Goal: Task Accomplishment & Management: Manage account settings

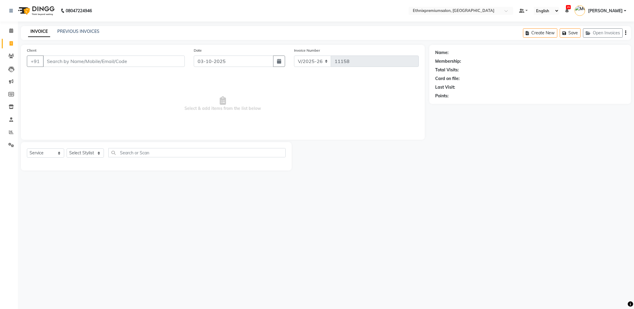
select select "3625"
select select "service"
click at [11, 30] on icon at bounding box center [11, 30] width 4 height 4
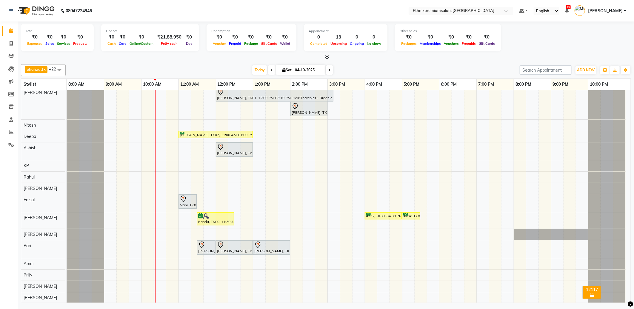
scroll to position [66, 0]
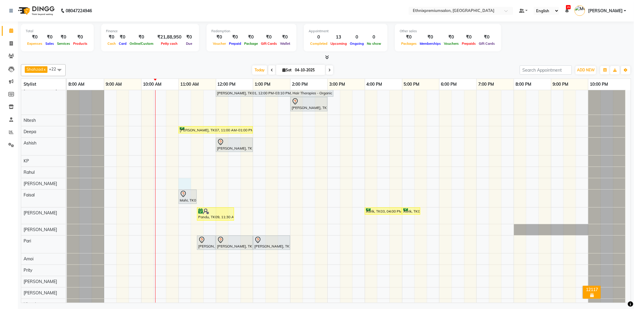
click at [186, 184] on div "Monali, TK04, 02:00 PM-04:00 PM, Hair Colour - Global Coloring - Medium(Male) s…" at bounding box center [349, 184] width 564 height 320
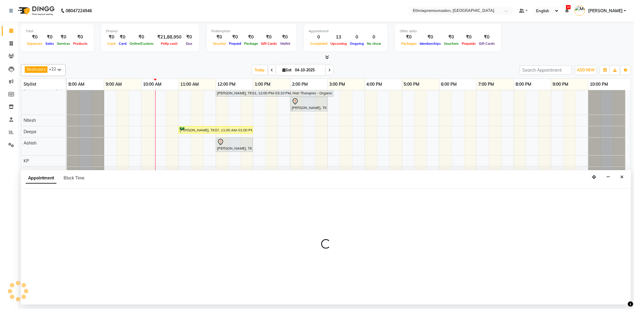
select select "31070"
select select "660"
select select "tentative"
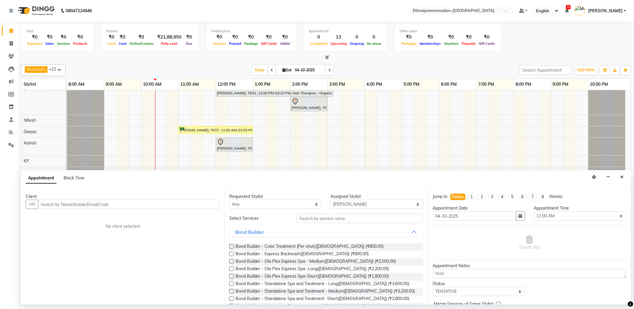
click at [56, 208] on input "text" at bounding box center [128, 204] width 181 height 9
click at [79, 216] on span "85120" at bounding box center [76, 217] width 15 height 6
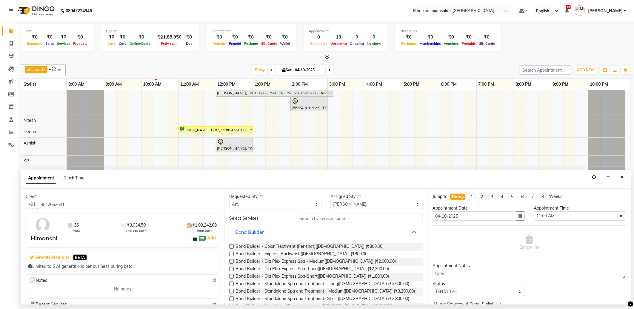
type input "8512062641"
click at [321, 220] on input "text" at bounding box center [360, 218] width 126 height 9
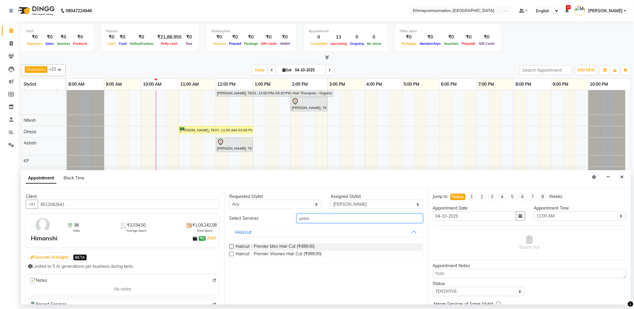
type input "prem"
click at [304, 243] on div "Haircut - Premier Men Hair Cut (₹499.00) Haircut - Premier Women Hair Cut (₹999…" at bounding box center [325, 250] width 193 height 24
click at [305, 244] on span "Haircut - Premier Men Hair Cut (₹499.00)" at bounding box center [274, 246] width 79 height 7
checkbox input "false"
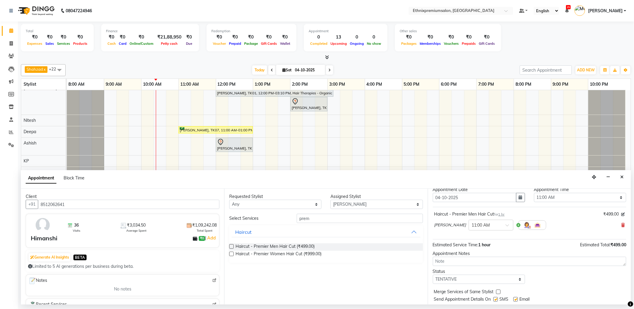
scroll to position [36, 0]
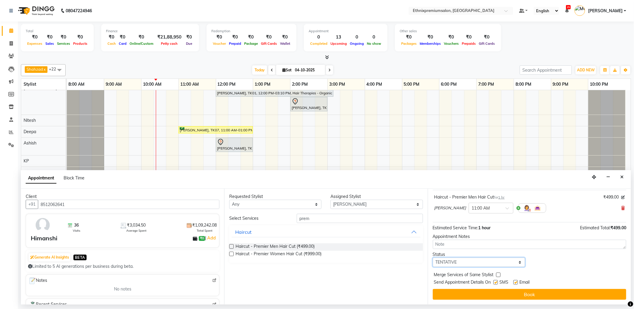
click at [502, 259] on select "Select TENTATIVE CONFIRM CHECK-IN UPCOMING" at bounding box center [479, 262] width 92 height 9
select select "confirm booking"
click at [433, 258] on select "Select TENTATIVE CONFIRM CHECK-IN UPCOMING" at bounding box center [479, 262] width 92 height 9
click at [516, 282] on label at bounding box center [515, 282] width 4 height 4
click at [516, 282] on input "checkbox" at bounding box center [515, 283] width 4 height 4
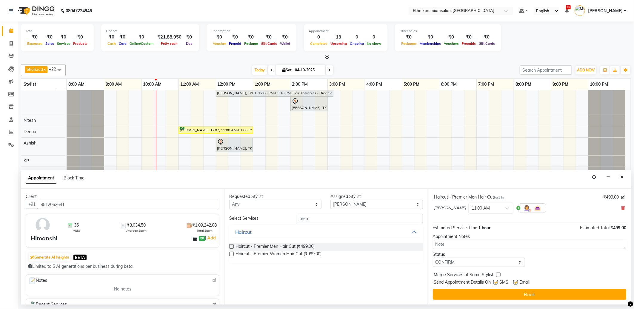
checkbox input "false"
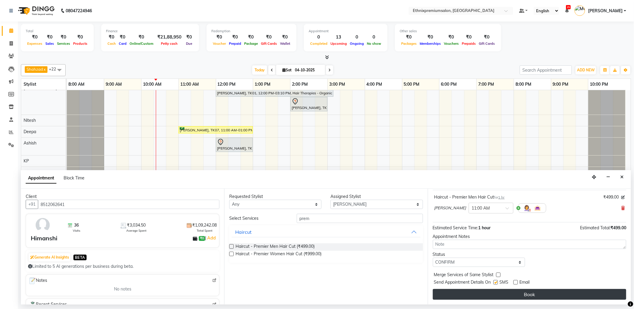
click at [513, 294] on button "Book" at bounding box center [529, 294] width 193 height 11
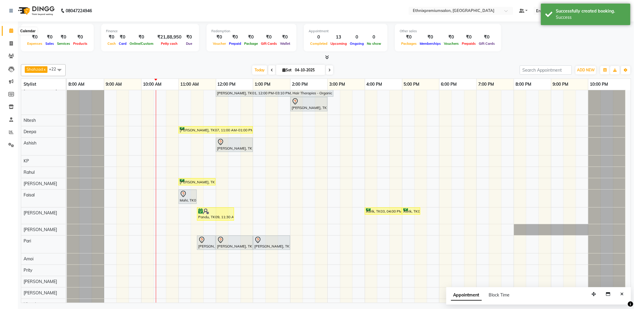
click at [11, 28] on span at bounding box center [11, 30] width 10 height 7
click at [13, 45] on span at bounding box center [11, 43] width 10 height 7
select select "service"
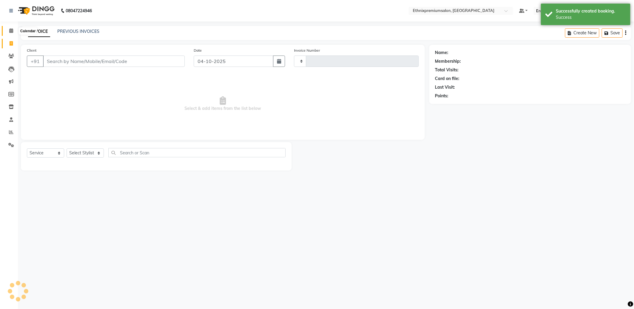
click at [11, 32] on icon at bounding box center [11, 30] width 4 height 4
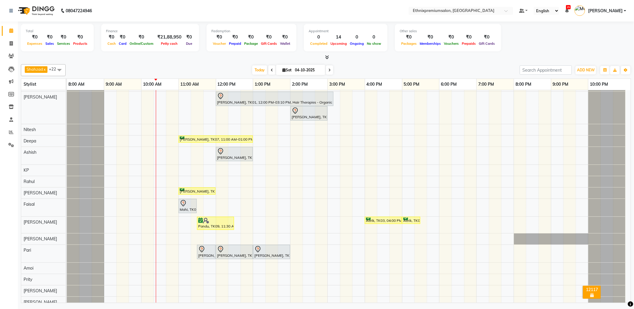
scroll to position [42, 0]
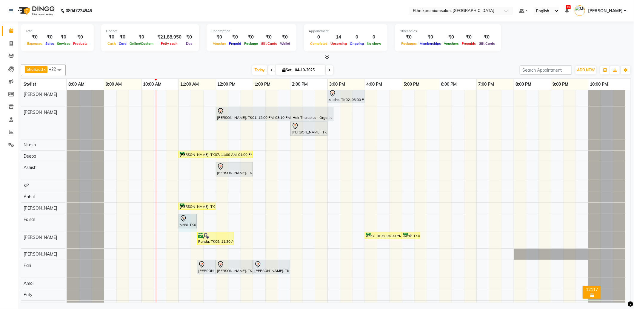
drag, startPoint x: 195, startPoint y: 221, endPoint x: 201, endPoint y: 220, distance: 5.7
click at [201, 220] on div "Monali, TK04, 02:00 PM-04:00 PM, Hair Colour - Global Coloring - Medium(Male) s…" at bounding box center [349, 208] width 564 height 320
click at [368, 208] on div "Monali, TK04, 02:00 PM-04:00 PM, Hair Colour - Global Coloring - Medium(Male) s…" at bounding box center [349, 208] width 564 height 320
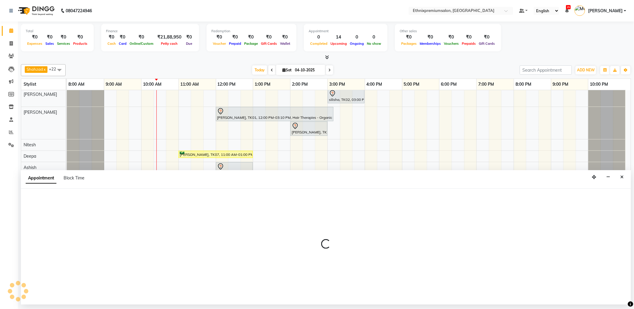
select select "31070"
select select "tentative"
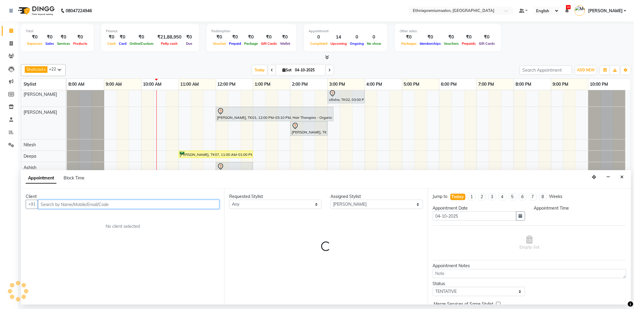
select select "960"
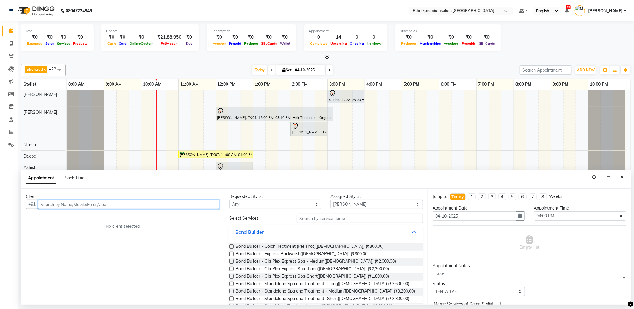
click at [60, 205] on input "text" at bounding box center [128, 204] width 181 height 9
type input "8050202985"
click at [215, 204] on span "Add Client" at bounding box center [207, 203] width 20 height 5
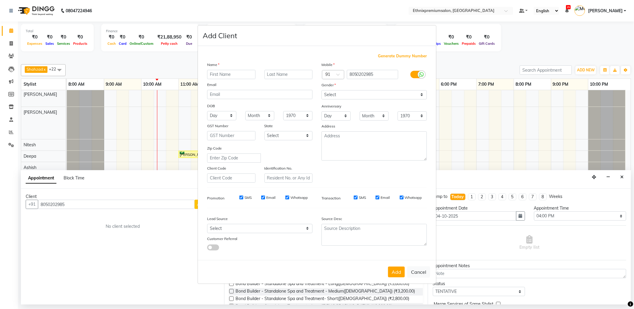
click at [222, 76] on input "text" at bounding box center [231, 74] width 48 height 9
type input "Sham"
click at [325, 93] on select "Select [DEMOGRAPHIC_DATA] [DEMOGRAPHIC_DATA] Other Prefer Not To Say" at bounding box center [373, 94] width 105 height 9
select select "[DEMOGRAPHIC_DATA]"
click at [321, 90] on select "Select [DEMOGRAPHIC_DATA] [DEMOGRAPHIC_DATA] Other Prefer Not To Say" at bounding box center [373, 94] width 105 height 9
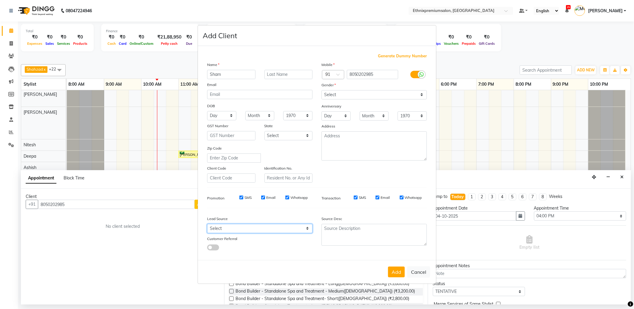
click at [221, 231] on select "Select Walk-in Referral Internet Friend Word of Mouth Advertisement Facebook Ju…" at bounding box center [259, 228] width 105 height 9
select select "26587"
click at [207, 224] on select "Select Walk-in Referral Internet Friend Word of Mouth Advertisement Facebook Ju…" at bounding box center [259, 228] width 105 height 9
click at [397, 275] on button "Add" at bounding box center [396, 272] width 17 height 11
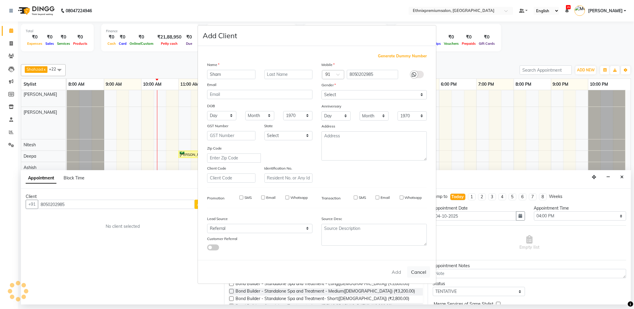
select select
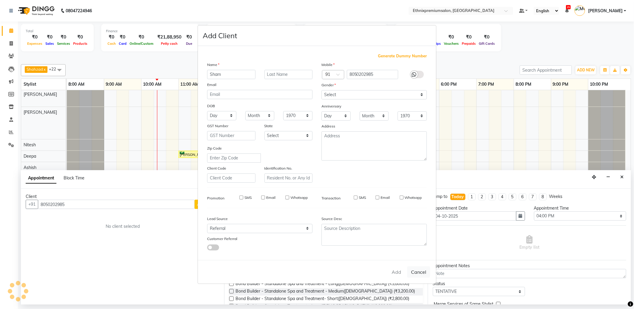
select select
checkbox input "false"
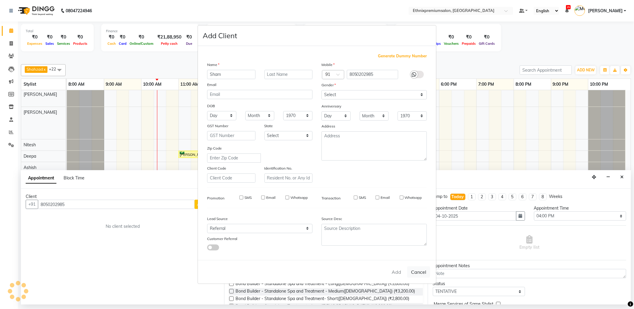
checkbox input "false"
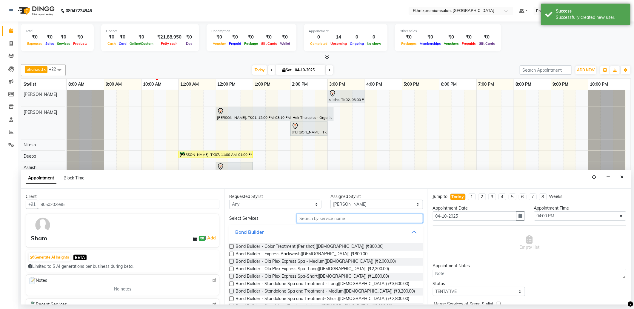
click at [308, 220] on input "text" at bounding box center [360, 218] width 126 height 9
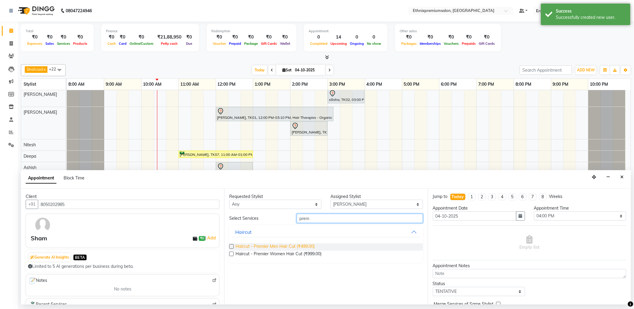
type input "prem"
click at [296, 246] on span "Haircut - Premier Men Hair Cut (₹499.00)" at bounding box center [274, 246] width 79 height 7
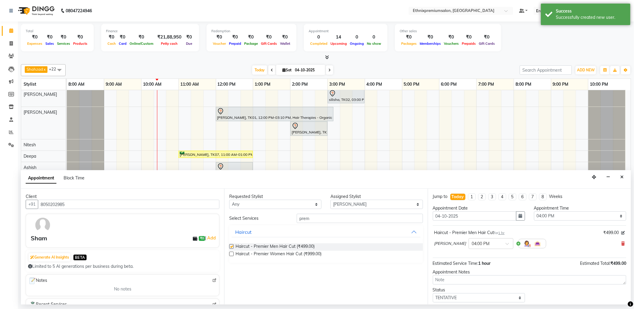
checkbox input "false"
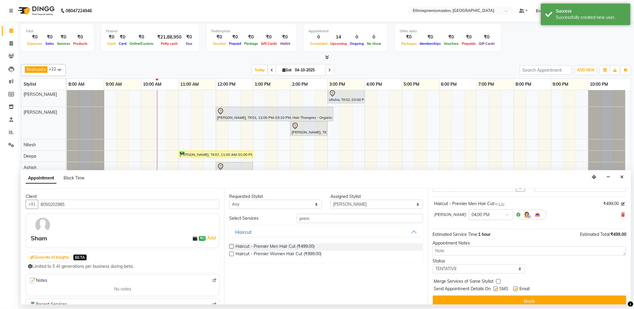
scroll to position [36, 0]
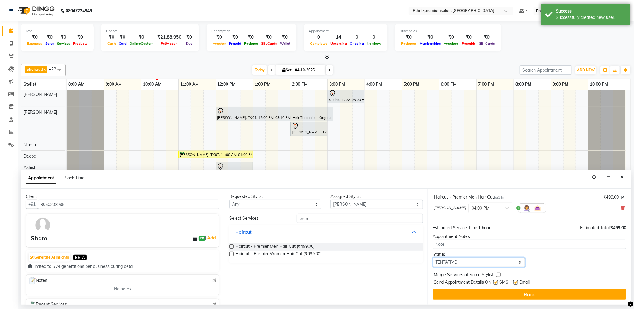
click at [496, 263] on select "Select TENTATIVE CONFIRM CHECK-IN UPCOMING" at bounding box center [479, 262] width 92 height 9
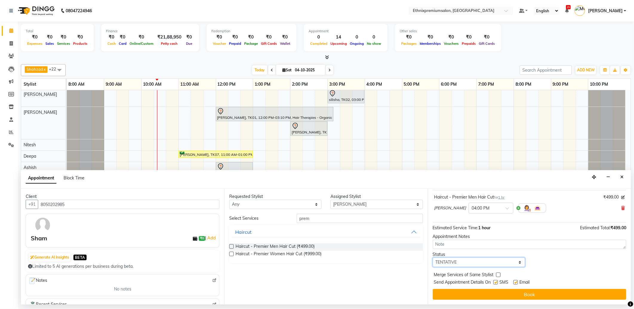
select select "confirm booking"
click at [433, 258] on select "Select TENTATIVE CONFIRM CHECK-IN UPCOMING" at bounding box center [479, 262] width 92 height 9
click at [515, 280] on label at bounding box center [515, 282] width 4 height 4
click at [515, 281] on input "checkbox" at bounding box center [515, 283] width 4 height 4
checkbox input "false"
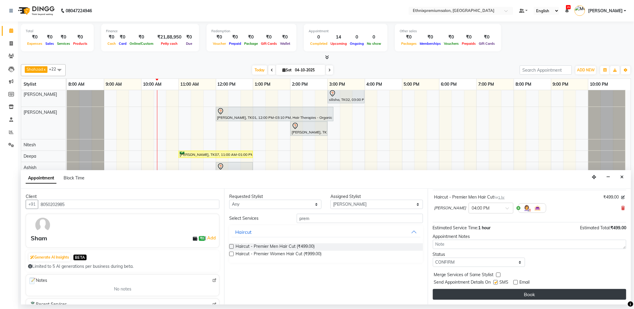
click at [517, 290] on button "Book" at bounding box center [529, 294] width 193 height 11
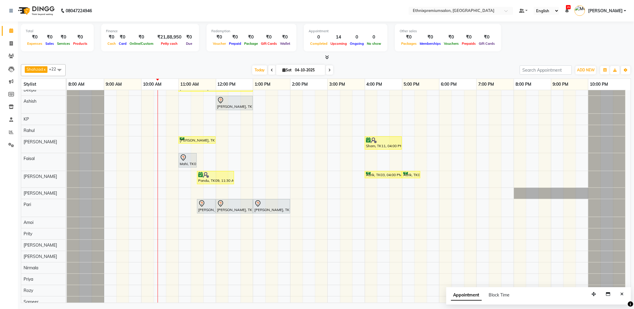
scroll to position [75, 0]
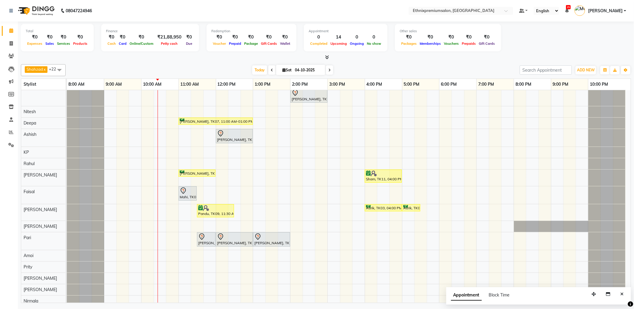
click at [198, 140] on div "Monali, TK04, 02:00 PM-04:00 PM, Hair Colour - Global Coloring - Medium(Male) s…" at bounding box center [349, 177] width 564 height 325
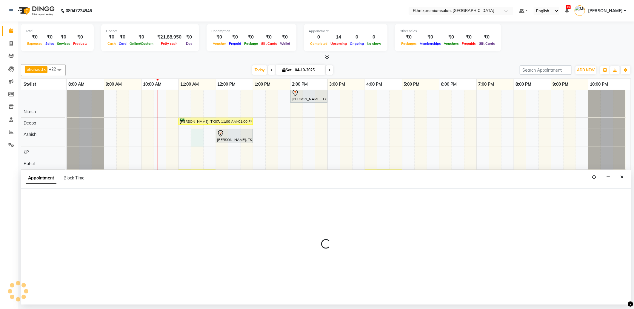
select select "62328"
select select "675"
select select "tentative"
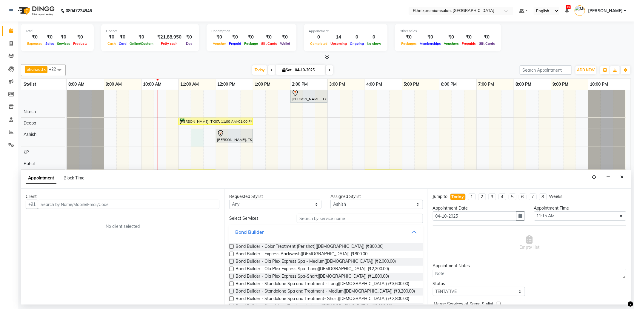
click at [63, 203] on input "text" at bounding box center [128, 204] width 181 height 9
click at [71, 216] on span "9980571" at bounding box center [73, 217] width 21 height 6
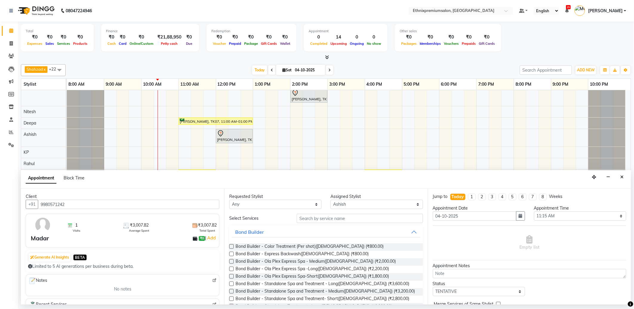
type input "9980571242"
click at [326, 221] on input "text" at bounding box center [360, 218] width 126 height 9
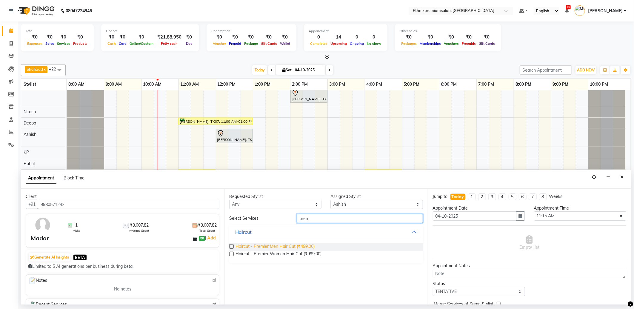
type input "prem"
click at [295, 245] on span "Haircut - Premier Men Hair Cut (₹499.00)" at bounding box center [274, 246] width 79 height 7
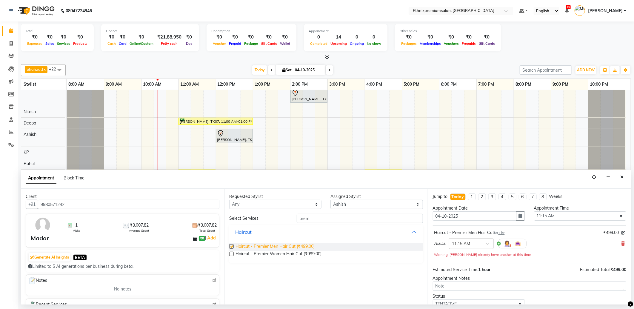
checkbox input "false"
click at [452, 241] on div at bounding box center [471, 243] width 44 height 6
click at [459, 287] on div "11:30 AM" at bounding box center [471, 288] width 44 height 11
click at [349, 206] on select "Select Amoi [PERSON_NAME] [PERSON_NAME] Yolmoo Deepa Dorjey [PERSON_NAME] [PERS…" at bounding box center [376, 204] width 92 height 9
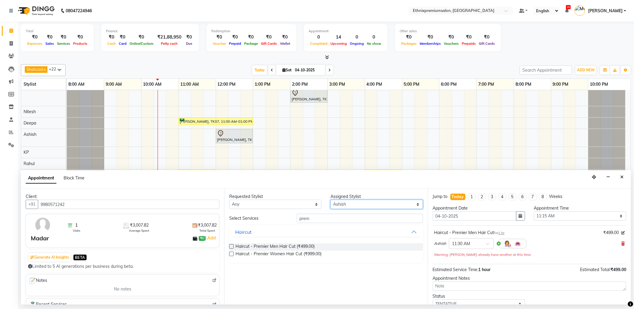
select select "73939"
click at [330, 200] on select "Select Amoi [PERSON_NAME] [PERSON_NAME] Yolmoo Deepa Dorjey [PERSON_NAME] [PERS…" at bounding box center [376, 204] width 92 height 9
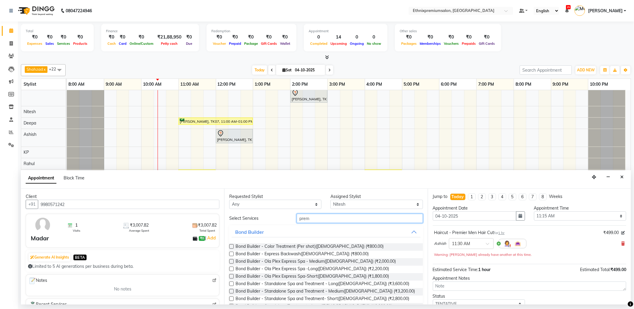
click at [311, 215] on input "prem" at bounding box center [360, 218] width 126 height 9
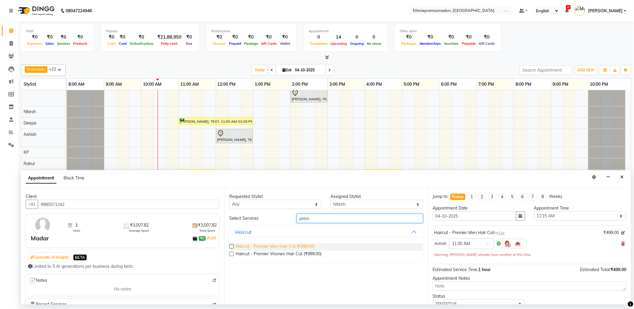
type input "prem"
click at [300, 247] on span "Haircut - Premier Men Hair Cut (₹499.00)" at bounding box center [274, 246] width 79 height 7
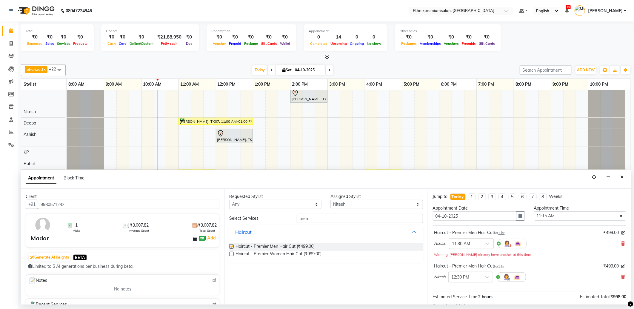
checkbox input "false"
click at [476, 275] on input "text" at bounding box center [465, 276] width 26 height 6
click at [461, 287] on div "11:30 AM" at bounding box center [471, 288] width 44 height 11
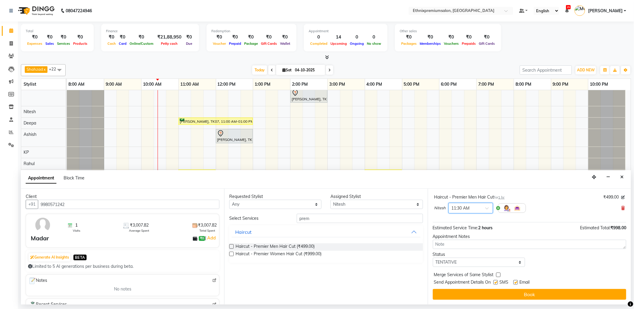
click at [515, 282] on label at bounding box center [515, 282] width 4 height 4
click at [515, 282] on input "checkbox" at bounding box center [515, 283] width 4 height 4
checkbox input "false"
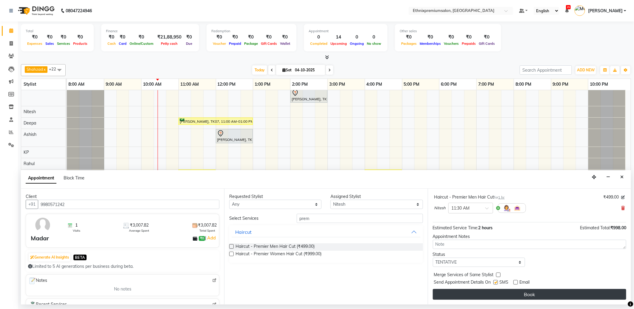
click at [512, 290] on button "Book" at bounding box center [529, 294] width 193 height 11
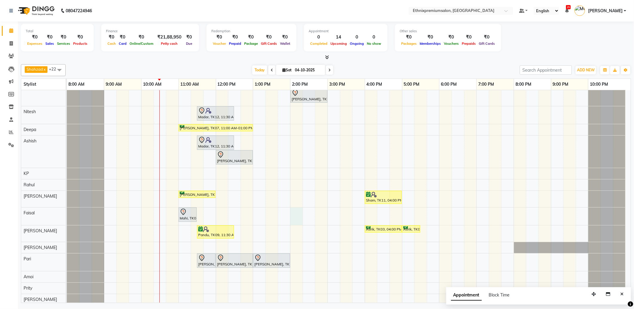
click at [297, 217] on div "Monali, TK04, 02:00 PM-04:00 PM, Hair Colour - Global Coloring - Medium(Male) s…" at bounding box center [349, 188] width 564 height 347
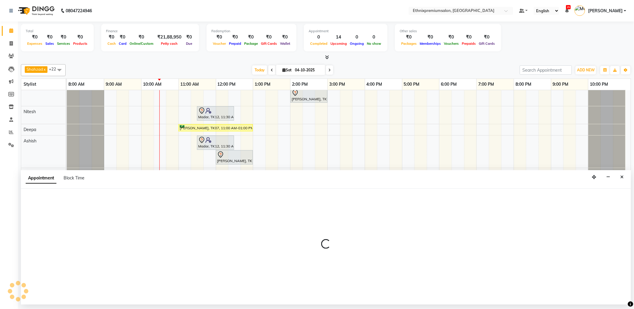
select select "80003"
select select "840"
select select "tentative"
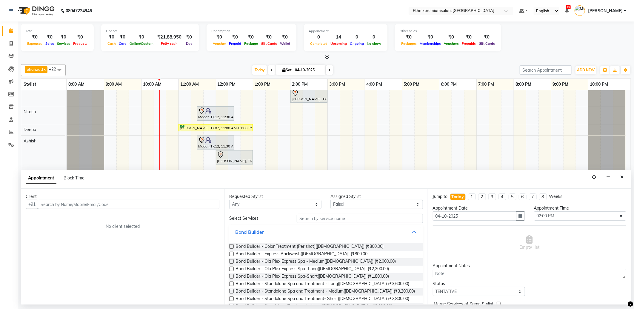
click at [58, 204] on input "text" at bounding box center [128, 204] width 181 height 9
click at [81, 216] on span "8800404" at bounding box center [75, 217] width 21 height 6
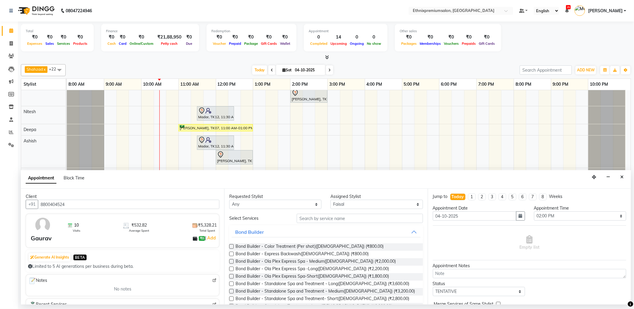
type input "8800404524"
click at [339, 219] on input "text" at bounding box center [360, 218] width 126 height 9
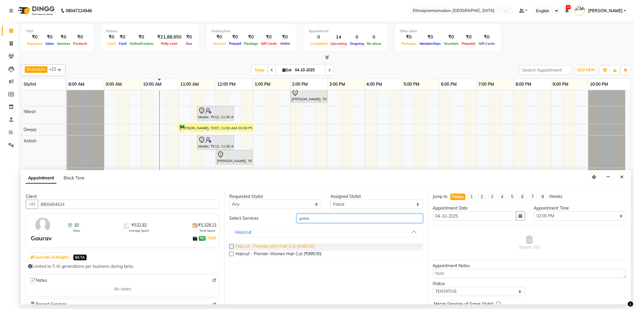
type input "prem"
click at [286, 246] on span "Haircut - Premier Men Hair Cut (₹499.00)" at bounding box center [274, 246] width 79 height 7
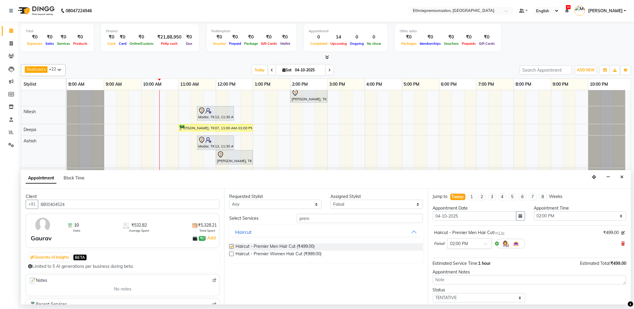
checkbox input "false"
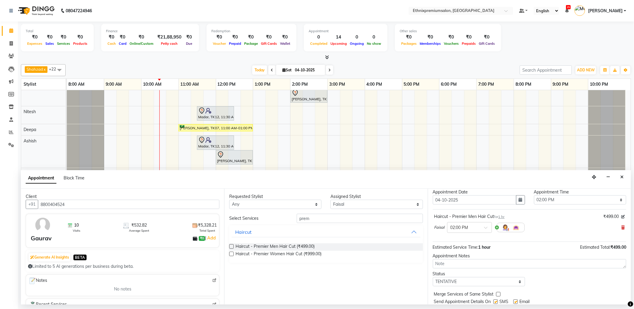
scroll to position [36, 0]
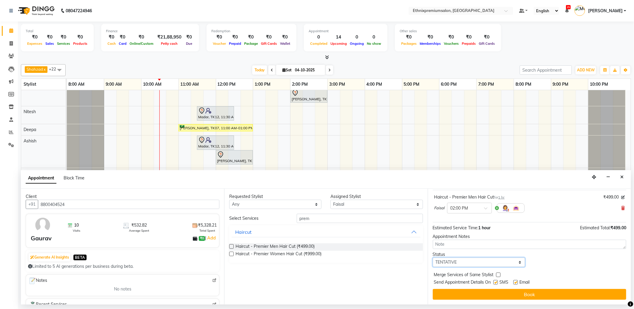
drag, startPoint x: 487, startPoint y: 262, endPoint x: 484, endPoint y: 265, distance: 4.2
click at [487, 262] on select "Select TENTATIVE CONFIRM CHECK-IN UPCOMING" at bounding box center [479, 262] width 92 height 9
select select "confirm booking"
click at [433, 258] on select "Select TENTATIVE CONFIRM CHECK-IN UPCOMING" at bounding box center [479, 262] width 92 height 9
click at [517, 281] on label at bounding box center [515, 282] width 4 height 4
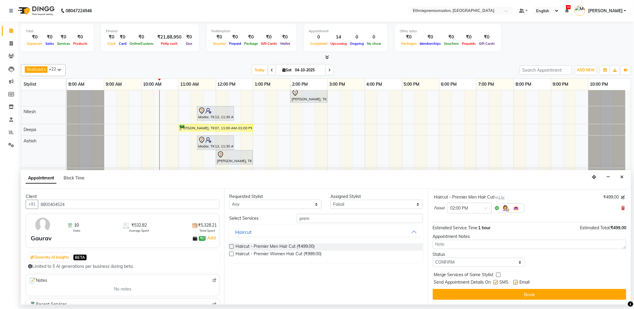
click at [517, 281] on input "checkbox" at bounding box center [515, 283] width 4 height 4
checkbox input "false"
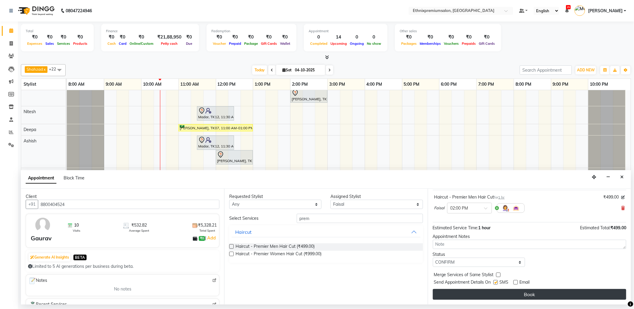
click at [516, 292] on button "Book" at bounding box center [529, 294] width 193 height 11
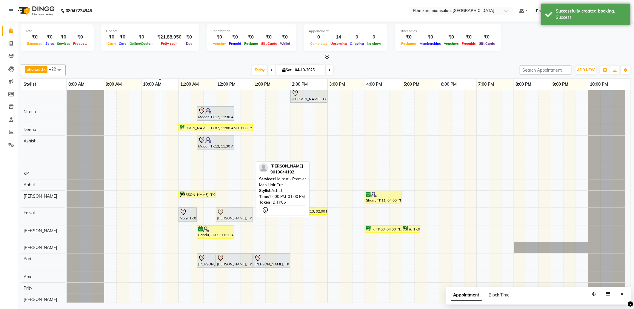
drag, startPoint x: 229, startPoint y: 161, endPoint x: 225, endPoint y: 212, distance: 50.6
click at [225, 215] on tbody "Monali, TK04, 02:00 PM-04:00 PM, Hair Colour - Global Coloring - Medium(Male) s…" at bounding box center [346, 188] width 559 height 347
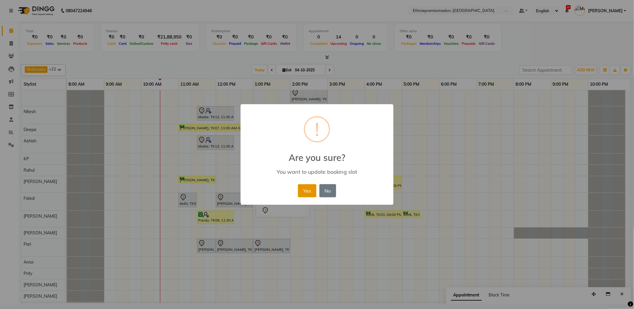
click at [303, 192] on button "Yes" at bounding box center [307, 190] width 18 height 13
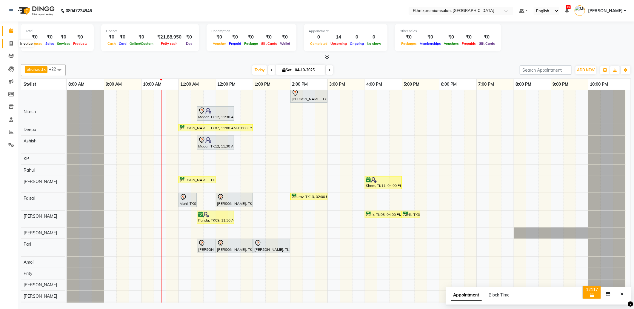
click at [13, 43] on span at bounding box center [11, 43] width 10 height 7
select select "3625"
select select "service"
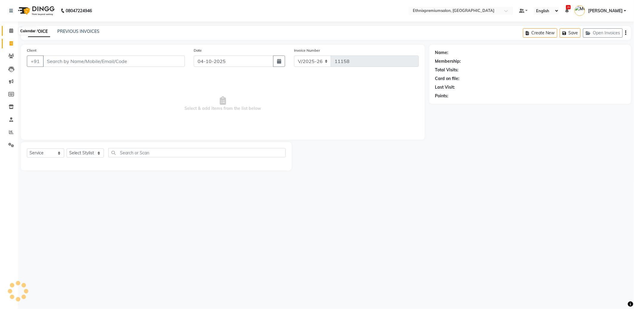
click at [11, 32] on icon at bounding box center [11, 30] width 4 height 4
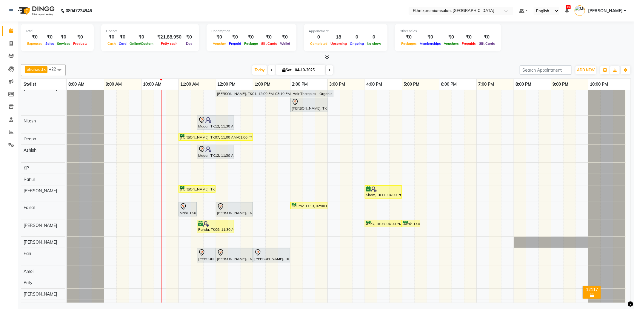
scroll to position [66, 0]
click at [303, 206] on div "Gaurav, TK13, 02:00 PM-03:00 PM, Haircut - Premier Men Hair Cut" at bounding box center [309, 205] width 36 height 6
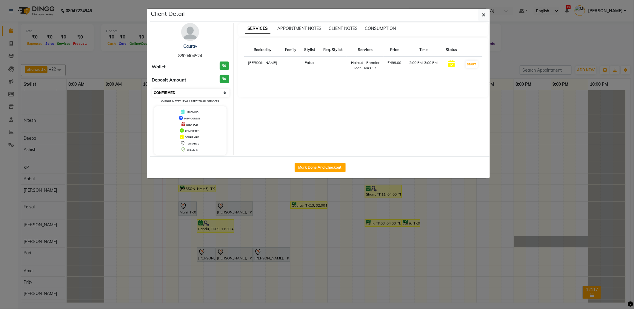
click at [184, 93] on select "Select IN SERVICE CONFIRMED TENTATIVE CHECK IN MARK DONE DROPPED UPCOMING" at bounding box center [190, 93] width 77 height 8
select select "7"
click at [152, 89] on select "Select IN SERVICE CONFIRMED TENTATIVE CHECK IN MARK DONE DROPPED UPCOMING" at bounding box center [190, 93] width 77 height 8
click at [311, 230] on ngb-modal-window "Client Detail Gaurav 8800404524 Wallet ₹0 Deposit Amount ₹0 Select IN SERVICE C…" at bounding box center [317, 154] width 634 height 309
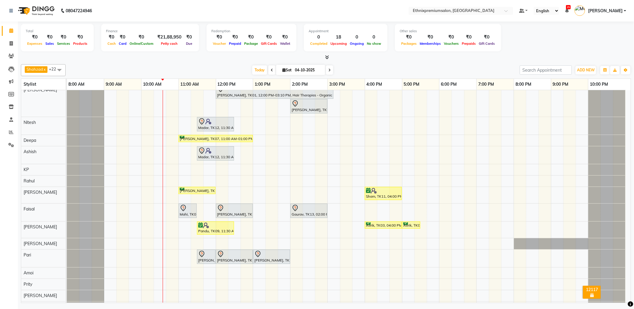
scroll to position [54, 0]
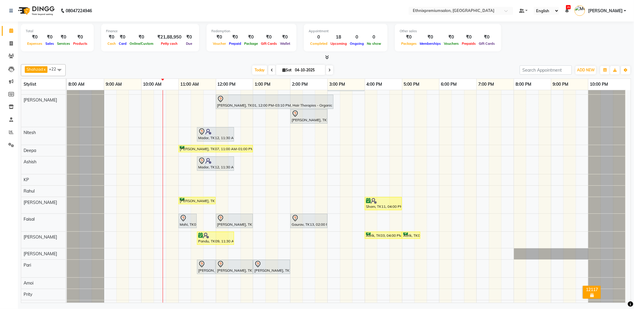
click at [175, 240] on div "Monali, TK04, 02:00 PM-04:00 PM, Hair Colour - Global Coloring - Medium(Male) s…" at bounding box center [349, 202] width 564 height 332
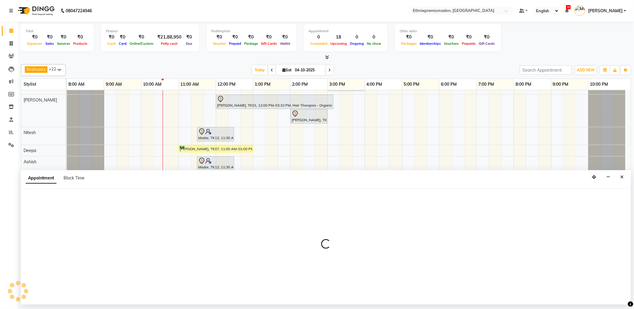
select select "61549"
select select "645"
select select "tentative"
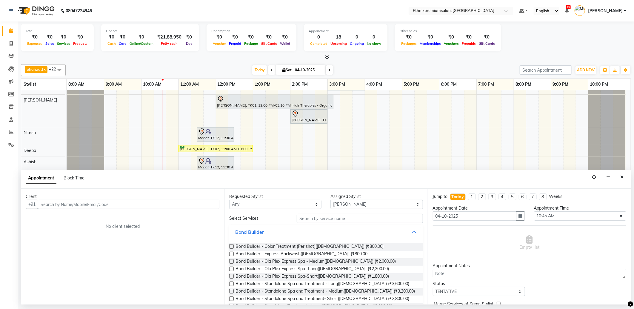
click at [54, 205] on input "text" at bounding box center [128, 204] width 181 height 9
click at [84, 218] on span "9591817" at bounding box center [79, 217] width 21 height 6
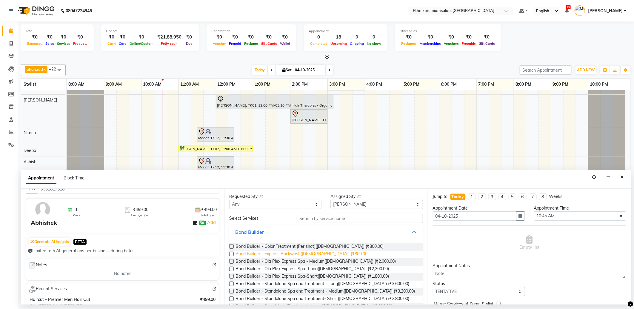
scroll to position [0, 0]
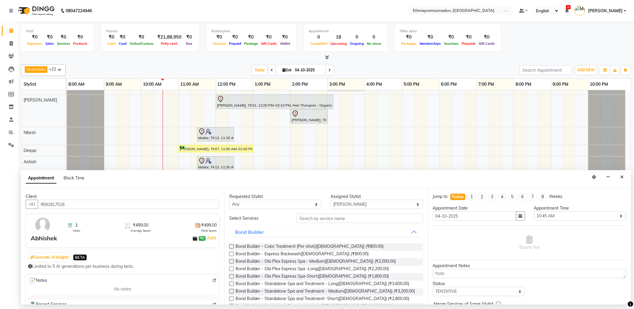
type input "9591817516"
click at [304, 219] on input "text" at bounding box center [360, 218] width 126 height 9
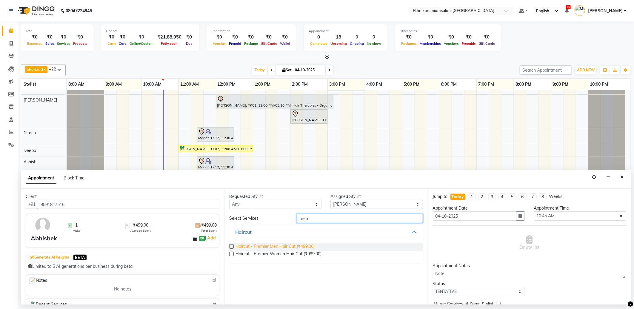
type input "prem"
click at [314, 245] on span "Haircut - Premier Men Hair Cut (₹499.00)" at bounding box center [274, 246] width 79 height 7
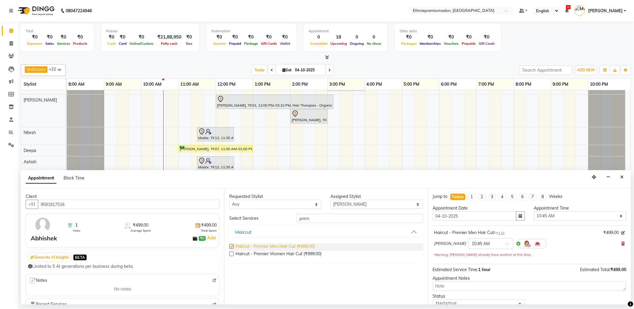
checkbox input "false"
drag, startPoint x: 307, startPoint y: 218, endPoint x: 299, endPoint y: 218, distance: 8.4
click at [300, 218] on input "prem" at bounding box center [360, 218] width 126 height 9
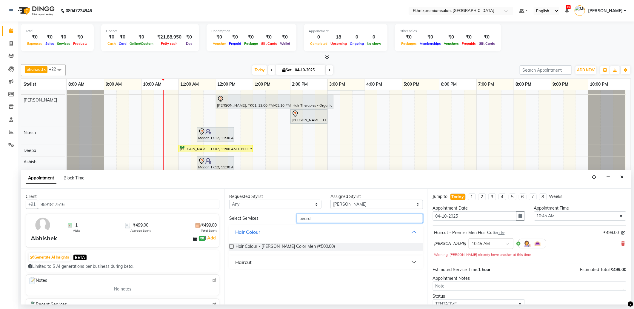
type input "beard"
click at [241, 263] on div "Haircut" at bounding box center [243, 261] width 16 height 7
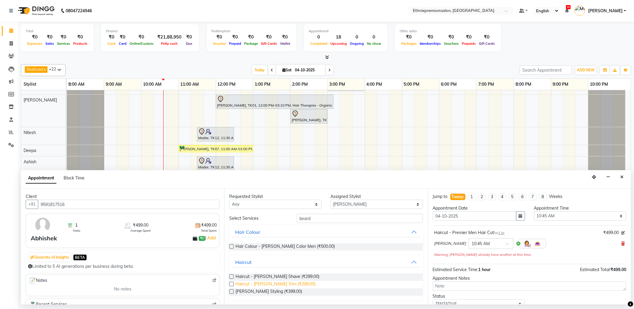
click at [258, 281] on span "Haircut - [PERSON_NAME] Trim (₹299.00)" at bounding box center [275, 284] width 80 height 7
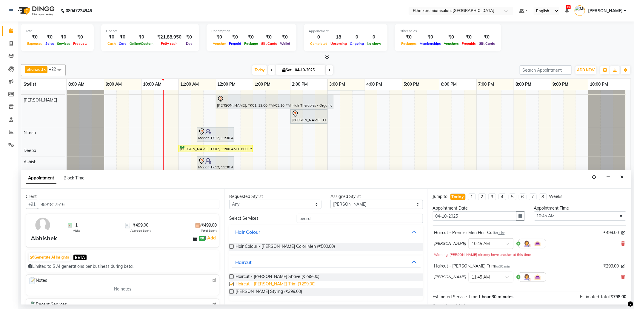
checkbox input "false"
click at [338, 207] on select "Select Amoi [PERSON_NAME] [PERSON_NAME] Yolmoo Deepa Dorjey [PERSON_NAME] [PERS…" at bounding box center [376, 204] width 92 height 9
select select "21251"
click at [330, 200] on select "Select Amoi [PERSON_NAME] [PERSON_NAME] Yolmoo Deepa Dorjey [PERSON_NAME] [PERS…" at bounding box center [376, 204] width 92 height 9
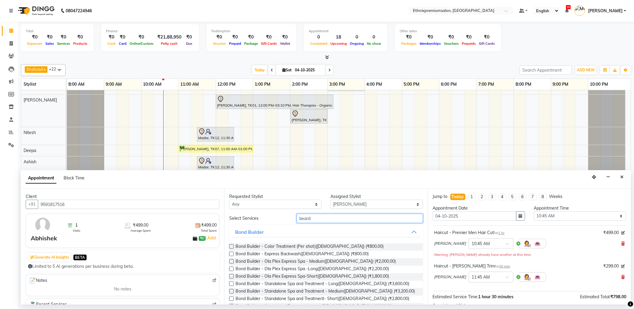
drag, startPoint x: 312, startPoint y: 218, endPoint x: 293, endPoint y: 218, distance: 19.7
click at [293, 218] on div "beard" at bounding box center [359, 218] width 135 height 9
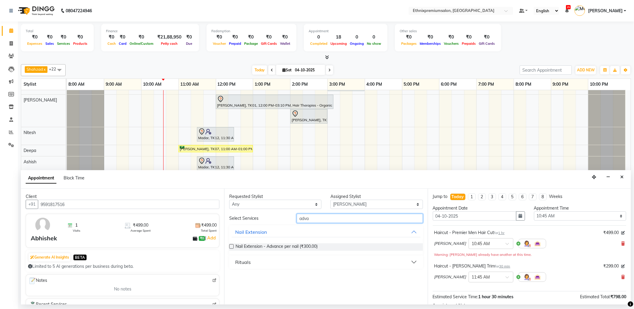
type input "adva"
click at [244, 260] on div "Rituals" at bounding box center [243, 261] width 16 height 7
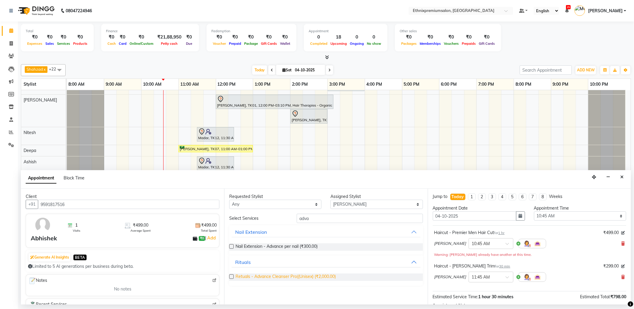
click at [271, 275] on span "Retuals - Advance Cleanser Pro((Unisex) (₹2,000.00)" at bounding box center [285, 276] width 100 height 7
checkbox input "false"
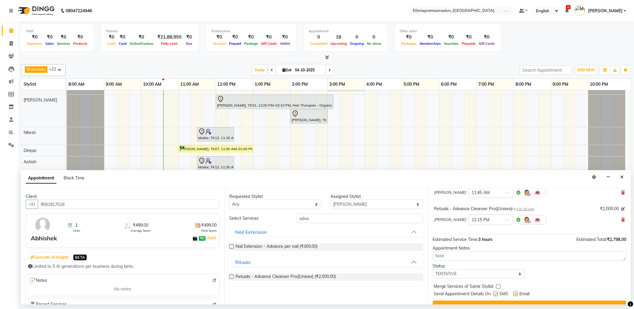
scroll to position [96, 0]
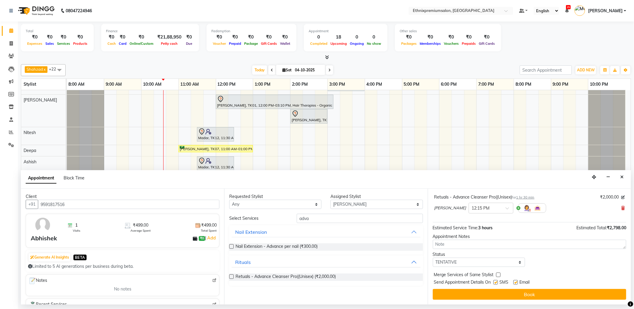
click at [515, 280] on label at bounding box center [515, 282] width 4 height 4
click at [515, 281] on input "checkbox" at bounding box center [515, 283] width 4 height 4
checkbox input "false"
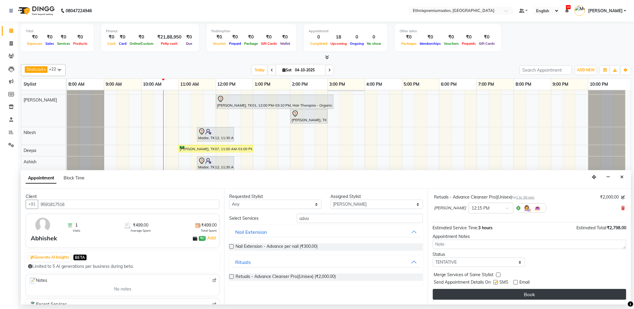
click at [506, 293] on button "Book" at bounding box center [529, 294] width 193 height 11
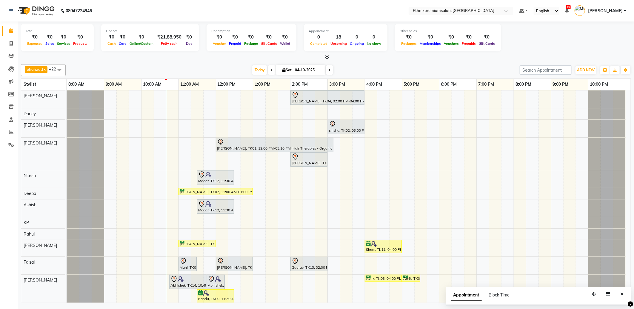
scroll to position [0, 0]
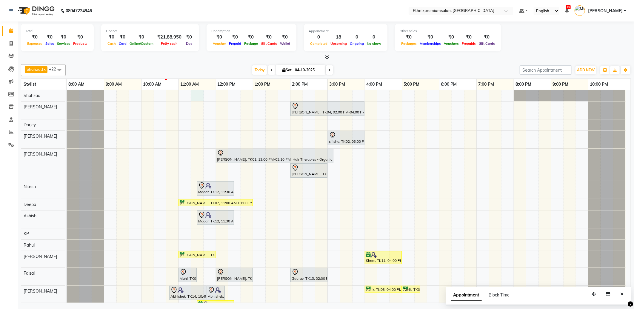
click at [196, 95] on div "Monali, TK04, 02:00 PM-04:00 PM, Hair Colour - Global Coloring - Medium(Male) s…" at bounding box center [349, 263] width 564 height 347
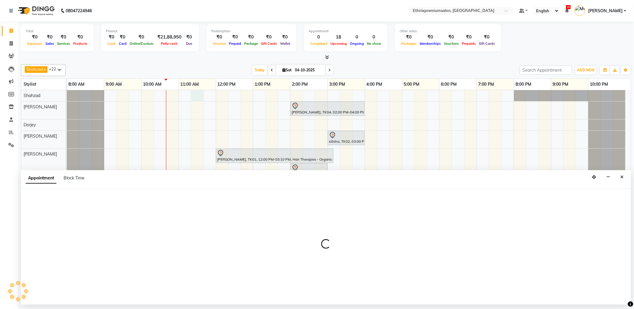
select select "17201"
select select "675"
select select "tentative"
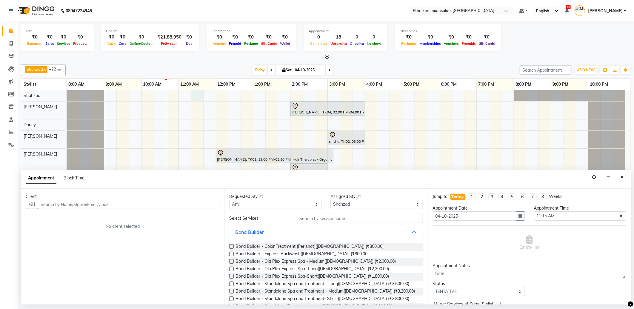
click at [62, 204] on input "text" at bounding box center [128, 204] width 181 height 9
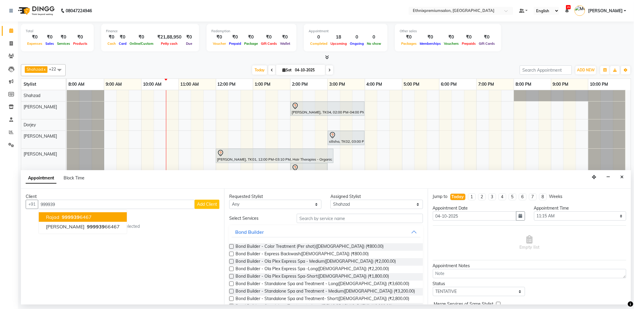
click at [92, 216] on button "Rajad 999939 6467" at bounding box center [83, 217] width 88 height 10
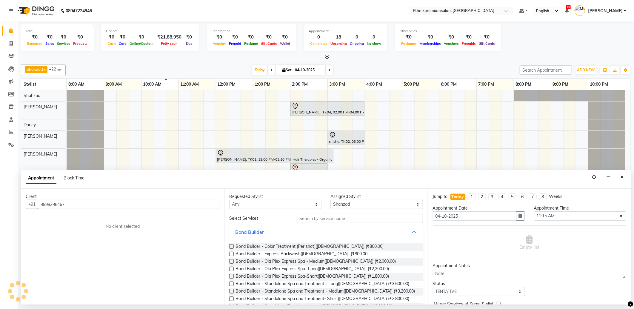
type input "9999396467"
click at [317, 216] on input "text" at bounding box center [360, 218] width 126 height 9
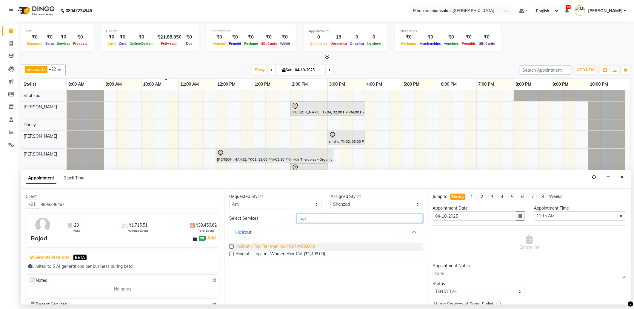
type input "top"
click at [289, 246] on span "Haircut - Top Tier Men Hair Cut (₹999.00)" at bounding box center [274, 246] width 79 height 7
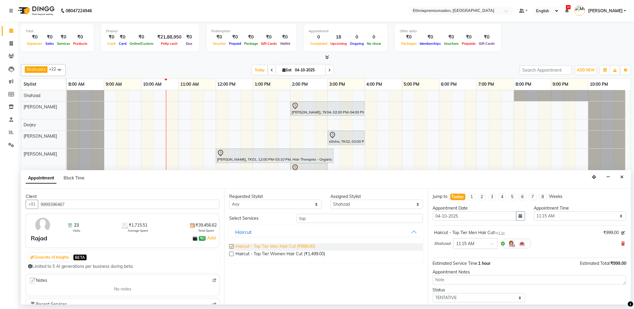
checkbox input "false"
click at [467, 243] on input "text" at bounding box center [469, 243] width 26 height 6
click at [463, 287] on div "11:30 AM" at bounding box center [475, 288] width 44 height 11
drag, startPoint x: 298, startPoint y: 217, endPoint x: 272, endPoint y: 213, distance: 26.3
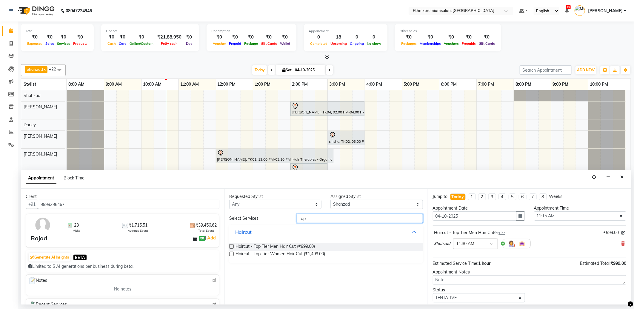
click at [273, 213] on div "Requested Stylist Any Amoi Ashish Bishaka Cheten Yolmoo Deepa Dorjey Ellori Fai…" at bounding box center [325, 247] width 203 height 116
type input "beard"
click at [246, 260] on div "Haircut" at bounding box center [243, 261] width 16 height 7
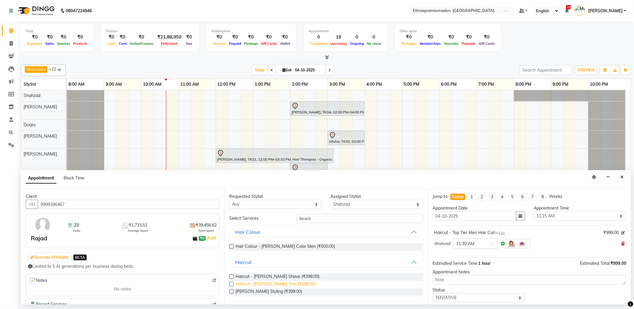
click at [271, 284] on span "Haircut - [PERSON_NAME] Trim (₹299.00)" at bounding box center [275, 284] width 80 height 7
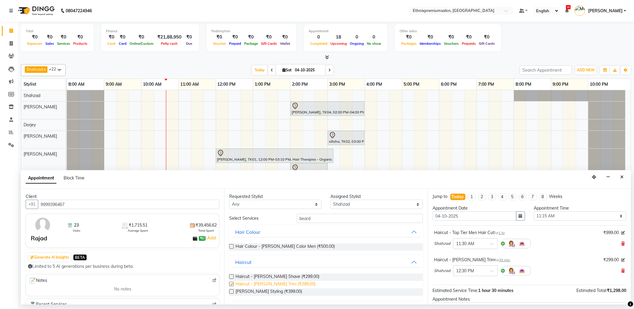
checkbox input "false"
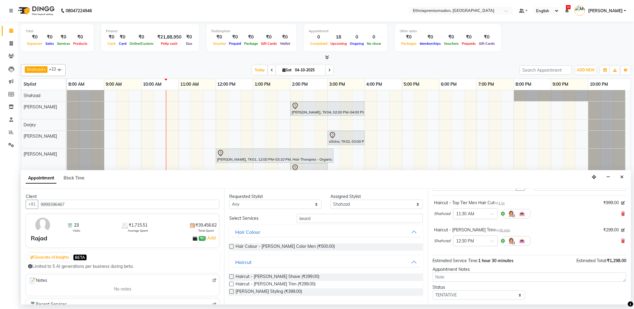
scroll to position [63, 0]
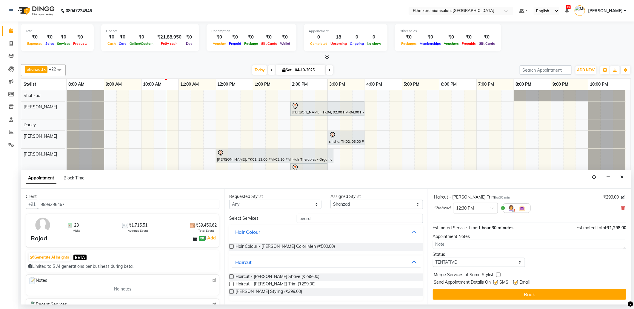
click at [515, 282] on label at bounding box center [515, 282] width 4 height 4
click at [515, 282] on input "checkbox" at bounding box center [515, 283] width 4 height 4
checkbox input "false"
click at [497, 262] on select "Select TENTATIVE CONFIRM CHECK-IN UPCOMING" at bounding box center [479, 262] width 92 height 9
select select "confirm booking"
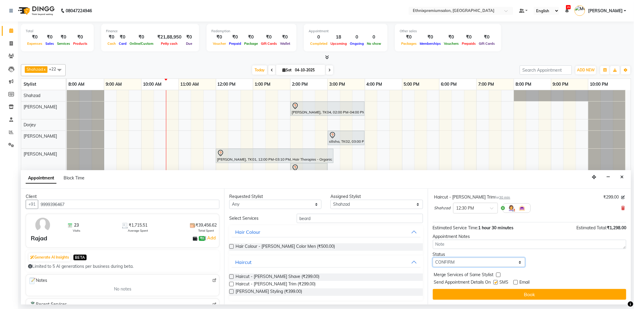
click at [433, 258] on select "Select TENTATIVE CONFIRM CHECK-IN UPCOMING" at bounding box center [479, 262] width 92 height 9
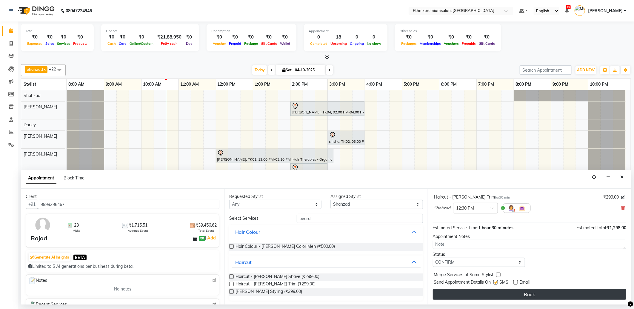
click at [479, 291] on button "Book" at bounding box center [529, 294] width 193 height 11
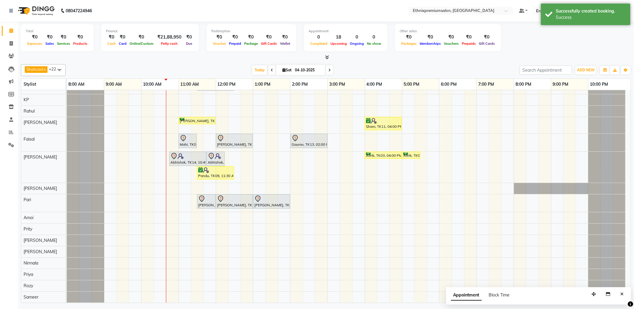
scroll to position [0, 0]
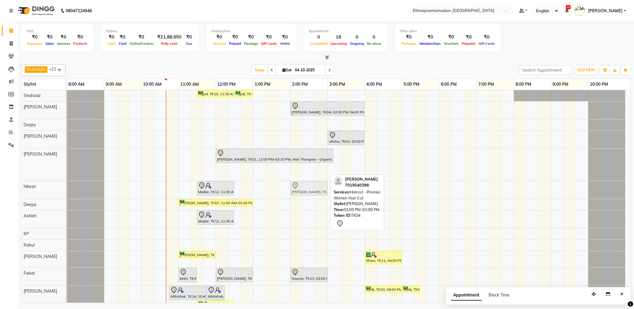
drag, startPoint x: 297, startPoint y: 170, endPoint x: 297, endPoint y: 185, distance: 15.8
click at [297, 185] on tbody "Rajad, TK15, 11:30 AM-12:30 PM, Haircut - Top Tier Men Hair Cut Rajad, TK15, 12…" at bounding box center [346, 263] width 559 height 347
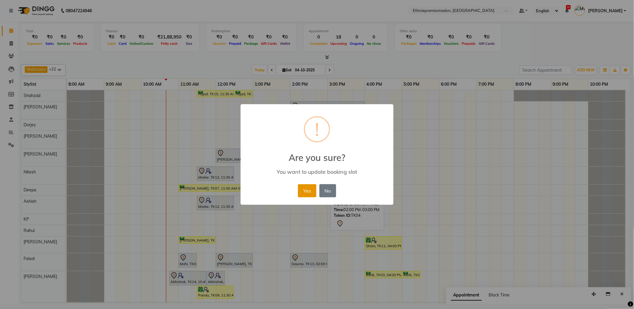
click at [299, 193] on button "Yes" at bounding box center [307, 190] width 18 height 13
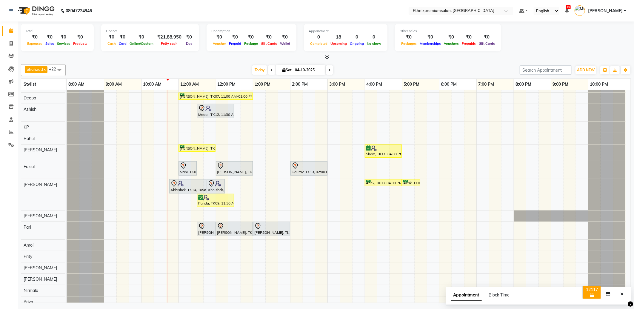
scroll to position [120, 0]
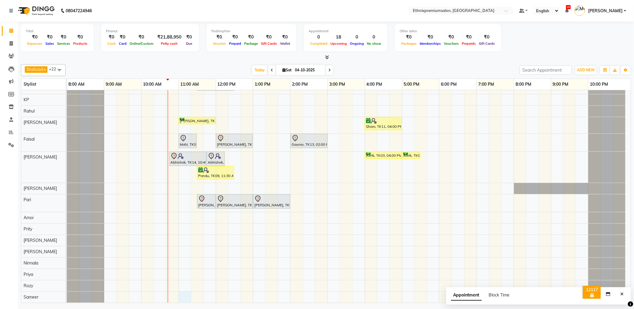
click at [185, 296] on div "Rajad, TK15, 11:30 AM-12:30 PM, Haircut - Top Tier Men Hair Cut Rajad, TK15, 12…" at bounding box center [349, 137] width 564 height 332
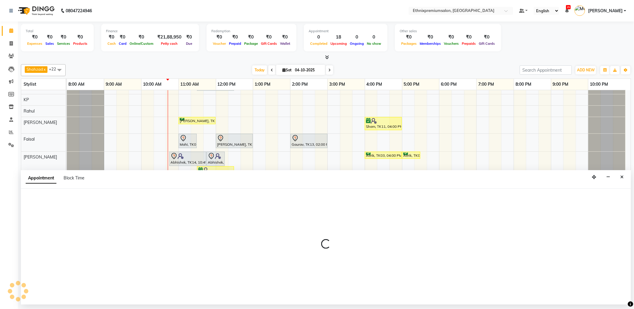
select select "89057"
select select "tentative"
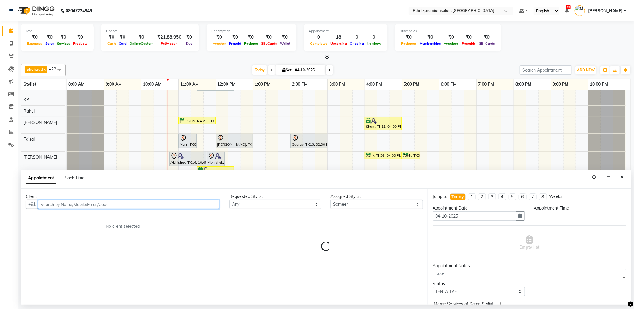
select select "660"
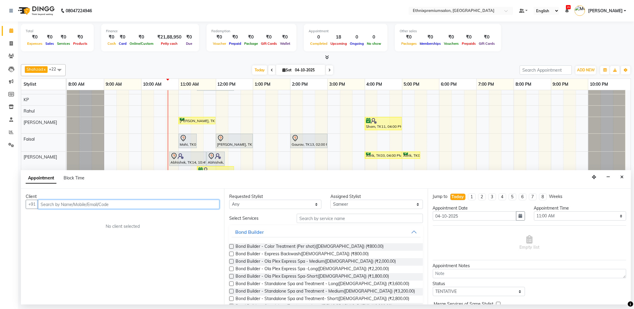
click at [46, 205] on input "text" at bounding box center [128, 204] width 181 height 9
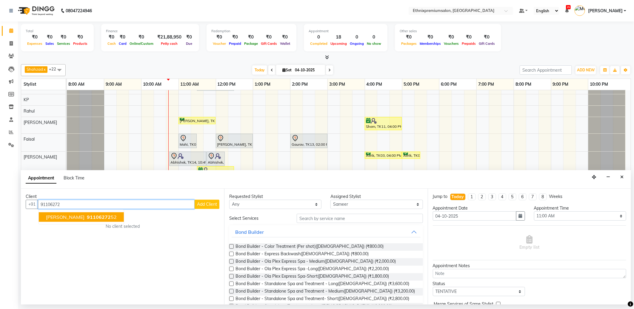
click at [87, 217] on span "91106272" at bounding box center [99, 217] width 24 height 6
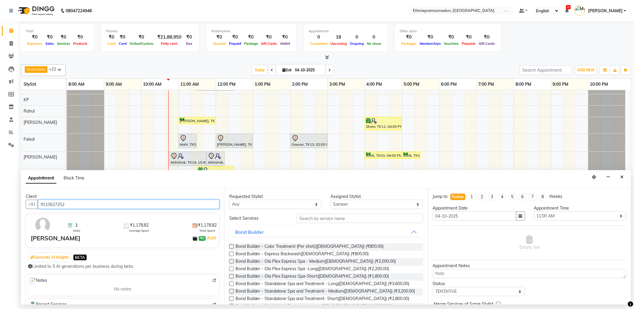
type input "9110627252"
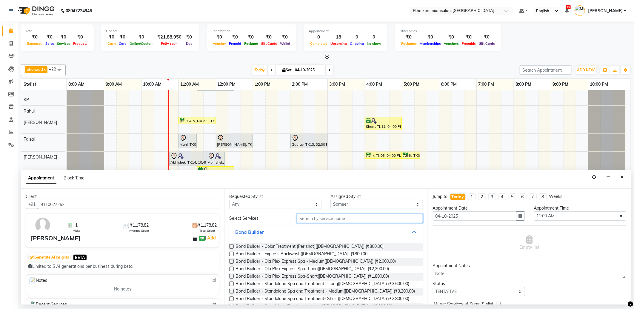
click at [303, 221] on input "text" at bounding box center [360, 218] width 126 height 9
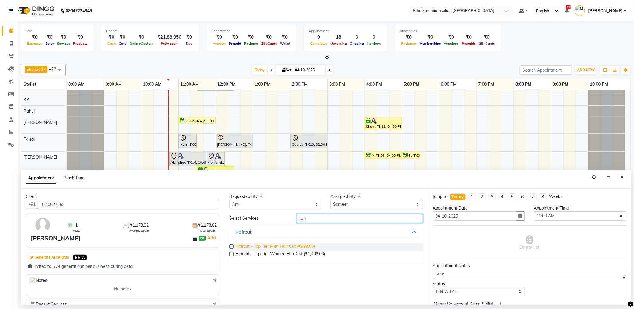
type input "top"
click at [275, 244] on span "Haircut - Top Tier Men Hair Cut (₹999.00)" at bounding box center [274, 246] width 79 height 7
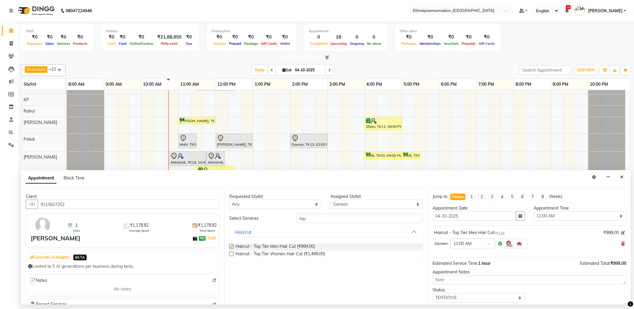
checkbox input "false"
click at [335, 204] on select "Select Amoi [PERSON_NAME] [PERSON_NAME] Yolmoo Deepa Dorjey [PERSON_NAME] [PERS…" at bounding box center [376, 204] width 92 height 9
select select "92198"
click at [330, 200] on select "Select Amoi [PERSON_NAME] [PERSON_NAME] Yolmoo Deepa Dorjey [PERSON_NAME] [PERS…" at bounding box center [376, 204] width 92 height 9
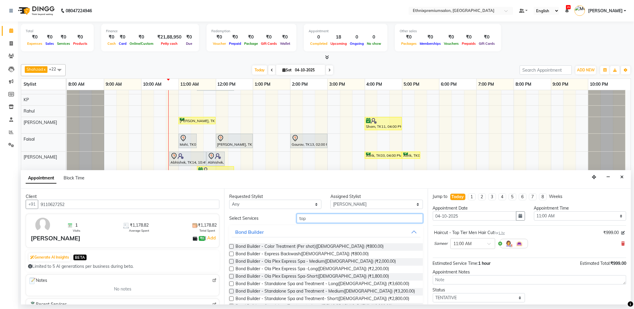
drag, startPoint x: 313, startPoint y: 217, endPoint x: 282, endPoint y: 217, distance: 31.0
click at [283, 217] on div "Select Services top" at bounding box center [326, 218] width 202 height 9
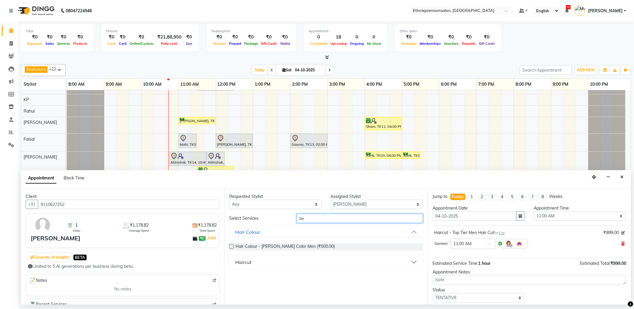
type input "be"
click at [242, 262] on div "Haircut" at bounding box center [243, 261] width 16 height 7
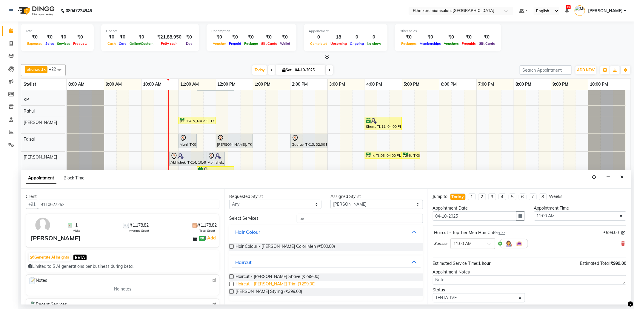
click at [269, 284] on span "Haircut - [PERSON_NAME] Trim (₹299.00)" at bounding box center [275, 284] width 80 height 7
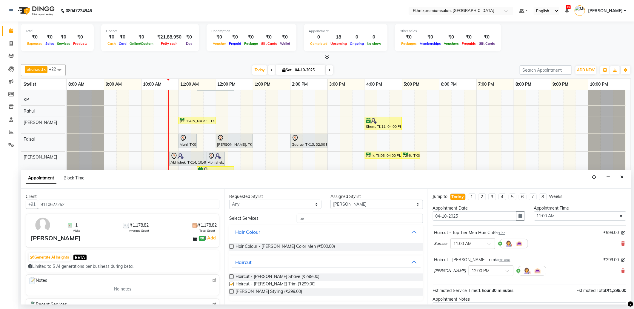
checkbox input "false"
click at [479, 270] on div at bounding box center [491, 270] width 44 height 6
click at [469, 283] on div "11:00 AM" at bounding box center [491, 282] width 44 height 11
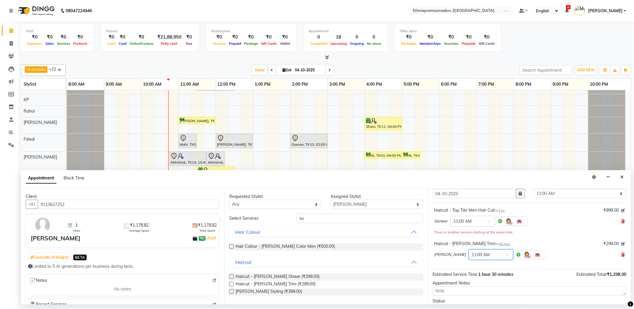
scroll to position [69, 0]
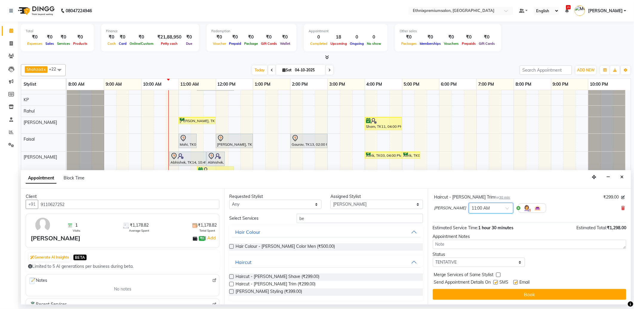
click at [515, 282] on label at bounding box center [515, 282] width 4 height 4
click at [515, 282] on input "checkbox" at bounding box center [515, 283] width 4 height 4
checkbox input "false"
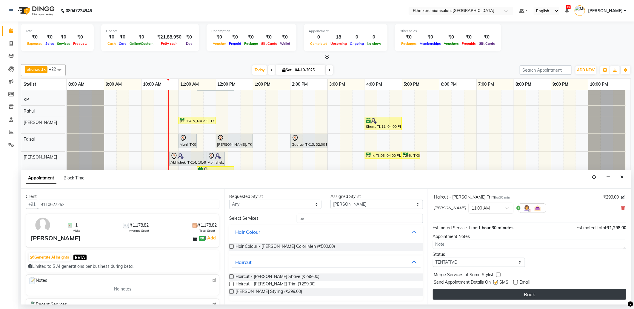
click at [510, 292] on button "Book" at bounding box center [529, 294] width 193 height 11
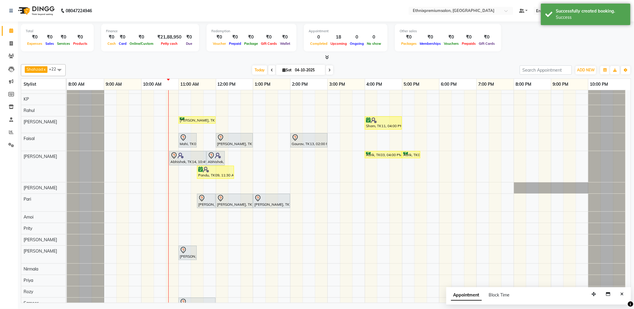
scroll to position [133, 0]
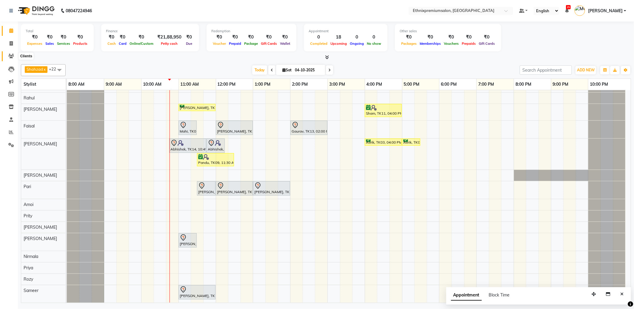
click at [10, 58] on icon at bounding box center [11, 56] width 6 height 4
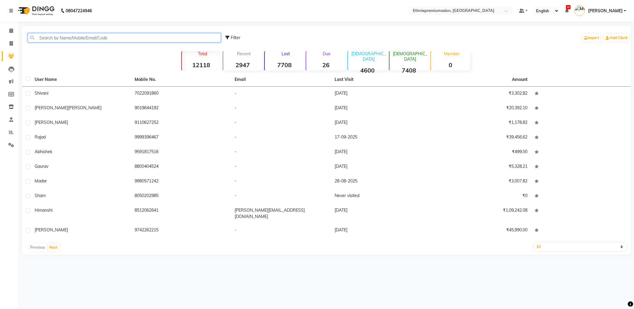
click at [52, 38] on input "text" at bounding box center [124, 37] width 193 height 9
paste input "917769024739"
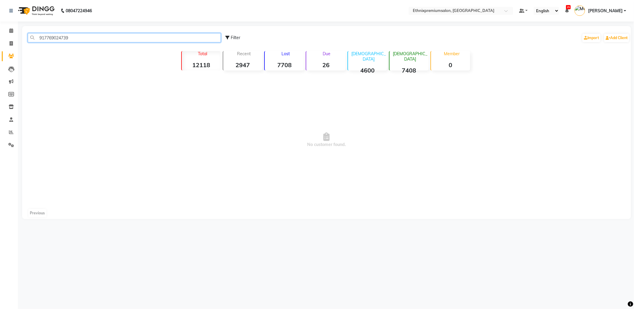
click at [45, 39] on input "917769024739" at bounding box center [124, 37] width 193 height 9
drag, startPoint x: 72, startPoint y: 40, endPoint x: 22, endPoint y: 38, distance: 50.2
click at [22, 38] on div "7769024739 Filter Import Add Client Total 12118 Recent 2947 Lost 7708 Due 26 Ma…" at bounding box center [326, 122] width 609 height 193
paste input "919741859575"
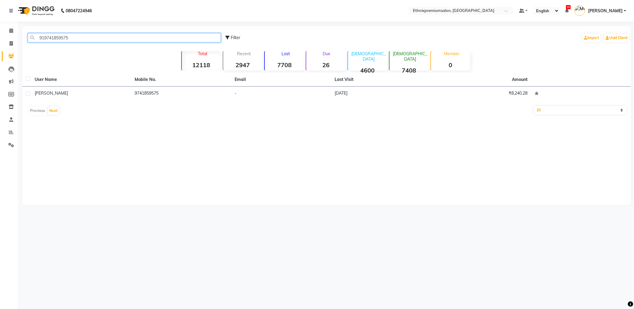
click at [43, 38] on input "919741859575" at bounding box center [124, 37] width 193 height 9
drag, startPoint x: 72, startPoint y: 39, endPoint x: 10, endPoint y: 39, distance: 62.1
click at [10, 39] on app-home "08047224946 Select Location × Ethnixpremiumsalon, Brookfield Default Panel My P…" at bounding box center [317, 107] width 634 height 214
paste input "18044129768"
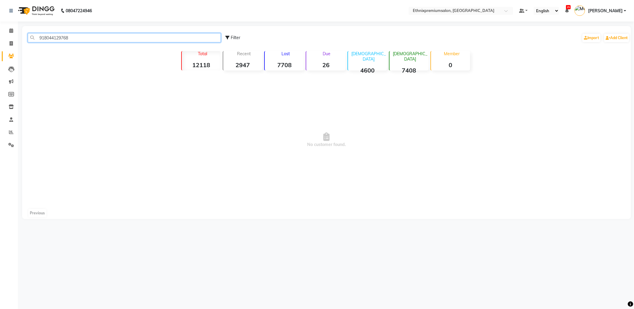
click at [44, 38] on input "918044129768" at bounding box center [124, 37] width 193 height 9
type input "8044129768"
drag, startPoint x: 10, startPoint y: 31, endPoint x: 14, endPoint y: 31, distance: 4.2
click at [10, 31] on icon at bounding box center [11, 30] width 4 height 4
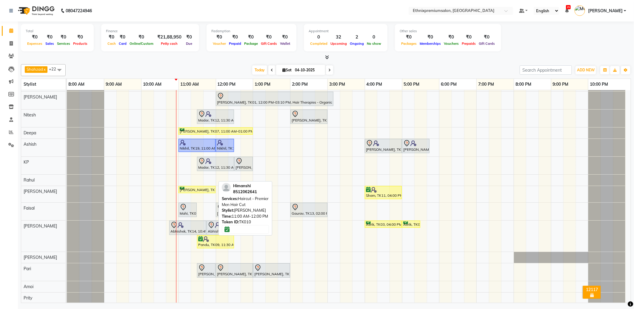
scroll to position [66, 0]
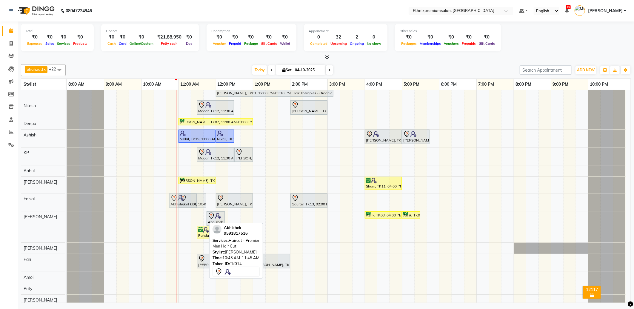
drag, startPoint x: 190, startPoint y: 219, endPoint x: 193, endPoint y: 208, distance: 10.7
click at [193, 207] on tbody "Rajad, TK15, 11:30 AM-12:30 PM, Haircut - Top Tier Men Hair Cut Rajad, TK15, 12…" at bounding box center [346, 206] width 559 height 365
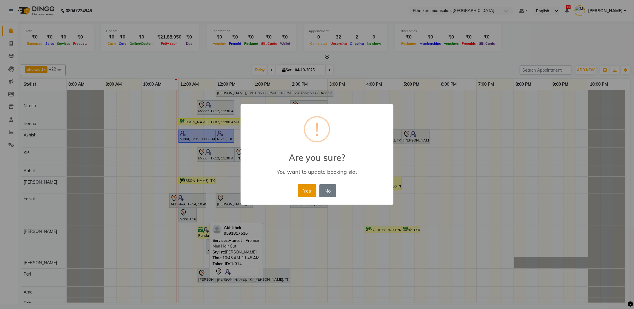
click at [304, 194] on button "Yes" at bounding box center [307, 190] width 18 height 13
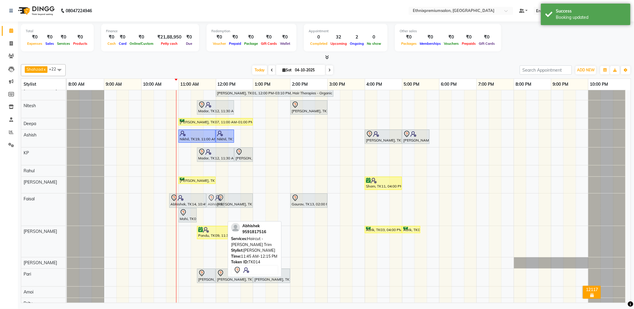
drag, startPoint x: 212, startPoint y: 249, endPoint x: 215, endPoint y: 215, distance: 34.5
click at [215, 215] on div "Rajad, TK15, 11:30 AM-12:30 PM, Haircut - Top Tier Men Hair Cut Rajad, TK15, 12…" at bounding box center [349, 213] width 564 height 379
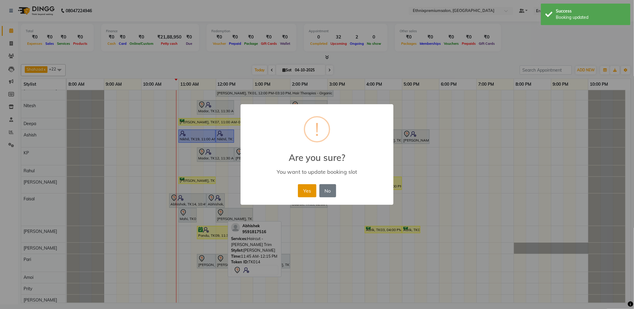
click at [303, 190] on button "Yes" at bounding box center [307, 190] width 18 height 13
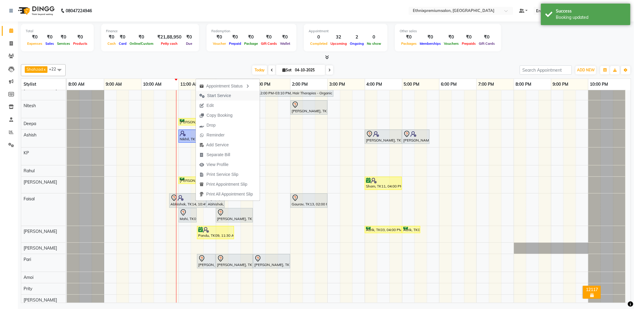
click at [212, 93] on span "Start Service" at bounding box center [219, 96] width 24 height 6
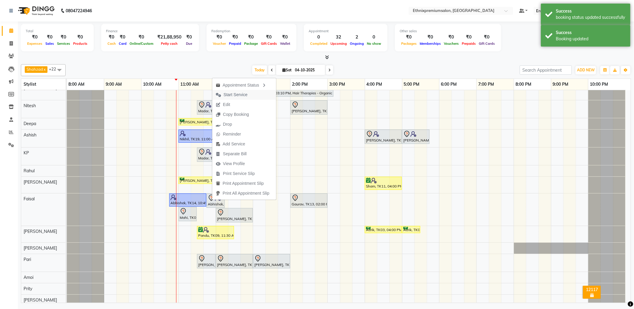
click at [231, 95] on span "Start Service" at bounding box center [236, 95] width 24 height 6
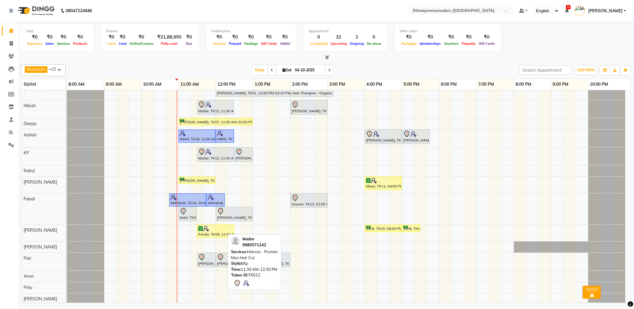
scroll to position [0, 0]
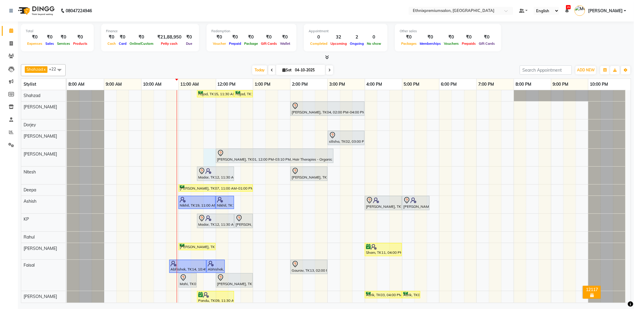
click at [207, 156] on div "Rajad, TK15, 11:30 AM-12:30 PM, Haircut - Top Tier Men Hair Cut Rajad, TK15, 12…" at bounding box center [349, 272] width 564 height 364
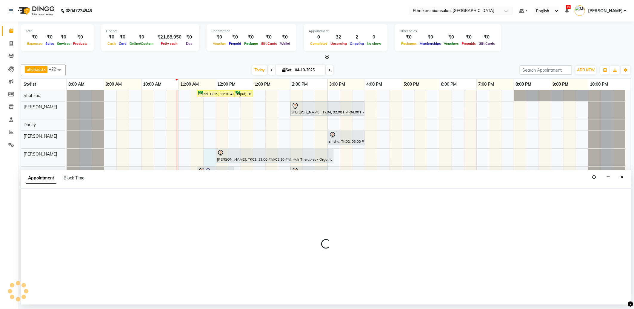
select select "80424"
select select "tentative"
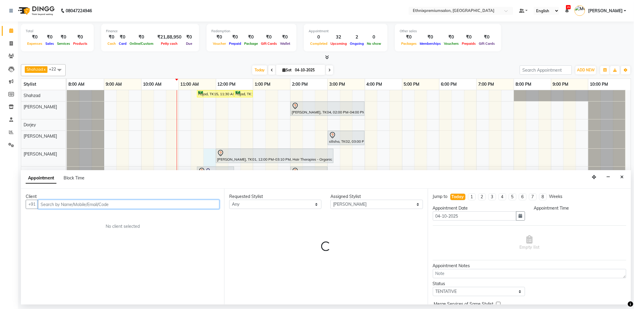
select select "705"
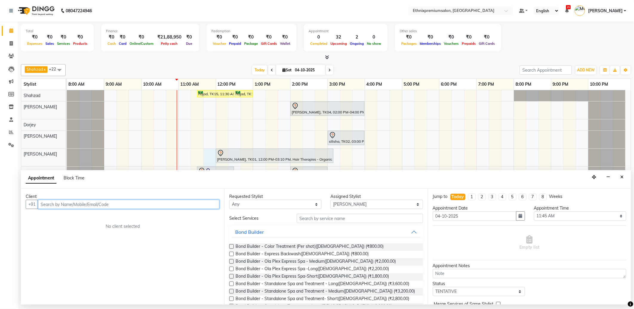
click at [60, 203] on input "text" at bounding box center [128, 204] width 181 height 9
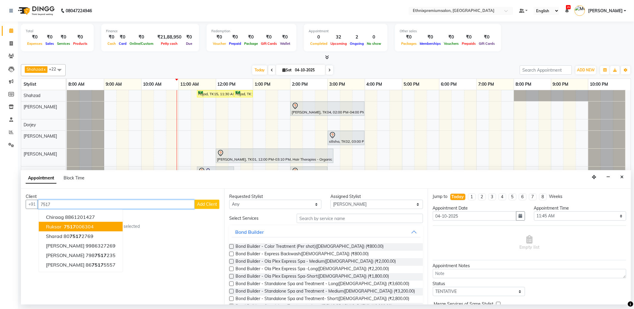
click at [75, 225] on ngb-highlight "7517 006304" at bounding box center [78, 227] width 31 height 6
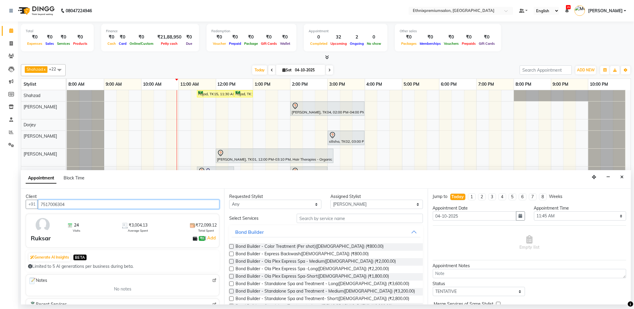
type input "7517006304"
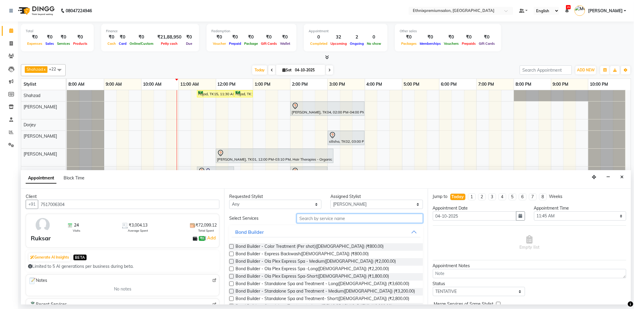
click at [306, 219] on input "text" at bounding box center [360, 218] width 126 height 9
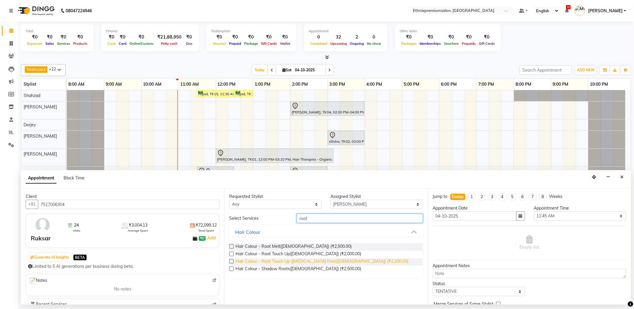
type input "root"
click at [356, 262] on span "Hair Colour - Root Touch Up (Ammonia Free)(Female) (₹2,200.00)" at bounding box center [321, 261] width 173 height 7
checkbox input "false"
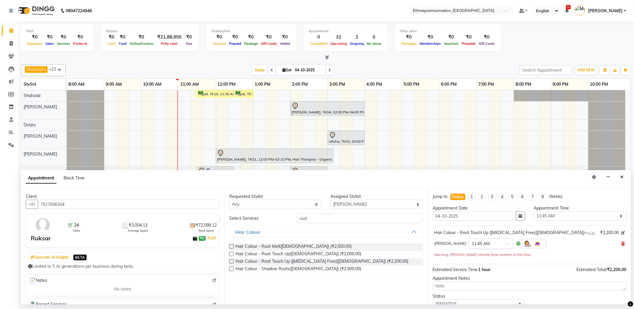
click at [469, 239] on div "× 11:45 AM" at bounding box center [491, 243] width 45 height 11
click at [469, 288] on div "11:30 AM" at bounding box center [491, 288] width 44 height 11
click at [341, 205] on select "Select Amoi [PERSON_NAME] [PERSON_NAME] Yolmoo Deepa Dorjey [PERSON_NAME] [PERS…" at bounding box center [376, 204] width 92 height 9
select select "92495"
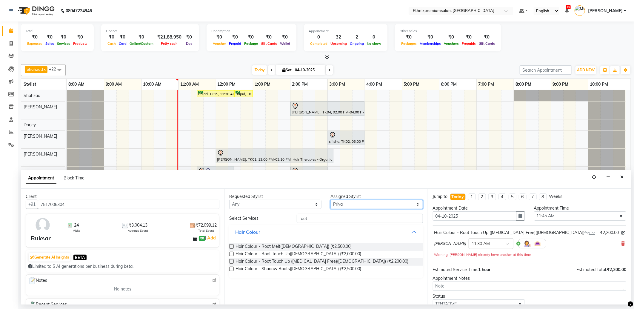
click at [330, 200] on select "Select Amoi [PERSON_NAME] [PERSON_NAME] Yolmoo Deepa Dorjey [PERSON_NAME] [PERS…" at bounding box center [376, 204] width 92 height 9
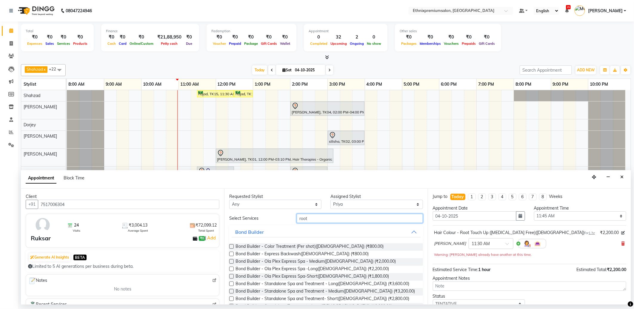
drag, startPoint x: 287, startPoint y: 213, endPoint x: 261, endPoint y: 210, distance: 25.3
click at [262, 210] on div "Requested Stylist Any Amoi Ashish Bishaka Cheten Yolmoo Deepa Dorjey Ellori Fai…" at bounding box center [325, 247] width 203 height 116
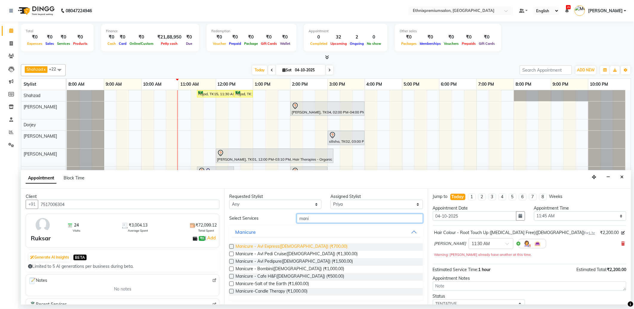
type input "mani"
click at [271, 246] on span "Manicure - Avl Express(Female) (₹700.00)" at bounding box center [291, 246] width 112 height 7
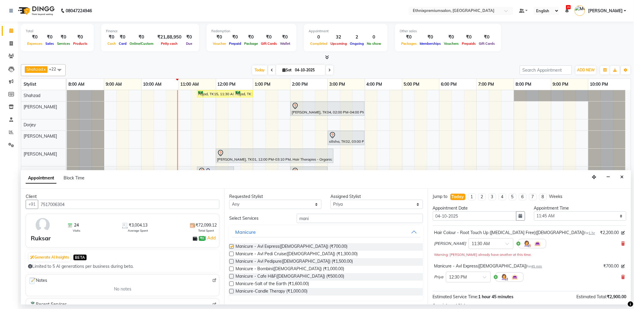
checkbox input "false"
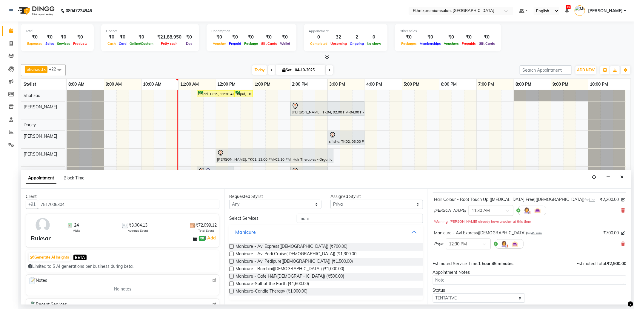
click at [483, 244] on span at bounding box center [486, 246] width 7 height 6
click at [458, 257] on div "12:00 PM" at bounding box center [468, 255] width 44 height 11
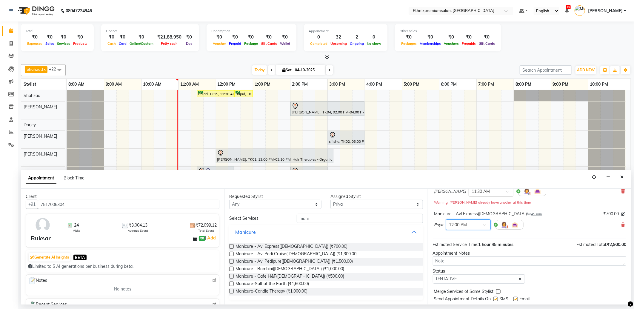
scroll to position [69, 0]
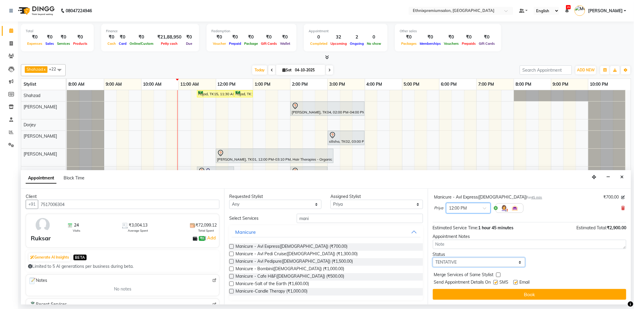
click at [488, 261] on select "Select TENTATIVE CONFIRM CHECK-IN UPCOMING" at bounding box center [479, 262] width 92 height 9
select select "confirm booking"
click at [433, 258] on select "Select TENTATIVE CONFIRM CHECK-IN UPCOMING" at bounding box center [479, 262] width 92 height 9
click at [515, 281] on label at bounding box center [515, 282] width 4 height 4
click at [515, 281] on input "checkbox" at bounding box center [515, 283] width 4 height 4
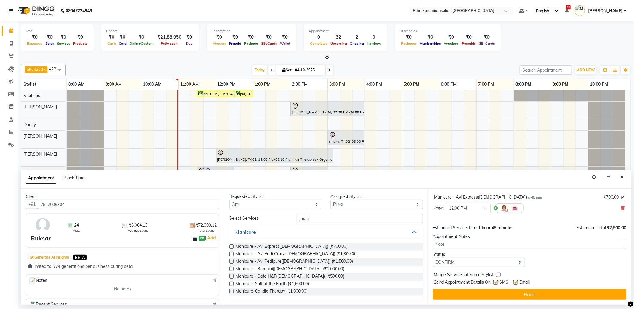
checkbox input "false"
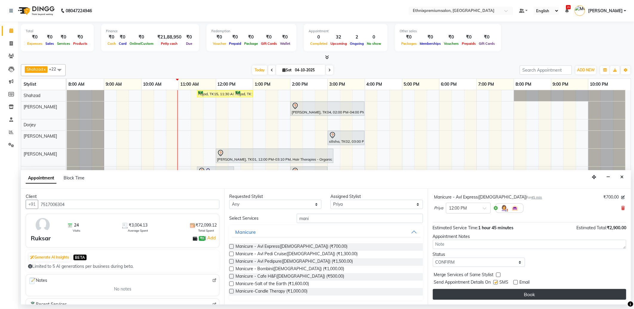
click at [512, 291] on button "Book" at bounding box center [529, 294] width 193 height 11
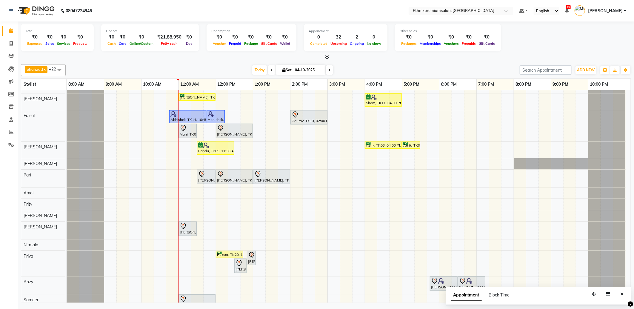
scroll to position [166, 0]
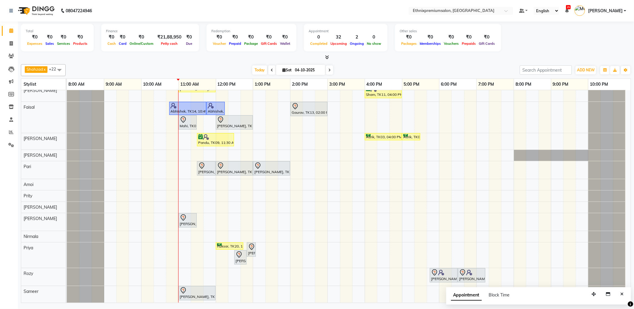
click at [60, 69] on span at bounding box center [59, 69] width 12 height 11
click at [46, 129] on li "[PERSON_NAME]" at bounding box center [43, 134] width 44 height 10
checkbox input "true"
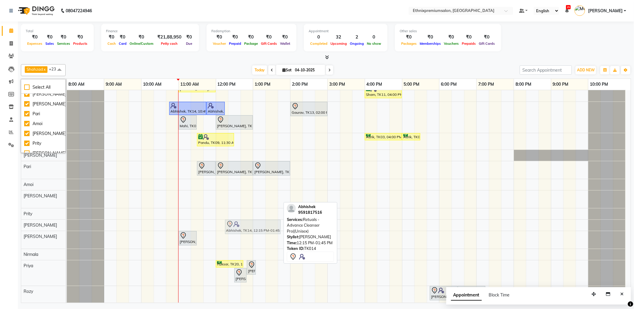
drag, startPoint x: 246, startPoint y: 201, endPoint x: 245, endPoint y: 226, distance: 24.8
click at [245, 226] on tbody "Rajad, TK15, 11:30 AM-12:30 PM, Haircut - Top Tier Men Hair Cut Rajad, TK15, 12…" at bounding box center [346, 122] width 559 height 397
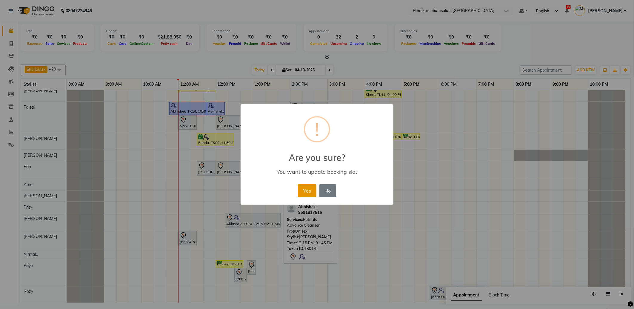
click at [299, 192] on button "Yes" at bounding box center [307, 190] width 18 height 13
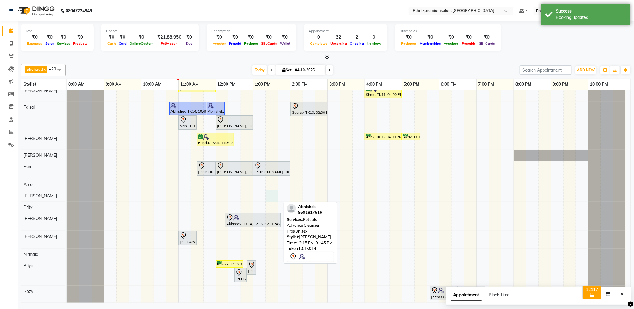
click at [267, 194] on div "Rajad, TK15, 11:30 AM-12:30 PM, Haircut - Top Tier Men Hair Cut Rajad, TK15, 12…" at bounding box center [349, 122] width 564 height 397
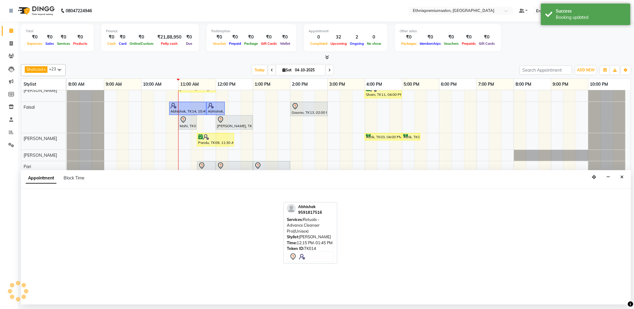
select select "21251"
select select "795"
select select "tentative"
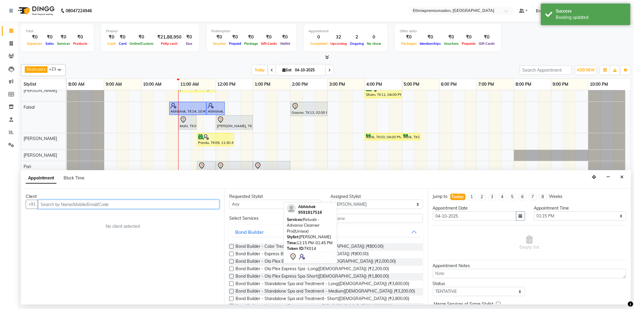
click at [81, 202] on input "text" at bounding box center [128, 204] width 181 height 9
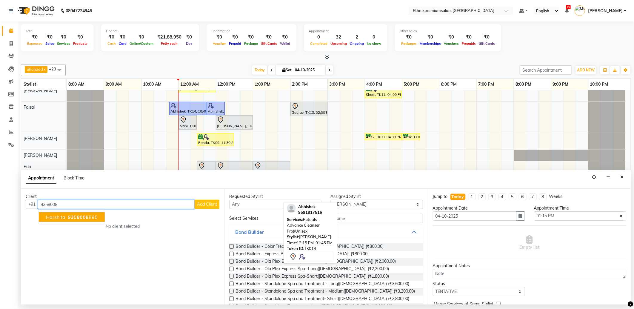
click at [81, 216] on span "9358008" at bounding box center [78, 217] width 21 height 6
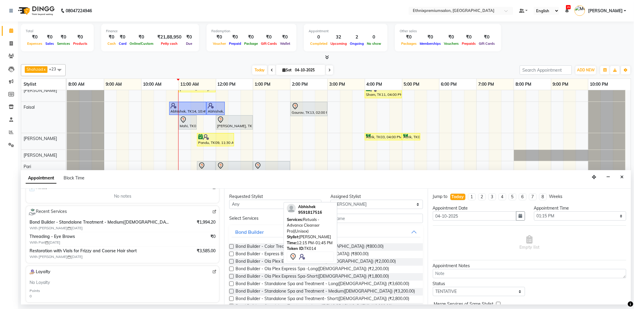
scroll to position [99, 0]
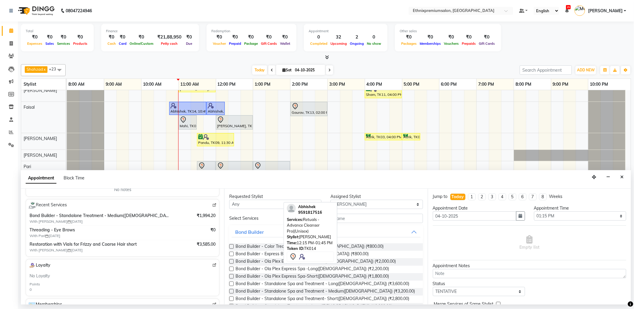
type input "9358008895"
click at [344, 216] on input "text" at bounding box center [360, 218] width 126 height 9
click at [344, 218] on input "text" at bounding box center [360, 218] width 126 height 9
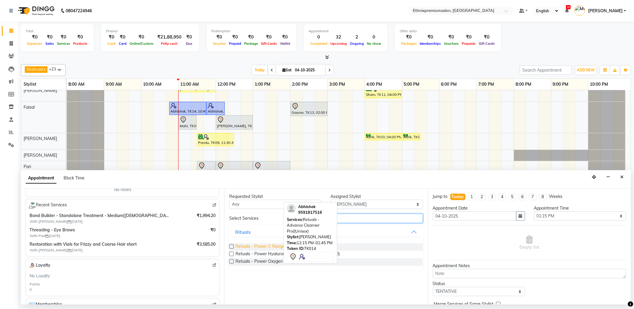
type input "power"
click at [253, 246] on span "Retuals - Power C Range(Unisex) (₹4,500.00)" at bounding box center [278, 246] width 87 height 7
checkbox input "false"
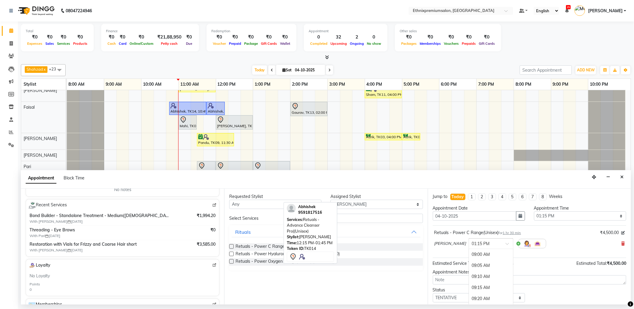
click at [472, 242] on input "text" at bounding box center [485, 243] width 26 height 6
click at [469, 287] on div "01:30 PM" at bounding box center [491, 288] width 44 height 11
click at [346, 204] on select "Select Amoi [PERSON_NAME] [PERSON_NAME] Yolmoo Deepa Dorjey [PERSON_NAME] [PERS…" at bounding box center [376, 204] width 92 height 9
select select "80424"
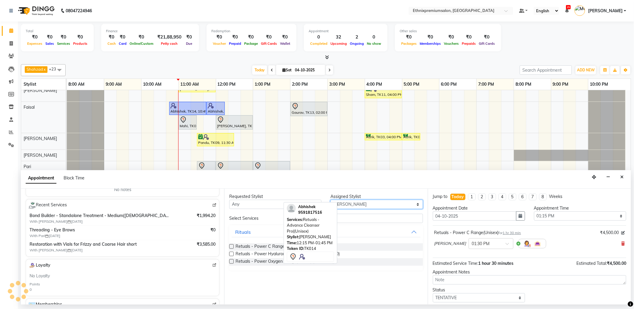
click at [330, 200] on select "Select Amoi [PERSON_NAME] [PERSON_NAME] Yolmoo Deepa Dorjey [PERSON_NAME] [PERS…" at bounding box center [376, 204] width 92 height 9
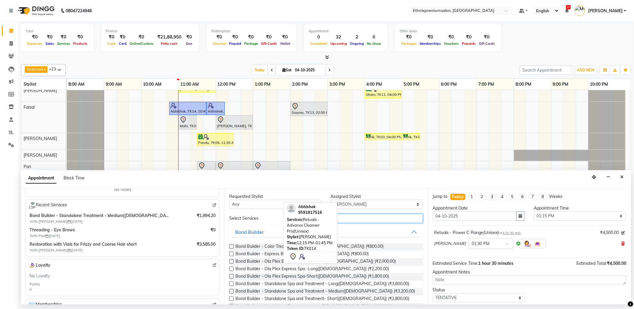
drag, startPoint x: 347, startPoint y: 217, endPoint x: 294, endPoint y: 221, distance: 53.0
click at [294, 221] on div "[PERSON_NAME] x Dorjey x [PERSON_NAME] x [PERSON_NAME] x Deepa x Ashish x KP x …" at bounding box center [326, 182] width 610 height 241
type input "a"
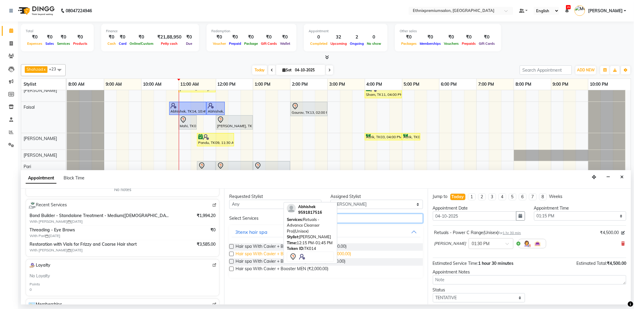
type input "cav"
click at [269, 255] on span "Hair spa With Cavier + Booster Medium Women (₹3,000.00)" at bounding box center [293, 254] width 116 height 7
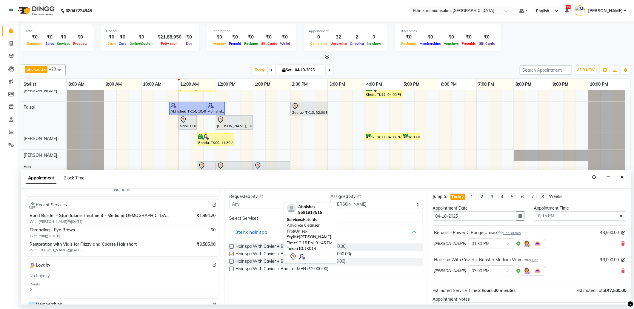
checkbox input "false"
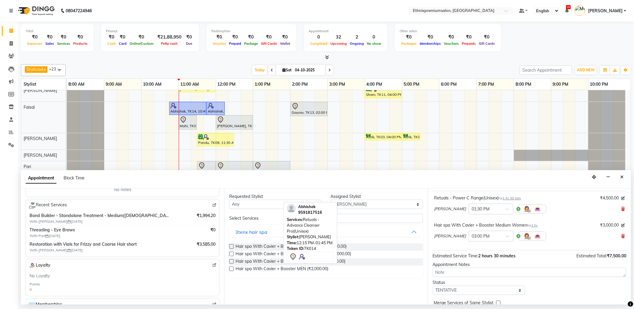
scroll to position [63, 0]
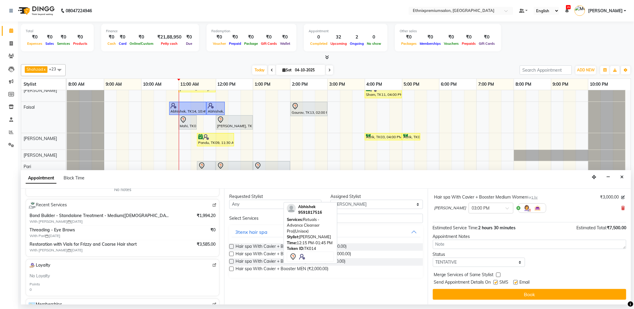
click at [514, 281] on label at bounding box center [515, 282] width 4 height 4
click at [514, 281] on input "checkbox" at bounding box center [515, 283] width 4 height 4
checkbox input "false"
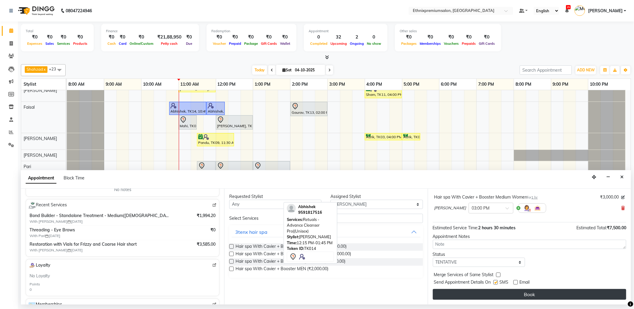
click at [511, 290] on button "Book" at bounding box center [529, 294] width 193 height 11
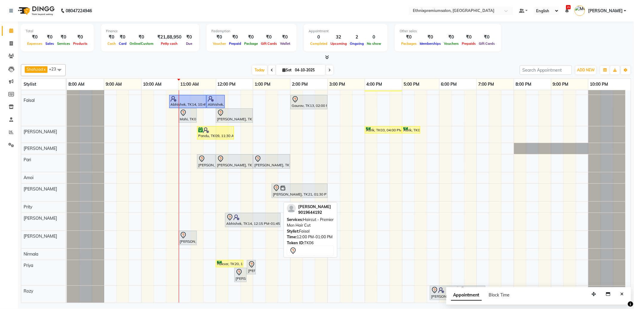
scroll to position [206, 0]
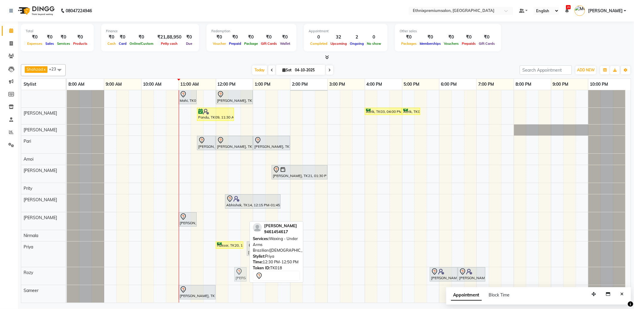
drag, startPoint x: 240, startPoint y: 258, endPoint x: 240, endPoint y: 269, distance: 11.3
click at [240, 270] on tbody "Rajad, TK15, 11:30 AM-12:30 PM, Haircut - Top Tier Men Hair Cut Rajad, TK15, 12…" at bounding box center [346, 93] width 559 height 418
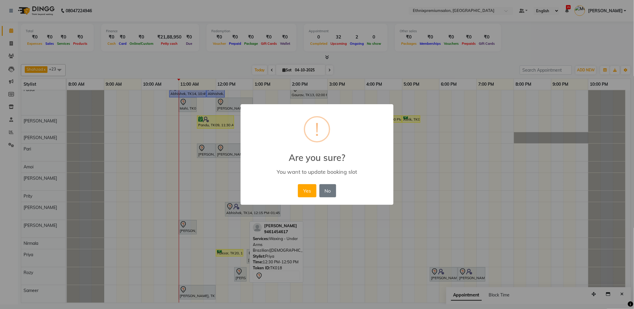
scroll to position [198, 0]
click at [304, 189] on button "Yes" at bounding box center [307, 190] width 18 height 13
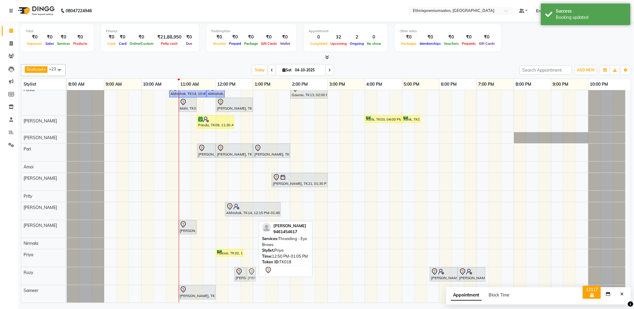
drag, startPoint x: 250, startPoint y: 256, endPoint x: 250, endPoint y: 269, distance: 13.4
click at [250, 269] on tbody "Rajad, TK15, 11:30 AM-12:30 PM, Haircut - Top Tier Men Hair Cut Rajad, TK15, 12…" at bounding box center [346, 97] width 559 height 410
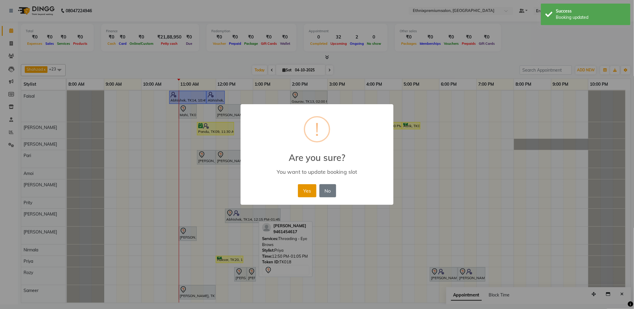
click at [307, 190] on button "Yes" at bounding box center [307, 190] width 18 height 13
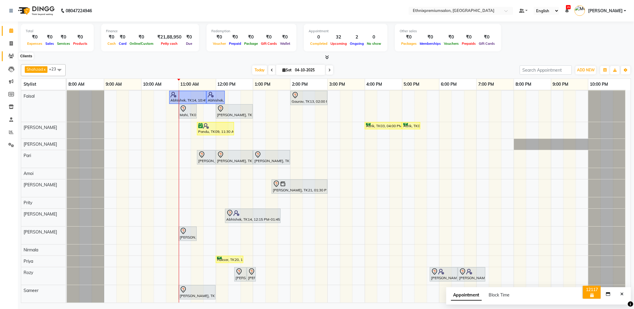
click at [11, 54] on icon at bounding box center [11, 56] width 6 height 4
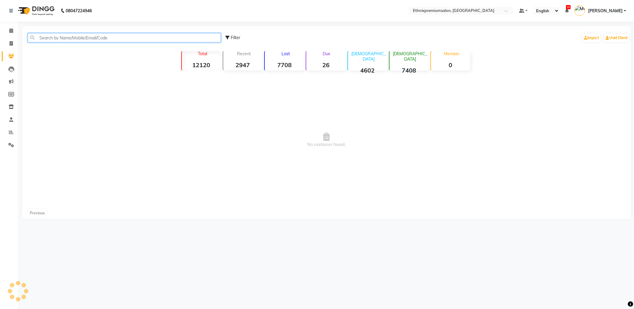
click at [51, 38] on input "text" at bounding box center [124, 37] width 193 height 9
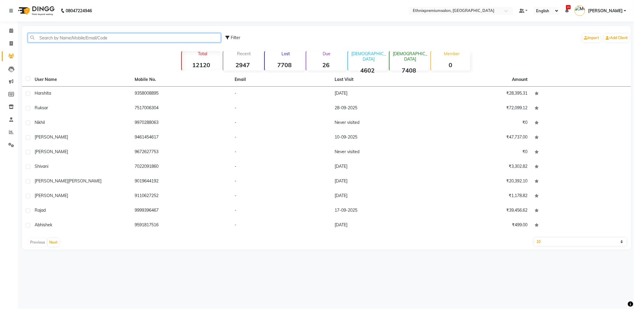
paste input "917003740041"
click at [55, 39] on input "917003740041" at bounding box center [124, 37] width 193 height 9
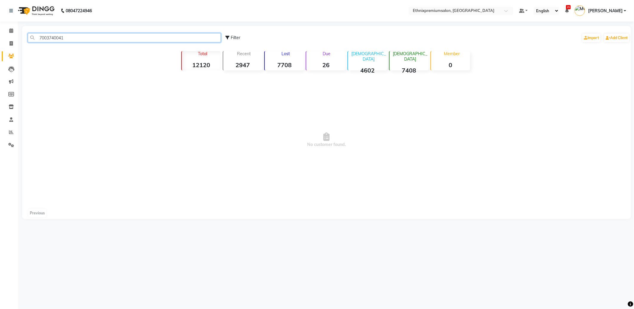
drag, startPoint x: 69, startPoint y: 38, endPoint x: 40, endPoint y: 36, distance: 29.0
click at [40, 36] on input "7003740041" at bounding box center [124, 37] width 193 height 9
type input "7003740041"
click at [8, 31] on span at bounding box center [11, 30] width 10 height 7
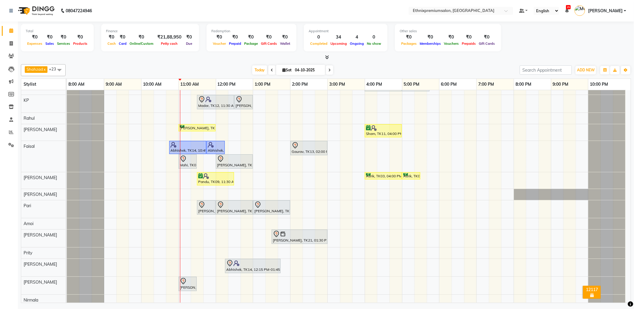
scroll to position [192, 0]
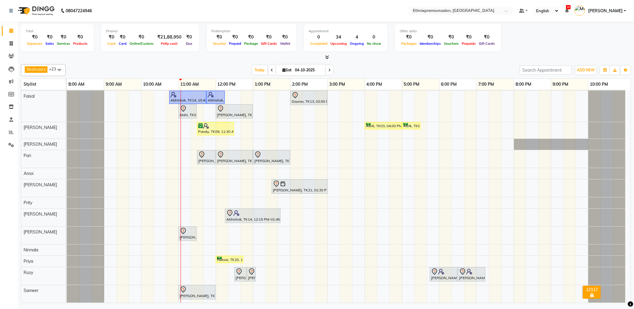
click at [293, 292] on div "Rajad, TK15, 11:30 AM-12:30 PM, Haircut - Top Tier Men Hair Cut Rajad, TK15, 12…" at bounding box center [349, 101] width 564 height 404
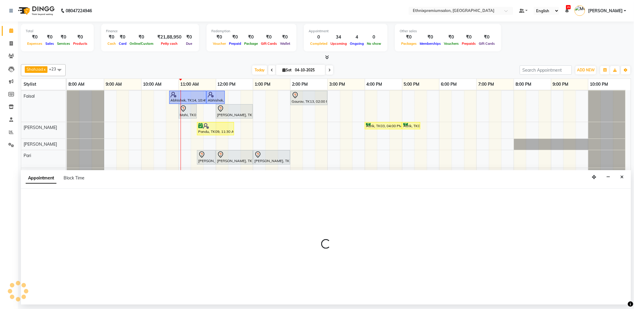
select select "89057"
select select "840"
select select "tentative"
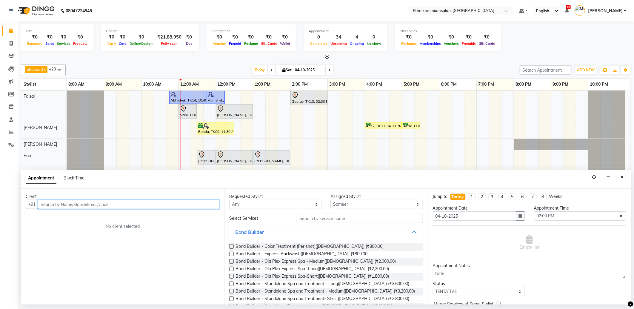
drag, startPoint x: 52, startPoint y: 203, endPoint x: 42, endPoint y: 204, distance: 9.9
click at [42, 204] on input "text" at bounding box center [128, 204] width 181 height 9
paste input "7003740041"
type input "7003740041"
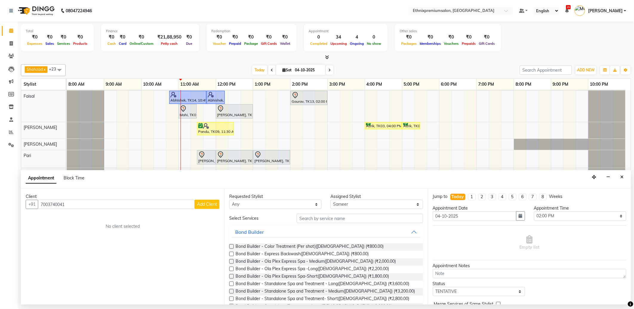
click at [201, 204] on span "Add Client" at bounding box center [207, 203] width 20 height 5
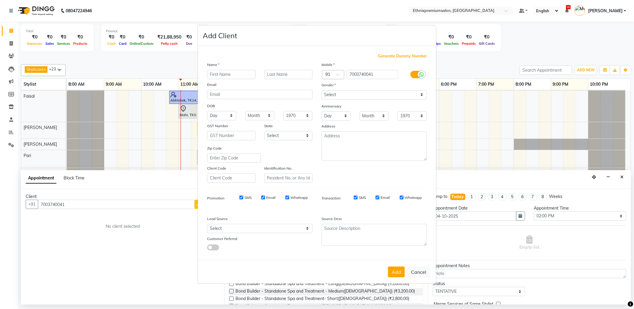
click at [214, 77] on input "text" at bounding box center [231, 74] width 48 height 9
type input "Neeta"
click at [329, 94] on select "Select [DEMOGRAPHIC_DATA] [DEMOGRAPHIC_DATA] Other Prefer Not To Say" at bounding box center [373, 94] width 105 height 9
select select "[DEMOGRAPHIC_DATA]"
click at [321, 90] on select "Select [DEMOGRAPHIC_DATA] [DEMOGRAPHIC_DATA] Other Prefer Not To Say" at bounding box center [373, 94] width 105 height 9
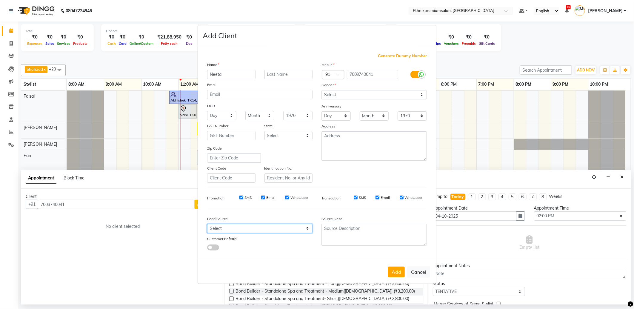
click at [277, 227] on select "Select Walk-in Referral Internet Friend Word of Mouth Advertisement Facebook Ju…" at bounding box center [259, 228] width 105 height 9
select select "26587"
click at [207, 224] on select "Select Walk-in Referral Internet Friend Word of Mouth Advertisement Facebook Ju…" at bounding box center [259, 228] width 105 height 9
click at [287, 229] on select "Select Walk-in Referral Internet Friend Word of Mouth Advertisement Facebook Ju…" at bounding box center [259, 228] width 105 height 9
click at [207, 224] on select "Select Walk-in Referral Internet Friend Word of Mouth Advertisement Facebook Ju…" at bounding box center [259, 228] width 105 height 9
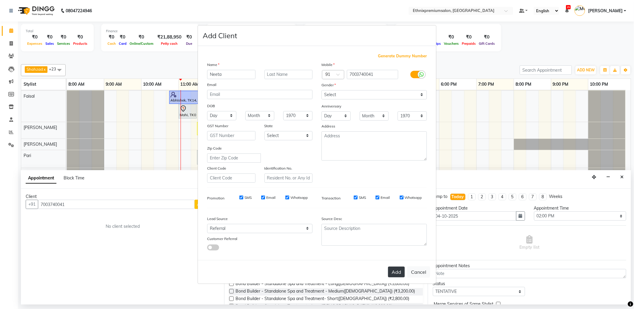
click at [393, 275] on button "Add" at bounding box center [396, 272] width 17 height 11
select select
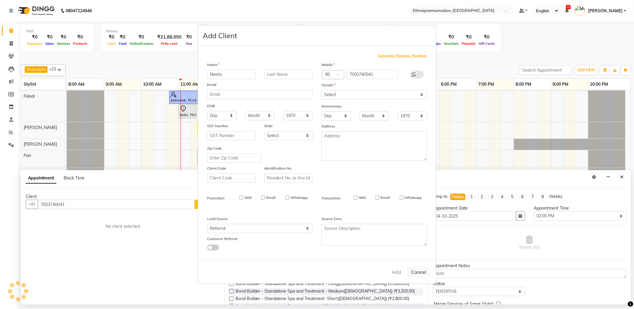
select select
checkbox input "false"
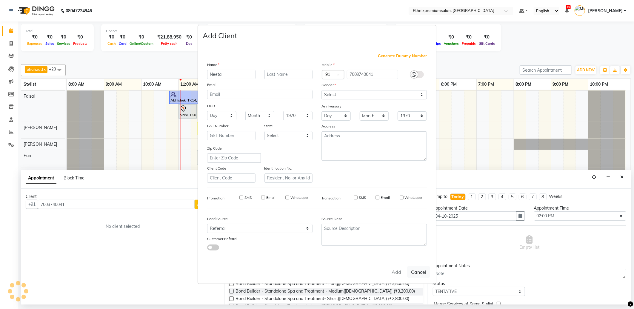
checkbox input "false"
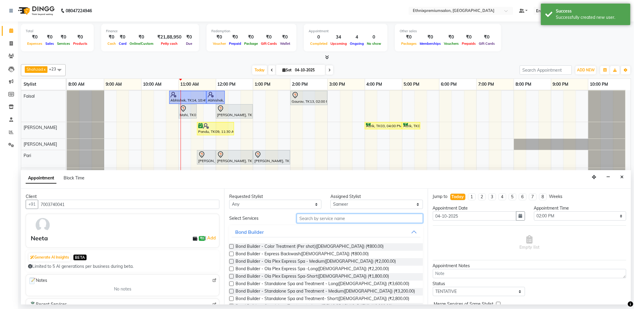
click at [310, 219] on input "text" at bounding box center [360, 218] width 126 height 9
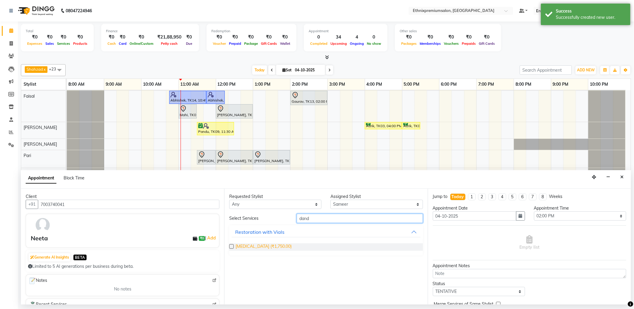
type input "dand"
click at [269, 246] on span "[MEDICAL_DATA] (₹1,750.00)" at bounding box center [263, 246] width 56 height 7
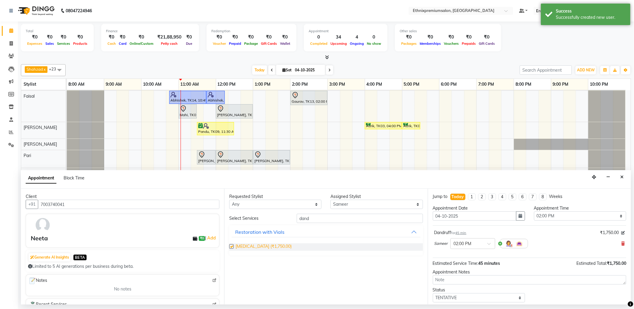
checkbox input "false"
drag, startPoint x: 310, startPoint y: 218, endPoint x: 267, endPoint y: 218, distance: 43.3
click at [267, 218] on div "Select Services dand" at bounding box center [326, 218] width 202 height 9
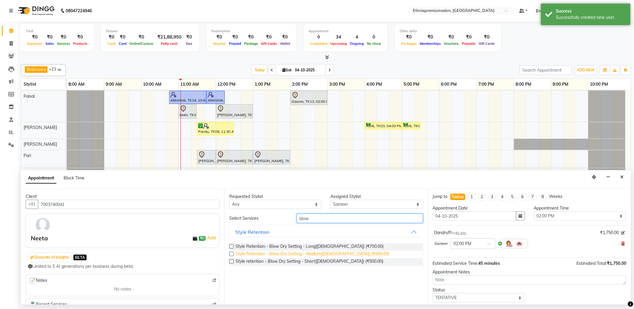
type input "blow"
click at [317, 251] on span "Style Retention - Blow Dry Setting - Medium(Female) (₹600.00)" at bounding box center [312, 254] width 154 height 7
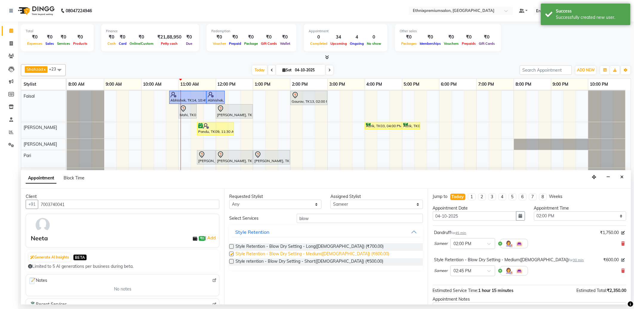
checkbox input "false"
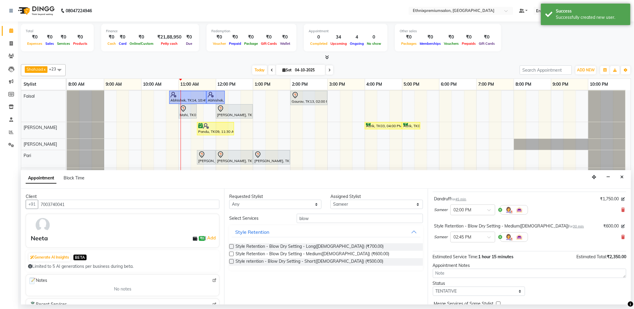
scroll to position [63, 0]
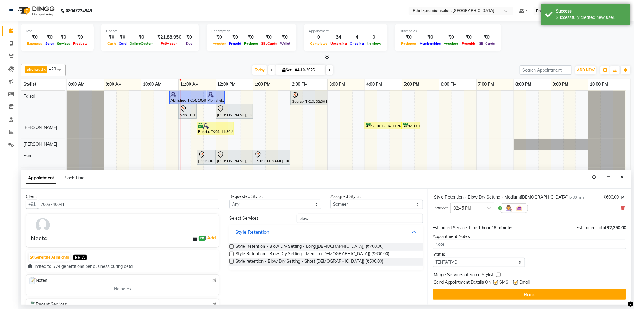
drag, startPoint x: 515, startPoint y: 282, endPoint x: 515, endPoint y: 285, distance: 3.3
click at [515, 282] on label at bounding box center [515, 282] width 4 height 4
click at [515, 282] on input "checkbox" at bounding box center [515, 283] width 4 height 4
checkbox input "false"
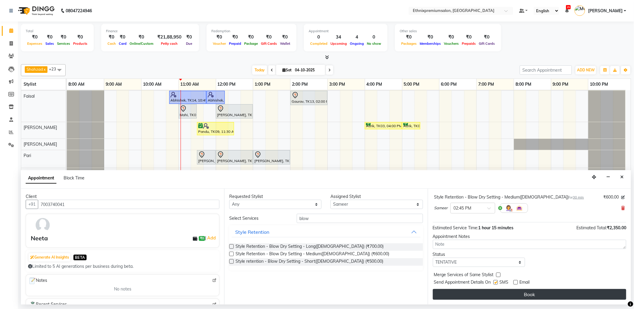
click at [512, 292] on button "Book" at bounding box center [529, 294] width 193 height 11
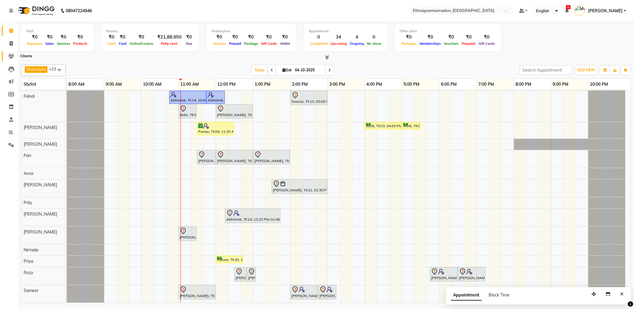
click at [12, 58] on icon at bounding box center [11, 56] width 6 height 4
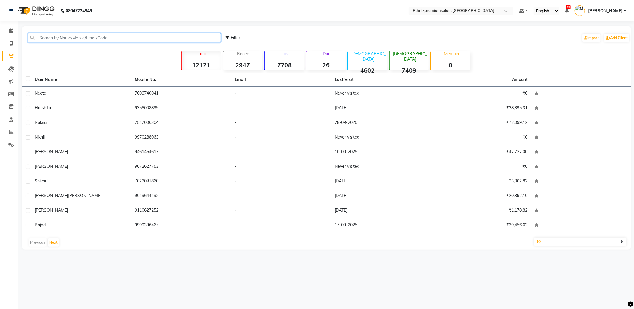
click at [42, 41] on input "text" at bounding box center [124, 37] width 193 height 9
paste input "918044129768"
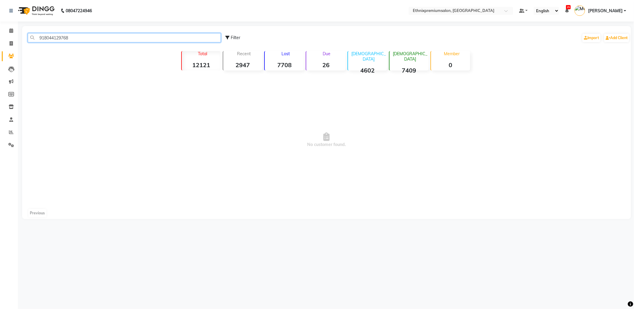
click at [44, 38] on input "918044129768" at bounding box center [124, 37] width 193 height 9
type input "8044129768"
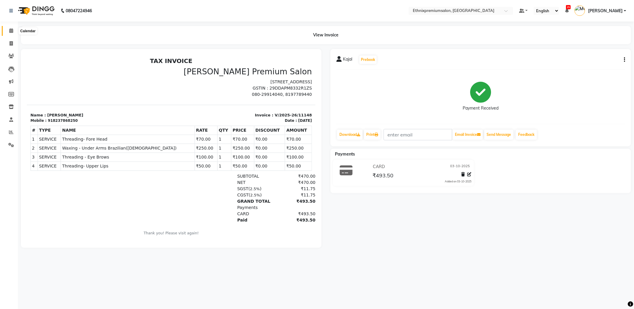
drag, startPoint x: 0, startPoint y: 0, endPoint x: 26, endPoint y: 10, distance: 28.1
click at [13, 31] on icon at bounding box center [11, 30] width 4 height 4
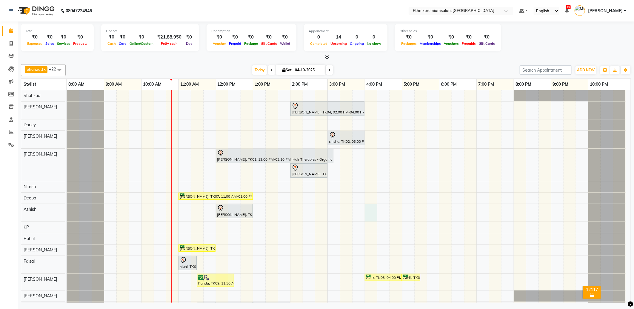
click at [371, 212] on div "Monali, TK04, 02:00 PM-04:00 PM, Hair Colour - Global Coloring - Medium(Male) s…" at bounding box center [349, 250] width 564 height 320
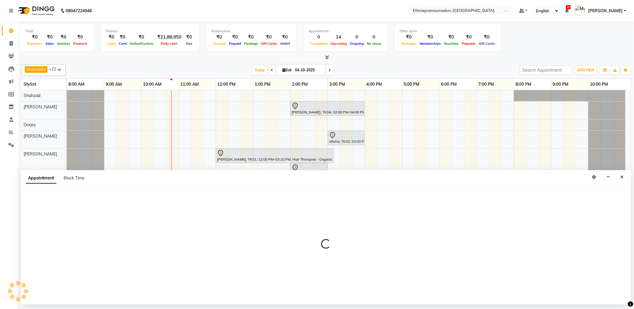
select select "62328"
select select "tentative"
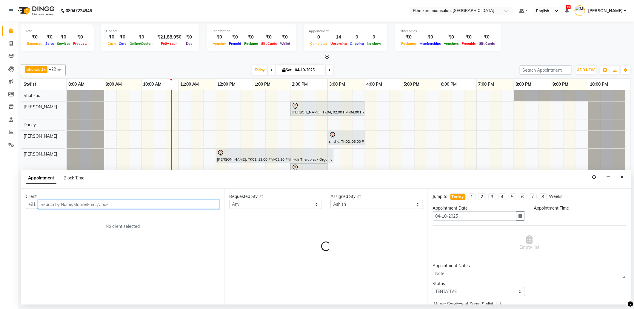
select select "960"
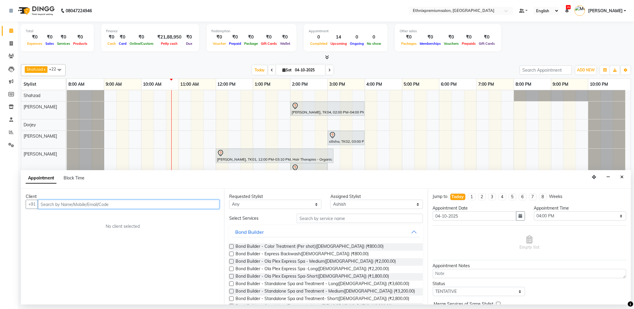
click at [59, 208] on input "text" at bounding box center [128, 204] width 181 height 9
paste input "+91 96726 27753"
click at [50, 207] on input "+91 96726 27753" at bounding box center [116, 204] width 157 height 9
click at [55, 205] on input "96726 27753" at bounding box center [116, 204] width 157 height 9
type input "9672627753"
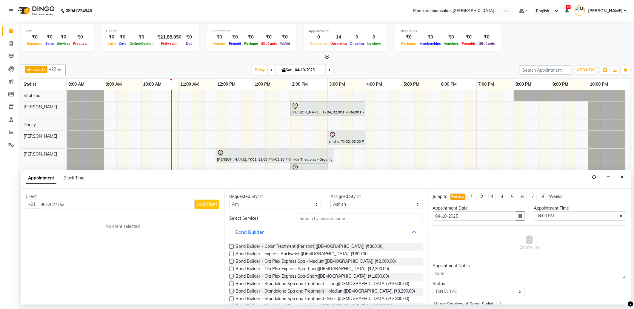
click at [204, 204] on span "Add Client" at bounding box center [207, 203] width 20 height 5
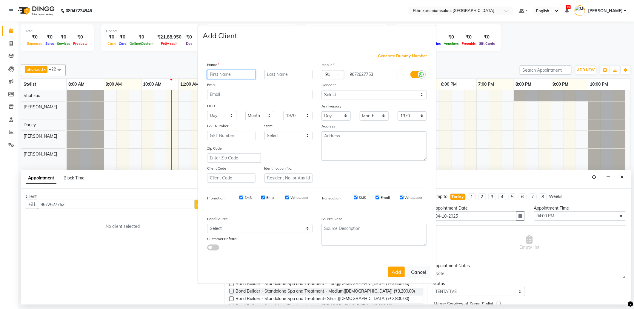
type input "p"
type input "[PERSON_NAME]"
click at [338, 97] on select "Select [DEMOGRAPHIC_DATA] [DEMOGRAPHIC_DATA] Other Prefer Not To Say" at bounding box center [373, 94] width 105 height 9
select select "[DEMOGRAPHIC_DATA]"
click at [321, 90] on select "Select [DEMOGRAPHIC_DATA] [DEMOGRAPHIC_DATA] Other Prefer Not To Say" at bounding box center [373, 94] width 105 height 9
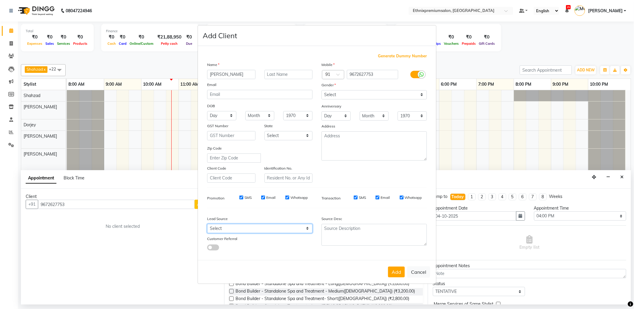
click at [291, 228] on select "Select Walk-in Referral Internet Friend Word of Mouth Advertisement Facebook Ju…" at bounding box center [259, 228] width 105 height 9
select select "26587"
click at [207, 224] on select "Select Walk-in Referral Internet Friend Word of Mouth Advertisement Facebook Ju…" at bounding box center [259, 228] width 105 height 9
click at [387, 270] on div "Add Cancel" at bounding box center [317, 272] width 238 height 24
click at [391, 271] on button "Add" at bounding box center [396, 272] width 17 height 11
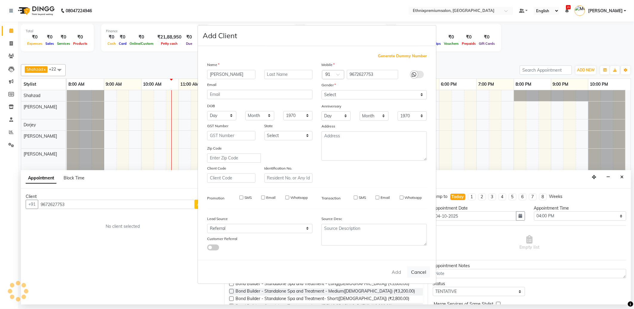
select select
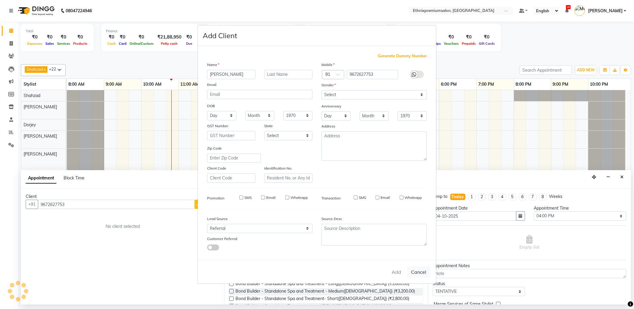
select select
checkbox input "false"
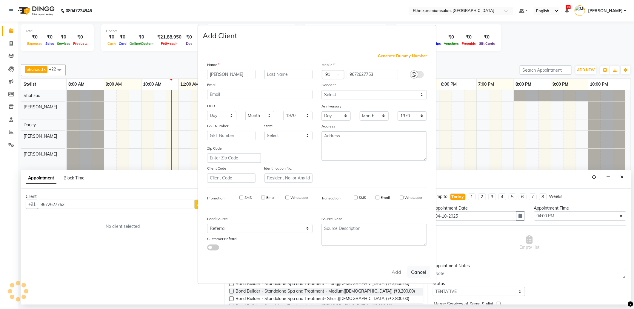
checkbox input "false"
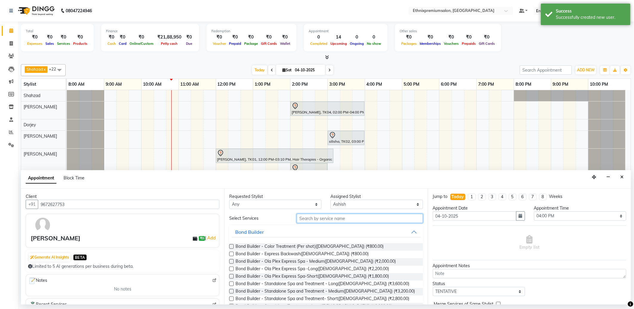
click at [314, 219] on input "text" at bounding box center [360, 218] width 126 height 9
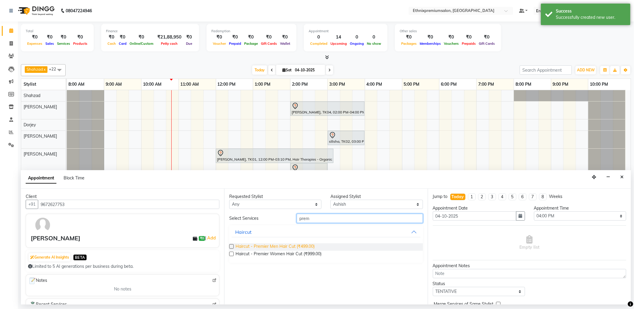
type input "prem"
click at [289, 244] on span "Haircut - Premier Men Hair Cut (₹499.00)" at bounding box center [274, 246] width 79 height 7
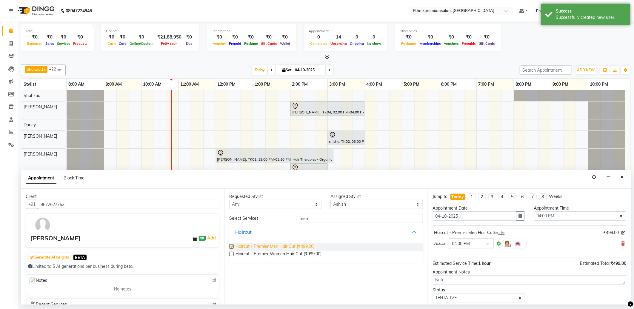
checkbox input "false"
drag, startPoint x: 314, startPoint y: 217, endPoint x: 275, endPoint y: 216, distance: 39.1
click at [277, 216] on div "Select Services prem" at bounding box center [326, 218] width 202 height 9
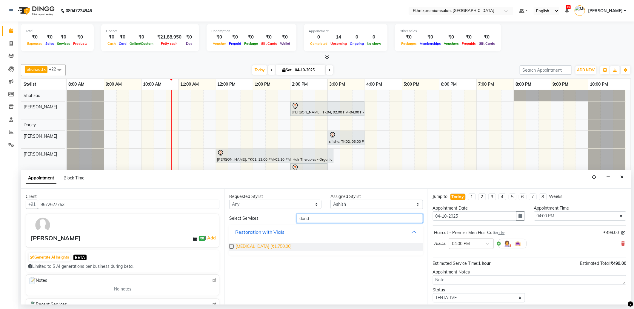
type input "dand"
click at [261, 246] on span "[MEDICAL_DATA] (₹1,750.00)" at bounding box center [263, 246] width 56 height 7
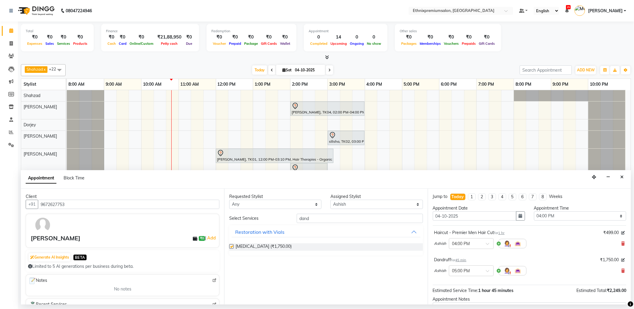
checkbox input "false"
click at [338, 204] on select "Select Amoi [PERSON_NAME] [PERSON_NAME] Yolmoo Deepa Dorjey [PERSON_NAME] [PERS…" at bounding box center [376, 204] width 92 height 9
select select "89538"
click at [330, 200] on select "Select Amoi [PERSON_NAME] [PERSON_NAME] Yolmoo Deepa Dorjey [PERSON_NAME] [PERS…" at bounding box center [376, 204] width 92 height 9
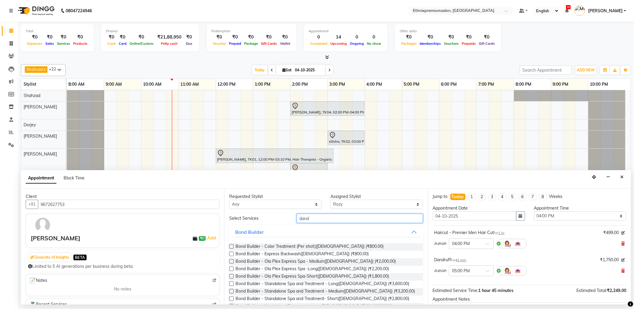
drag, startPoint x: 314, startPoint y: 219, endPoint x: 288, endPoint y: 220, distance: 26.6
click at [288, 220] on div "Select Services dand" at bounding box center [326, 218] width 202 height 9
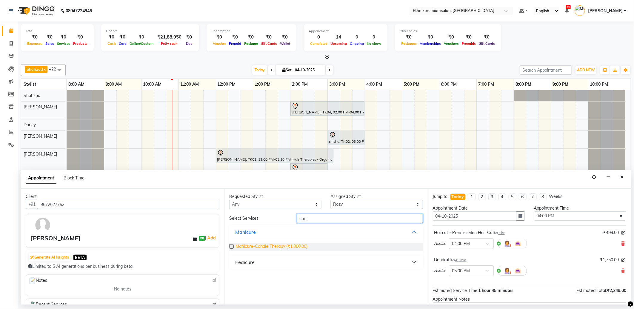
type input "can"
click at [249, 246] on span "Manicure-Candle Therapy (₹1,000.00)" at bounding box center [271, 246] width 72 height 7
checkbox input "false"
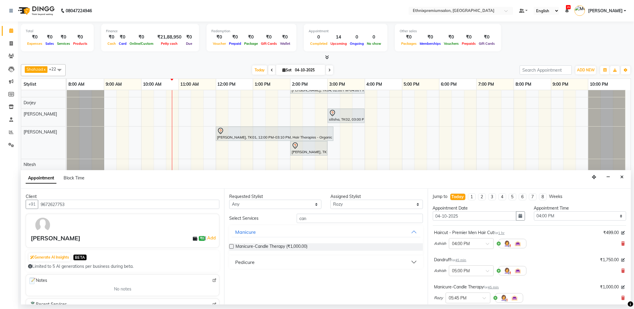
scroll to position [33, 0]
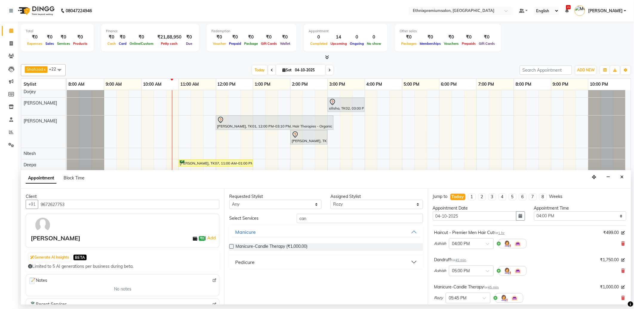
click at [246, 261] on div "Pedicure" at bounding box center [244, 261] width 19 height 7
click at [243, 276] on span "pedicure- Candle Therapy (₹1,500.00)" at bounding box center [271, 276] width 72 height 7
checkbox input "false"
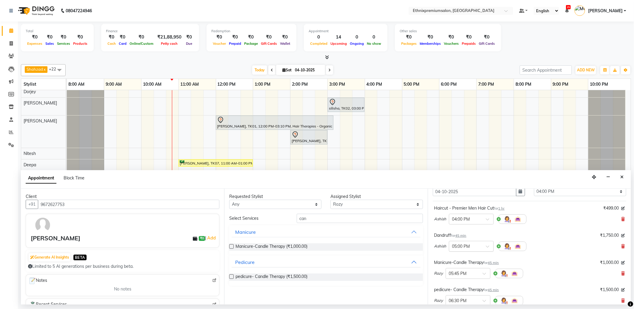
scroll to position [117, 0]
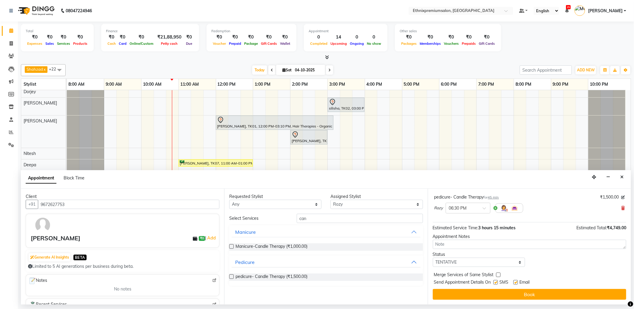
click at [514, 282] on label at bounding box center [515, 282] width 4 height 4
click at [514, 282] on input "checkbox" at bounding box center [515, 283] width 4 height 4
checkbox input "false"
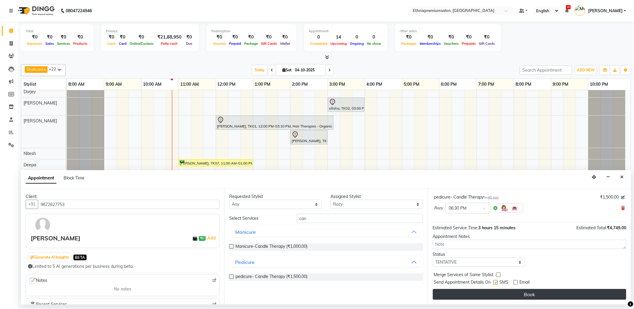
click at [514, 293] on button "Book" at bounding box center [529, 294] width 193 height 11
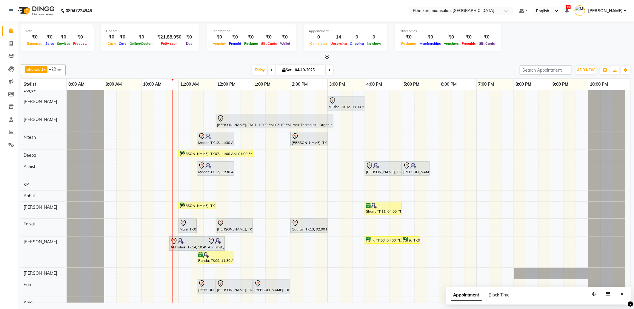
scroll to position [66, 0]
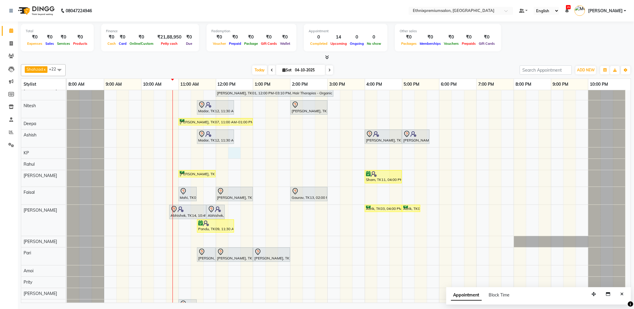
click at [235, 152] on div "Rajad, TK15, 11:30 AM-12:30 PM, Haircut - Top Tier Men Hair Cut Rajad, TK15, 12…" at bounding box center [349, 200] width 564 height 352
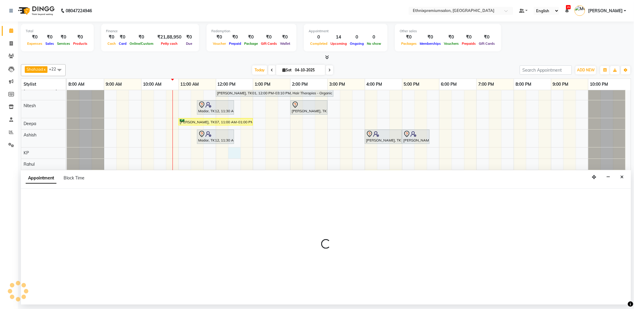
select select "75682"
select select "tentative"
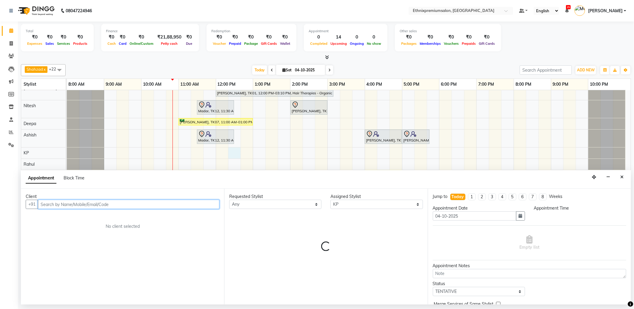
select select "735"
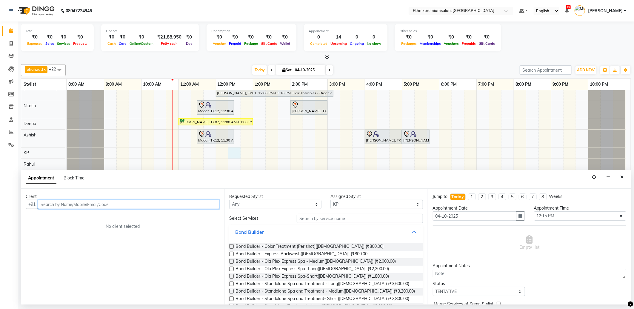
click at [48, 202] on input "text" at bounding box center [128, 204] width 181 height 9
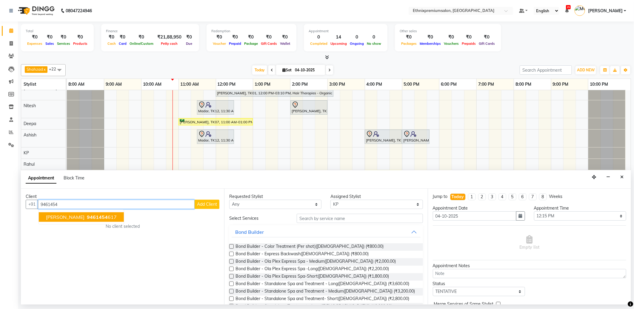
click at [87, 217] on span "9461454" at bounding box center [97, 217] width 21 height 6
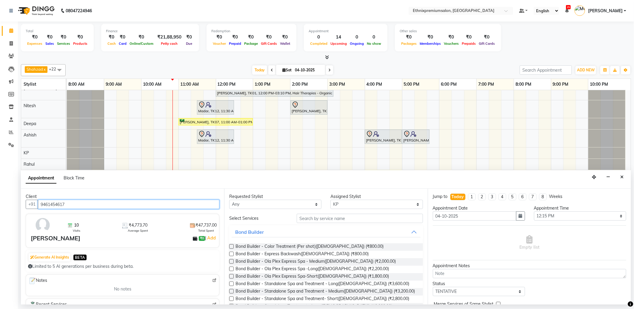
type input "9461454617"
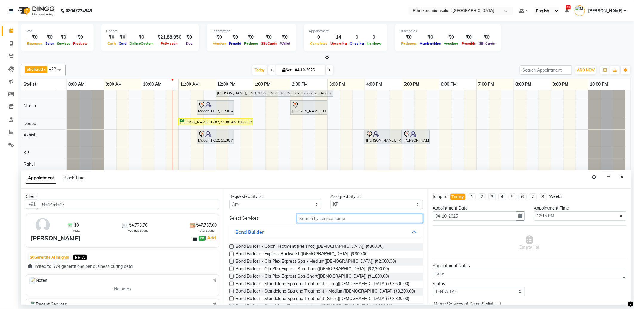
click at [311, 218] on input "text" at bounding box center [360, 218] width 126 height 9
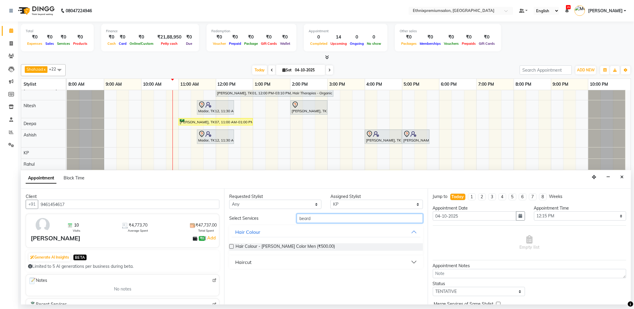
type input "beard"
click at [241, 258] on div "Haircut" at bounding box center [243, 261] width 16 height 7
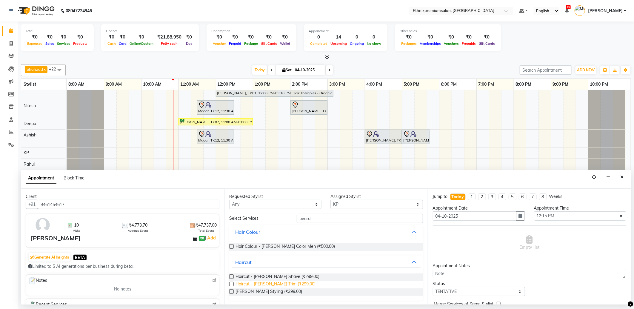
click at [265, 284] on span "Haircut - [PERSON_NAME] Trim (₹299.00)" at bounding box center [275, 284] width 80 height 7
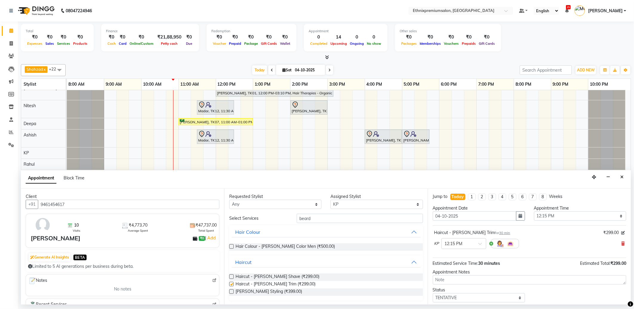
checkbox input "false"
click at [461, 239] on div "× 12:15 PM" at bounding box center [463, 243] width 45 height 11
click at [460, 284] on div "12:30 PM" at bounding box center [464, 287] width 44 height 11
click at [337, 206] on select "Select Amoi [PERSON_NAME] [PERSON_NAME] Yolmoo Deepa Dorjey [PERSON_NAME] [PERS…" at bounding box center [376, 204] width 92 height 9
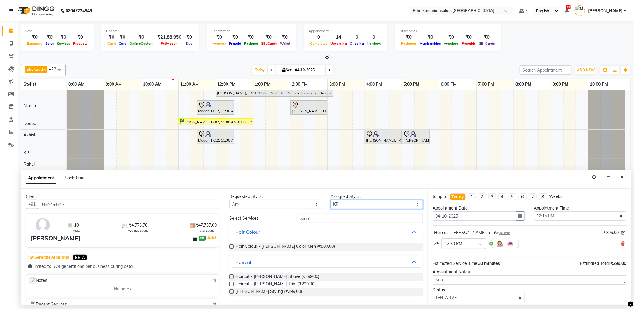
select select "92495"
click at [330, 200] on select "Select Amoi [PERSON_NAME] [PERSON_NAME] Yolmoo Deepa Dorjey [PERSON_NAME] [PERS…" at bounding box center [376, 204] width 92 height 9
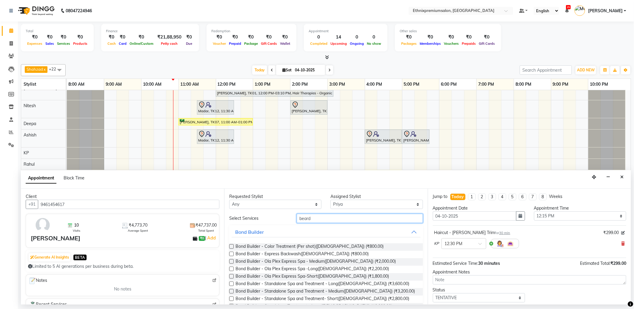
drag, startPoint x: 314, startPoint y: 218, endPoint x: 265, endPoint y: 218, distance: 49.2
click at [265, 218] on div "Select Services [PERSON_NAME]" at bounding box center [326, 218] width 202 height 9
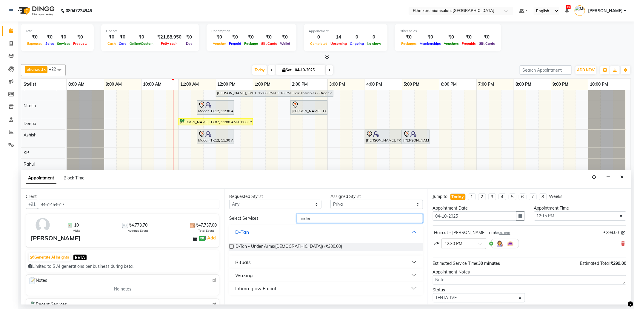
type input "under"
click at [242, 274] on div "Waxing" at bounding box center [244, 275] width 18 height 7
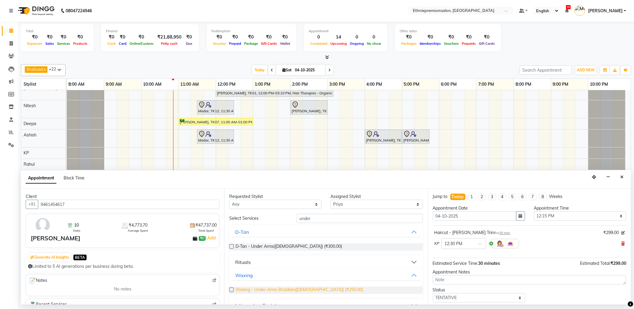
click at [261, 288] on span "Waxing - Under Arms Brazilian(Female) (₹250.00)" at bounding box center [298, 290] width 127 height 7
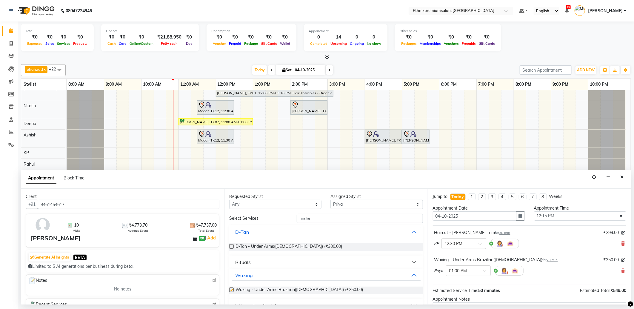
checkbox input "false"
click at [458, 271] on input "text" at bounding box center [462, 270] width 26 height 6
click at [458, 283] on div "12:30 PM" at bounding box center [468, 282] width 44 height 11
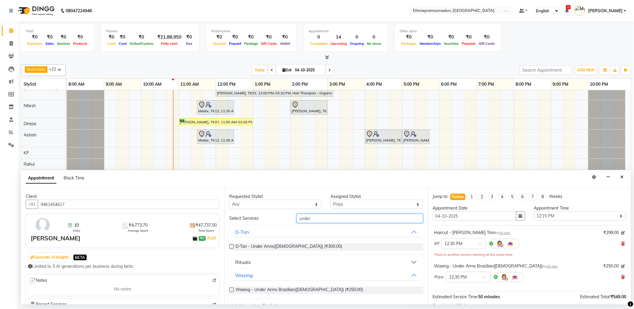
drag, startPoint x: 312, startPoint y: 219, endPoint x: 267, endPoint y: 220, distance: 44.8
click at [267, 219] on div "Select Services under" at bounding box center [326, 218] width 202 height 9
type input "eye"
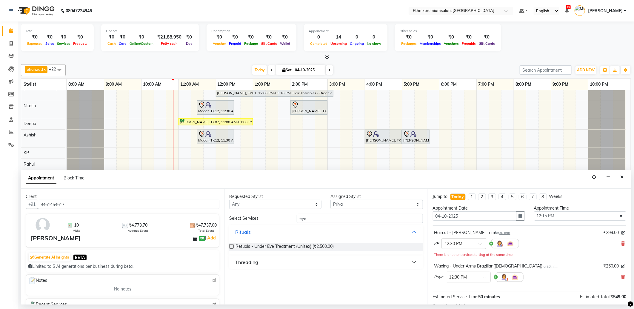
click at [253, 261] on div "Threading" at bounding box center [246, 261] width 23 height 7
click at [285, 277] on span "Threading - Eye Brows (₹100.00)" at bounding box center [266, 276] width 63 height 7
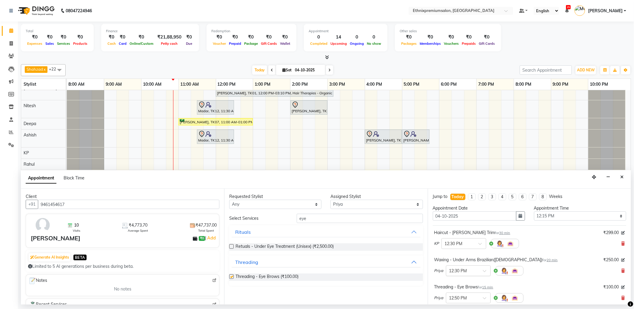
checkbox input "false"
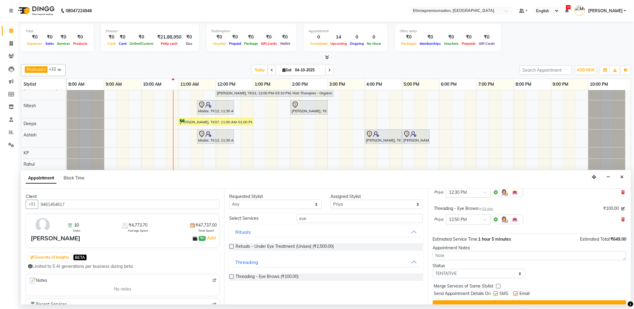
scroll to position [90, 0]
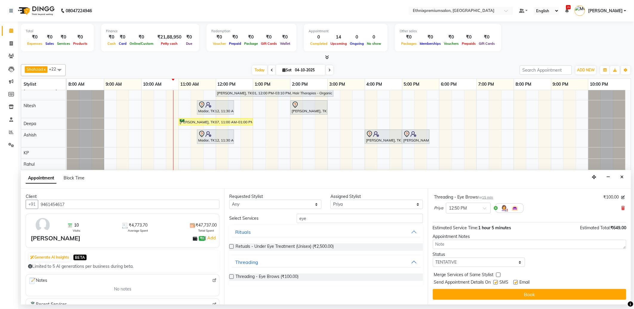
click at [515, 281] on label at bounding box center [515, 282] width 4 height 4
click at [515, 281] on input "checkbox" at bounding box center [515, 283] width 4 height 4
checkbox input "false"
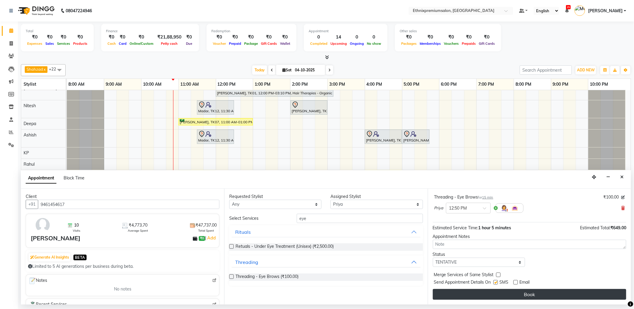
click at [512, 291] on button "Book" at bounding box center [529, 294] width 193 height 11
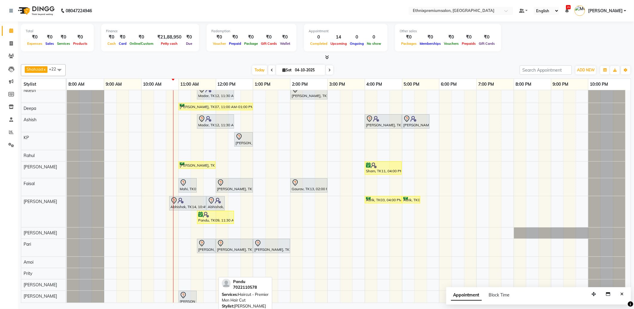
scroll to position [54, 0]
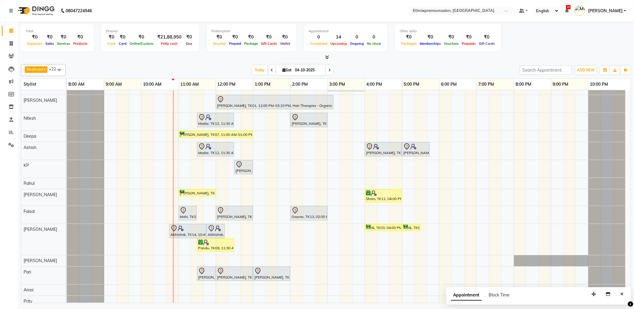
click at [182, 148] on div "Rajad, TK15, 11:30 AM-12:30 PM, Haircut - Top Tier Men Hair Cut Rajad, TK15, 12…" at bounding box center [349, 218] width 564 height 365
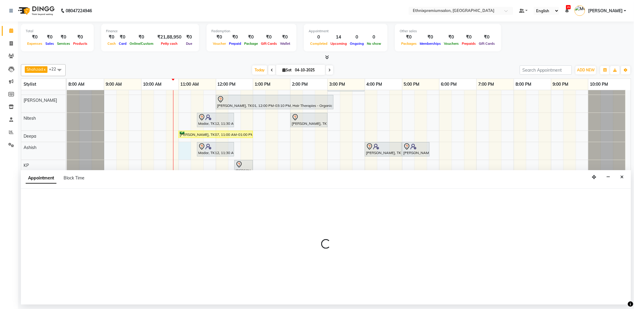
select select "62328"
select select "660"
select select "tentative"
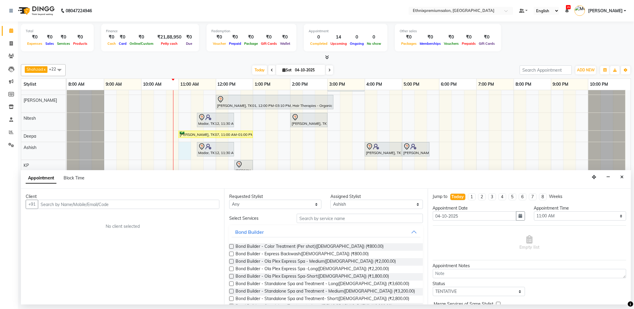
click at [66, 207] on input "text" at bounding box center [128, 204] width 181 height 9
type input "9970288063"
click at [205, 202] on span "Add Client" at bounding box center [207, 203] width 20 height 5
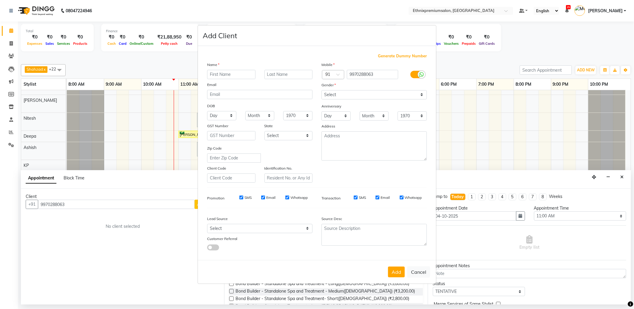
click at [217, 72] on input "text" at bounding box center [231, 74] width 48 height 9
type input "Nikhil"
click at [339, 96] on select "Select [DEMOGRAPHIC_DATA] [DEMOGRAPHIC_DATA] Other Prefer Not To Say" at bounding box center [373, 94] width 105 height 9
select select "[DEMOGRAPHIC_DATA]"
click at [321, 90] on select "Select [DEMOGRAPHIC_DATA] [DEMOGRAPHIC_DATA] Other Prefer Not To Say" at bounding box center [373, 94] width 105 height 9
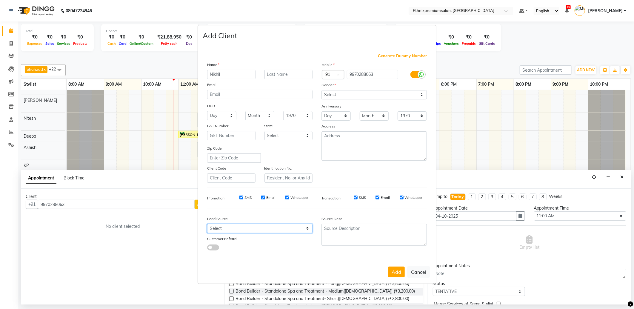
click at [292, 229] on select "Select Walk-in Referral Internet Friend Word of Mouth Advertisement Facebook Ju…" at bounding box center [259, 228] width 105 height 9
select select "26587"
click at [207, 224] on select "Select Walk-in Referral Internet Friend Word of Mouth Advertisement Facebook Ju…" at bounding box center [259, 228] width 105 height 9
click at [396, 270] on button "Add" at bounding box center [396, 272] width 17 height 11
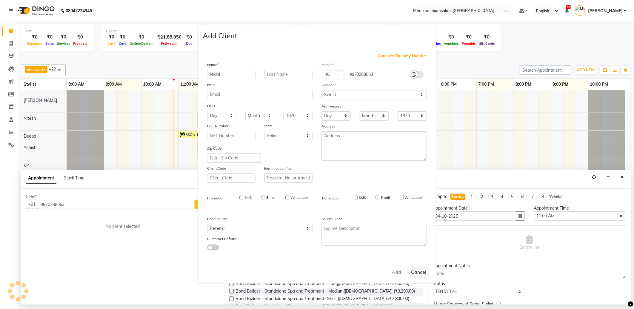
select select
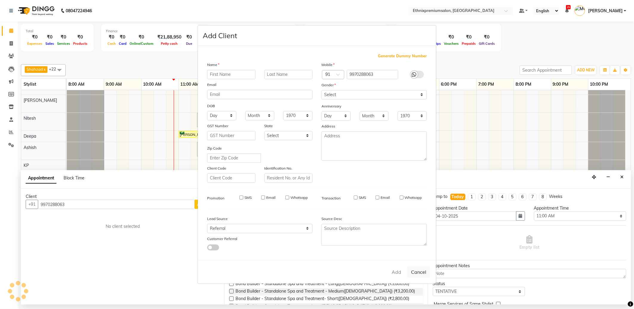
select select
checkbox input "false"
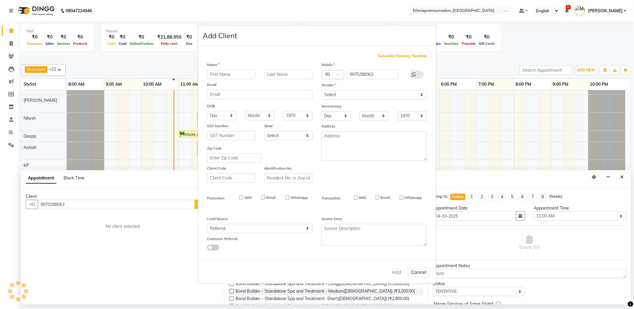
checkbox input "false"
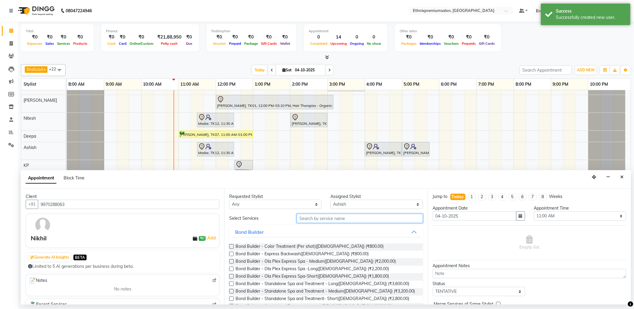
click at [321, 220] on input "text" at bounding box center [360, 218] width 126 height 9
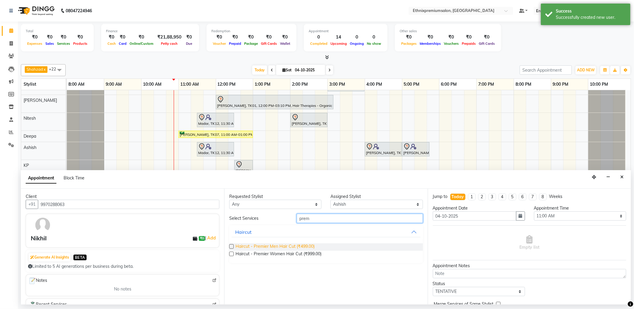
type input "prem"
drag, startPoint x: 288, startPoint y: 246, endPoint x: 296, endPoint y: 244, distance: 7.7
click at [288, 246] on span "Haircut - Premier Men Hair Cut (₹499.00)" at bounding box center [274, 246] width 79 height 7
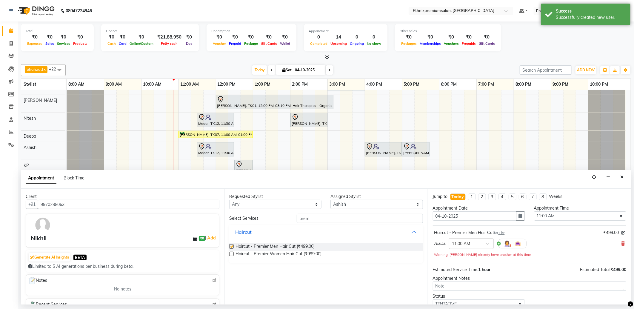
checkbox input "false"
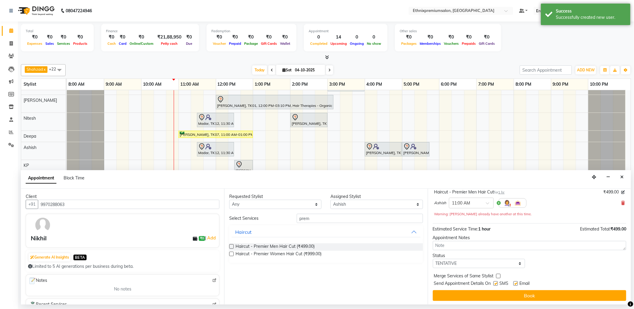
scroll to position [42, 0]
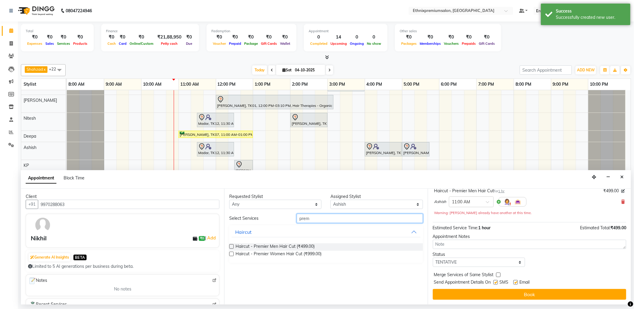
drag, startPoint x: 307, startPoint y: 217, endPoint x: 289, endPoint y: 217, distance: 17.9
click at [289, 217] on div "Select Services prem" at bounding box center [326, 218] width 202 height 9
type input "beard"
click at [245, 262] on div "Haircut" at bounding box center [243, 261] width 16 height 7
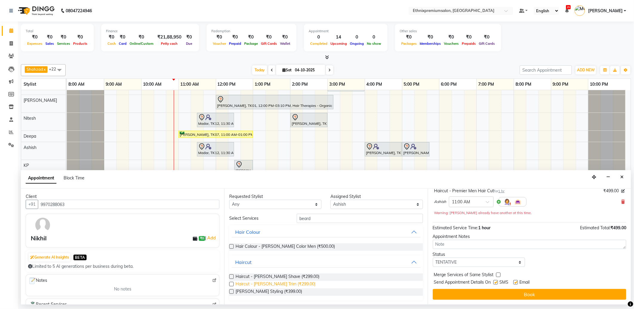
click at [263, 284] on span "Haircut - [PERSON_NAME] Trim (₹299.00)" at bounding box center [275, 284] width 80 height 7
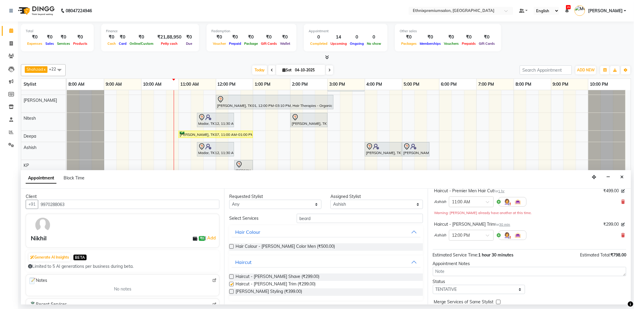
checkbox input "false"
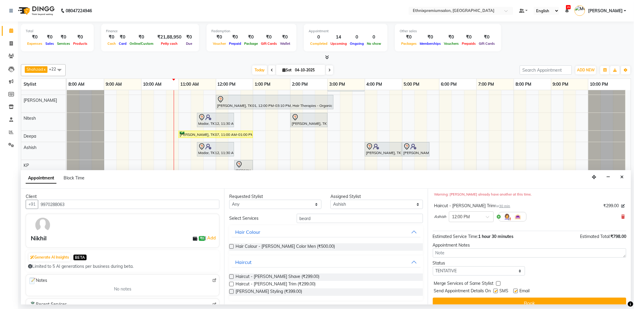
scroll to position [69, 0]
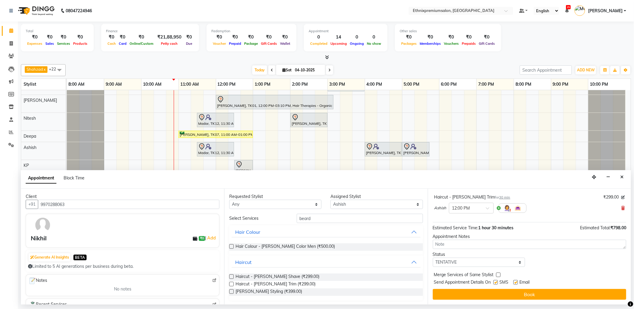
click at [515, 282] on label at bounding box center [515, 282] width 4 height 4
click at [515, 282] on input "checkbox" at bounding box center [515, 283] width 4 height 4
checkbox input "false"
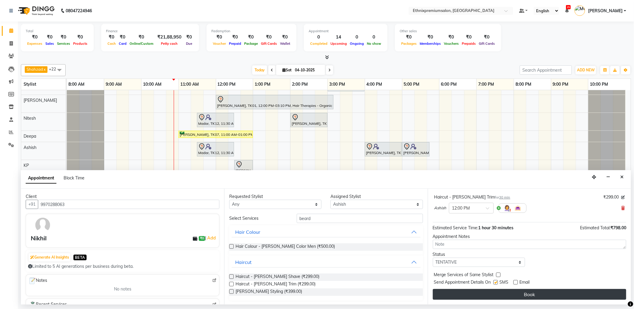
click at [512, 294] on button "Book" at bounding box center [529, 294] width 193 height 11
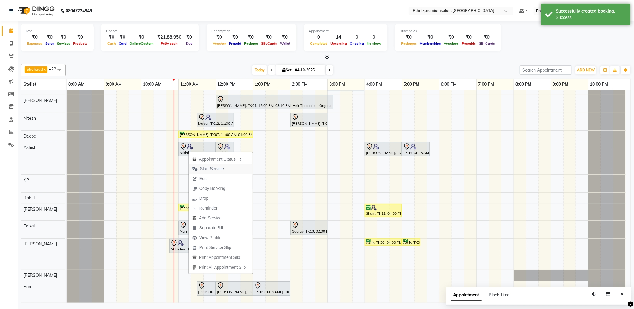
click at [207, 168] on span "Start Service" at bounding box center [212, 169] width 24 height 6
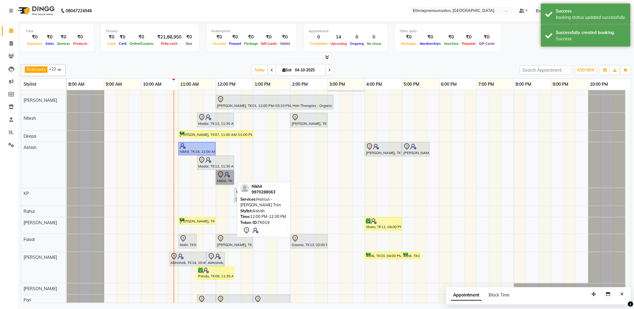
drag, startPoint x: 225, startPoint y: 150, endPoint x: 218, endPoint y: 175, distance: 26.4
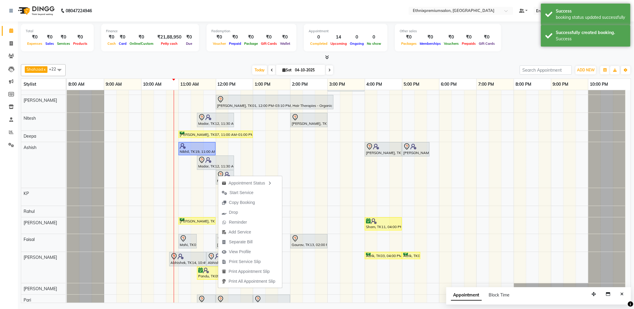
click at [239, 192] on span "Start Service" at bounding box center [242, 193] width 24 height 6
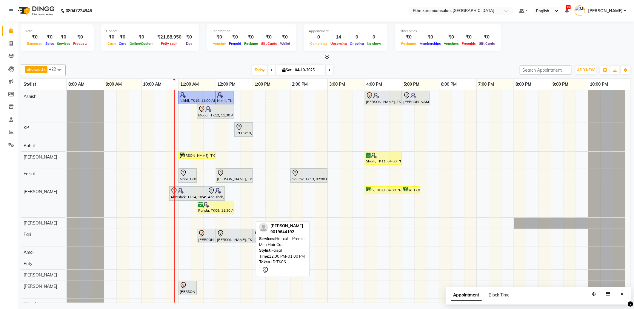
scroll to position [33, 0]
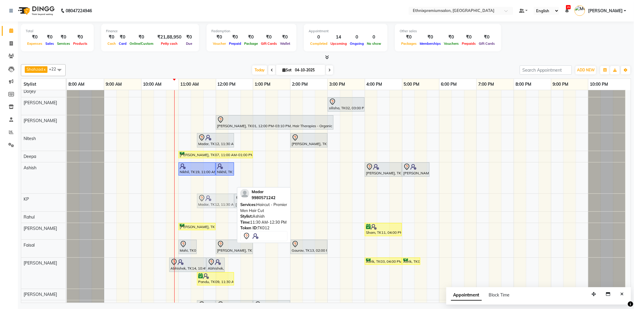
drag, startPoint x: 210, startPoint y: 183, endPoint x: 208, endPoint y: 198, distance: 15.4
click at [208, 198] on tbody "Rajad, TK15, 11:30 AM-12:30 PM, Haircut - Top Tier Men Hair Cut Rajad, TK15, 12…" at bounding box center [346, 246] width 559 height 378
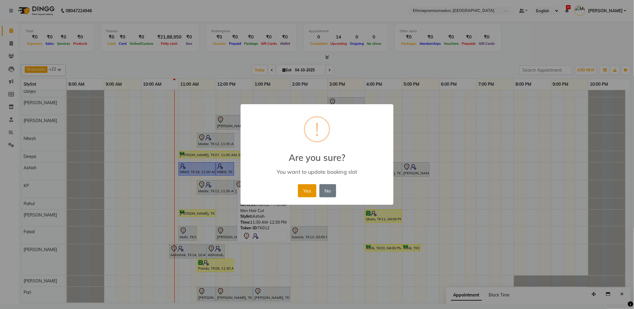
click at [303, 187] on button "Yes" at bounding box center [307, 190] width 18 height 13
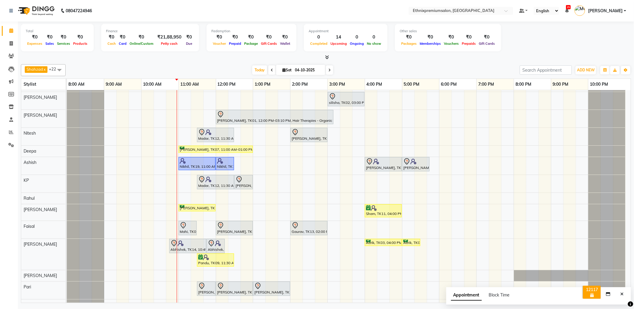
scroll to position [0, 0]
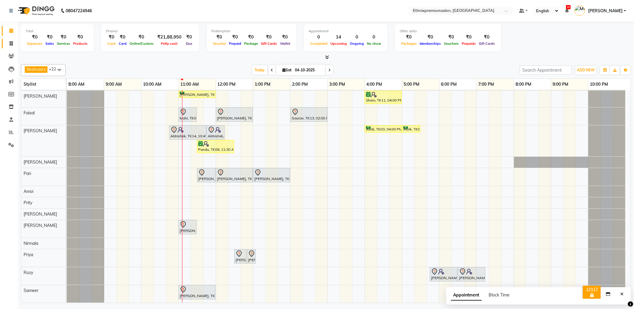
click at [8, 39] on link "Invoice" at bounding box center [9, 44] width 14 height 10
select select "service"
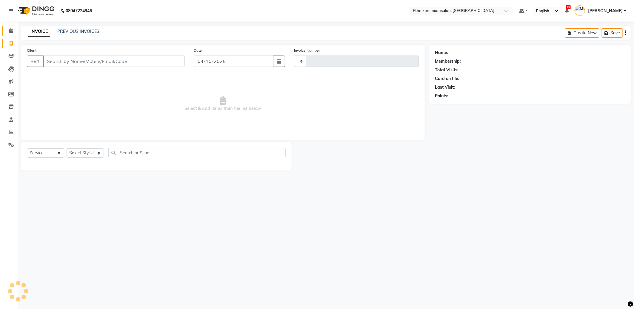
click at [10, 32] on icon at bounding box center [11, 30] width 4 height 4
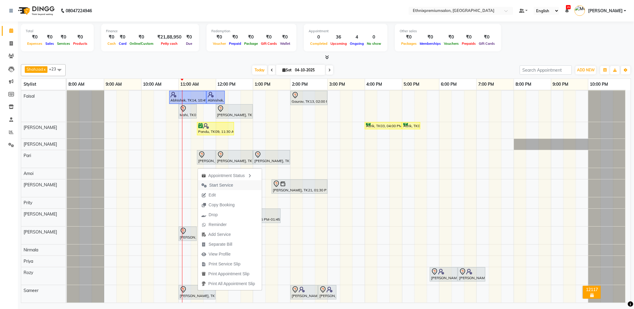
click at [216, 184] on span "Start Service" at bounding box center [221, 185] width 24 height 6
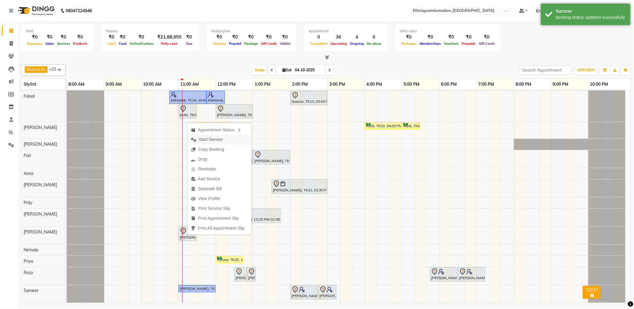
click at [210, 139] on span "Start Service" at bounding box center [211, 139] width 24 height 6
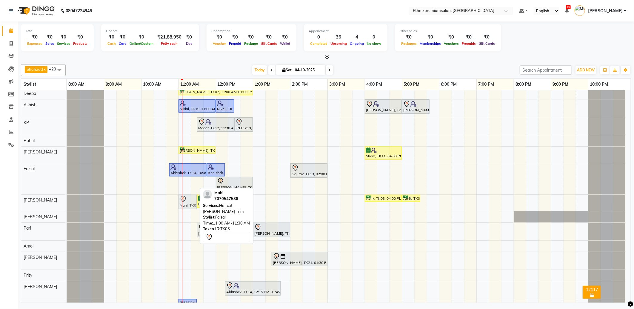
drag, startPoint x: 189, startPoint y: 187, endPoint x: 189, endPoint y: 198, distance: 11.3
click at [189, 198] on tbody "Rajad, TK15, 11:30 AM-12:30 PM, Haircut - Top Tier Men Hair Cut Rajad, TK15, 12…" at bounding box center [346, 169] width 559 height 397
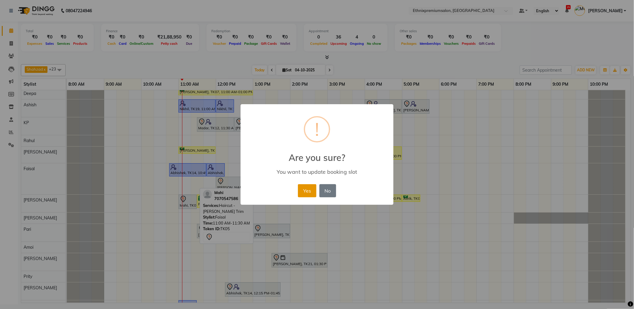
click at [307, 191] on button "Yes" at bounding box center [307, 190] width 18 height 13
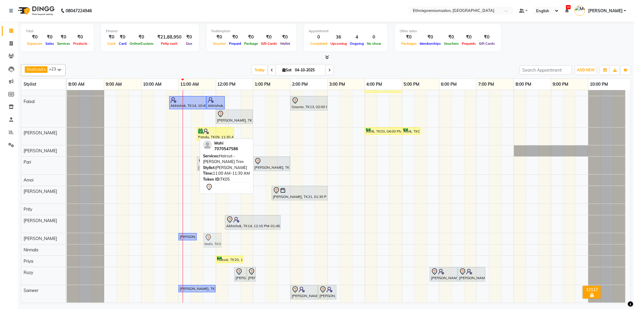
drag, startPoint x: 189, startPoint y: 137, endPoint x: 210, endPoint y: 239, distance: 105.0
click at [210, 239] on tbody "Rajad, TK15, 11:30 AM-12:30 PM, Haircut - Top Tier Men Hair Cut Rajad, TK15, 12…" at bounding box center [346, 103] width 559 height 398
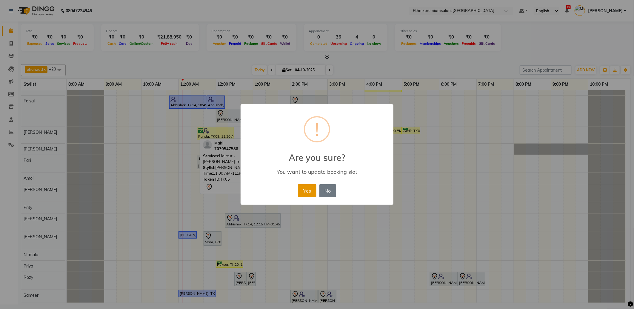
click at [304, 188] on button "Yes" at bounding box center [307, 190] width 18 height 13
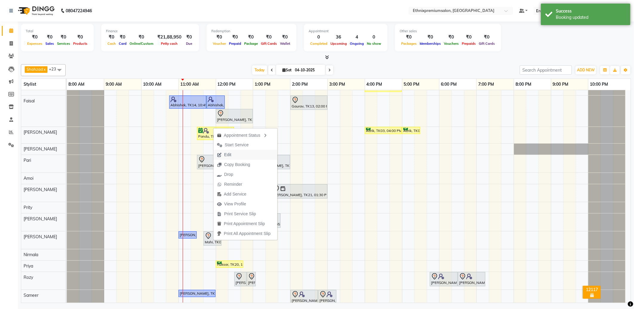
click at [228, 154] on span "Edit" at bounding box center [227, 155] width 7 height 6
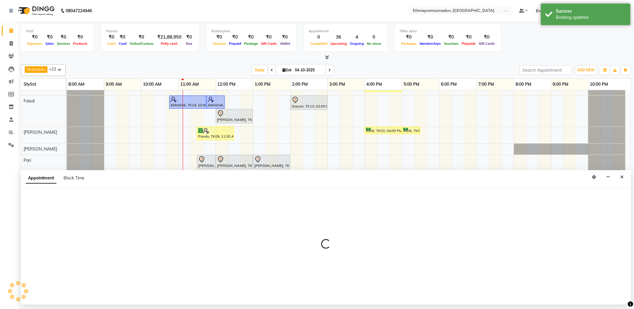
select select "tentative"
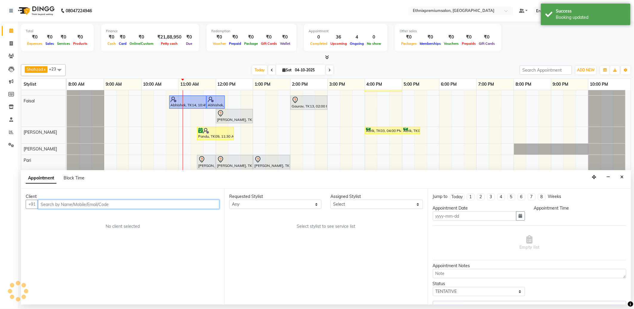
type input "04-10-2025"
select select "92198"
select select "700"
select select "1479"
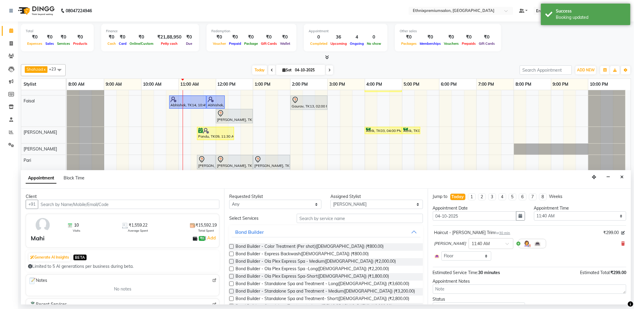
click at [303, 230] on button "Bond Builder" at bounding box center [326, 232] width 189 height 11
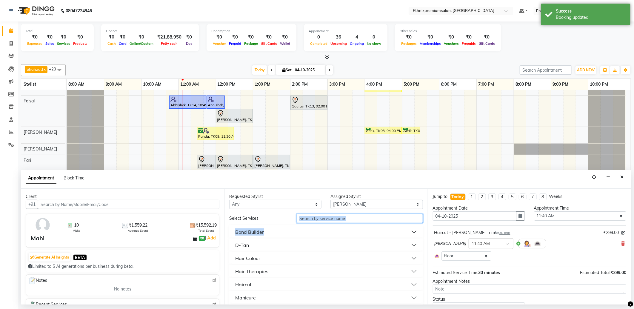
click at [302, 218] on input "text" at bounding box center [360, 218] width 126 height 9
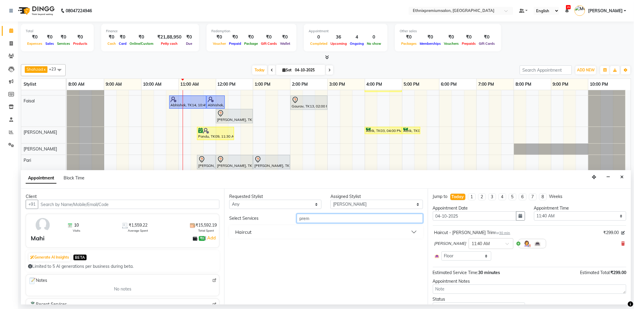
type input "prem"
click at [236, 230] on div "Haircut" at bounding box center [243, 231] width 16 height 7
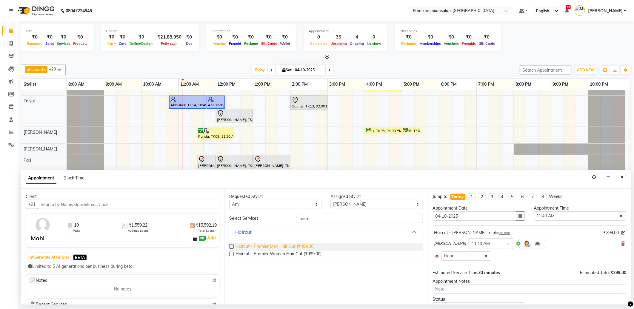
click at [259, 245] on span "Haircut - Premier Men Hair Cut (₹499.00)" at bounding box center [274, 246] width 79 height 7
checkbox input "false"
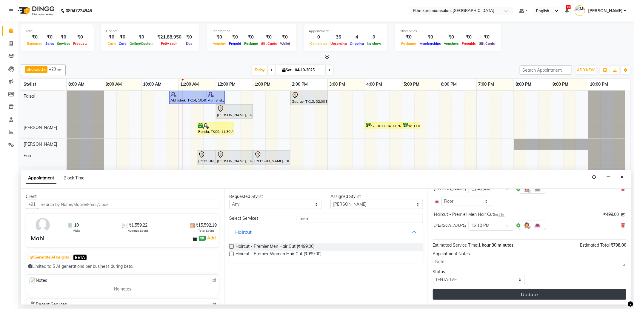
click at [518, 293] on button "Update" at bounding box center [529, 294] width 193 height 11
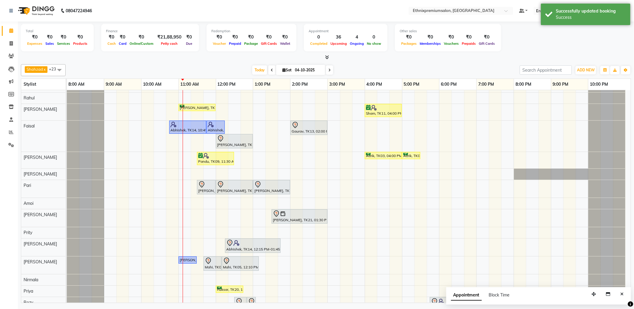
scroll to position [126, 0]
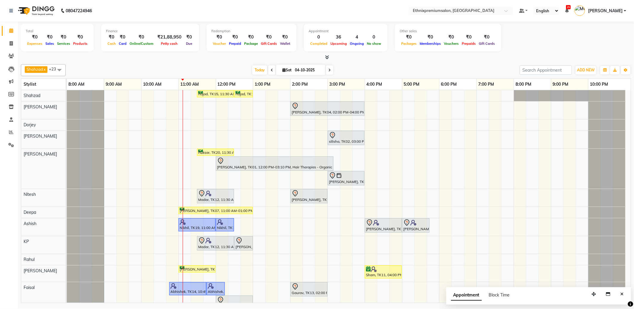
click at [195, 126] on div "Rajad, TK15, 11:30 AM-12:30 PM, Haircut - Top Tier Men Hair Cut Rajad, TK15, 12…" at bounding box center [349, 292] width 564 height 404
select select "78116"
select select "tentative"
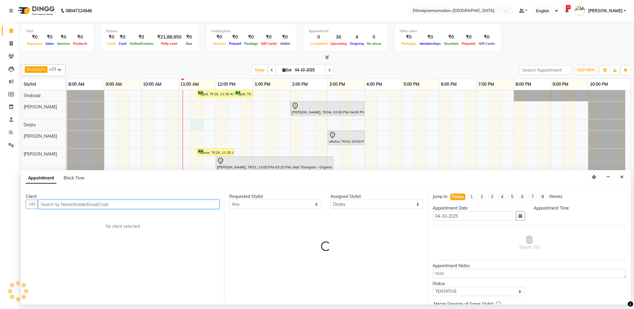
select select "675"
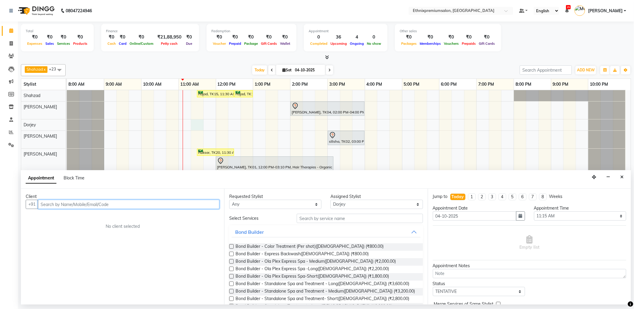
click at [50, 204] on input "text" at bounding box center [128, 204] width 181 height 9
type input "9642778017"
click at [205, 204] on span "Add Client" at bounding box center [207, 203] width 20 height 5
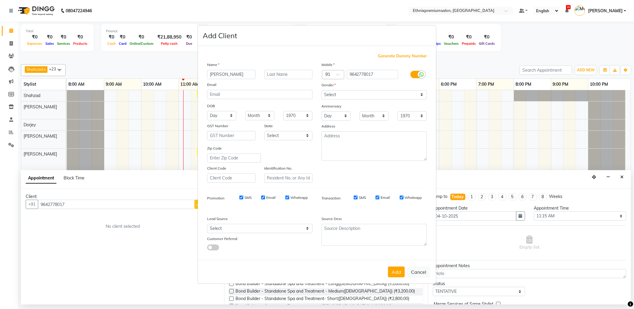
type input "[PERSON_NAME]"
click at [327, 95] on select "Select [DEMOGRAPHIC_DATA] [DEMOGRAPHIC_DATA] Other Prefer Not To Say" at bounding box center [373, 94] width 105 height 9
click at [321, 90] on select "Select [DEMOGRAPHIC_DATA] [DEMOGRAPHIC_DATA] Other Prefer Not To Say" at bounding box center [373, 94] width 105 height 9
click at [330, 95] on select "Select [DEMOGRAPHIC_DATA] [DEMOGRAPHIC_DATA] Other Prefer Not To Say" at bounding box center [373, 94] width 105 height 9
select select "[DEMOGRAPHIC_DATA]"
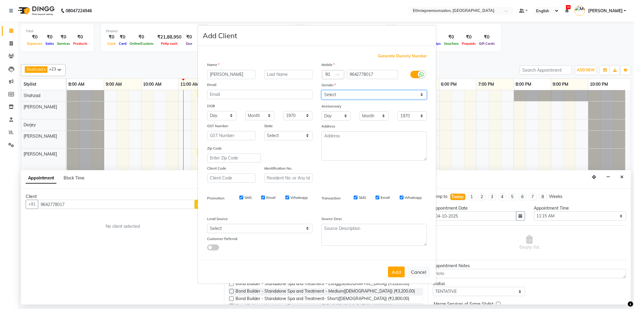
click at [321, 90] on select "Select [DEMOGRAPHIC_DATA] [DEMOGRAPHIC_DATA] Other Prefer Not To Say" at bounding box center [373, 94] width 105 height 9
click at [249, 228] on select "Select Walk-in Referral Internet Friend Word of Mouth Advertisement Facebook Ju…" at bounding box center [259, 228] width 105 height 9
select select "26586"
click at [207, 224] on select "Select Walk-in Referral Internet Friend Word of Mouth Advertisement Facebook Ju…" at bounding box center [259, 228] width 105 height 9
click at [401, 272] on button "Add" at bounding box center [396, 272] width 17 height 11
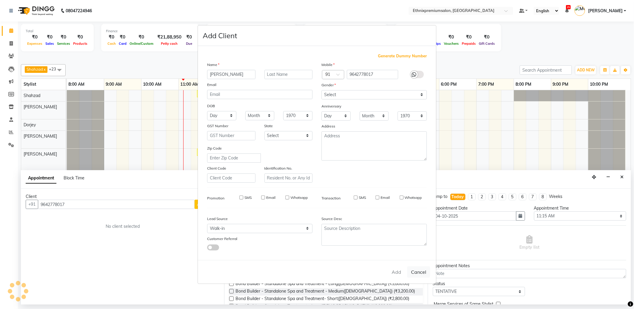
select select
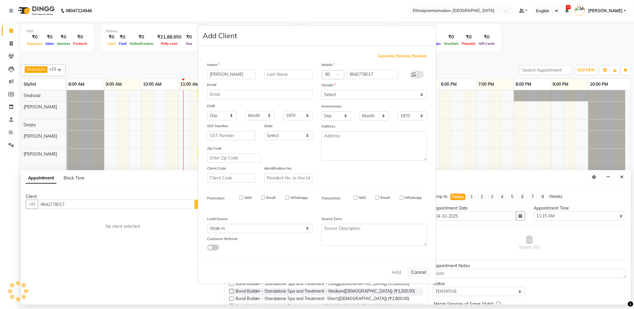
select select
checkbox input "false"
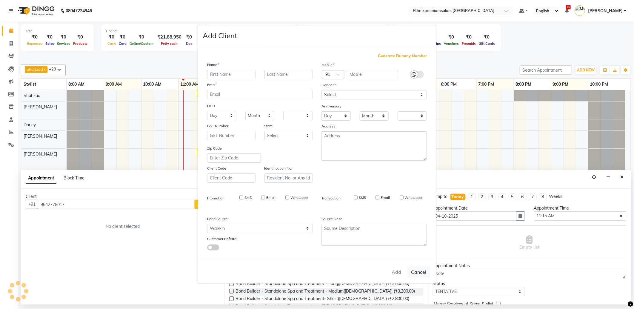
checkbox input "false"
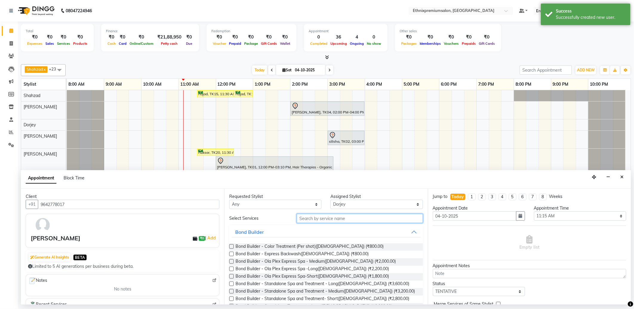
click at [305, 219] on input "text" at bounding box center [360, 218] width 126 height 9
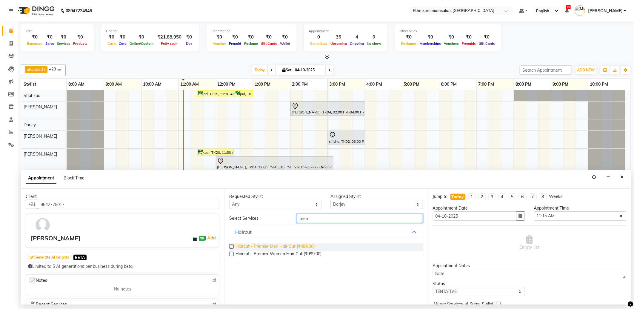
type input "prem"
click at [290, 246] on span "Haircut - Premier Men Hair Cut (₹499.00)" at bounding box center [274, 246] width 79 height 7
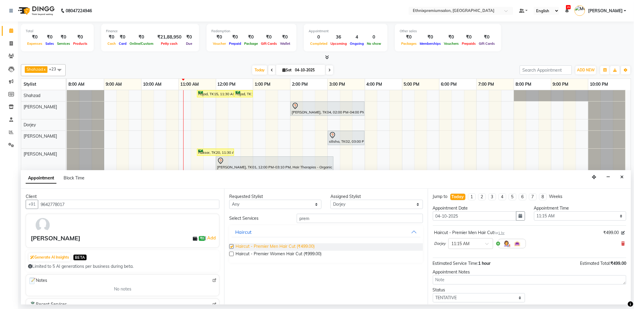
checkbox input "false"
click at [489, 244] on span at bounding box center [488, 245] width 7 height 6
click at [462, 288] on div "11:30 AM" at bounding box center [471, 288] width 44 height 11
drag, startPoint x: 319, startPoint y: 218, endPoint x: 271, endPoint y: 219, distance: 48.4
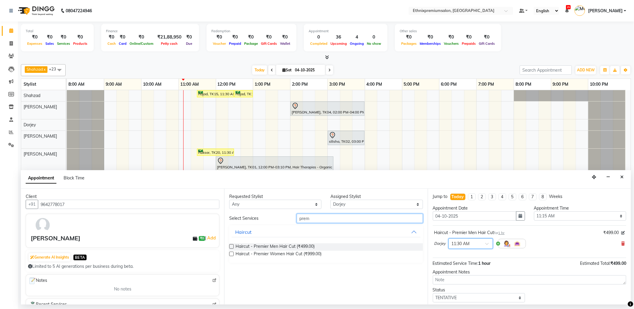
click at [271, 219] on div "Select Services prem" at bounding box center [326, 218] width 202 height 9
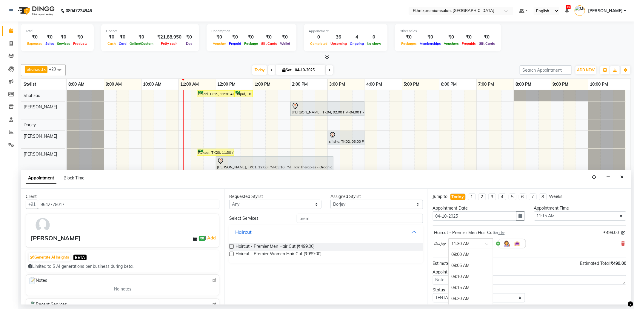
click at [486, 242] on span at bounding box center [488, 245] width 7 height 6
click at [461, 256] on div "11:00 AM" at bounding box center [471, 255] width 44 height 11
click at [465, 246] on input "text" at bounding box center [465, 243] width 26 height 6
click at [461, 277] on div "11:10 AM" at bounding box center [471, 277] width 44 height 11
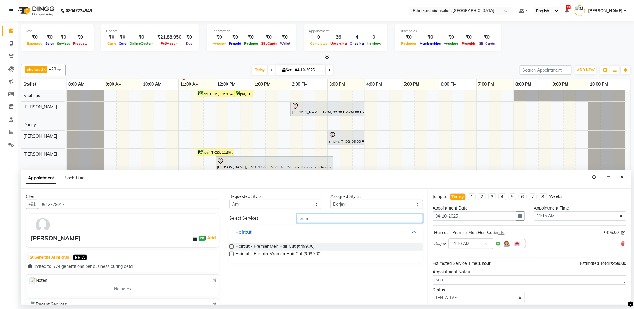
click at [318, 217] on input "prem" at bounding box center [360, 218] width 126 height 9
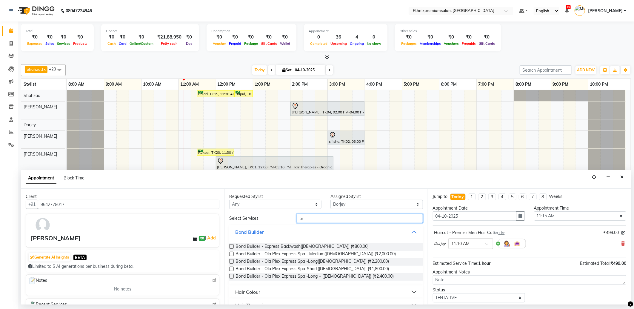
type input "p"
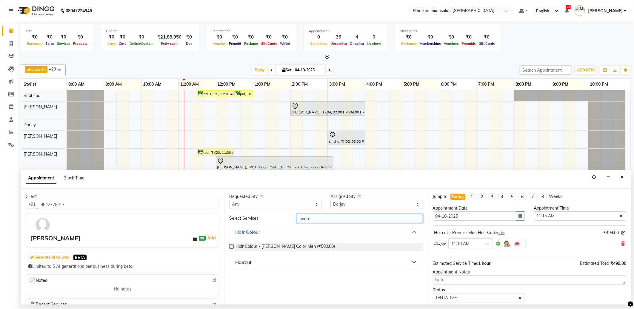
type input "beard"
click at [247, 262] on div "Haircut" at bounding box center [243, 261] width 16 height 7
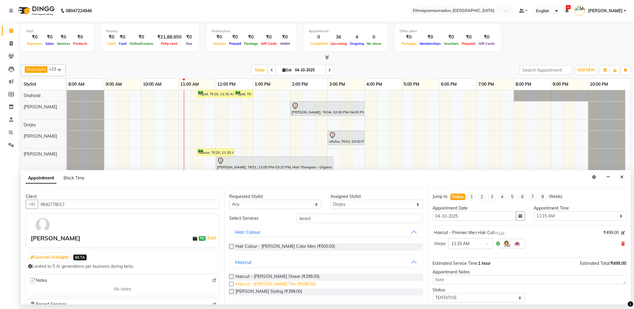
click at [271, 282] on span "Haircut - [PERSON_NAME] Trim (₹299.00)" at bounding box center [275, 284] width 80 height 7
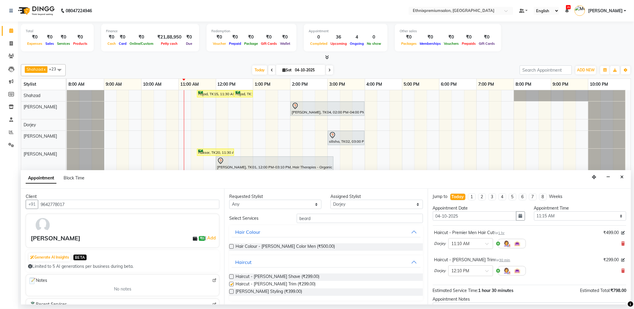
checkbox input "false"
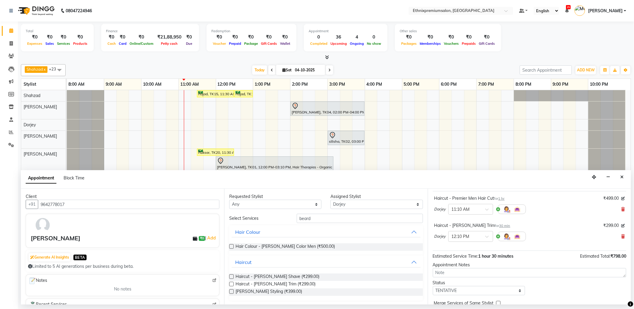
scroll to position [63, 0]
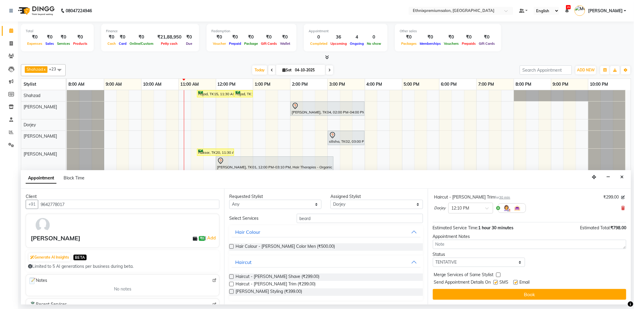
click at [514, 281] on label at bounding box center [515, 282] width 4 height 4
click at [514, 281] on input "checkbox" at bounding box center [515, 283] width 4 height 4
checkbox input "false"
click at [496, 281] on label at bounding box center [495, 282] width 4 height 4
click at [496, 281] on input "checkbox" at bounding box center [495, 283] width 4 height 4
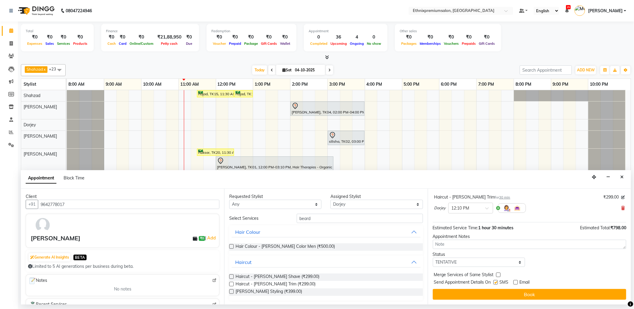
checkbox input "false"
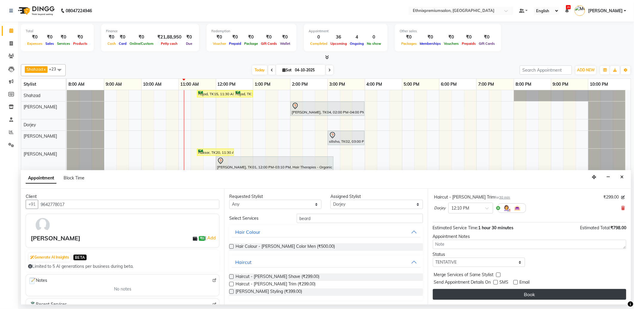
click at [496, 292] on button "Book" at bounding box center [529, 294] width 193 height 11
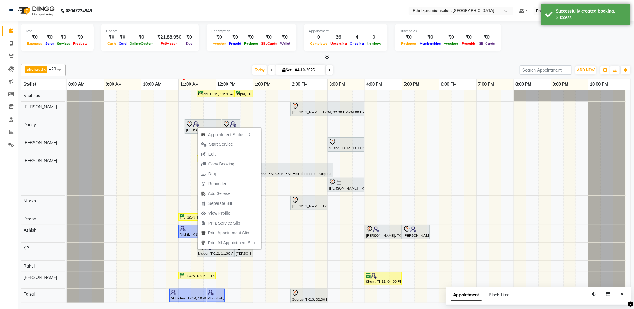
click at [4, 195] on div "Calendar Invoice Clients Leads Marketing Members Inventory Staff Reports Settin…" at bounding box center [40, 158] width 81 height 283
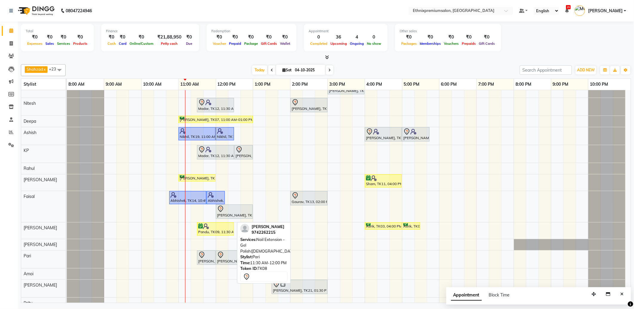
scroll to position [133, 0]
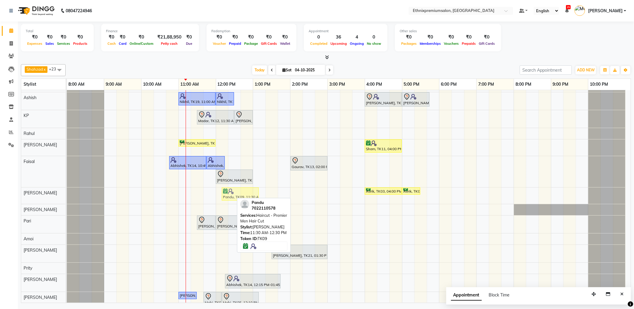
drag, startPoint x: 207, startPoint y: 194, endPoint x: 237, endPoint y: 195, distance: 30.5
click at [67, 195] on div "Pandu, TK09, 11:30 AM-12:30 PM, Haircut - Premier Men Hair Cut Aerik, TK03, 04:…" at bounding box center [67, 195] width 0 height 16
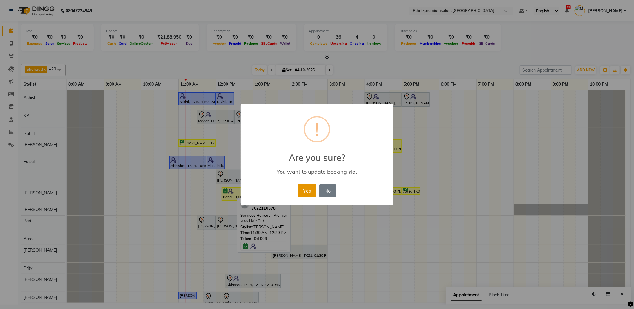
click at [310, 193] on button "Yes" at bounding box center [307, 190] width 18 height 13
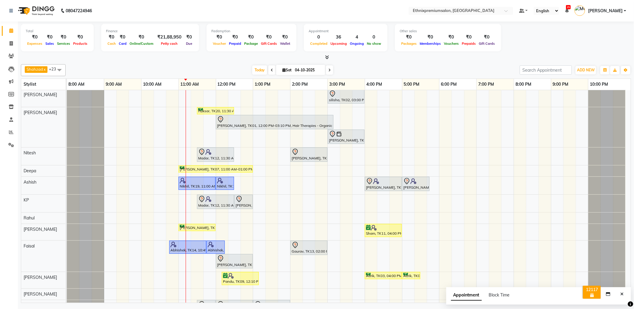
scroll to position [0, 0]
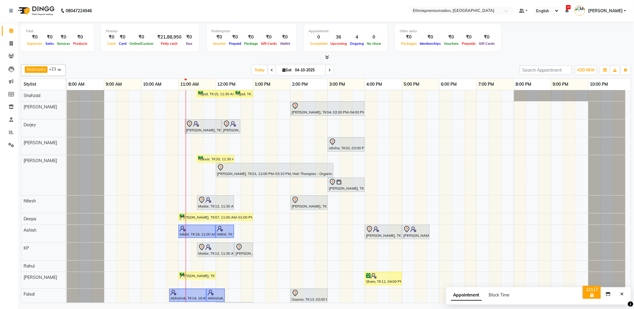
click at [173, 149] on div "Rajad, TK15, 11:30 AM-12:30 PM, Haircut - Top Tier Men Hair Cut Rajad, TK15, 12…" at bounding box center [349, 295] width 564 height 410
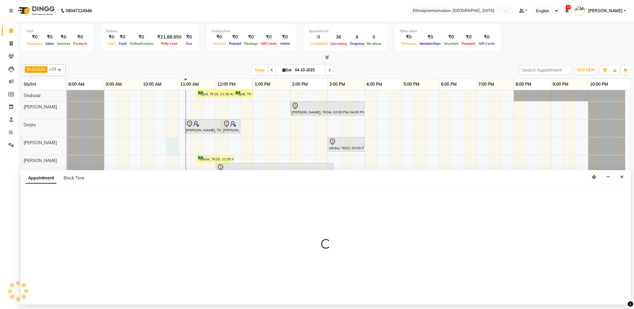
select select "57660"
select select "tentative"
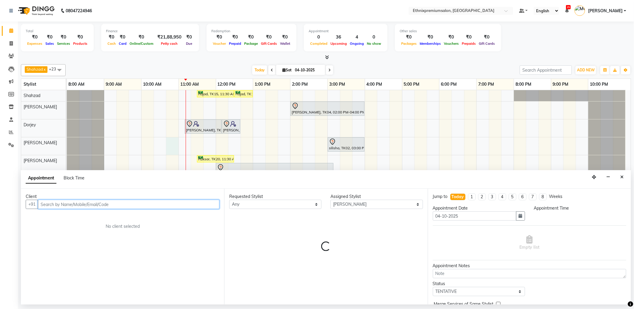
select select "645"
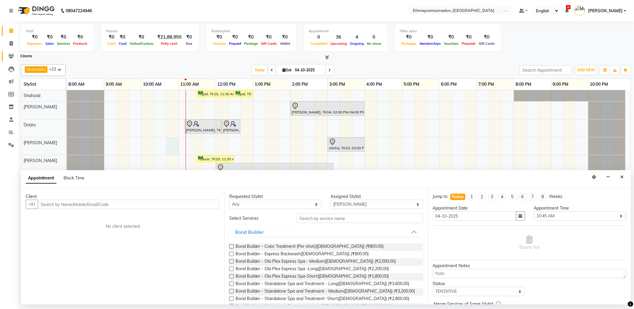
click at [10, 57] on icon at bounding box center [11, 56] width 6 height 4
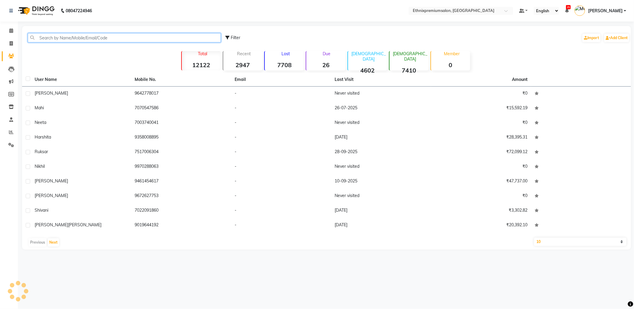
click at [49, 41] on input "text" at bounding box center [124, 37] width 193 height 9
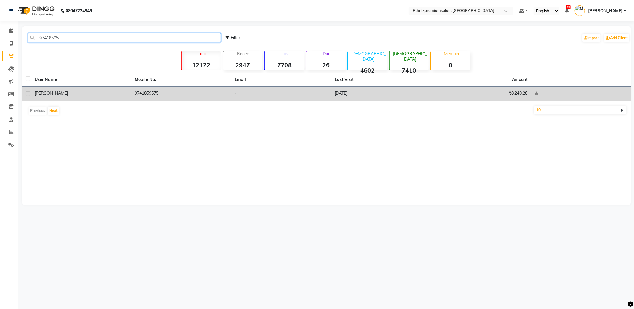
type input "97418595"
click at [139, 93] on td "9741859575" at bounding box center [181, 94] width 100 height 15
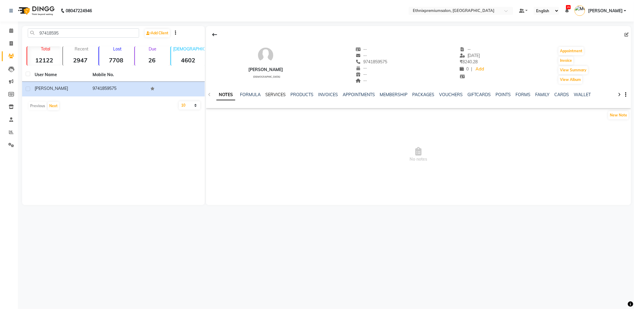
click at [274, 92] on link "SERVICES" at bounding box center [275, 94] width 20 height 5
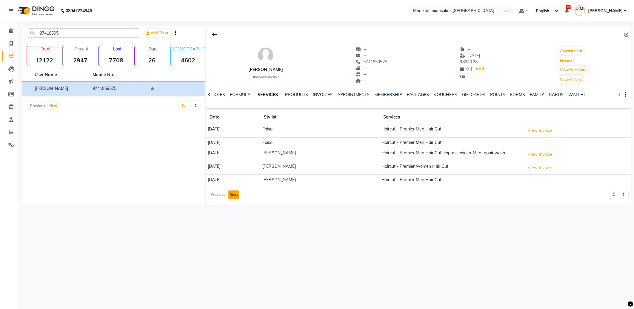
click at [235, 193] on button "Next" at bounding box center [233, 194] width 11 height 8
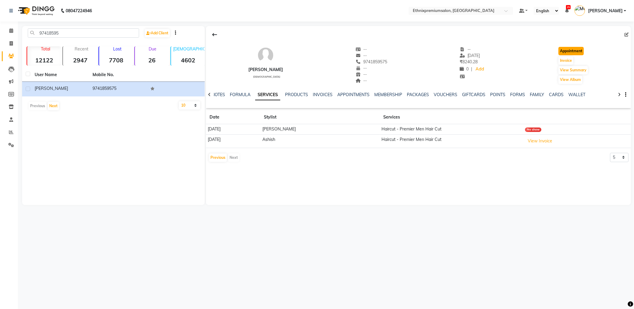
click at [564, 47] on button "Appointment" at bounding box center [570, 51] width 25 height 8
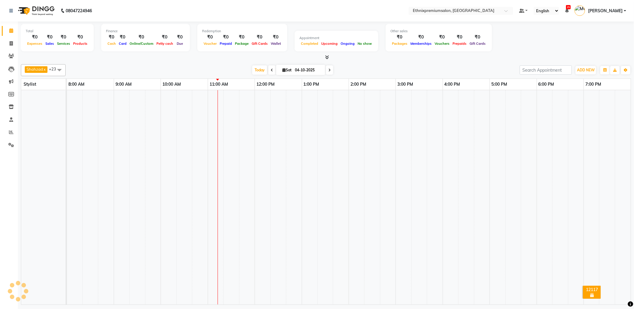
select select "tentative"
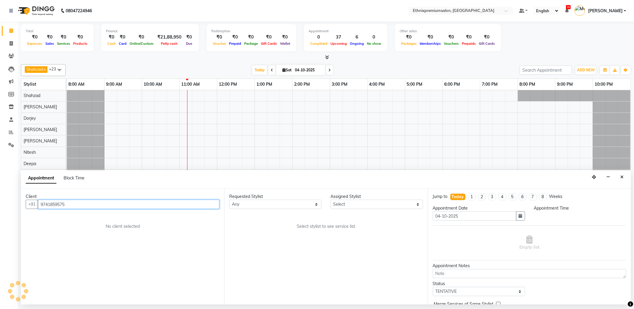
select select "540"
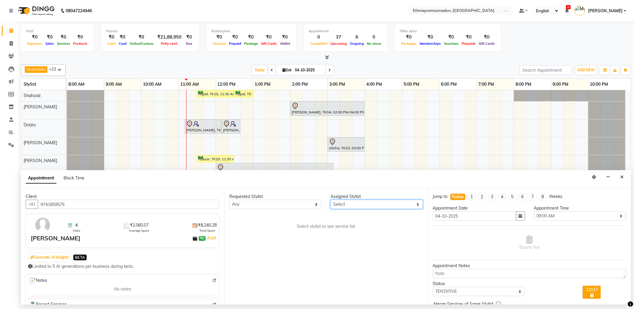
click at [340, 204] on select "Select Amoi [PERSON_NAME] [PERSON_NAME] Yolmoo Deepa Dorjey [PERSON_NAME] [PERS…" at bounding box center [376, 204] width 92 height 9
select select "62328"
click at [330, 200] on select "Select Amoi [PERSON_NAME] [PERSON_NAME] Yolmoo Deepa Dorjey [PERSON_NAME] [PERS…" at bounding box center [376, 204] width 92 height 9
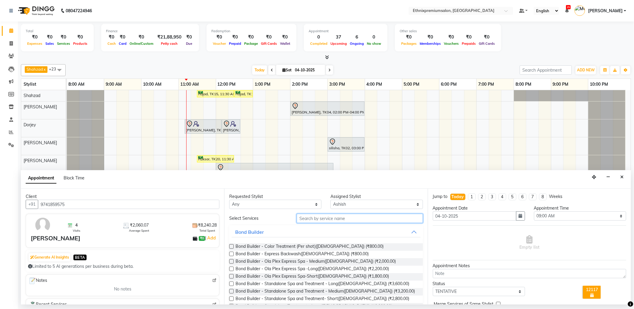
click at [311, 218] on input "text" at bounding box center [360, 218] width 126 height 9
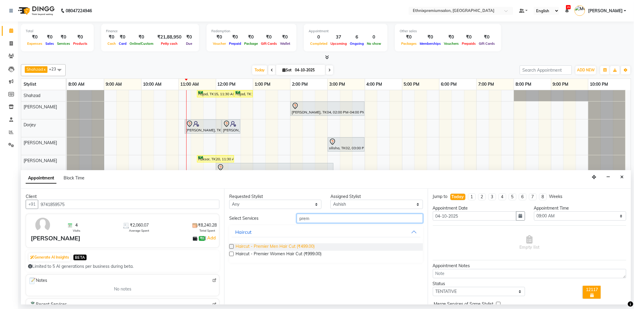
type input "prem"
click at [291, 247] on span "Haircut - Premier Men Hair Cut (₹499.00)" at bounding box center [274, 246] width 79 height 7
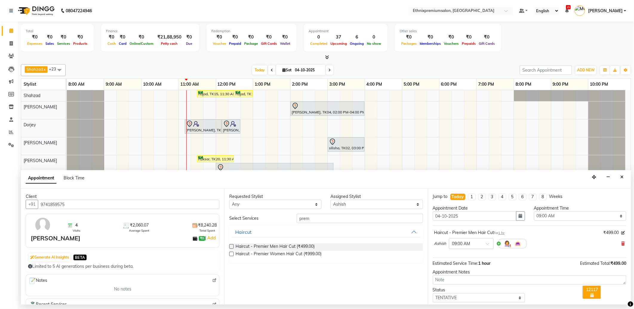
click at [461, 243] on input "text" at bounding box center [465, 243] width 26 height 6
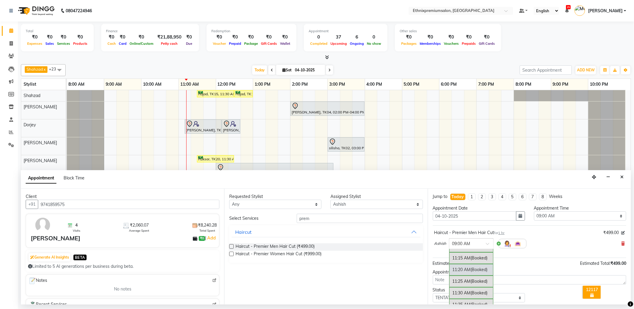
scroll to position [332, 0]
click at [463, 260] on div "11:30 AM (Booked)" at bounding box center [471, 258] width 44 height 12
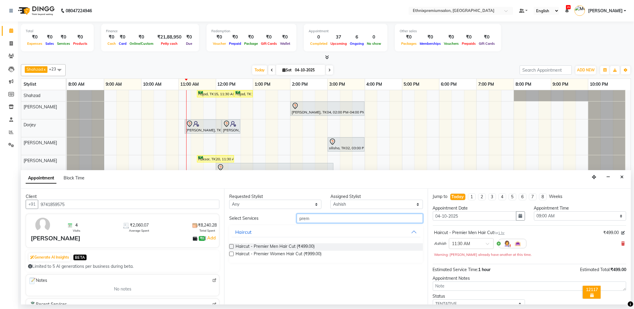
drag, startPoint x: 286, startPoint y: 218, endPoint x: 271, endPoint y: 218, distance: 14.9
click at [271, 218] on div "Select Services prem" at bounding box center [326, 218] width 202 height 9
click at [295, 246] on span "Haircut - Premier Men Hair Cut (₹499.00)" at bounding box center [274, 246] width 79 height 7
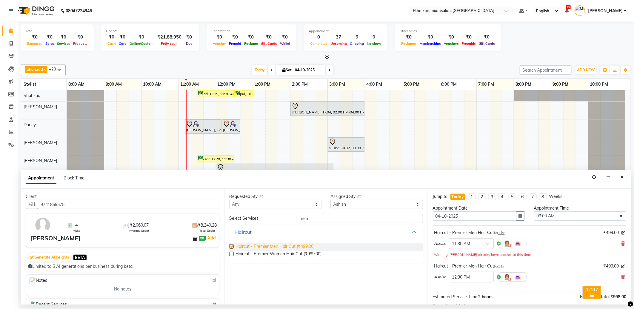
checkbox input "false"
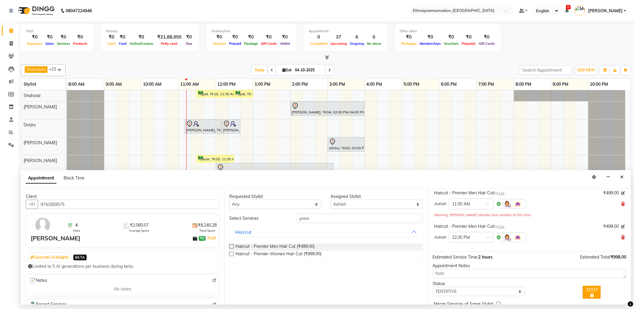
scroll to position [69, 0]
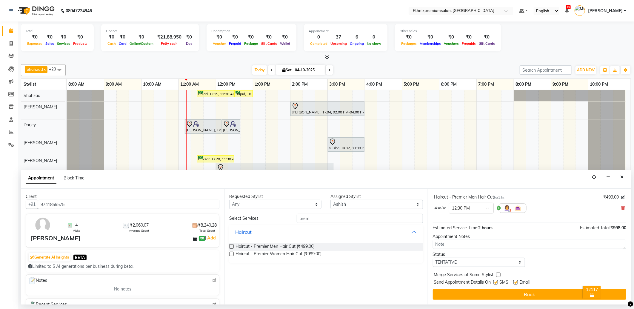
click at [516, 281] on label at bounding box center [515, 282] width 4 height 4
click at [516, 281] on input "checkbox" at bounding box center [515, 283] width 4 height 4
checkbox input "false"
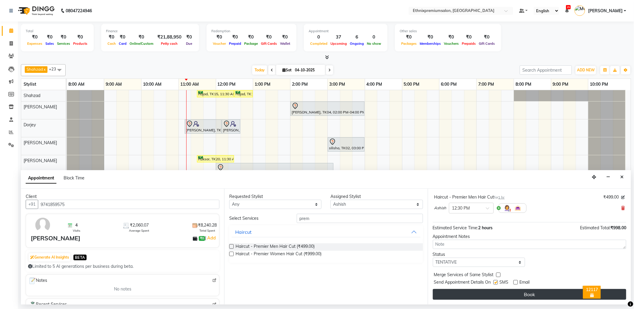
click at [512, 291] on button "Book" at bounding box center [529, 294] width 193 height 11
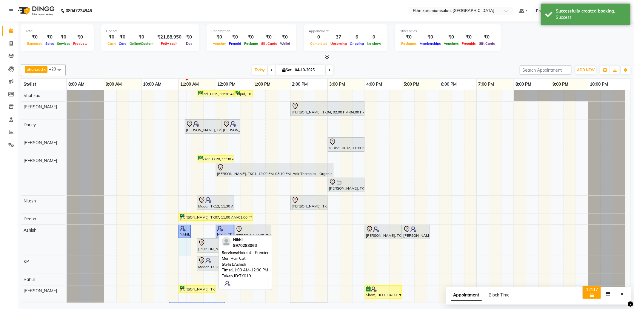
drag, startPoint x: 214, startPoint y: 231, endPoint x: 190, endPoint y: 231, distance: 23.6
click at [67, 231] on div "Nikhil, TK19, 11:00 AM-12:00 PM, Haircut - Premier Men Hair Cut Nikhil, TK19, 1…" at bounding box center [67, 240] width 0 height 31
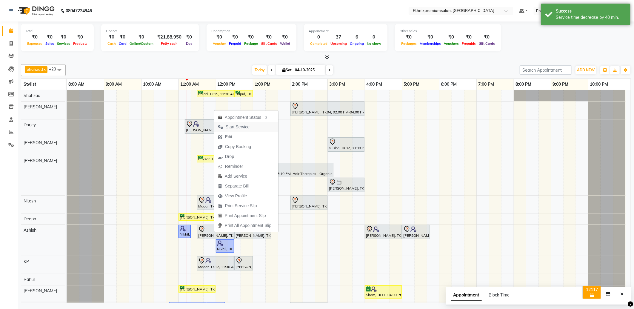
click at [236, 127] on span "Start Service" at bounding box center [238, 127] width 24 height 6
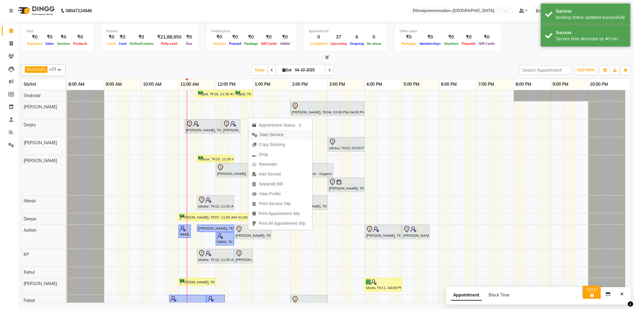
click at [267, 134] on span "Start Service" at bounding box center [272, 135] width 24 height 6
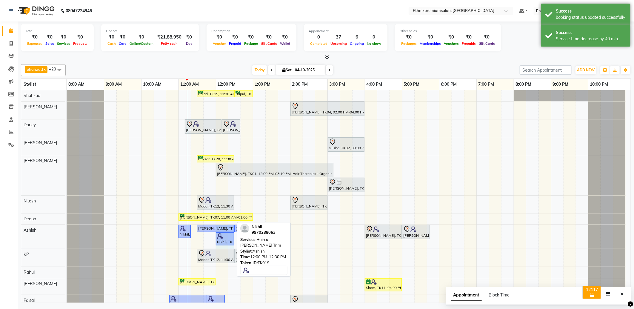
click at [67, 237] on div "Nikhil, TK19, 11:00 AM-11:20 AM, Haircut - Premier Men Hair Cut Ishan, TK24, 11…" at bounding box center [67, 237] width 0 height 24
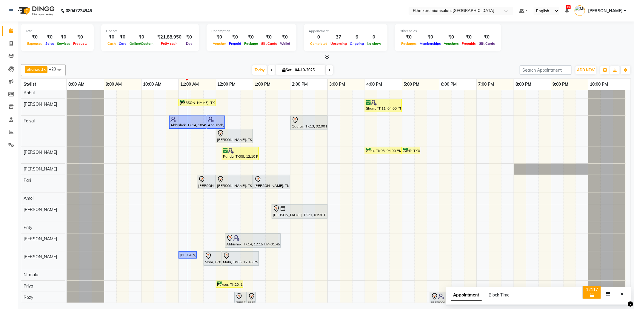
scroll to position [205, 0]
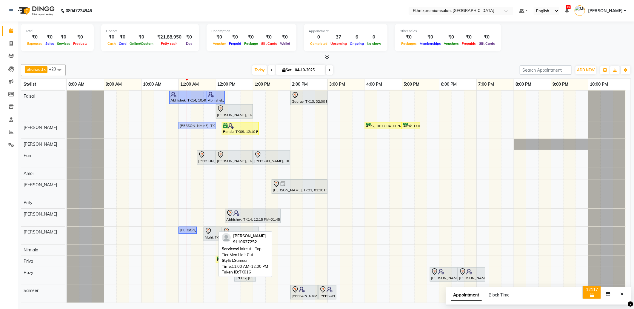
drag, startPoint x: 198, startPoint y: 289, endPoint x: 202, endPoint y: 134, distance: 154.4
click at [202, 134] on div "Rajad, TK15, 11:30 AM-12:30 PM, Haircut - Top Tier Men Hair Cut Rajad, TK15, 12…" at bounding box center [349, 94] width 564 height 417
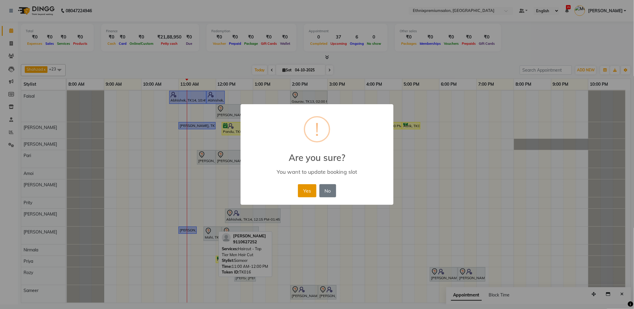
click at [299, 189] on button "Yes" at bounding box center [307, 190] width 18 height 13
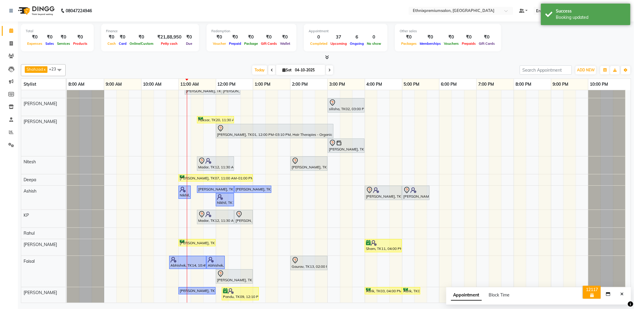
scroll to position [19, 0]
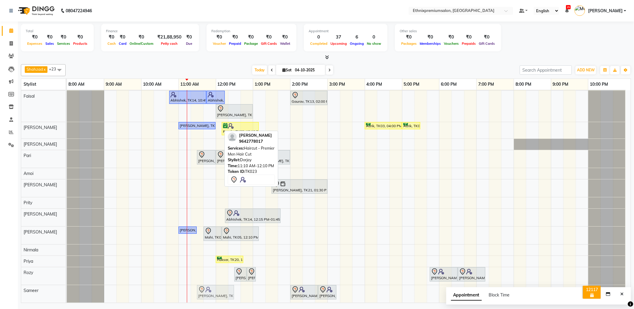
drag, startPoint x: 201, startPoint y: 127, endPoint x: 208, endPoint y: 297, distance: 170.0
click at [208, 297] on tbody "Rajad, TK15, 11:30 AM-12:30 PM, Haircut - Top Tier Men Hair Cut Rajad, TK15, 12…" at bounding box center [346, 94] width 559 height 417
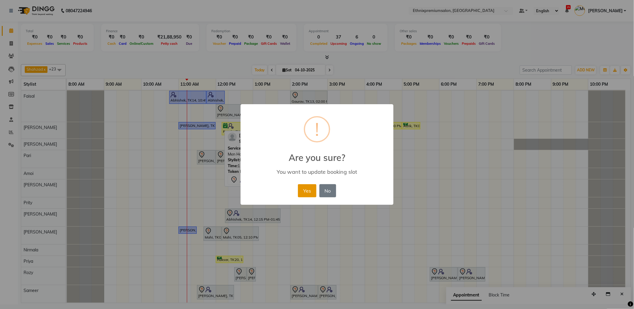
click at [300, 193] on button "Yes" at bounding box center [307, 190] width 18 height 13
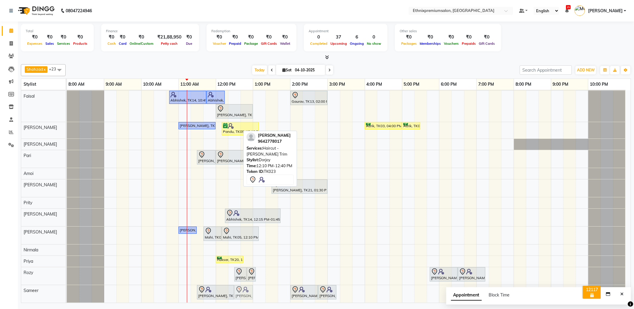
drag, startPoint x: 230, startPoint y: 124, endPoint x: 240, endPoint y: 298, distance: 174.3
click at [240, 298] on tbody "Rajad, TK15, 11:30 AM-12:30 PM, Haircut - Top Tier Men Hair Cut Rajad, TK15, 12…" at bounding box center [346, 94] width 559 height 417
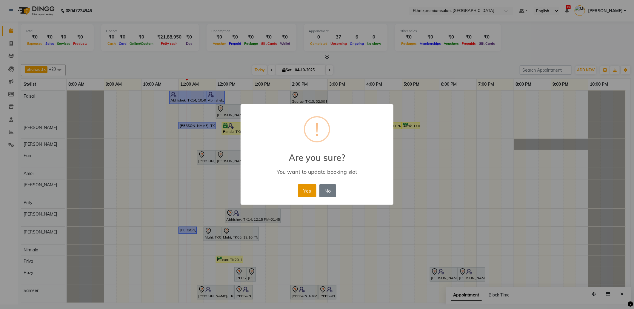
click at [307, 189] on button "Yes" at bounding box center [307, 190] width 18 height 13
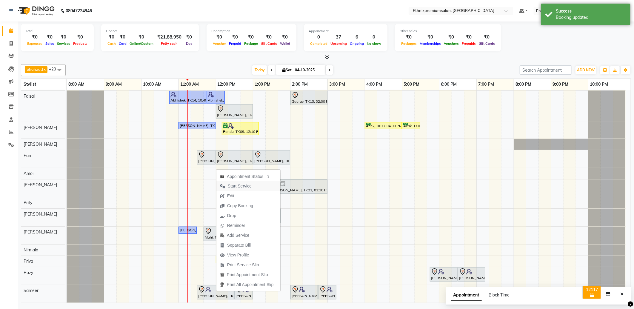
click at [233, 186] on span "Start Service" at bounding box center [240, 186] width 24 height 6
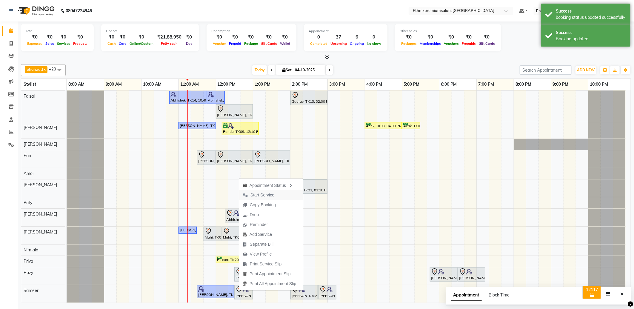
click at [258, 194] on span "Start Service" at bounding box center [262, 195] width 24 height 6
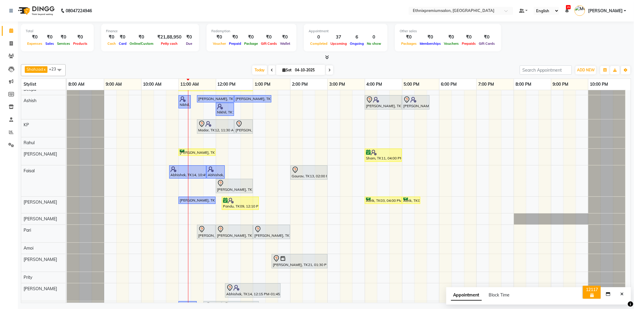
scroll to position [133, 0]
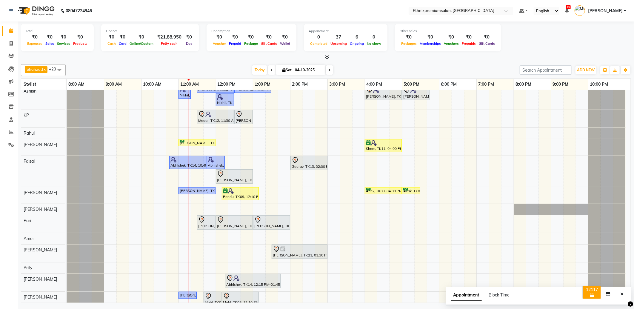
click at [272, 196] on div "Rajad, TK15, 11:30 AM-12:30 PM, Haircut - Top Tier Men Hair Cut Rajad, TK15, 12…" at bounding box center [349, 163] width 564 height 410
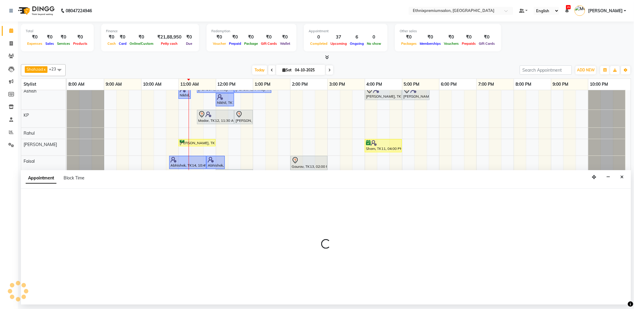
select select "61549"
select select "795"
select select "tentative"
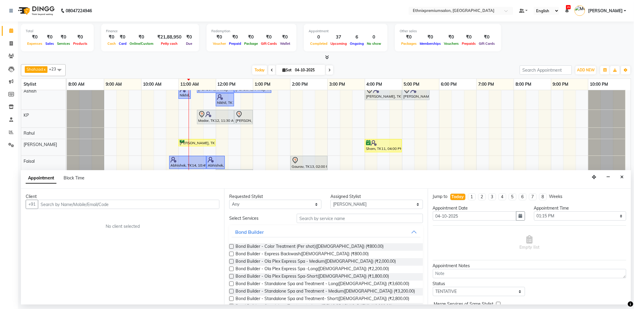
click at [57, 207] on input "text" at bounding box center [128, 204] width 181 height 9
click at [56, 203] on input "text" at bounding box center [128, 204] width 181 height 9
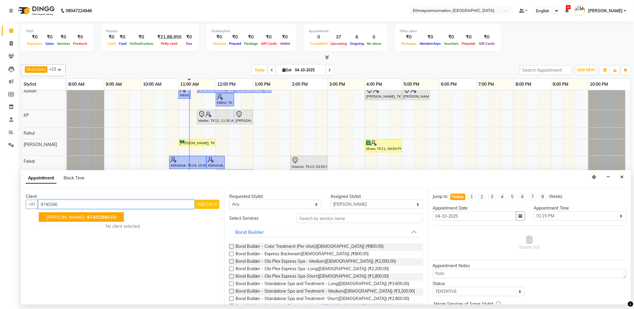
click at [87, 217] on span "9740266" at bounding box center [97, 217] width 21 height 6
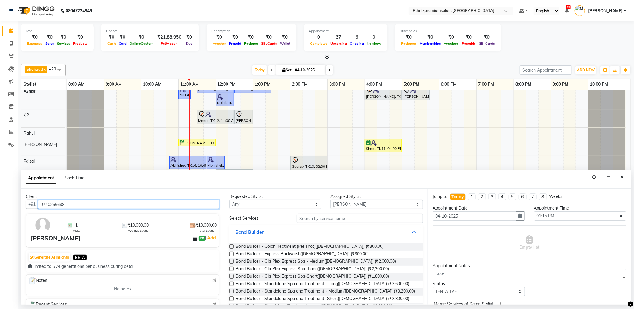
type input "9740266688"
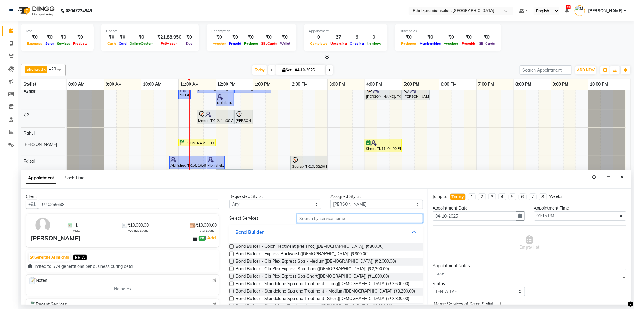
click at [305, 217] on input "text" at bounding box center [360, 218] width 126 height 9
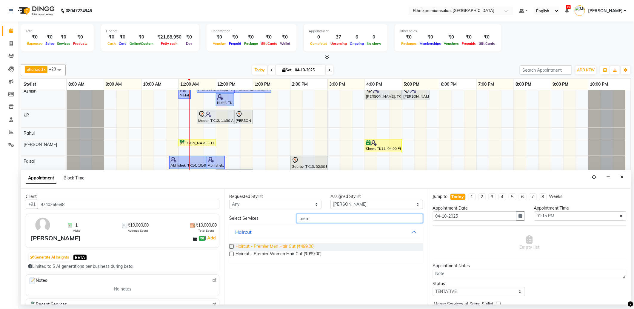
type input "prem"
click at [287, 244] on span "Haircut - Premier Men Hair Cut (₹499.00)" at bounding box center [274, 246] width 79 height 7
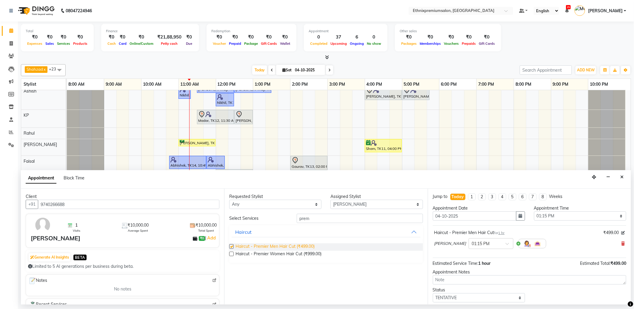
checkbox input "false"
click at [473, 245] on input "text" at bounding box center [485, 243] width 26 height 6
click at [469, 286] on div "01:30 PM" at bounding box center [491, 286] width 44 height 11
drag, startPoint x: 321, startPoint y: 218, endPoint x: 268, endPoint y: 218, distance: 53.4
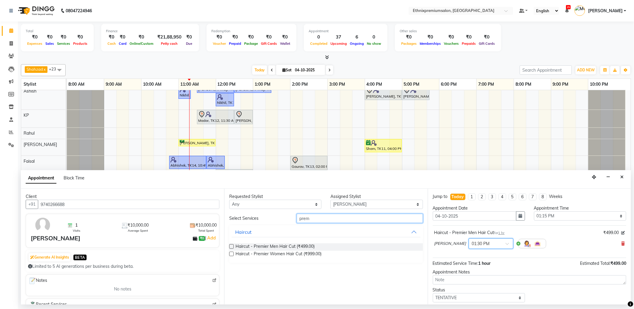
click at [268, 218] on div "Select Services prem" at bounding box center [326, 218] width 202 height 9
type input "beard"
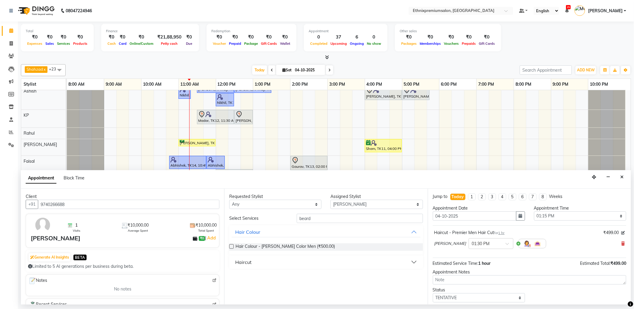
click at [252, 261] on button "Haircut" at bounding box center [326, 262] width 189 height 11
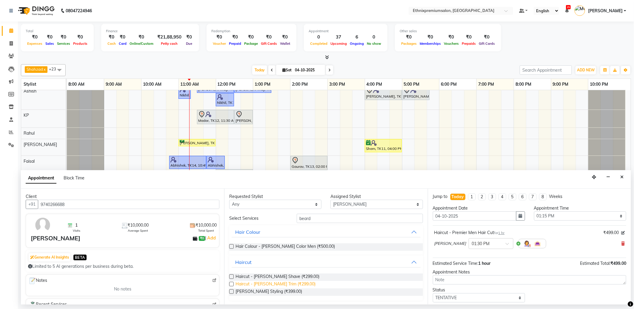
click at [287, 281] on span "Haircut - [PERSON_NAME] Trim (₹299.00)" at bounding box center [275, 284] width 80 height 7
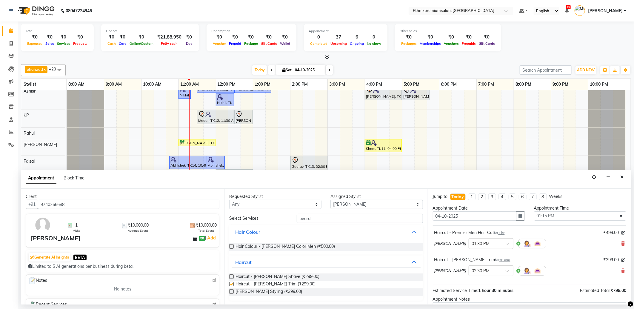
checkbox input "false"
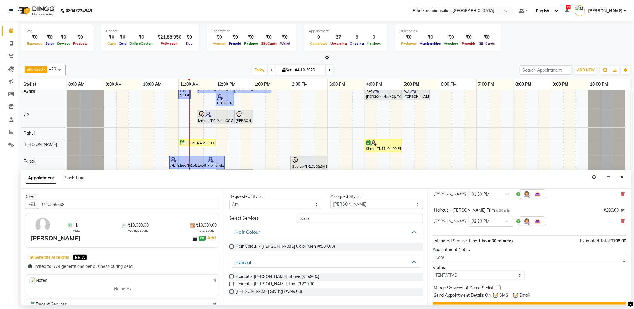
scroll to position [63, 0]
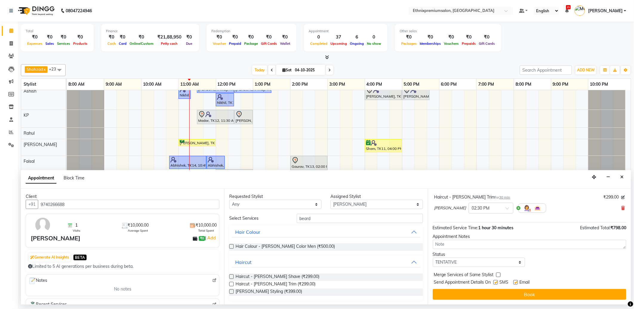
click at [514, 281] on label at bounding box center [515, 282] width 4 height 4
click at [514, 281] on input "checkbox" at bounding box center [515, 283] width 4 height 4
checkbox input "false"
click at [476, 261] on select "Select TENTATIVE CONFIRM CHECK-IN UPCOMING" at bounding box center [479, 262] width 92 height 9
select select "confirm booking"
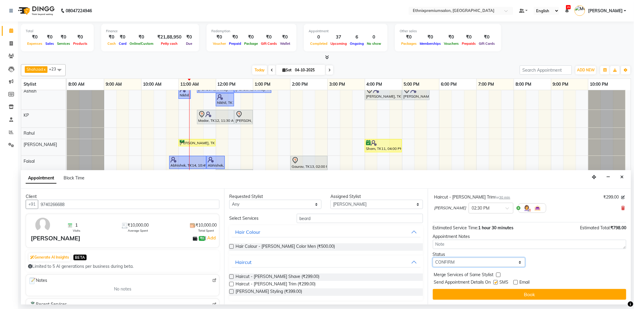
click at [433, 258] on select "Select TENTATIVE CONFIRM CHECK-IN UPCOMING" at bounding box center [479, 262] width 92 height 9
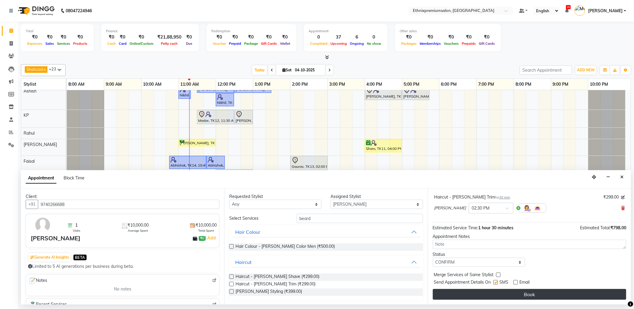
click at [506, 293] on button "Book" at bounding box center [529, 294] width 193 height 11
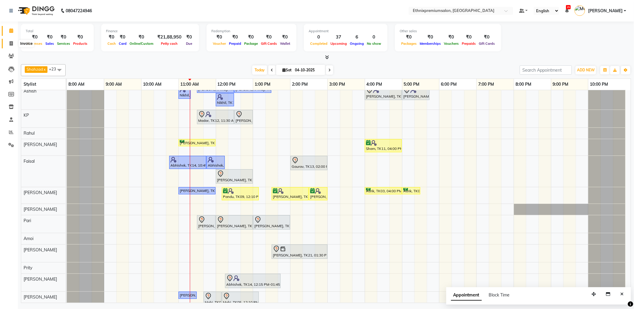
click at [10, 46] on icon at bounding box center [11, 43] width 3 height 4
select select "service"
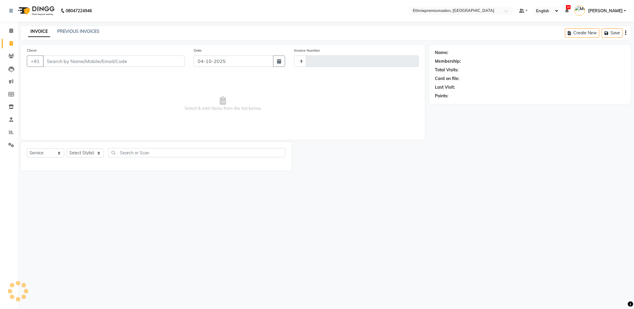
type input "11158"
select select "3625"
click at [80, 64] on input "Client" at bounding box center [114, 61] width 142 height 11
type input "a"
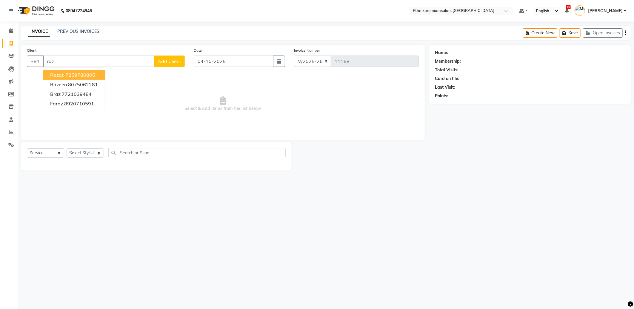
click at [74, 73] on ngb-highlight "7259780805" at bounding box center [80, 75] width 30 height 6
type input "7259780805"
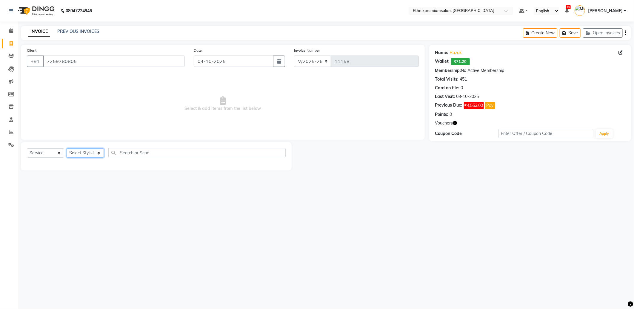
drag, startPoint x: 75, startPoint y: 153, endPoint x: 76, endPoint y: 149, distance: 4.2
click at [75, 153] on select "Select Stylist Amoi Ashish Bishaka Cheten Yolmoo Deepa Dorjey Ellori Faisal Jac…" at bounding box center [85, 152] width 37 height 9
select select "75682"
click at [67, 149] on select "Select Stylist Amoi Ashish Bishaka Cheten Yolmoo Deepa Dorjey Ellori Faisal Jac…" at bounding box center [85, 152] width 37 height 9
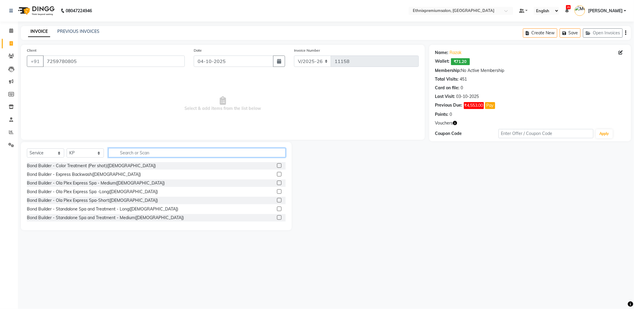
click at [130, 154] on input "text" at bounding box center [196, 152] width 177 height 9
click at [124, 152] on input "text" at bounding box center [196, 152] width 177 height 9
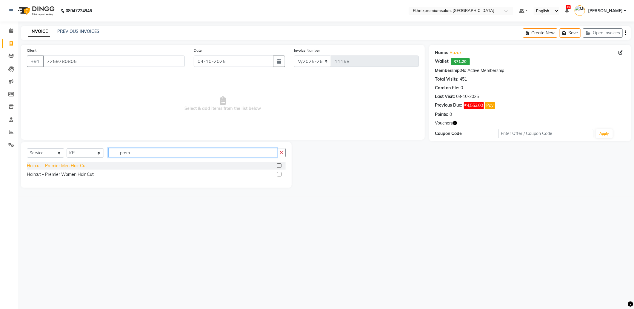
type input "prem"
click at [81, 166] on div "Haircut - Premier Men Hair Cut" at bounding box center [57, 166] width 60 height 6
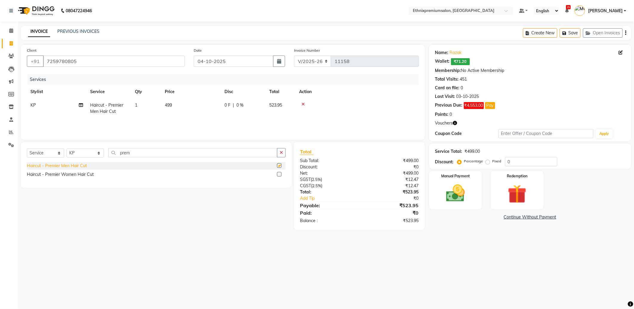
checkbox input "false"
click at [302, 105] on icon at bounding box center [302, 104] width 3 height 4
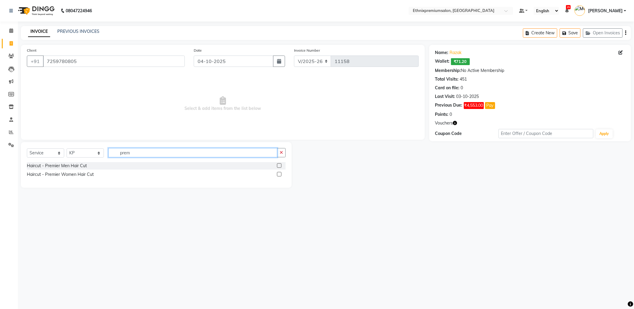
click at [143, 153] on input "prem" at bounding box center [192, 152] width 169 height 9
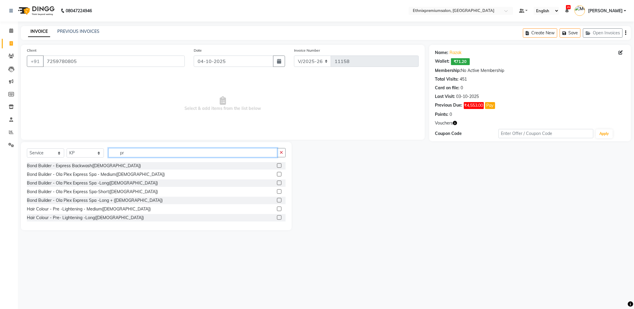
type input "p"
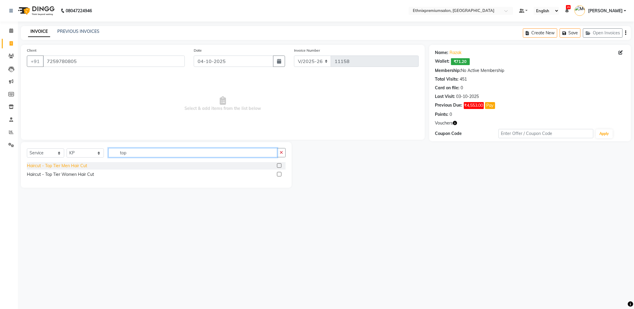
type input "top"
click at [62, 166] on div "Haircut - Top Tier Men Hair Cut" at bounding box center [57, 166] width 60 height 6
checkbox input "false"
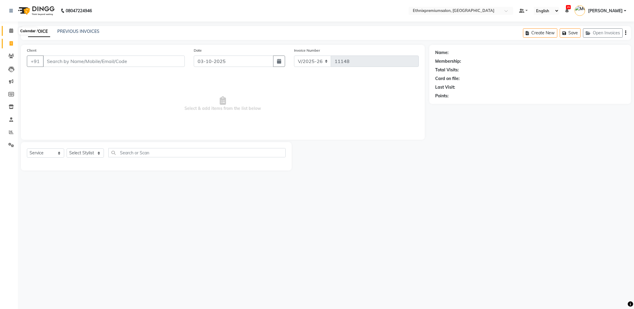
drag, startPoint x: 0, startPoint y: 0, endPoint x: 59, endPoint y: 1, distance: 59.1
click at [12, 28] on icon at bounding box center [11, 30] width 4 height 4
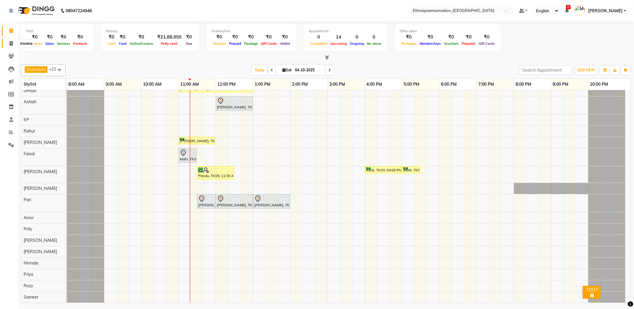
click at [10, 45] on icon at bounding box center [11, 43] width 3 height 4
select select "service"
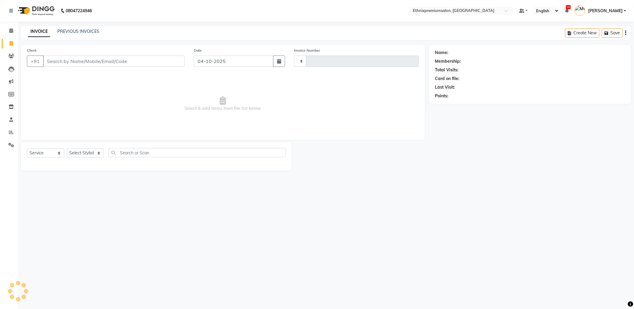
type input "11158"
select select "3625"
click at [11, 29] on icon at bounding box center [11, 30] width 4 height 4
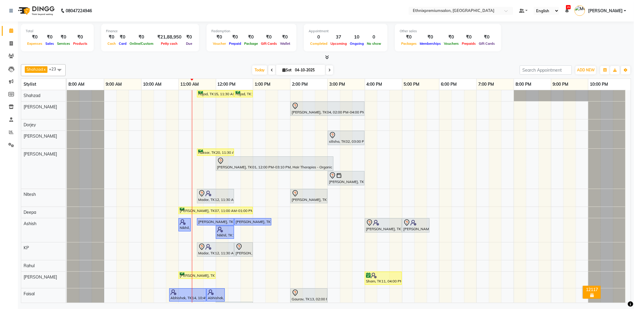
click at [282, 124] on div "Rajad, TK15, 11:30 AM-12:30 PM, Haircut - Top Tier Men Hair Cut Rajad, TK15, 12…" at bounding box center [349, 295] width 564 height 410
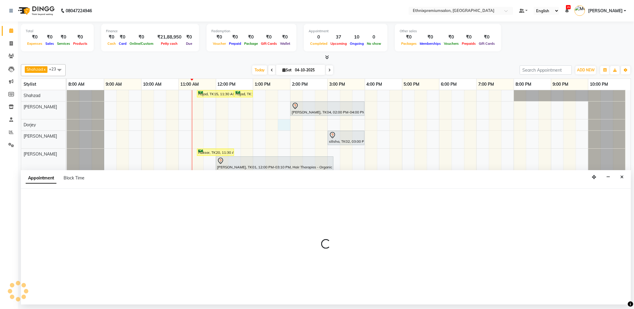
click at [296, 124] on div "Rajad, TK15, 11:30 AM-12:30 PM, Haircut - Top Tier Men Hair Cut Rajad, TK15, 12…" at bounding box center [349, 295] width 564 height 410
select select "78116"
select select "tentative"
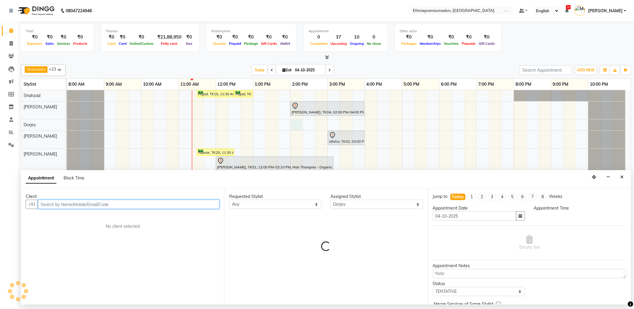
select select "840"
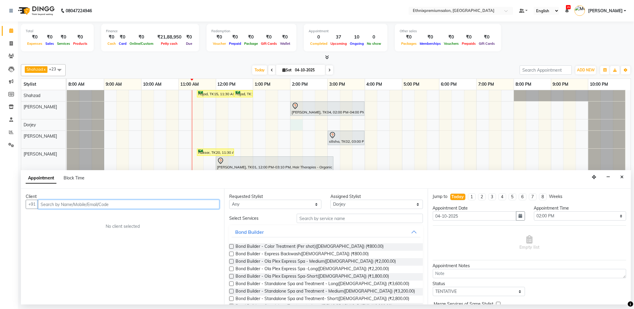
click at [70, 207] on input "text" at bounding box center [128, 204] width 181 height 9
type input "9461573514"
click at [205, 205] on span "Add Client" at bounding box center [207, 203] width 20 height 5
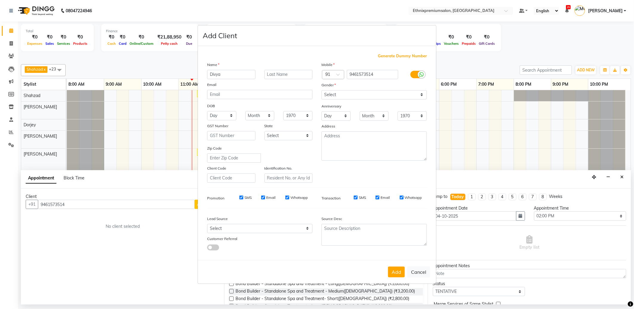
type input "Divya"
click at [327, 93] on select "Select [DEMOGRAPHIC_DATA] [DEMOGRAPHIC_DATA] Other Prefer Not To Say" at bounding box center [373, 94] width 105 height 9
select select "[DEMOGRAPHIC_DATA]"
click at [321, 90] on select "Select [DEMOGRAPHIC_DATA] [DEMOGRAPHIC_DATA] Other Prefer Not To Say" at bounding box center [373, 94] width 105 height 9
click at [284, 228] on select "Select Walk-in Referral Internet Friend Word of Mouth Advertisement Facebook Ju…" at bounding box center [259, 228] width 105 height 9
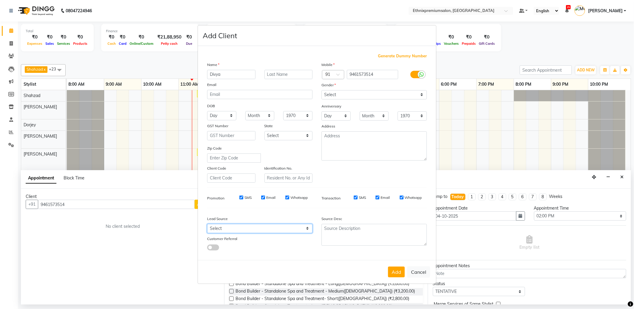
select select "26586"
click at [207, 224] on select "Select Walk-in Referral Internet Friend Word of Mouth Advertisement Facebook Ju…" at bounding box center [259, 228] width 105 height 9
click at [393, 272] on button "Add" at bounding box center [396, 272] width 17 height 11
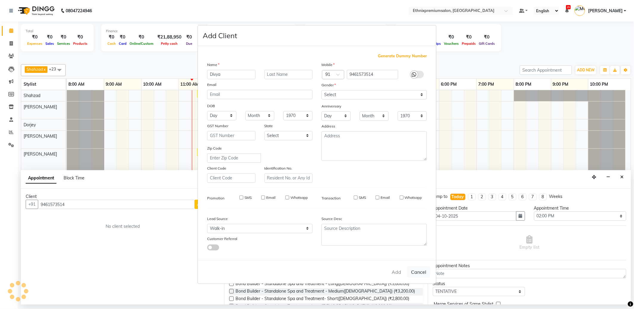
select select
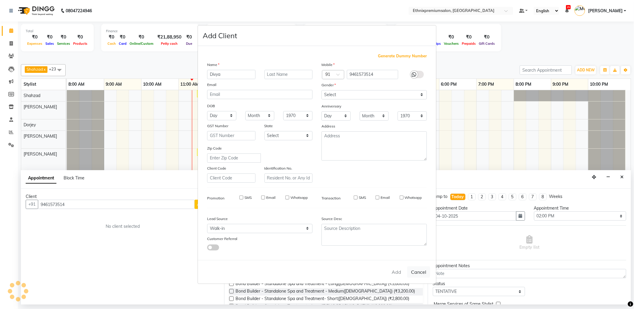
select select
checkbox input "false"
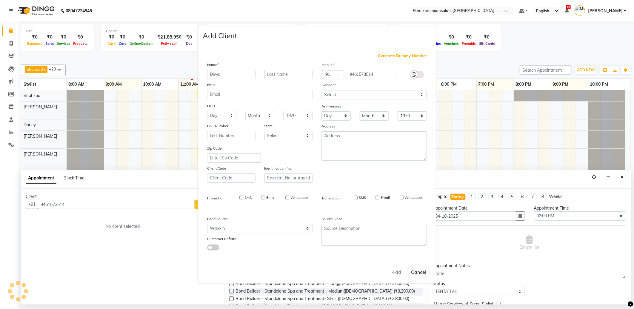
checkbox input "false"
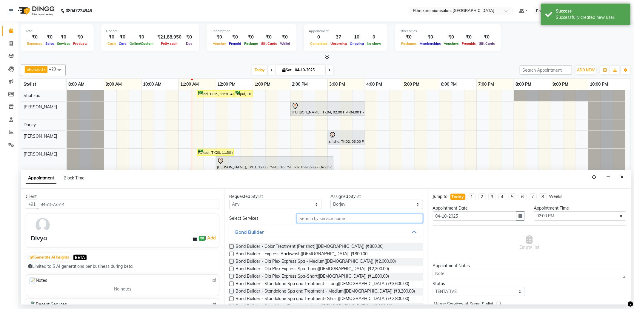
click at [310, 219] on input "text" at bounding box center [360, 218] width 126 height 9
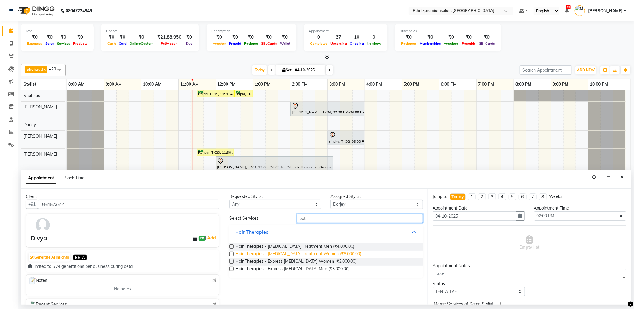
type input "bot"
click at [306, 254] on span "Hair Therapies - [MEDICAL_DATA] Treatment Women (₹8,000.00)" at bounding box center [298, 254] width 126 height 7
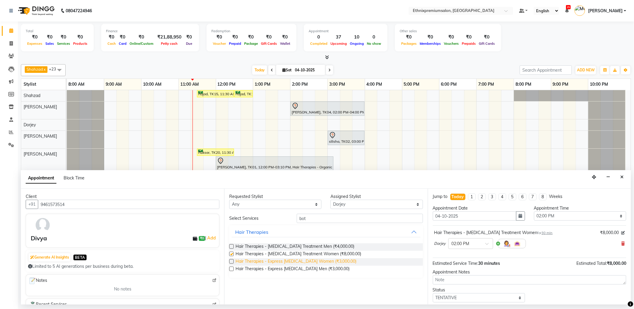
checkbox input "false"
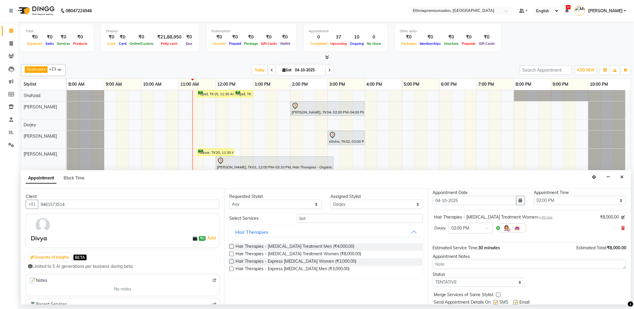
scroll to position [36, 0]
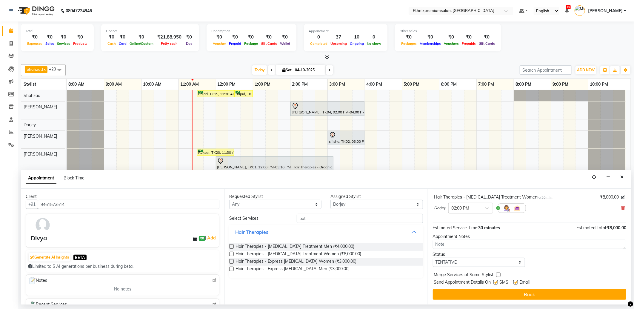
click at [514, 282] on label at bounding box center [515, 282] width 4 height 4
click at [514, 282] on input "checkbox" at bounding box center [515, 283] width 4 height 4
checkbox input "false"
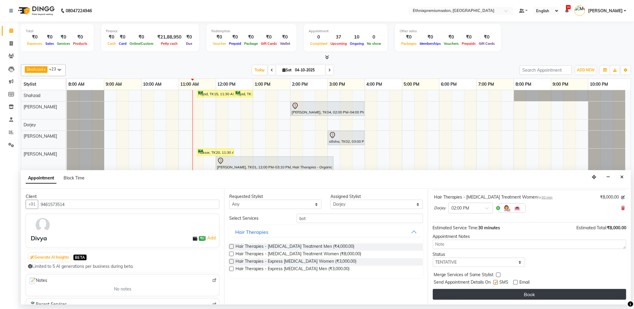
click at [513, 292] on button "Book" at bounding box center [529, 294] width 193 height 11
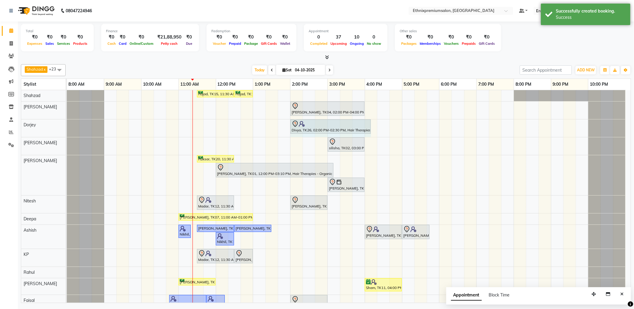
drag, startPoint x: 307, startPoint y: 126, endPoint x: 369, endPoint y: 126, distance: 61.2
click at [67, 126] on div "Divya, TK26, 02:00 PM-02:30 PM, Hair Therapies - [MEDICAL_DATA] Treatment Women…" at bounding box center [67, 128] width 0 height 18
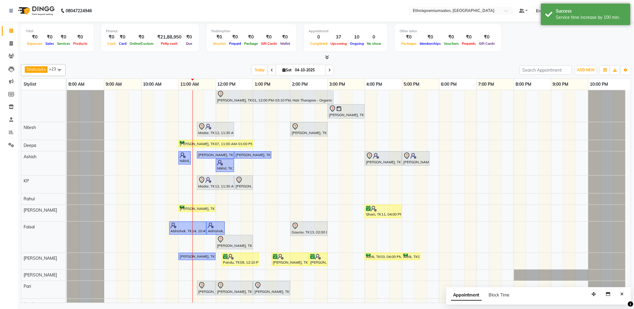
scroll to position [133, 0]
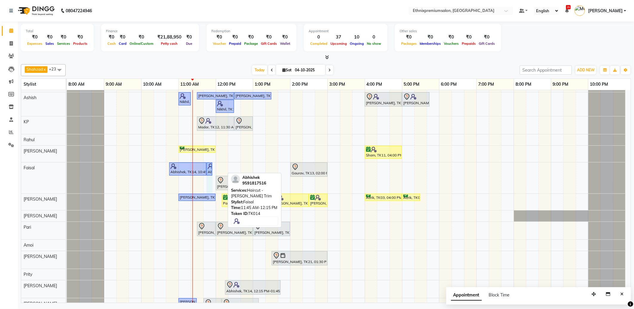
drag, startPoint x: 223, startPoint y: 169, endPoint x: 214, endPoint y: 169, distance: 9.0
click at [214, 169] on div "Rajad, TK15, 11:30 AM-12:30 PM, Haircut - Top Tier Men Hair Cut Rajad, TK15, 12…" at bounding box center [349, 166] width 564 height 417
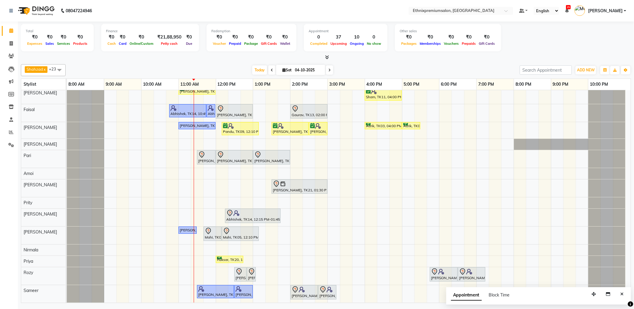
scroll to position [59, 0]
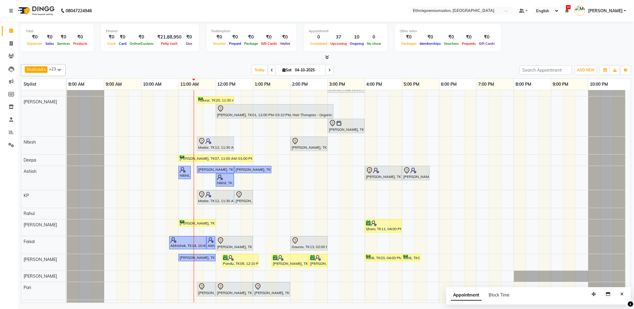
click at [234, 225] on div "Rajad, TK15, 11:30 AM-12:30 PM, Haircut - Top Tier Men Hair Cut Rajad, TK15, 12…" at bounding box center [349, 232] width 564 height 403
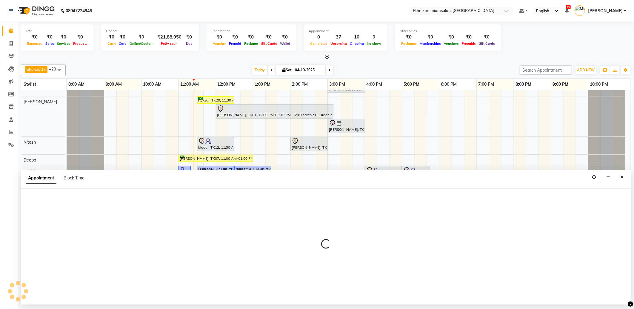
select select "31070"
select select "735"
select select "tentative"
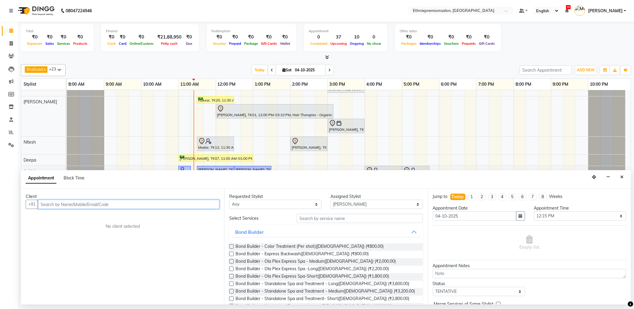
click at [64, 205] on input "text" at bounding box center [128, 204] width 181 height 9
paste input "[PHONE_NUMBER]"
click at [49, 205] on input "[PHONE_NUMBER]" at bounding box center [116, 204] width 157 height 9
click at [55, 205] on input "74066 40011" at bounding box center [116, 204] width 157 height 9
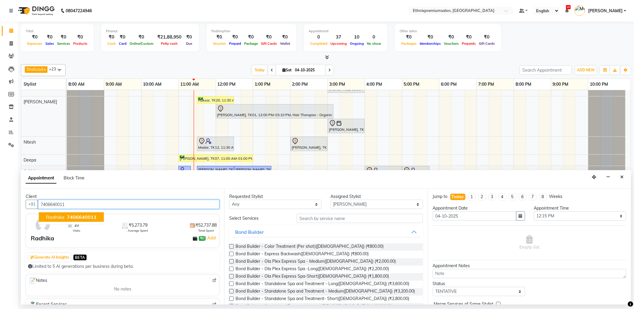
click at [66, 215] on ngb-highlight "7406640011" at bounding box center [81, 217] width 31 height 6
type input "7406640011"
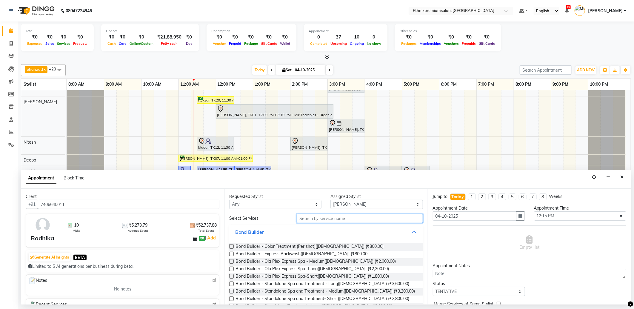
click at [300, 218] on input "text" at bounding box center [360, 218] width 126 height 9
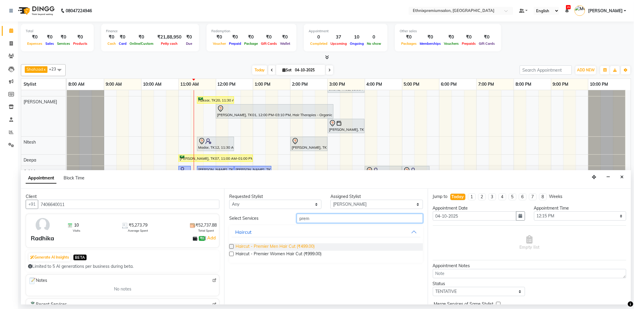
type input "prem"
click at [296, 247] on span "Haircut - Premier Men Hair Cut (₹499.00)" at bounding box center [274, 246] width 79 height 7
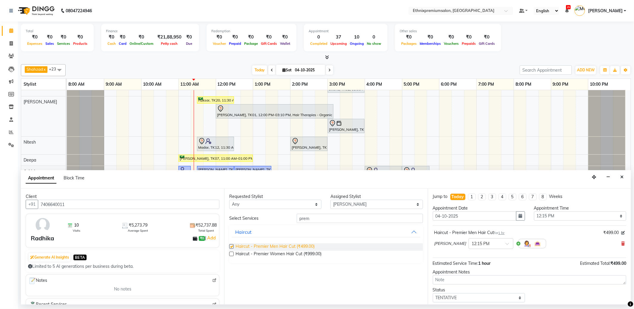
checkbox input "false"
click at [472, 245] on input "text" at bounding box center [485, 243] width 26 height 6
click at [469, 287] on div "12:30 PM" at bounding box center [491, 287] width 44 height 11
click at [282, 219] on div "Select Services prem" at bounding box center [326, 218] width 202 height 9
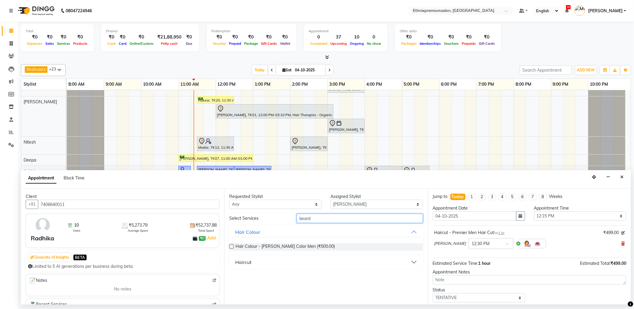
type input "beard"
click at [243, 260] on div "Haircut" at bounding box center [243, 261] width 16 height 7
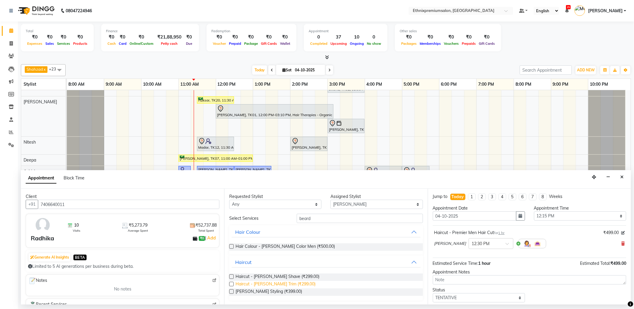
click at [261, 284] on span "Haircut - [PERSON_NAME] Trim (₹299.00)" at bounding box center [275, 284] width 80 height 7
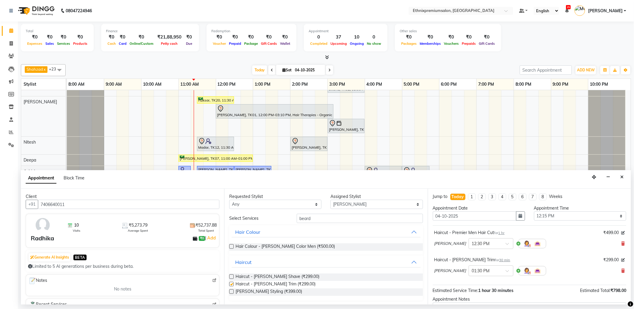
checkbox input "false"
drag, startPoint x: 310, startPoint y: 219, endPoint x: 280, endPoint y: 222, distance: 30.8
click at [280, 222] on div "Select Services [PERSON_NAME]" at bounding box center [326, 218] width 202 height 9
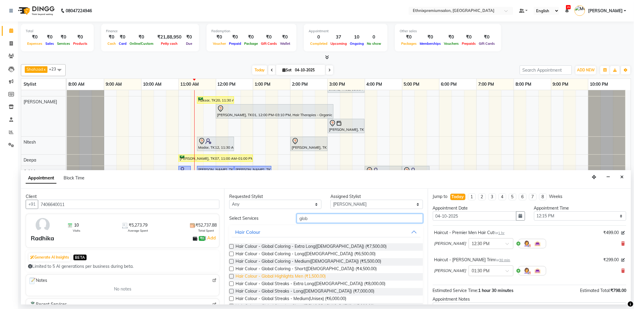
type input "glob"
click at [290, 276] on span "Hair Colour - Global Highlights Men (₹1,500.00)" at bounding box center [280, 276] width 90 height 7
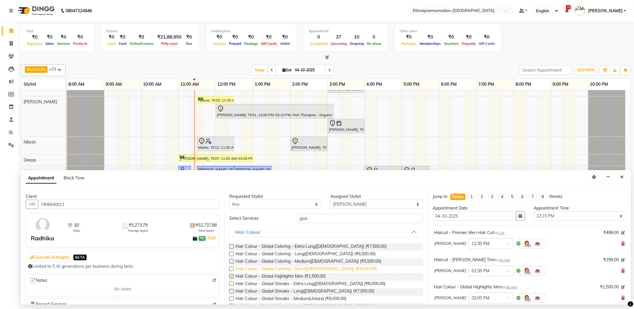
checkbox input "false"
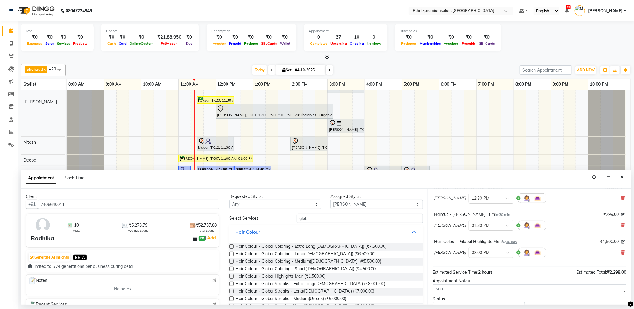
scroll to position [90, 0]
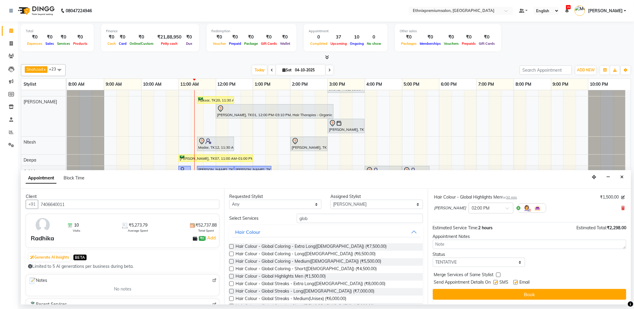
click at [515, 282] on label at bounding box center [515, 282] width 4 height 4
click at [515, 282] on input "checkbox" at bounding box center [515, 283] width 4 height 4
checkbox input "false"
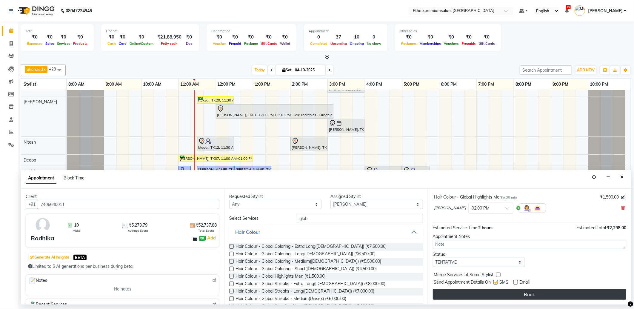
click at [501, 293] on button "Book" at bounding box center [529, 294] width 193 height 11
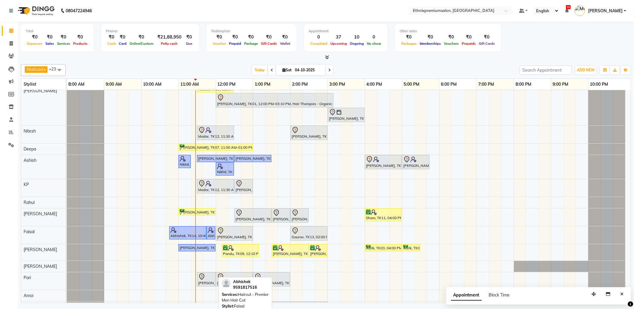
scroll to position [60, 0]
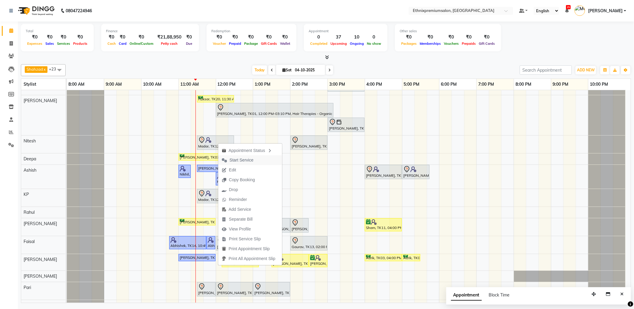
click at [232, 158] on span "Start Service" at bounding box center [242, 160] width 24 height 6
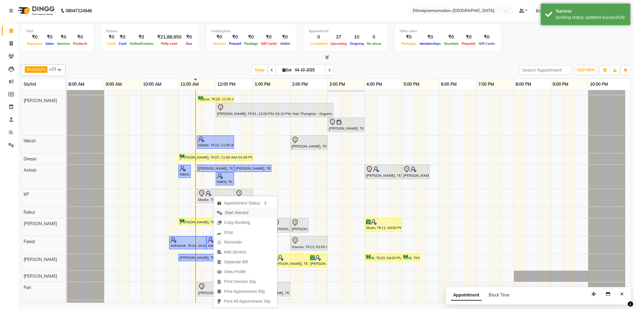
click at [236, 211] on span "Start Service" at bounding box center [237, 213] width 24 height 6
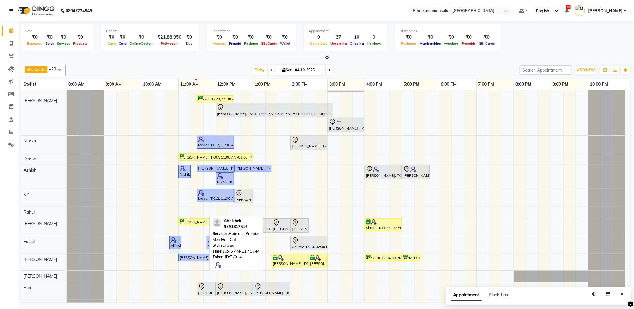
drag, startPoint x: 205, startPoint y: 241, endPoint x: 183, endPoint y: 241, distance: 21.5
click at [183, 241] on div "Rajad, TK15, 11:30 AM-12:30 PM, Haircut - Top Tier Men Hair Cut Rajad, TK15, 12…" at bounding box center [349, 232] width 564 height 404
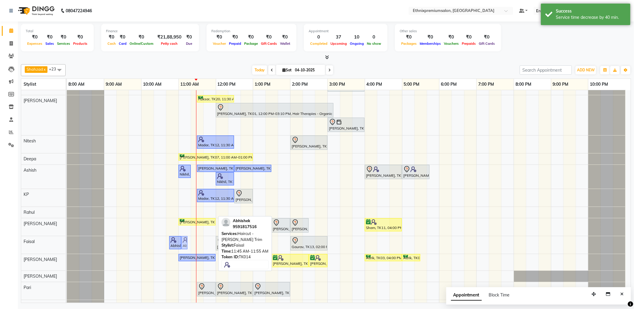
drag, startPoint x: 202, startPoint y: 243, endPoint x: 186, endPoint y: 243, distance: 15.8
click at [67, 243] on div "Abhishek, TK14, 10:45 AM-11:05 AM, Haircut - Premier Men Hair Cut Abhishek, TK1…" at bounding box center [67, 245] width 0 height 18
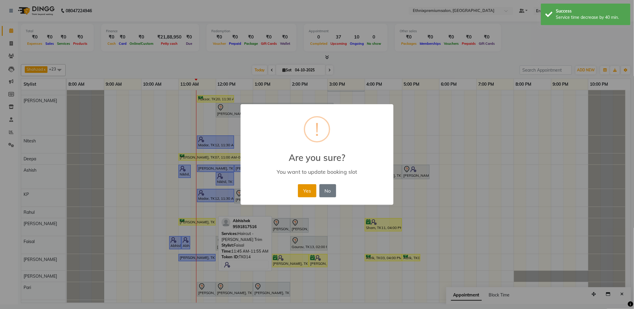
click at [303, 190] on button "Yes" at bounding box center [307, 190] width 18 height 13
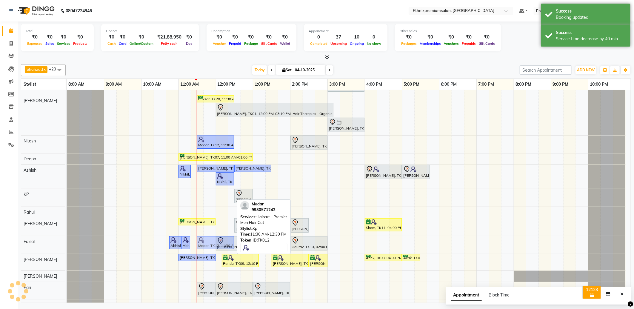
drag, startPoint x: 210, startPoint y: 196, endPoint x: 210, endPoint y: 237, distance: 41.2
click at [210, 240] on tbody "Rajad, TK15, 11:30 AM-12:30 PM, Haircut - Top Tier Men Hair Cut Rajad, TK15, 12…" at bounding box center [346, 232] width 559 height 404
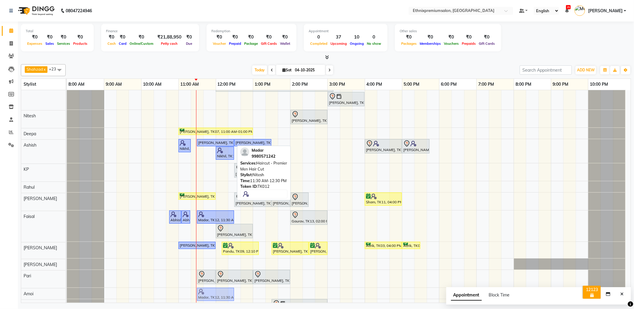
scroll to position [0, 0]
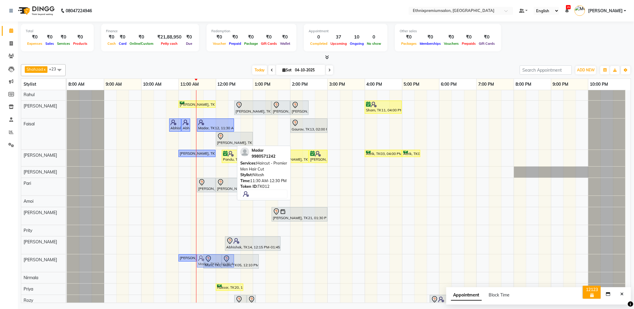
drag, startPoint x: 212, startPoint y: 143, endPoint x: 207, endPoint y: 267, distance: 124.3
click at [207, 267] on tbody "Rajad, TK15, 11:30 AM-12:30 PM, Haircut - Top Tier Men Hair Cut Rajad, TK15, 12…" at bounding box center [346, 122] width 559 height 418
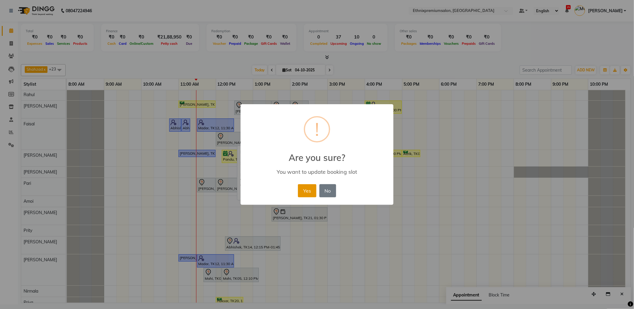
drag, startPoint x: 301, startPoint y: 187, endPoint x: 275, endPoint y: 215, distance: 37.4
click at [301, 187] on button "Yes" at bounding box center [307, 190] width 18 height 13
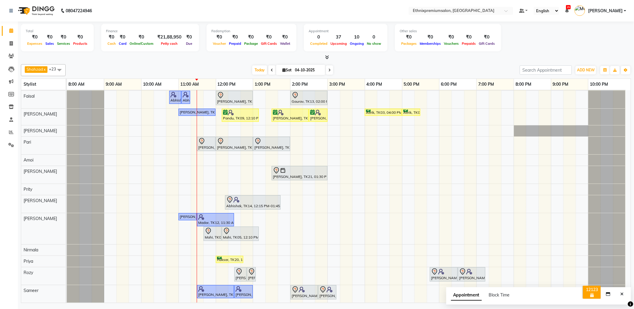
click at [326, 71] on span at bounding box center [329, 69] width 7 height 9
type input "05-10-2025"
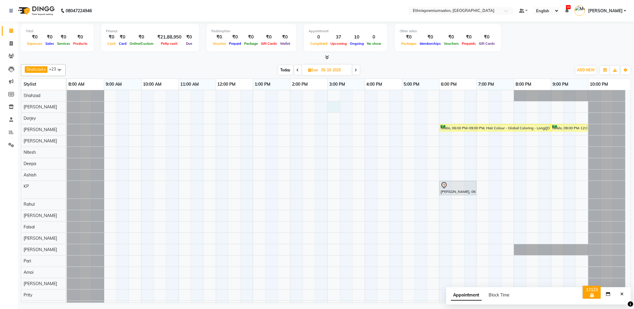
click at [333, 104] on div "twikle, 06:00 PM-09:00 PM, Hair Colour - Global Coloring - Long([DEMOGRAPHIC_DA…" at bounding box center [349, 229] width 564 height 278
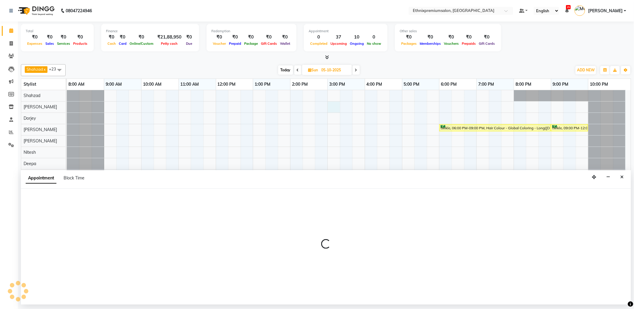
select select "50989"
select select "900"
select select "tentative"
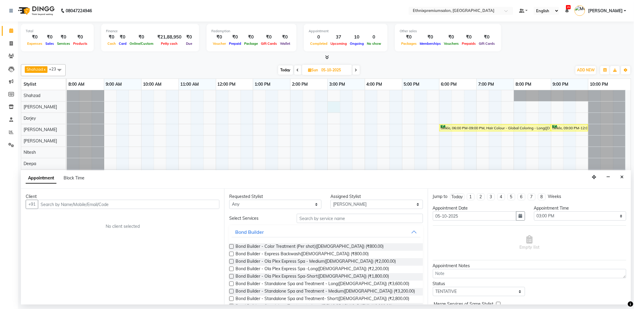
click at [60, 207] on input "text" at bounding box center [128, 204] width 181 height 9
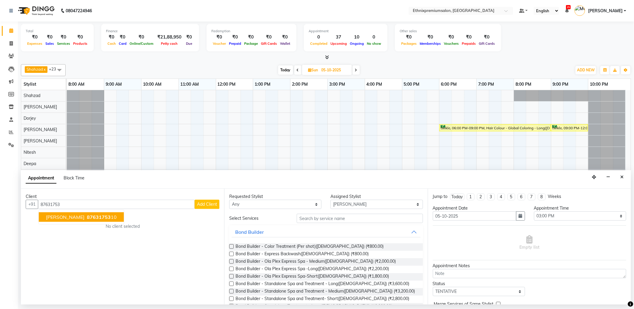
click at [87, 218] on span "87631753" at bounding box center [99, 217] width 24 height 6
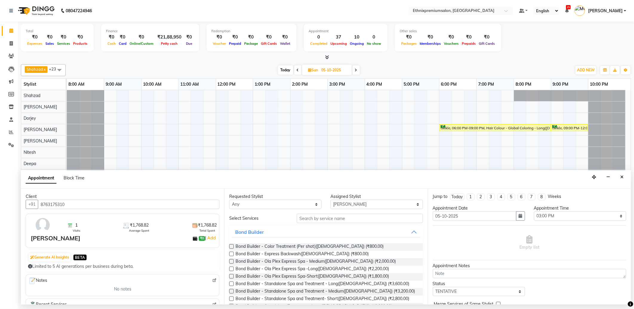
type input "8763175310"
click at [309, 220] on input "text" at bounding box center [360, 218] width 126 height 9
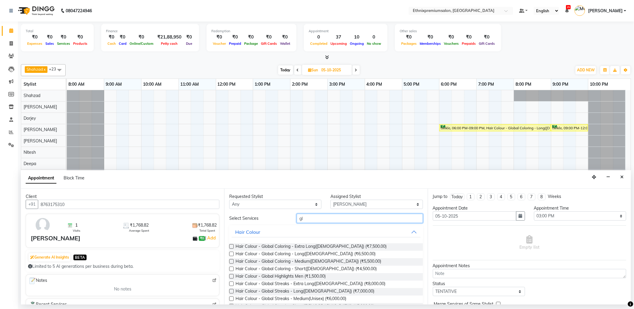
type input "g"
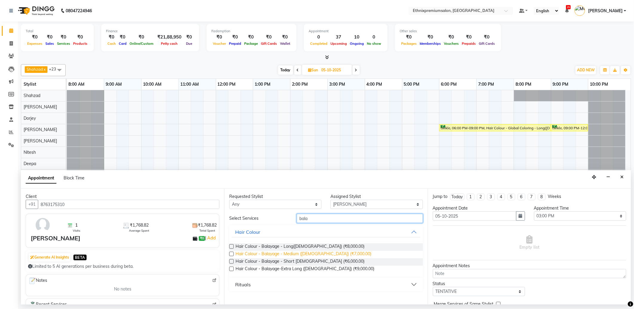
type input "bala"
click at [320, 251] on span "Hair Colour - Balayage - Medium ([DEMOGRAPHIC_DATA]) (₹7,000.00)" at bounding box center [303, 254] width 136 height 7
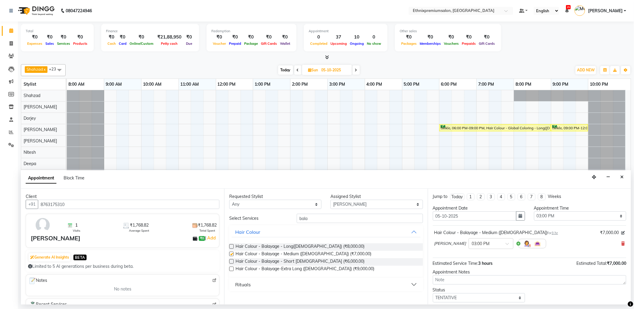
checkbox input "false"
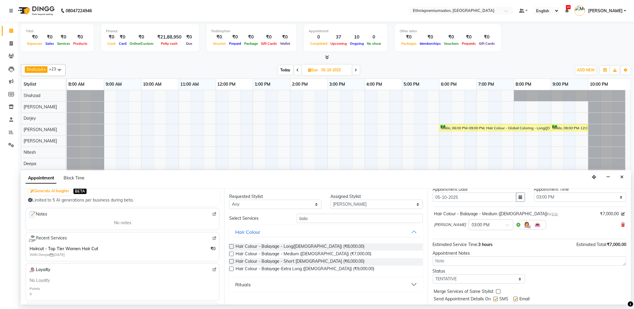
scroll to position [36, 0]
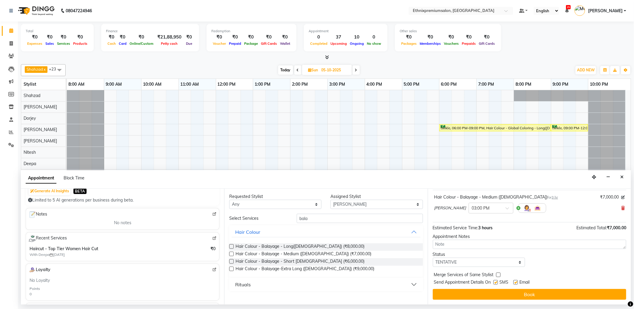
click at [515, 281] on label at bounding box center [515, 282] width 4 height 4
click at [515, 281] on input "checkbox" at bounding box center [515, 283] width 4 height 4
checkbox input "false"
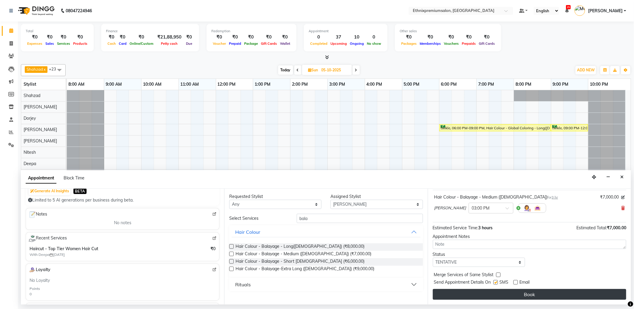
click at [468, 291] on button "Book" at bounding box center [529, 294] width 193 height 11
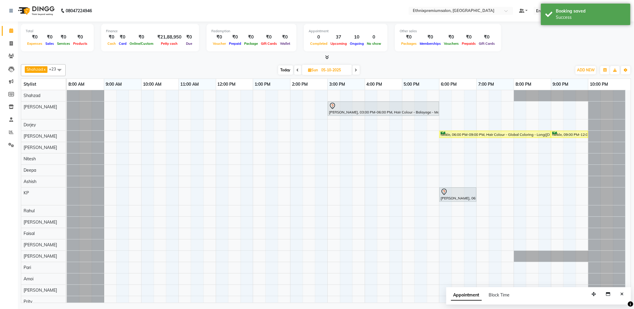
click at [280, 70] on span "Today" at bounding box center [285, 69] width 15 height 9
type input "04-10-2025"
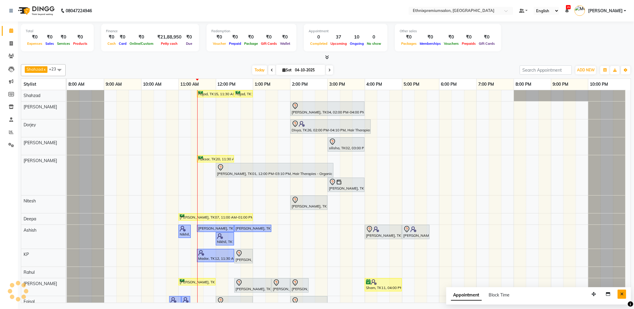
click at [621, 294] on icon "Close" at bounding box center [621, 294] width 3 height 4
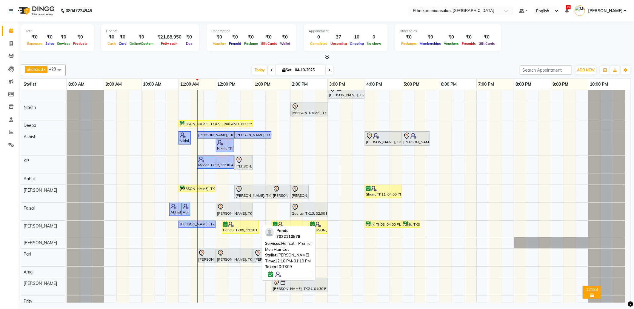
scroll to position [99, 0]
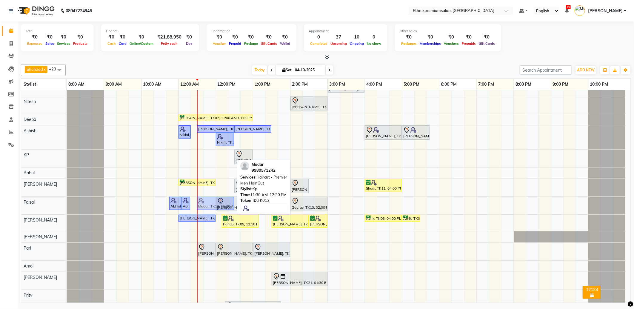
drag, startPoint x: 212, startPoint y: 156, endPoint x: 209, endPoint y: 203, distance: 47.3
click at [209, 203] on tbody "Rajad, TK15, 11:30 AM-12:30 PM, Haircut - Top Tier Men Hair Cut Rajad, TK15, 12…" at bounding box center [346, 200] width 559 height 418
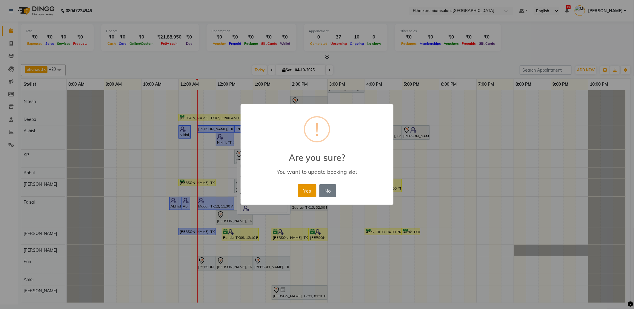
click at [307, 193] on button "Yes" at bounding box center [307, 190] width 18 height 13
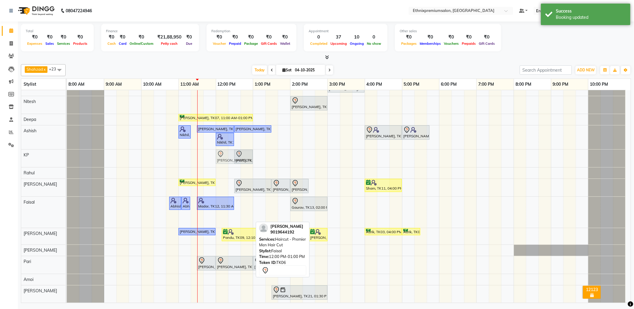
drag, startPoint x: 239, startPoint y: 217, endPoint x: 241, endPoint y: 162, distance: 55.2
click at [241, 162] on tbody "Rajad, TK15, 11:30 AM-12:30 PM, Haircut - Top Tier Men Hair Cut Rajad, TK15, 12…" at bounding box center [346, 206] width 559 height 431
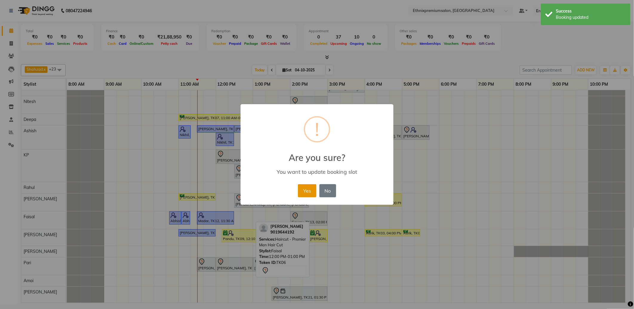
click at [310, 188] on button "Yes" at bounding box center [307, 190] width 18 height 13
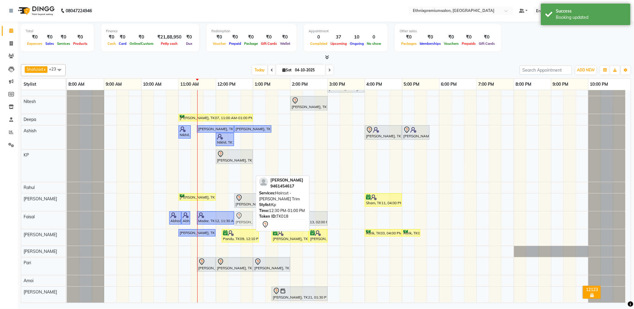
drag, startPoint x: 244, startPoint y: 175, endPoint x: 242, endPoint y: 216, distance: 40.6
click at [242, 216] on tbody "Rajad, TK15, 11:30 AM-12:30 PM, Haircut - Top Tier Men Hair Cut Rajad, TK15, 12…" at bounding box center [346, 207] width 559 height 432
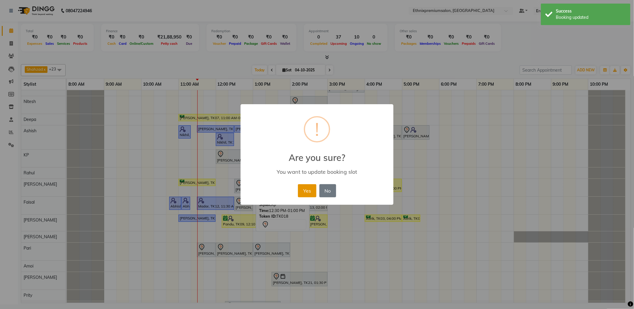
click at [307, 191] on button "Yes" at bounding box center [307, 190] width 18 height 13
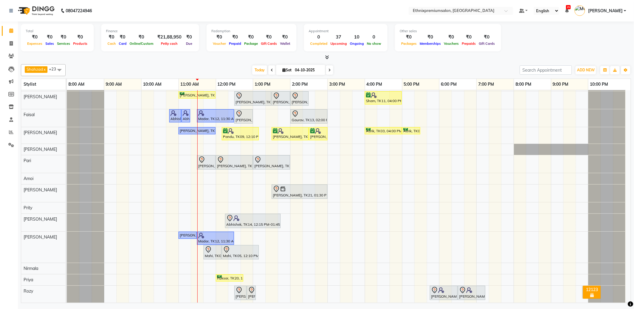
scroll to position [206, 0]
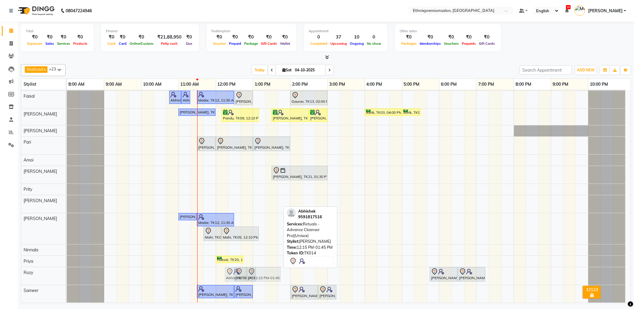
drag, startPoint x: 247, startPoint y: 207, endPoint x: 246, endPoint y: 273, distance: 66.6
click at [246, 273] on tbody "Rajad, TK15, 11:30 AM-12:30 PM, Haircut - Top Tier Men Hair Cut Rajad, TK15, 12…" at bounding box center [346, 94] width 559 height 418
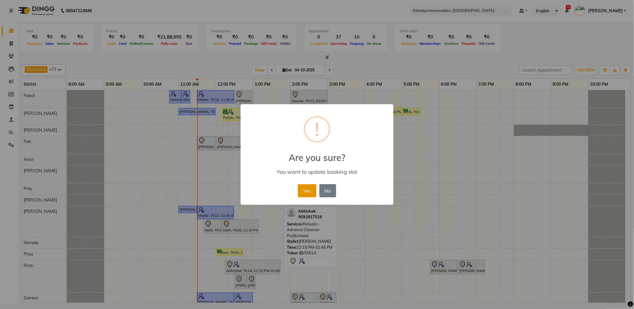
click at [304, 194] on button "Yes" at bounding box center [307, 190] width 18 height 13
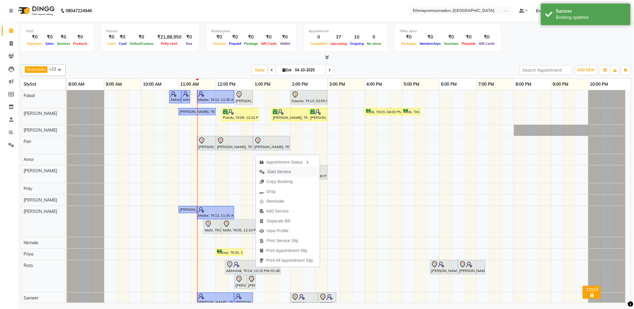
click at [276, 173] on span "Start Service" at bounding box center [279, 172] width 24 height 6
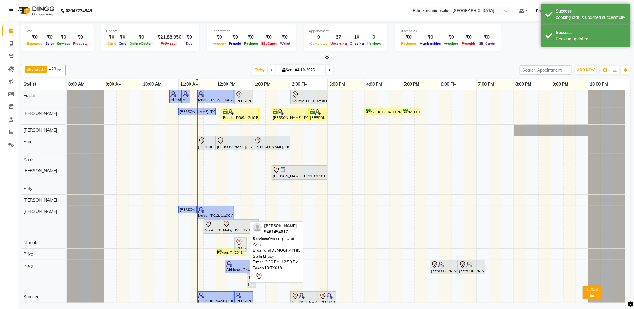
drag, startPoint x: 241, startPoint y: 282, endPoint x: 244, endPoint y: 246, distance: 36.8
click at [244, 246] on tbody "Rajad, TK15, 11:30 AM-12:30 PM, Haircut - Top Tier Men Hair Cut Rajad, TK15, 12…" at bounding box center [346, 96] width 559 height 425
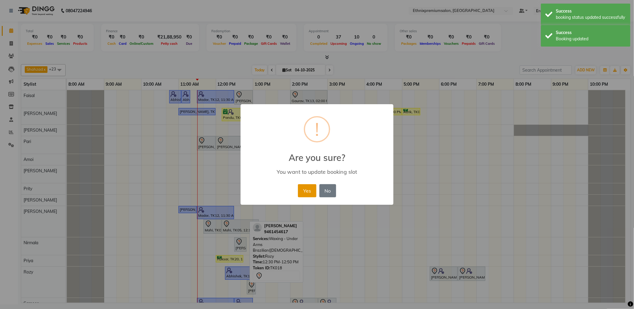
click at [305, 192] on button "Yes" at bounding box center [307, 190] width 18 height 13
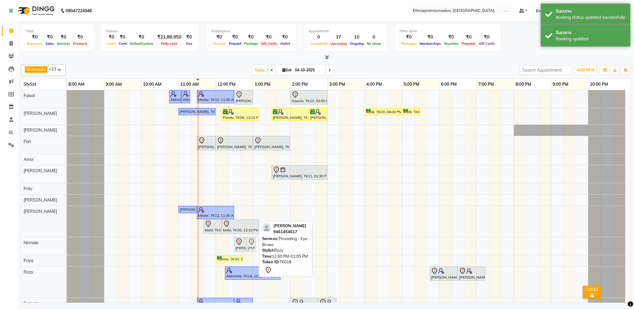
drag, startPoint x: 249, startPoint y: 289, endPoint x: 252, endPoint y: 254, distance: 34.5
click at [252, 254] on div "Rajad, TK15, 11:30 AM-12:30 PM, Haircut - Top Tier Men Hair Cut Rajad, TK15, 12…" at bounding box center [349, 99] width 564 height 431
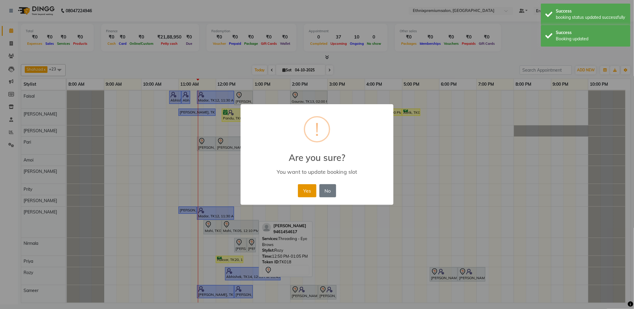
click at [304, 192] on button "Yes" at bounding box center [307, 190] width 18 height 13
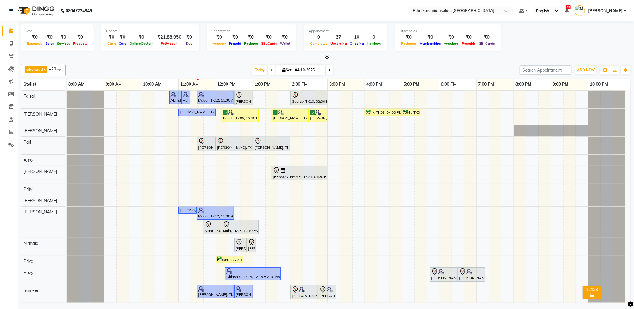
click at [235, 200] on div "Rajad, TK15, 11:30 AM-12:30 PM, Haircut - Top Tier Men Hair Cut Rajad, TK15, 12…" at bounding box center [349, 94] width 564 height 418
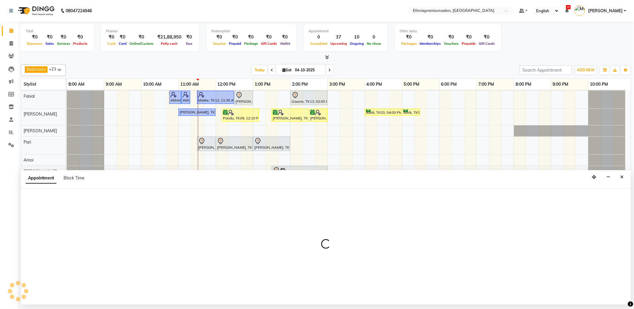
select select "66652"
select select "tentative"
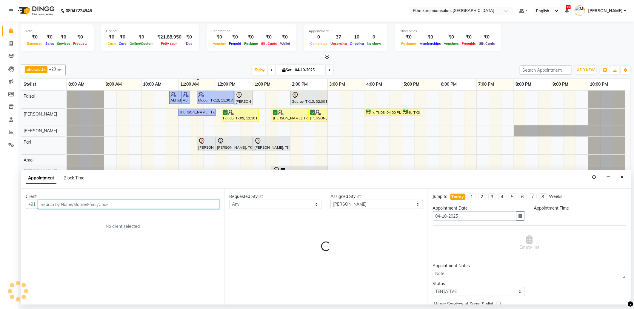
select select "735"
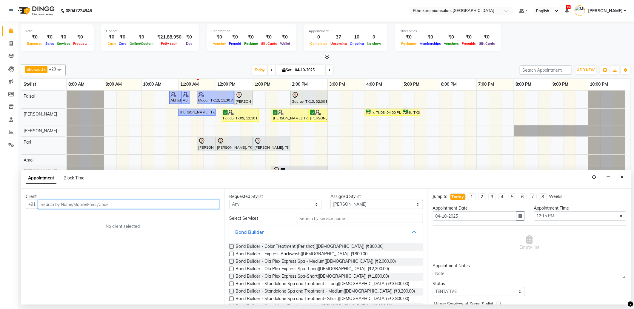
click at [52, 204] on input "text" at bounding box center [128, 204] width 181 height 9
paste input "[PHONE_NUMBER]"
click at [50, 205] on input "[PHONE_NUMBER]" at bounding box center [116, 204] width 157 height 9
click at [55, 206] on input "95003 74247" at bounding box center [116, 204] width 157 height 9
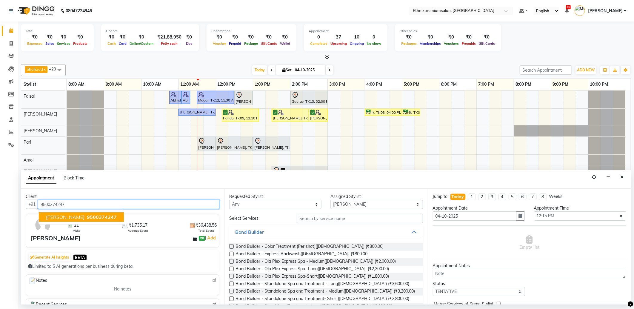
click at [87, 217] on span "9500374247" at bounding box center [102, 217] width 30 height 6
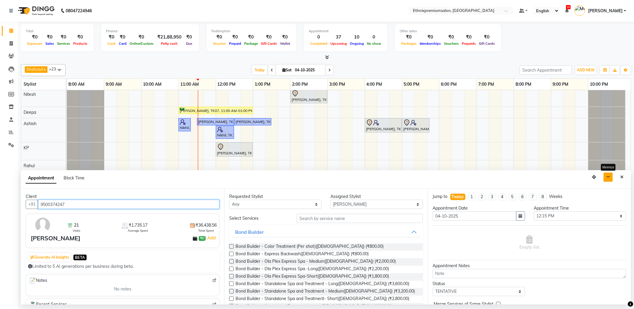
type input "9500374247"
click at [606, 177] on button "button" at bounding box center [608, 177] width 9 height 9
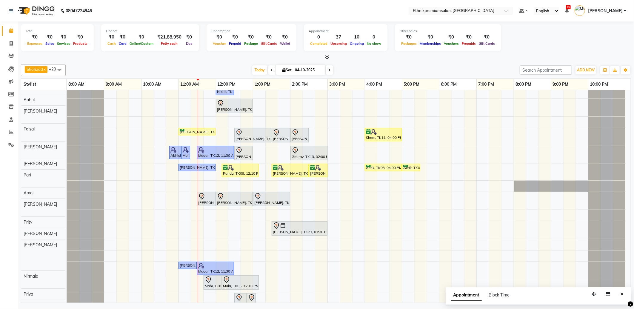
scroll to position [139, 0]
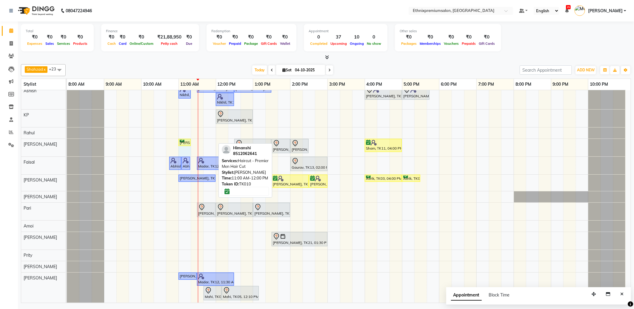
drag, startPoint x: 214, startPoint y: 142, endPoint x: 191, endPoint y: 142, distance: 23.3
click at [67, 142] on div "[PERSON_NAME], TK10, 11:00 AM-12:00 PM, Haircut - Premier Men Hair Cut Radhika,…" at bounding box center [67, 148] width 0 height 18
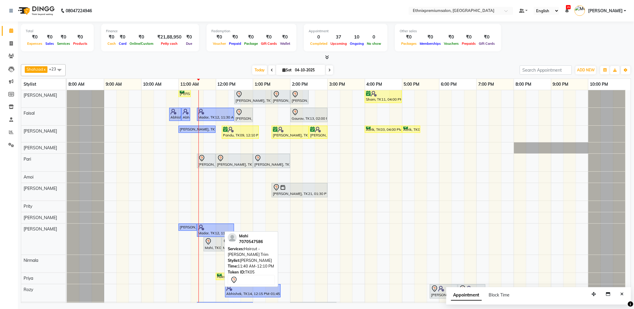
scroll to position [173, 0]
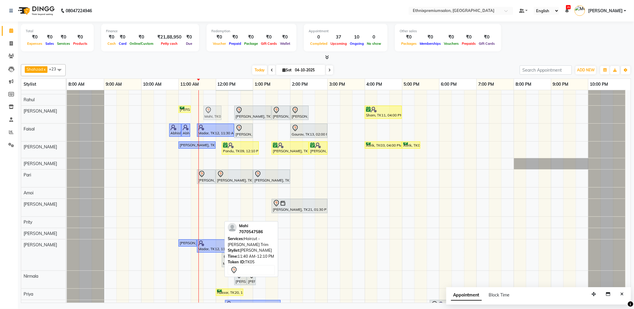
drag, startPoint x: 210, startPoint y: 260, endPoint x: 205, endPoint y: 121, distance: 139.2
click at [205, 121] on div "Rajad, TK15, 11:30 AM-12:30 PM, Haircut - Top Tier Men Hair Cut Rajad, TK15, 12…" at bounding box center [349, 127] width 564 height 418
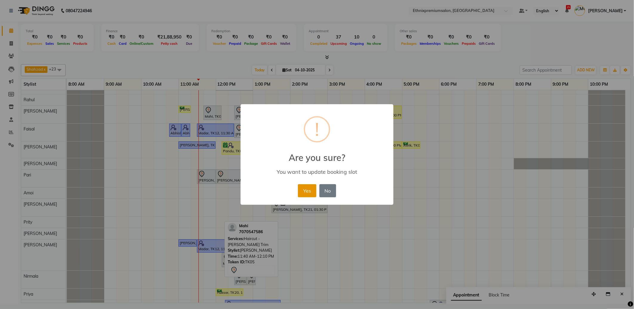
click at [306, 185] on button "Yes" at bounding box center [307, 190] width 18 height 13
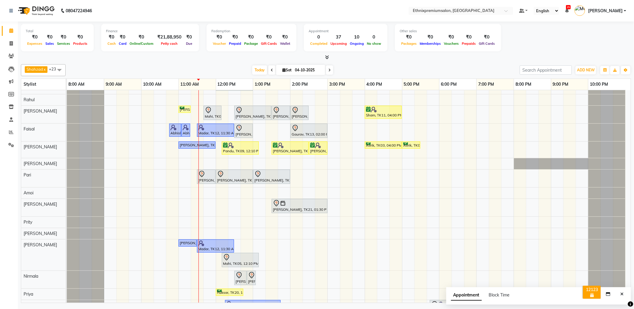
scroll to position [173, 0]
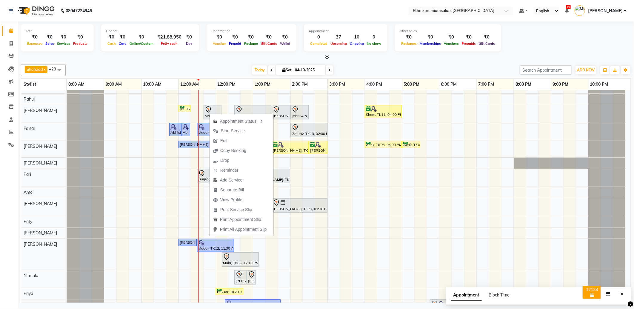
click at [228, 130] on span "Start Service" at bounding box center [233, 131] width 24 height 6
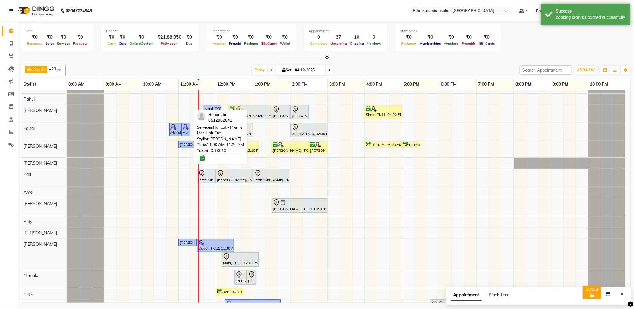
drag, startPoint x: 182, startPoint y: 107, endPoint x: 228, endPoint y: 109, distance: 45.7
click at [228, 109] on div "[PERSON_NAME] x Dorjey x [PERSON_NAME] x [PERSON_NAME] x Deepa x Ashish x KP x …" at bounding box center [326, 182] width 610 height 241
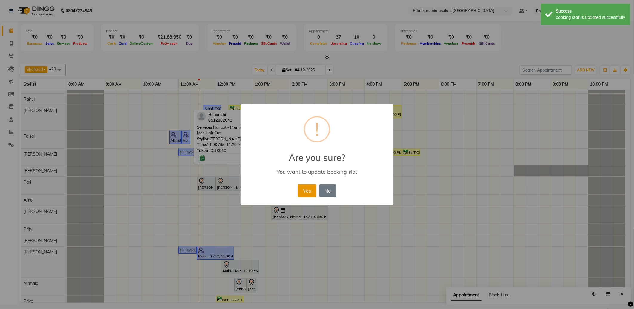
drag, startPoint x: 305, startPoint y: 187, endPoint x: 308, endPoint y: 193, distance: 7.0
click at [305, 187] on button "Yes" at bounding box center [307, 190] width 18 height 13
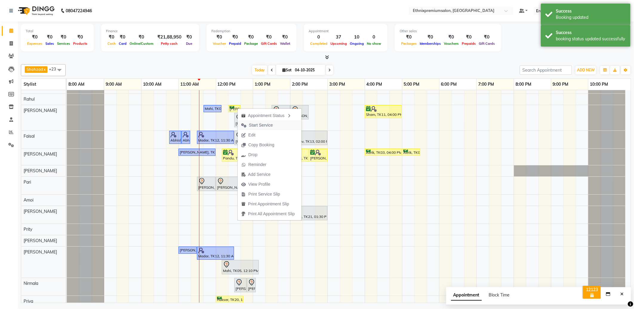
click at [257, 122] on span "Start Service" at bounding box center [261, 125] width 24 height 6
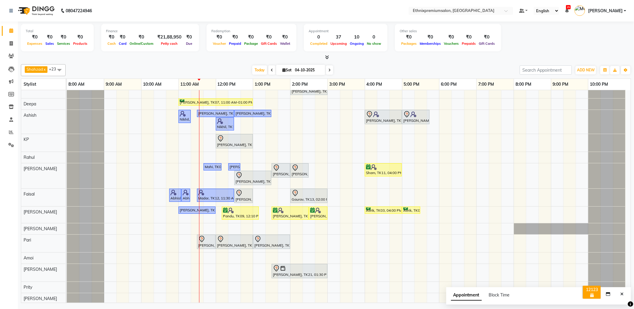
scroll to position [107, 0]
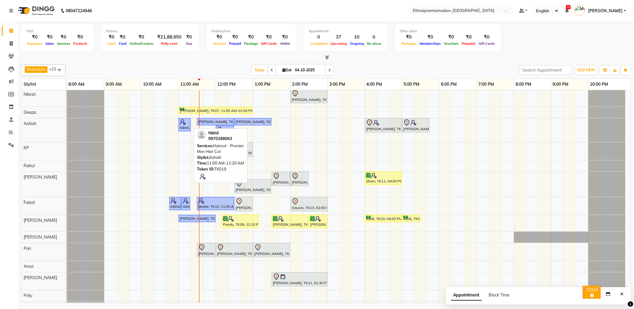
click at [187, 128] on div "Nikhil, TK19, 11:00 AM-11:20 AM, Haircut - Premier Men Hair Cut" at bounding box center [184, 124] width 11 height 11
select select "1"
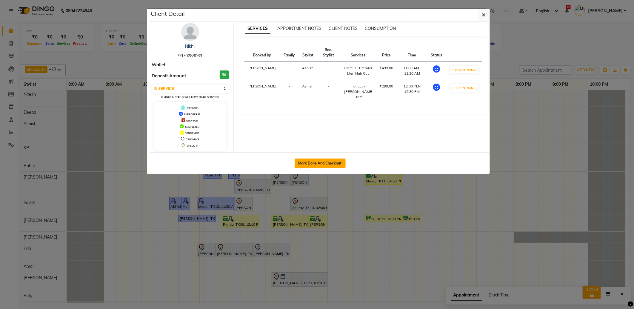
click at [305, 161] on button "Mark Done And Checkout" at bounding box center [320, 163] width 51 height 10
select select "3625"
select select "service"
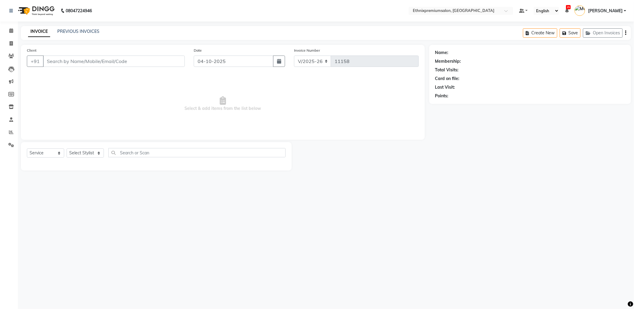
type input "9970288063"
select select "62328"
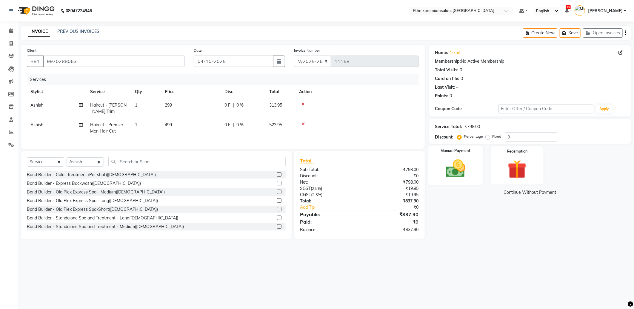
click at [455, 170] on img at bounding box center [456, 168] width 32 height 23
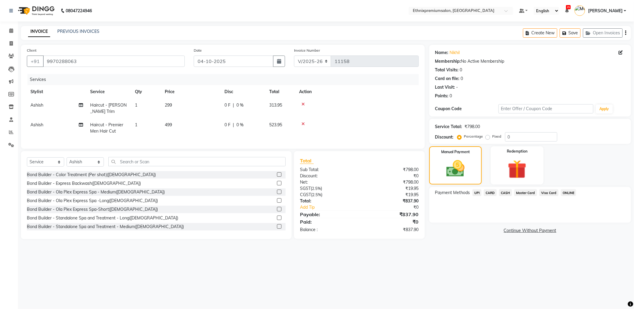
click at [492, 193] on span "CARD" at bounding box center [490, 192] width 13 height 7
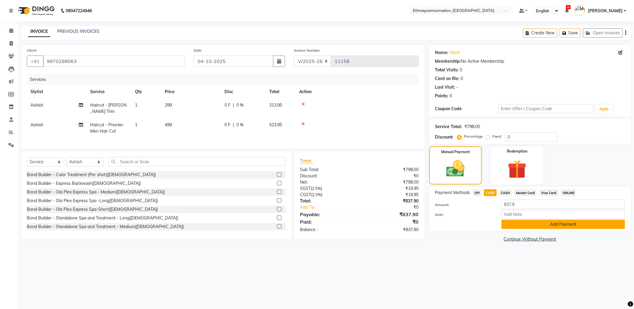
click at [513, 223] on button "Add Payment" at bounding box center [563, 224] width 124 height 9
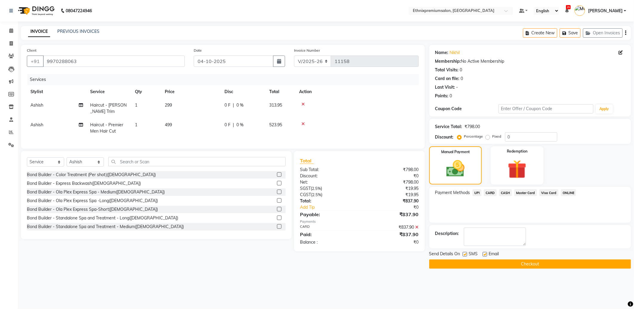
click at [484, 254] on label at bounding box center [485, 254] width 4 height 4
click at [484, 254] on input "checkbox" at bounding box center [485, 255] width 4 height 4
checkbox input "false"
click at [484, 263] on button "Checkout" at bounding box center [530, 263] width 202 height 9
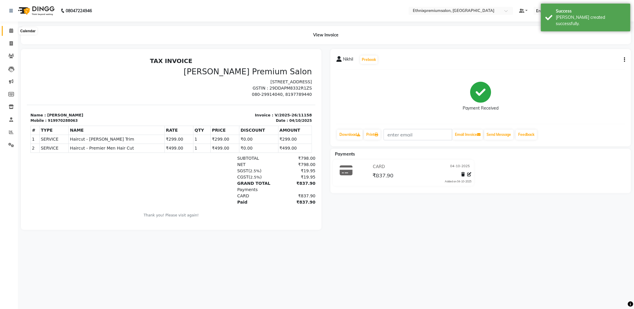
click at [11, 32] on icon at bounding box center [11, 30] width 4 height 4
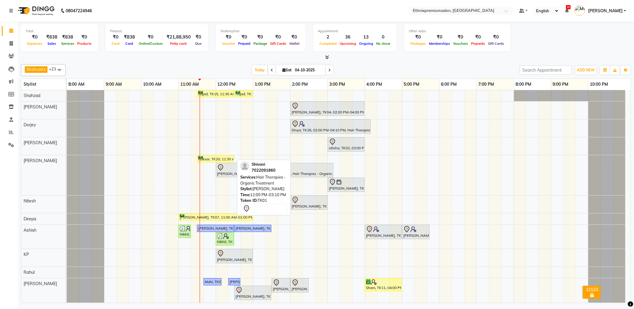
scroll to position [66, 0]
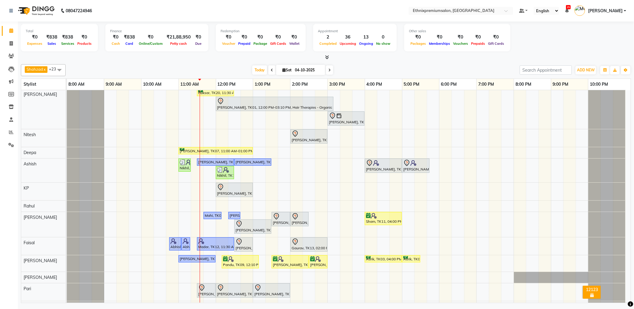
click at [330, 73] on span at bounding box center [329, 69] width 7 height 9
type input "05-10-2025"
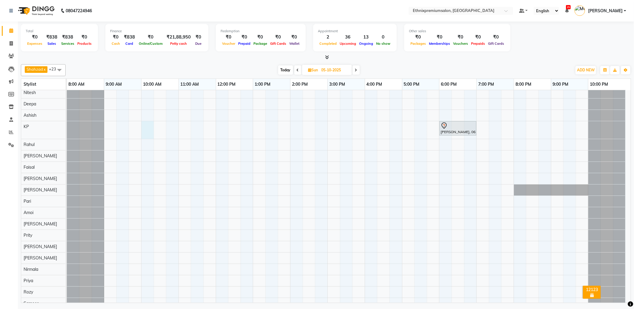
click at [146, 130] on div "[PERSON_NAME], 03:00 PM-06:00 PM, Hair Colour - Balayage - Medium ([DEMOGRAPHIC…" at bounding box center [349, 166] width 564 height 285
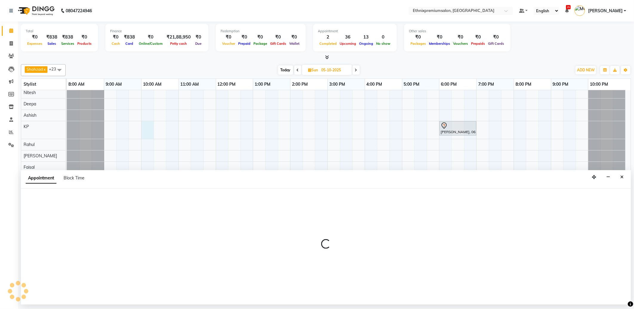
select select "75682"
select select "600"
select select "tentative"
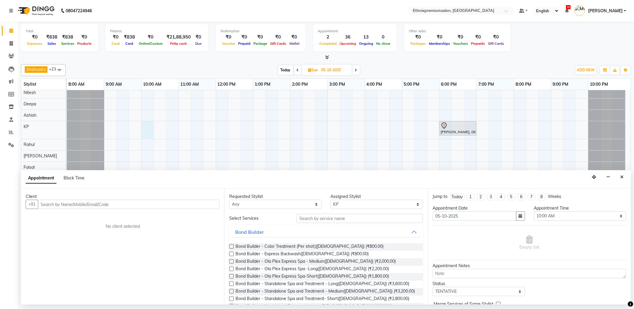
click at [54, 202] on input "text" at bounding box center [128, 204] width 181 height 9
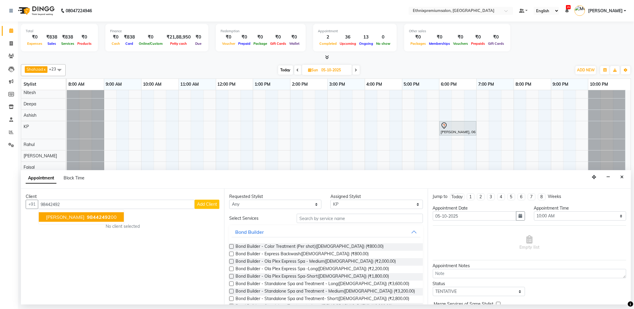
click at [87, 214] on span "98442492" at bounding box center [99, 217] width 24 height 6
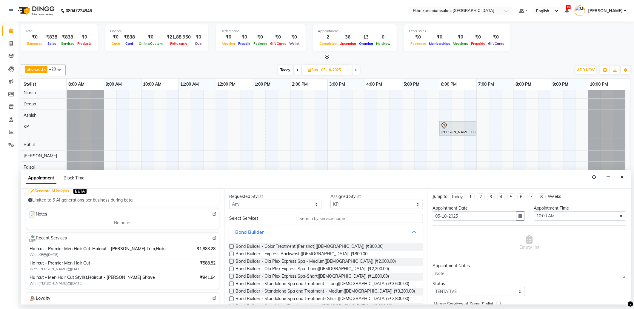
type input "9844249200"
click at [334, 204] on select "Select Amoi [PERSON_NAME] [PERSON_NAME] Yolmoo Deepa Dorjey [PERSON_NAME] [PERS…" at bounding box center [376, 204] width 92 height 9
select select "61549"
click at [330, 200] on select "Select Amoi [PERSON_NAME] [PERSON_NAME] Yolmoo Deepa Dorjey [PERSON_NAME] [PERS…" at bounding box center [376, 204] width 92 height 9
click at [312, 216] on input "text" at bounding box center [360, 218] width 126 height 9
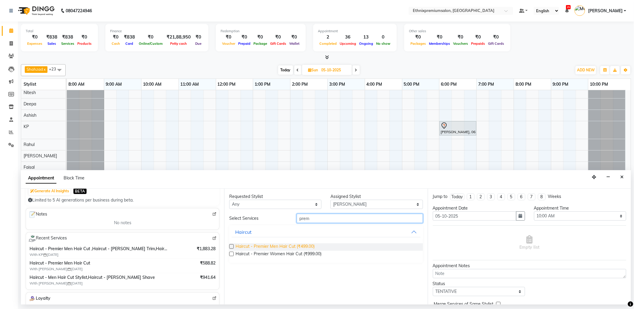
type input "prem"
click at [307, 244] on span "Haircut - Premier Men Hair Cut (₹499.00)" at bounding box center [274, 246] width 79 height 7
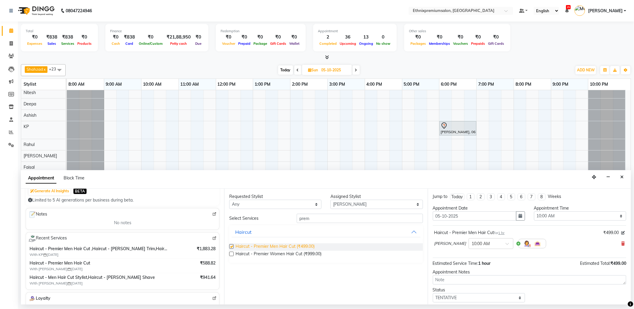
checkbox input "false"
drag, startPoint x: 306, startPoint y: 219, endPoint x: 273, endPoint y: 220, distance: 32.8
click at [276, 219] on div "Select Services prem" at bounding box center [326, 218] width 202 height 9
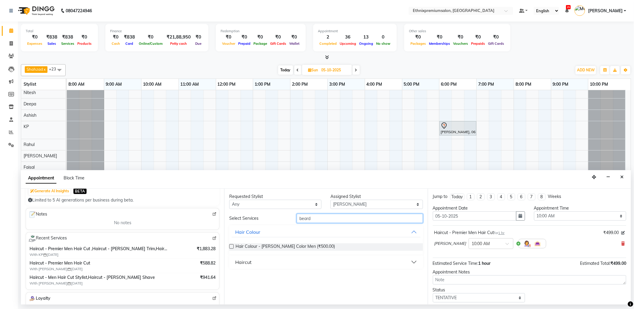
type input "beard"
click at [234, 255] on div "Haircut" at bounding box center [325, 261] width 193 height 13
click at [234, 260] on button "Haircut" at bounding box center [326, 262] width 189 height 11
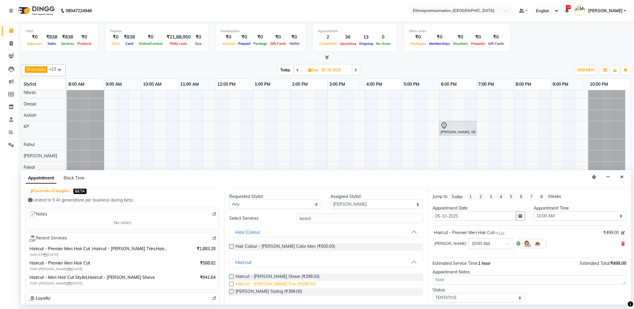
click at [251, 281] on span "Haircut - [PERSON_NAME] Trim (₹299.00)" at bounding box center [275, 284] width 80 height 7
checkbox input "false"
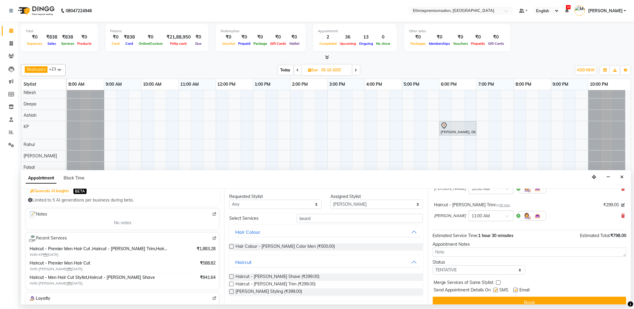
scroll to position [63, 0]
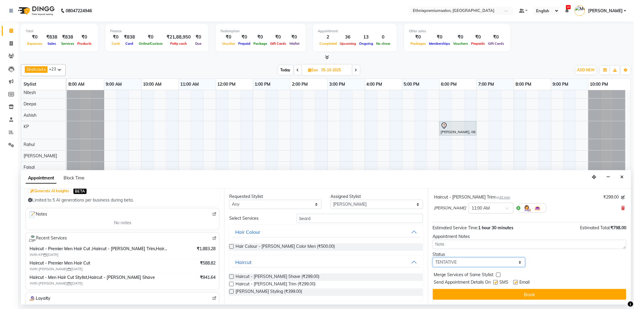
click at [494, 262] on select "Select TENTATIVE CONFIRM UPCOMING" at bounding box center [479, 262] width 92 height 9
select select "confirm booking"
click at [433, 258] on select "Select TENTATIVE CONFIRM UPCOMING" at bounding box center [479, 262] width 92 height 9
click at [517, 281] on label at bounding box center [515, 282] width 4 height 4
click at [517, 281] on input "checkbox" at bounding box center [515, 283] width 4 height 4
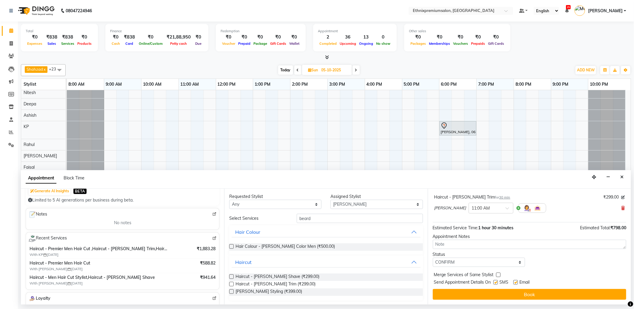
checkbox input "false"
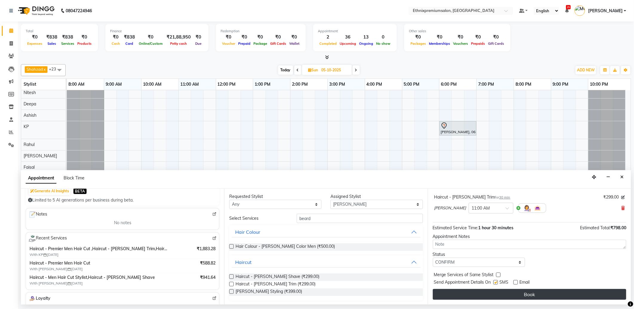
click at [512, 290] on button "Book" at bounding box center [529, 294] width 193 height 11
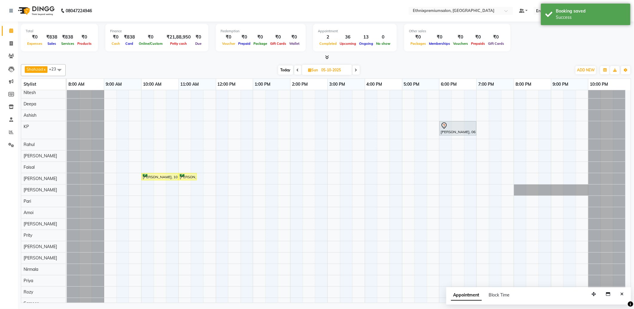
click at [283, 70] on span "Today" at bounding box center [285, 69] width 15 height 9
type input "04-10-2025"
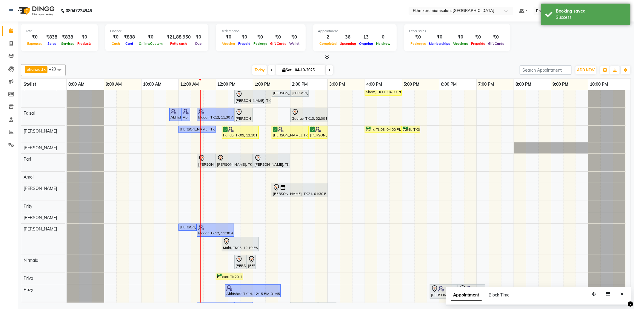
scroll to position [199, 0]
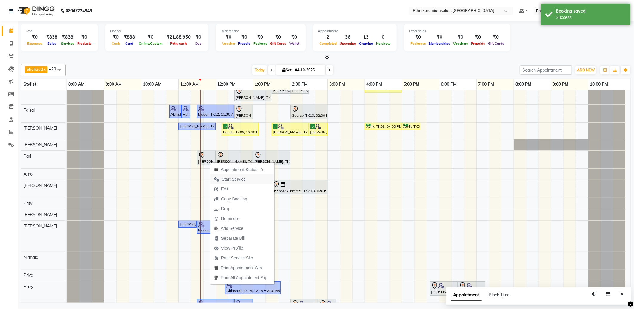
click at [227, 178] on span "Start Service" at bounding box center [234, 179] width 24 height 6
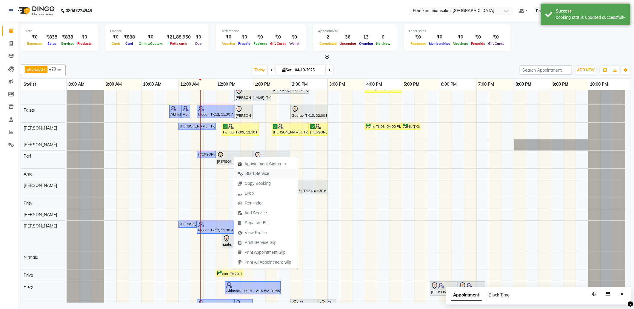
click at [261, 172] on span "Start Service" at bounding box center [257, 173] width 24 height 6
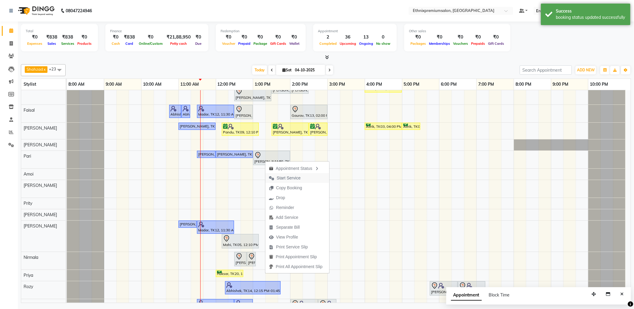
click at [278, 177] on span "Start Service" at bounding box center [289, 178] width 24 height 6
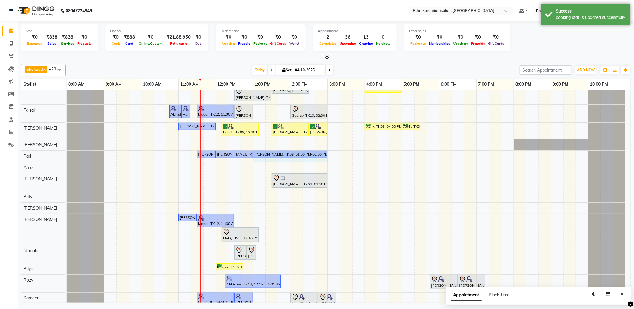
drag, startPoint x: 290, startPoint y: 156, endPoint x: 320, endPoint y: 156, distance: 30.7
click at [67, 156] on div "[PERSON_NAME], TK08, 11:30 AM-12:00 PM, Nail Extension - Gel Polish([DEMOGRAPHI…" at bounding box center [67, 156] width 0 height 10
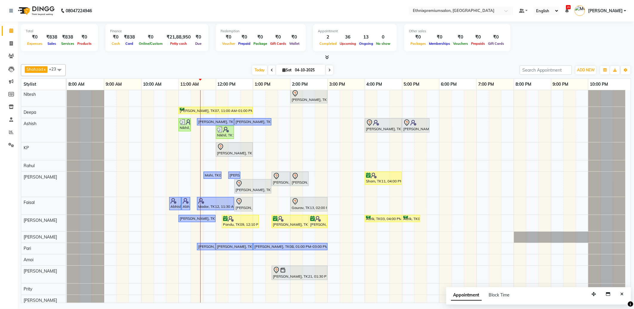
scroll to position [74, 0]
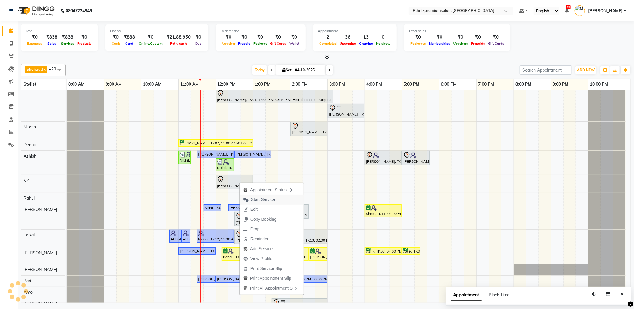
click at [258, 198] on span "Start Service" at bounding box center [263, 199] width 24 height 6
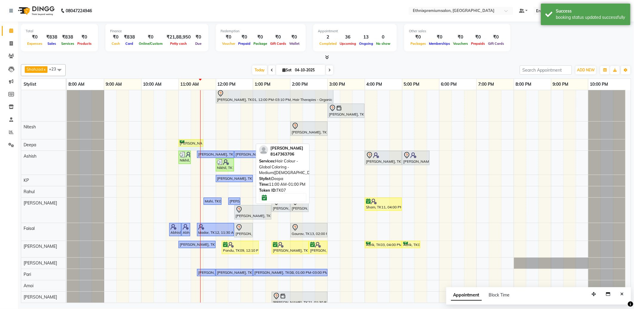
drag, startPoint x: 252, startPoint y: 141, endPoint x: 192, endPoint y: 142, distance: 60.0
click at [67, 142] on div "[PERSON_NAME], TK07, 11:00 AM-01:00 PM, Hair Colour - Global Coloring - Medium(…" at bounding box center [67, 144] width 0 height 11
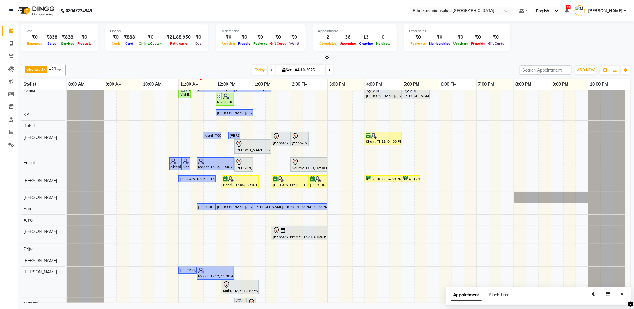
scroll to position [37, 0]
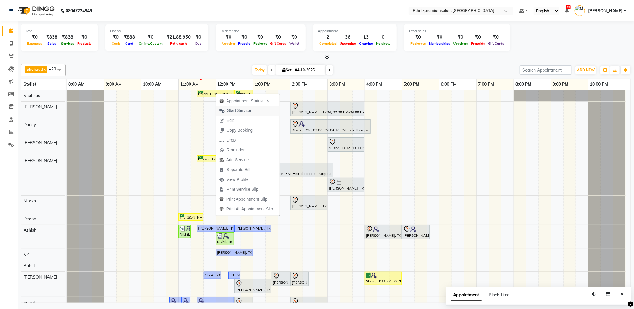
click at [230, 110] on span "Start Service" at bounding box center [239, 110] width 24 height 6
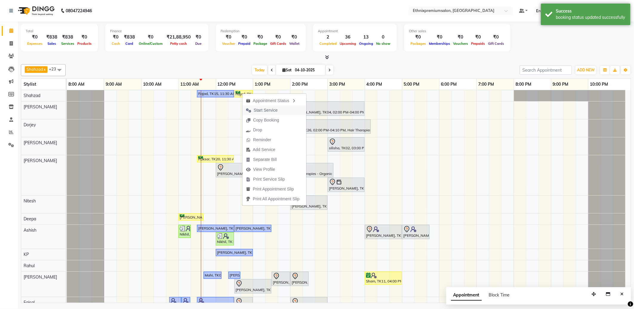
click at [258, 110] on span "Start Service" at bounding box center [266, 110] width 24 height 6
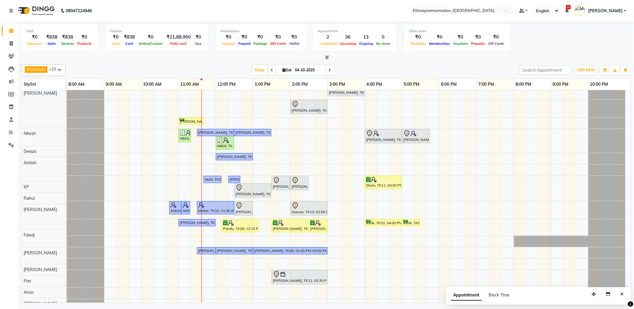
scroll to position [200, 0]
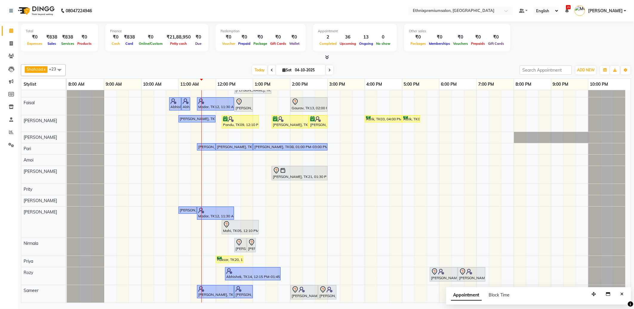
click at [232, 198] on div "Rajad, TK15, 11:30 AM-12:30 PM, Haircut - Top Tier Men Hair Cut Rajad, TK15, 12…" at bounding box center [349, 96] width 564 height 412
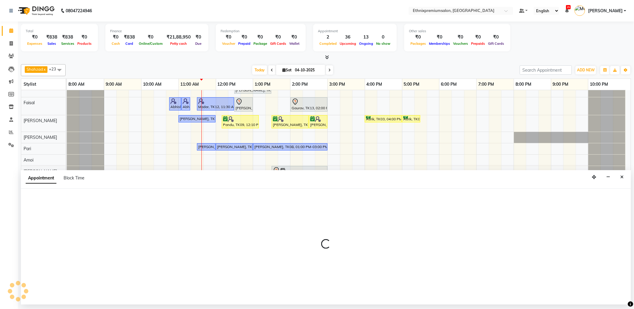
select select "66652"
select select "tentative"
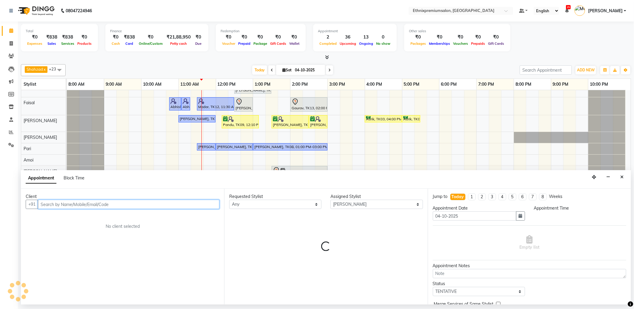
select select "735"
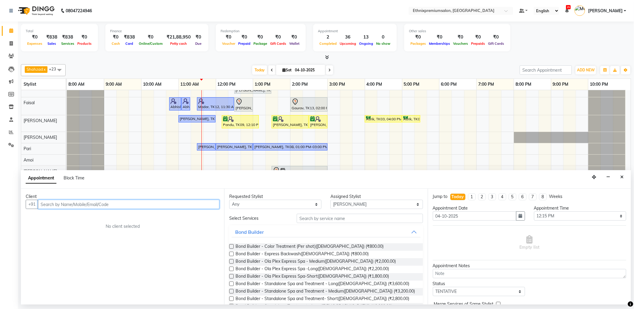
click at [81, 204] on input "text" at bounding box center [128, 204] width 181 height 9
paste input "[PHONE_NUMBER]"
click at [49, 205] on input "[PHONE_NUMBER]" at bounding box center [116, 204] width 157 height 9
click at [55, 206] on input "95003 74247" at bounding box center [116, 204] width 157 height 9
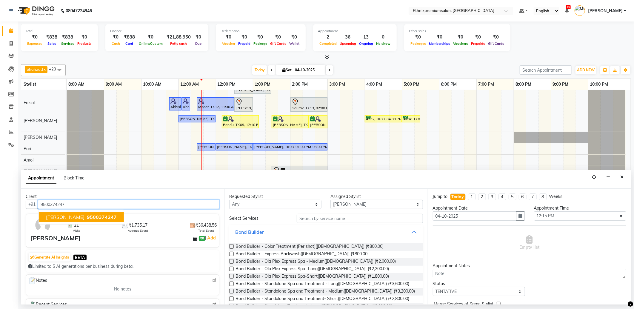
click at [60, 215] on span "[PERSON_NAME]" at bounding box center [65, 217] width 39 height 6
type input "9500374247"
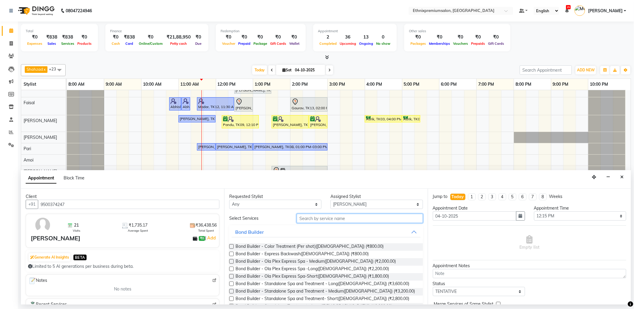
click at [310, 217] on input "text" at bounding box center [360, 218] width 126 height 9
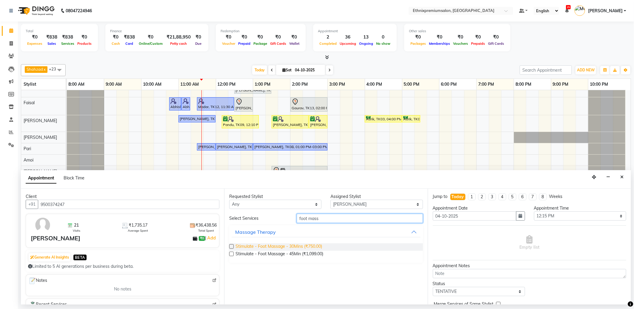
type input "foot mass"
click at [302, 246] on span "Stimulate - Foot Massage - 30Mins (₹750.00)" at bounding box center [278, 246] width 87 height 7
checkbox input "false"
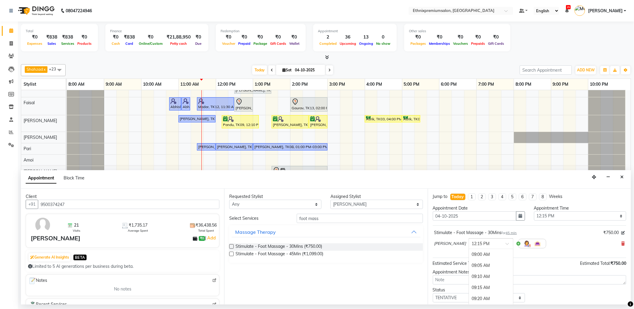
click at [472, 246] on input "text" at bounding box center [485, 243] width 26 height 6
click at [469, 283] on div "12:30 PM" at bounding box center [491, 287] width 44 height 11
click at [338, 205] on select "Select Amoi [PERSON_NAME] [PERSON_NAME] Yolmoo Deepa Dorjey [PERSON_NAME] [PERS…" at bounding box center [376, 204] width 92 height 9
select select "31070"
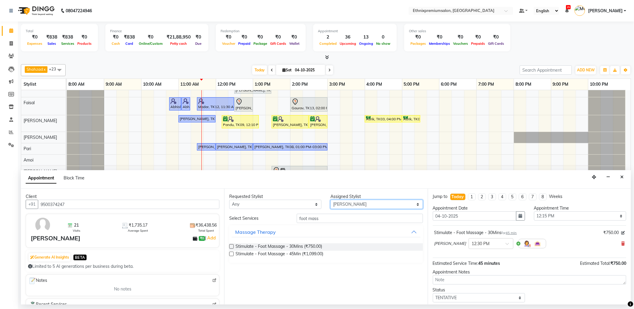
click at [330, 200] on select "Select Amoi [PERSON_NAME] [PERSON_NAME] Yolmoo Deepa Dorjey [PERSON_NAME] [PERS…" at bounding box center [376, 204] width 92 height 9
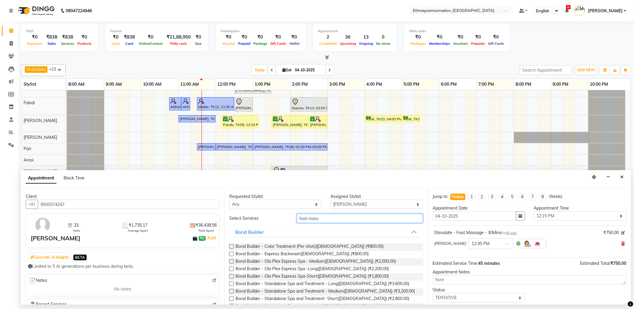
drag, startPoint x: 281, startPoint y: 217, endPoint x: 265, endPoint y: 217, distance: 15.5
click at [267, 217] on div "Select Services foot mass" at bounding box center [326, 218] width 202 height 9
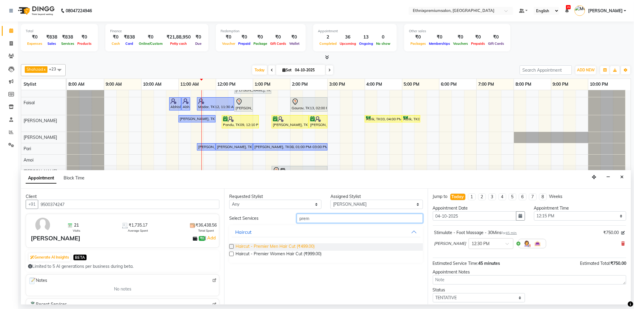
type input "prem"
click at [261, 244] on span "Haircut - Premier Men Hair Cut (₹499.00)" at bounding box center [274, 246] width 79 height 7
checkbox input "false"
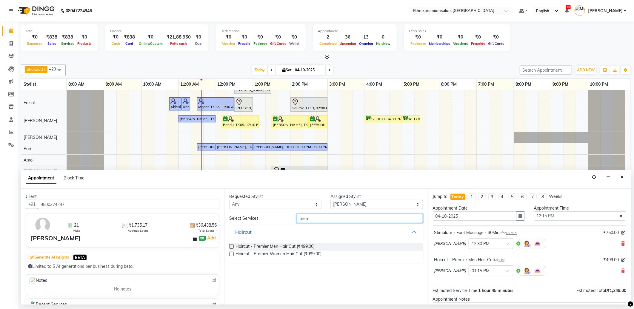
drag, startPoint x: 323, startPoint y: 220, endPoint x: 258, endPoint y: 221, distance: 65.1
click at [258, 221] on div "Select Services prem" at bounding box center [326, 218] width 202 height 9
type input "beard"
click at [248, 260] on div "Haircut" at bounding box center [243, 261] width 16 height 7
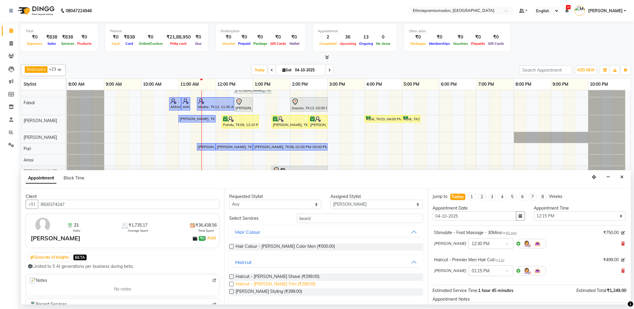
click at [257, 282] on span "Haircut - [PERSON_NAME] Trim (₹299.00)" at bounding box center [275, 284] width 80 height 7
checkbox input "false"
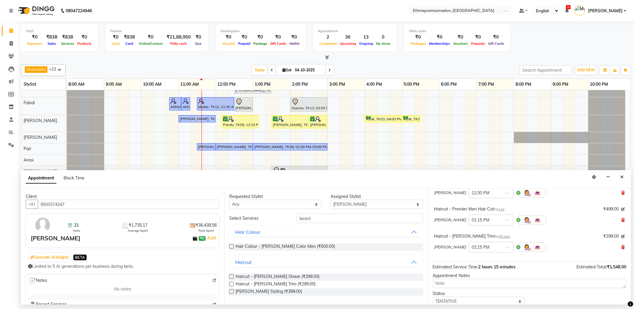
scroll to position [90, 0]
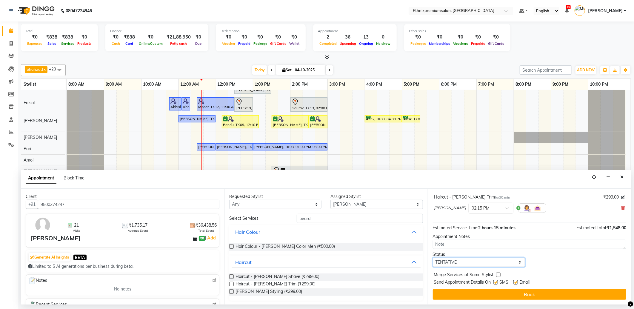
click at [509, 265] on select "Select TENTATIVE CONFIRM CHECK-IN UPCOMING" at bounding box center [479, 262] width 92 height 9
select select "confirm booking"
click at [433, 258] on select "Select TENTATIVE CONFIRM CHECK-IN UPCOMING" at bounding box center [479, 262] width 92 height 9
click at [514, 279] on div "Email" at bounding box center [523, 282] width 21 height 7
click at [515, 282] on label at bounding box center [515, 282] width 4 height 4
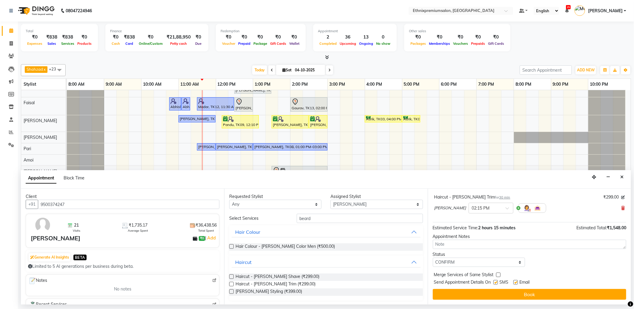
click at [515, 282] on input "checkbox" at bounding box center [515, 283] width 4 height 4
checkbox input "false"
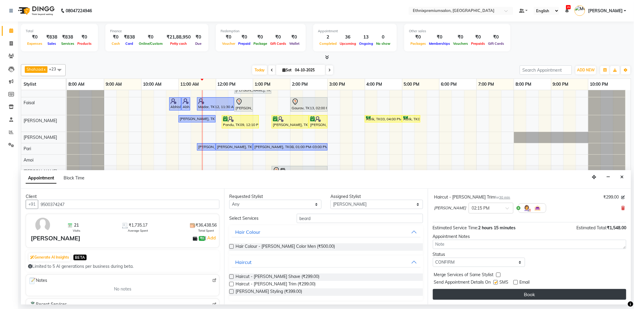
click at [513, 292] on button "Book" at bounding box center [529, 294] width 193 height 11
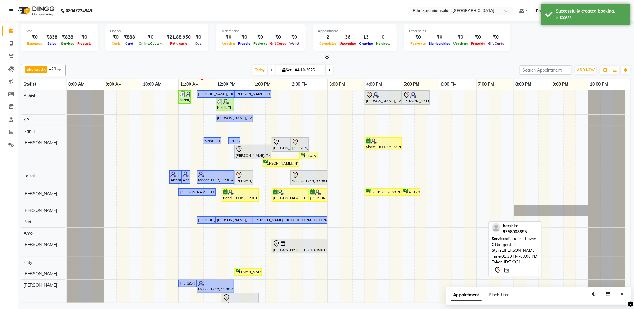
scroll to position [134, 0]
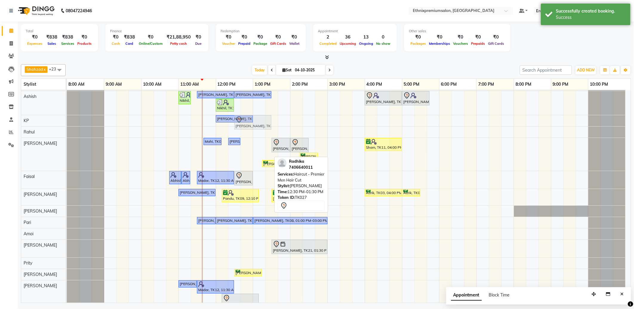
drag, startPoint x: 249, startPoint y: 154, endPoint x: 249, endPoint y: 125, distance: 29.0
click at [249, 125] on tbody "Rajad, TK15, 11:30 AM-12:30 PM, Haircut - Top Tier Men Hair Cut Rajad, TK15, 12…" at bounding box center [346, 166] width 559 height 420
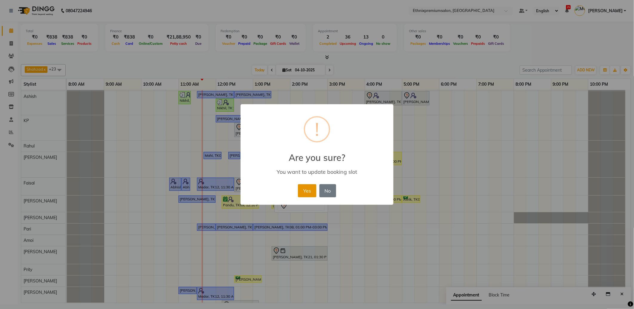
click at [315, 190] on button "Yes" at bounding box center [307, 190] width 18 height 13
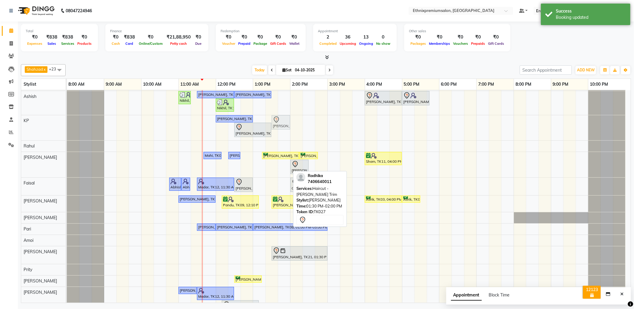
drag, startPoint x: 279, startPoint y: 170, endPoint x: 279, endPoint y: 140, distance: 29.8
click at [279, 140] on div "Rajad, TK15, 11:30 AM-12:30 PM, Haircut - Top Tier Men Hair Cut Rajad, TK15, 12…" at bounding box center [349, 169] width 564 height 427
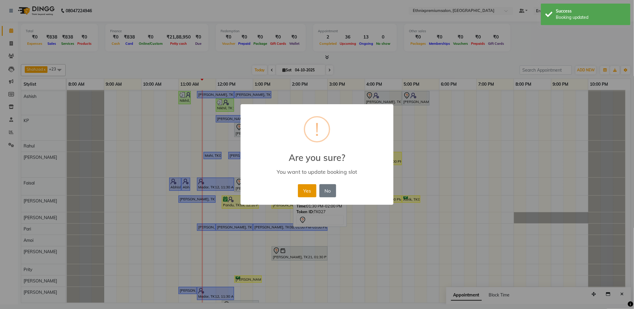
click at [302, 188] on button "Yes" at bounding box center [307, 190] width 18 height 13
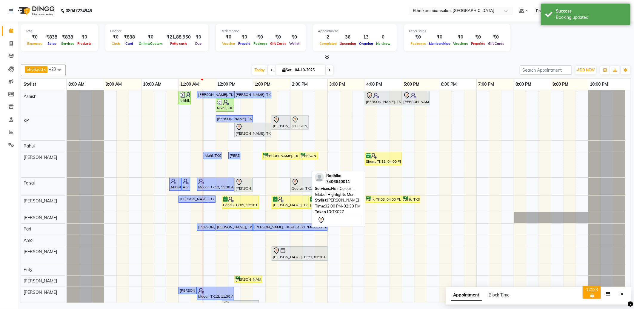
drag, startPoint x: 297, startPoint y: 166, endPoint x: 297, endPoint y: 135, distance: 31.6
click at [297, 135] on div "Rajad, TK15, 11:30 AM-12:30 PM, Haircut - Top Tier Men Hair Cut Rajad, TK15, 12…" at bounding box center [349, 169] width 564 height 427
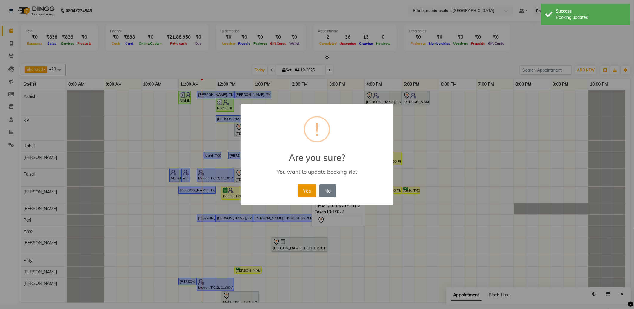
click at [302, 189] on button "Yes" at bounding box center [307, 190] width 18 height 13
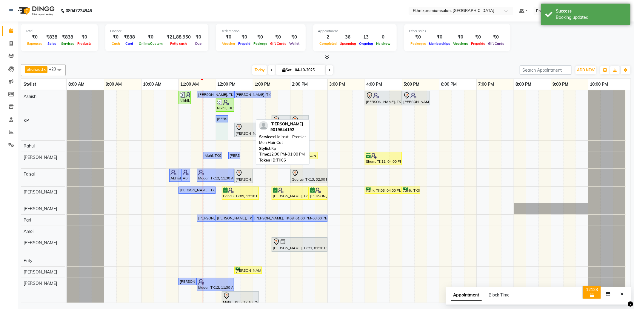
drag, startPoint x: 252, startPoint y: 118, endPoint x: 227, endPoint y: 117, distance: 24.8
click at [67, 117] on div "[PERSON_NAME], TK06, 12:00 PM-01:00 PM, Haircut - Premier Men Hair Cut Radhika,…" at bounding box center [67, 127] width 0 height 25
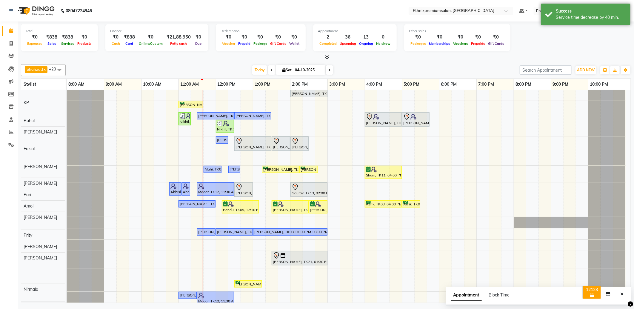
scroll to position [99, 0]
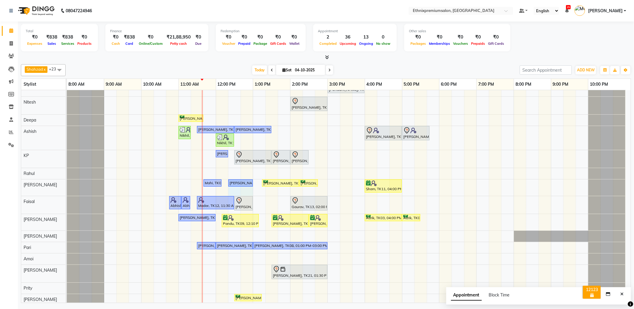
drag, startPoint x: 240, startPoint y: 184, endPoint x: 252, endPoint y: 184, distance: 11.6
click at [67, 184] on div "Mahi, TK05, 11:40 AM-12:10 PM, Haircut - [PERSON_NAME] Trim [PERSON_NAME], TK10…" at bounding box center [67, 187] width 0 height 16
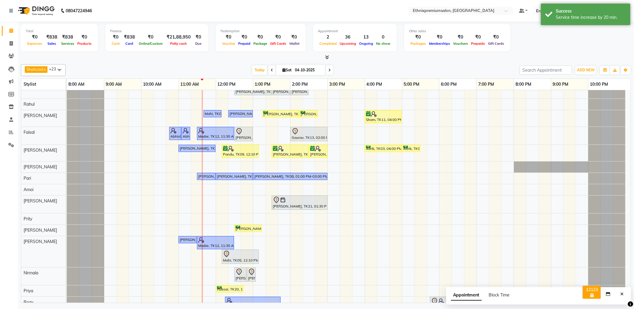
scroll to position [198, 0]
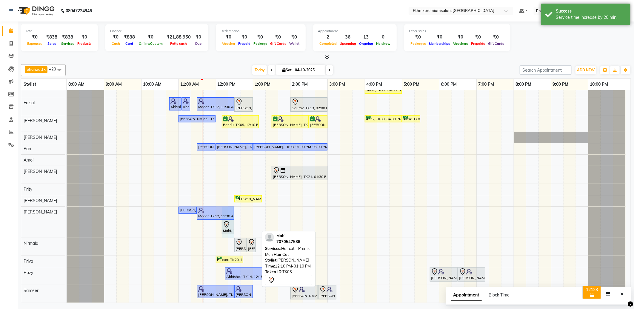
drag, startPoint x: 258, startPoint y: 226, endPoint x: 237, endPoint y: 227, distance: 20.6
click at [237, 227] on div "Rajad, TK15, 11:30 AM-12:30 PM, Haircut - Top Tier Men Hair Cut Rajad, TK15, 12…" at bounding box center [349, 98] width 564 height 410
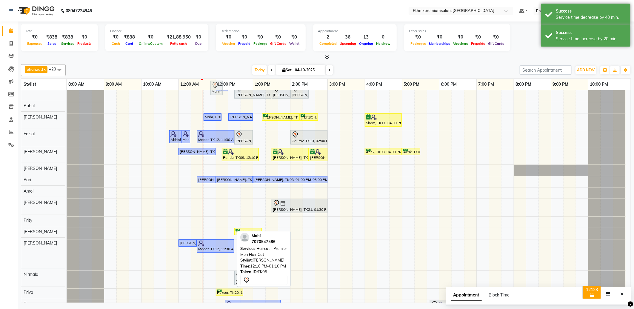
scroll to position [146, 0]
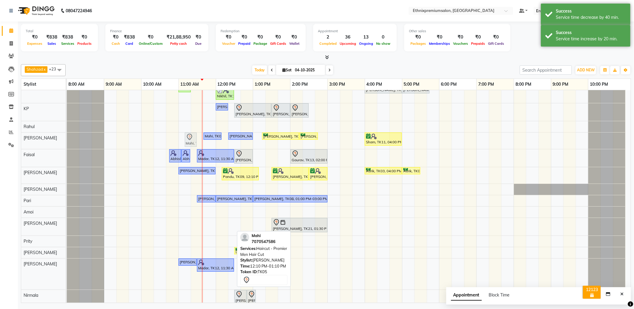
drag, startPoint x: 230, startPoint y: 229, endPoint x: 202, endPoint y: 139, distance: 94.8
click at [202, 139] on div "Rajad, TK15, 11:30 AM-12:30 PM, Haircut - Top Tier Men Hair Cut Rajad, TK15, 12…" at bounding box center [349, 149] width 564 height 410
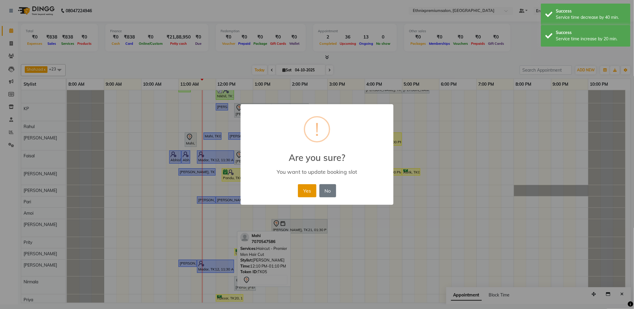
click at [299, 187] on button "Yes" at bounding box center [307, 190] width 18 height 13
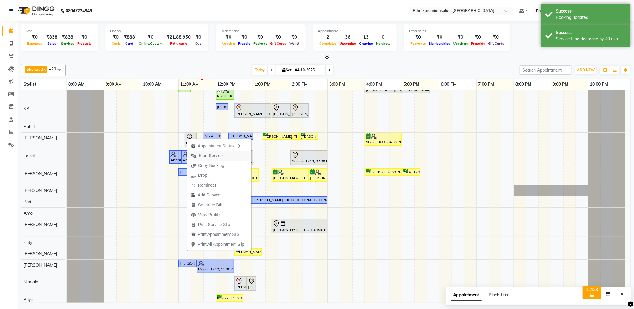
click at [210, 155] on span "Start Service" at bounding box center [211, 156] width 24 height 6
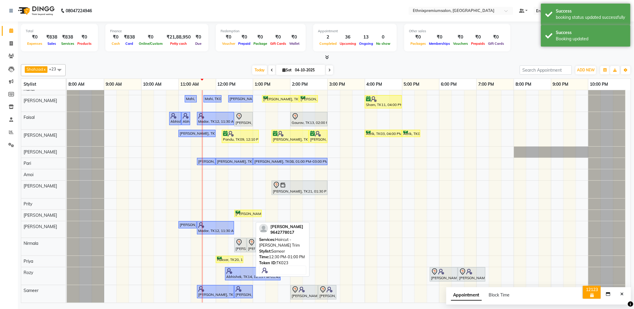
scroll to position [79, 0]
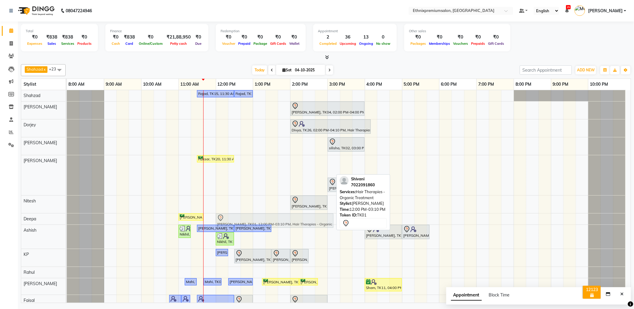
drag, startPoint x: 245, startPoint y: 170, endPoint x: 245, endPoint y: 213, distance: 43.3
click at [245, 217] on tbody "Rajad, TK15, 11:30 AM-12:30 PM, Haircut - Top Tier Men Hair Cut Rajad, TK15, 12…" at bounding box center [346, 287] width 559 height 395
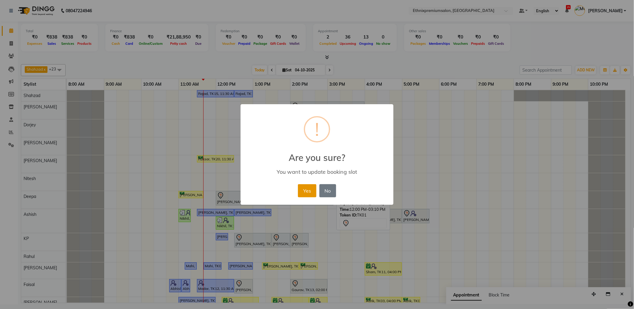
click at [304, 191] on button "Yes" at bounding box center [307, 190] width 18 height 13
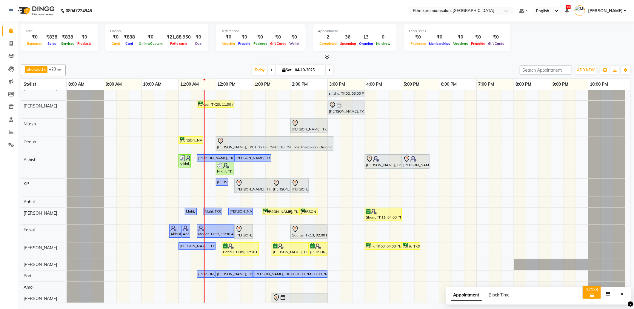
scroll to position [0, 0]
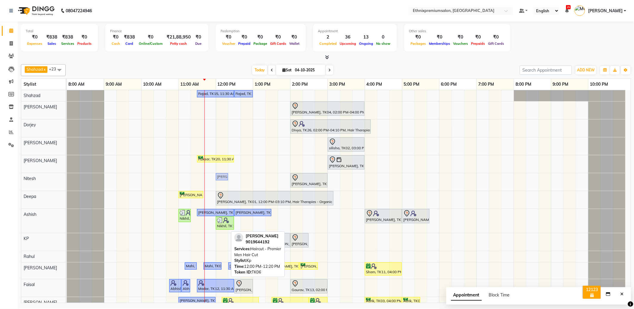
drag, startPoint x: 222, startPoint y: 237, endPoint x: 220, endPoint y: 188, distance: 48.7
click at [220, 188] on div "Rajad, TK15, 11:30 AM-12:30 PM, Haircut - Top Tier Men Hair Cut Rajad, TK15, 12…" at bounding box center [349, 280] width 564 height 380
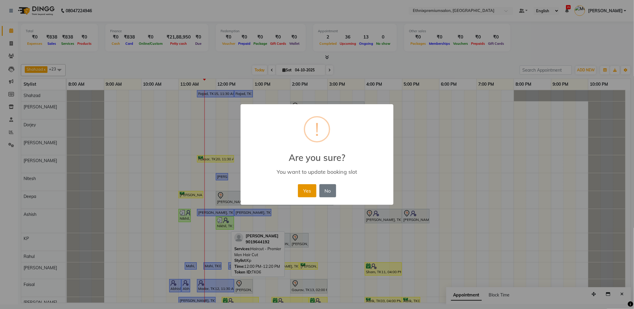
click at [307, 192] on button "Yes" at bounding box center [307, 190] width 18 height 13
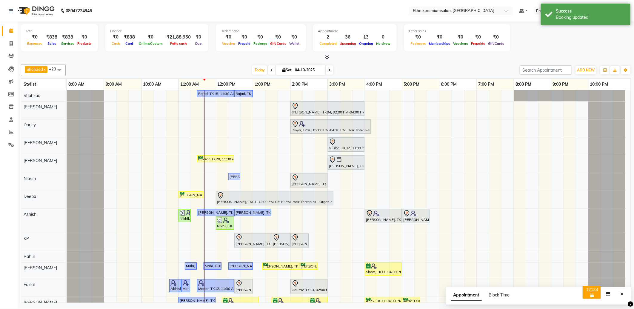
drag, startPoint x: 226, startPoint y: 177, endPoint x: 237, endPoint y: 177, distance: 10.8
click at [67, 177] on div "[PERSON_NAME], TK06, 12:00 PM-12:20 PM, Haircut - Premier Men Hair Cut [PERSON_…" at bounding box center [67, 182] width 0 height 18
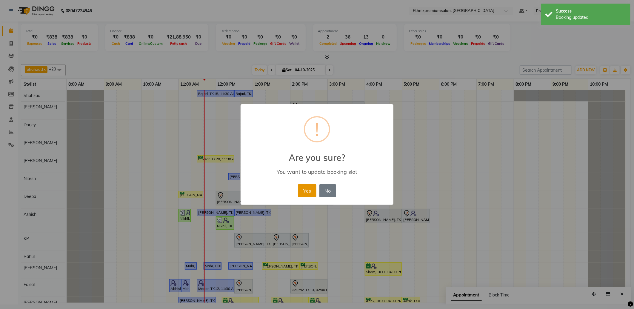
click at [306, 191] on button "Yes" at bounding box center [307, 190] width 18 height 13
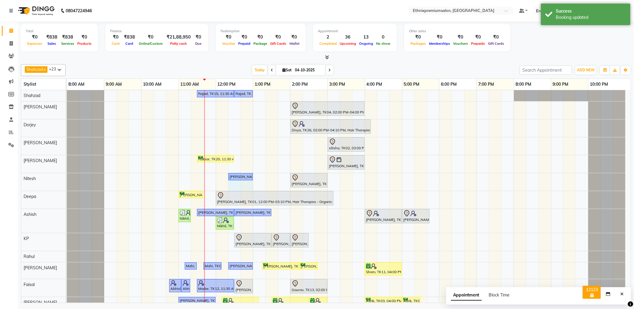
drag, startPoint x: 239, startPoint y: 175, endPoint x: 245, endPoint y: 175, distance: 5.7
click at [67, 175] on div "[PERSON_NAME], TK06, 12:20 PM-12:40 PM, Haircut - Premier Men Hair Cut [PERSON_…" at bounding box center [67, 182] width 0 height 18
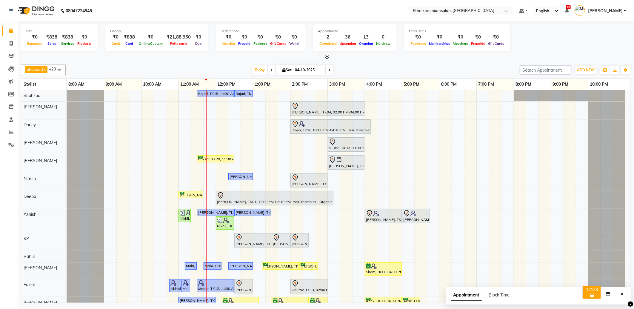
click at [212, 144] on div "Rajad, TK15, 11:30 AM-12:30 PM, Haircut - Top Tier Men Hair Cut Rajad, TK15, 12…" at bounding box center [349, 280] width 564 height 380
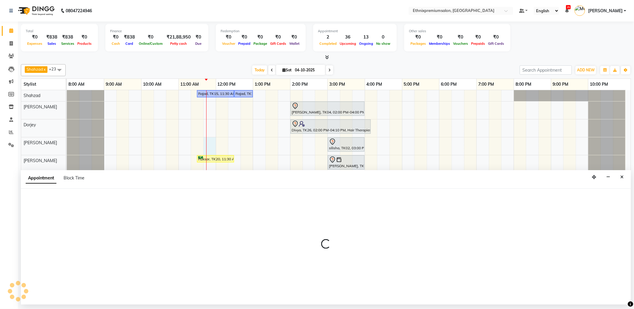
select select "57660"
select select "705"
select select "tentative"
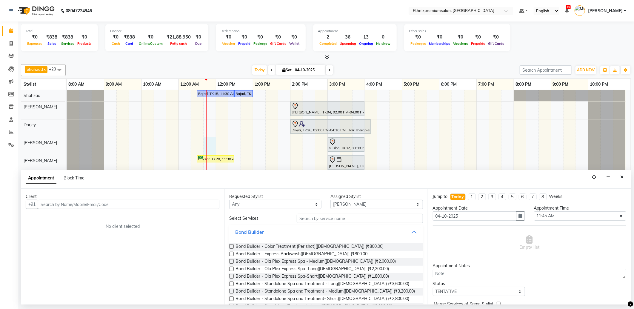
click at [53, 204] on input "text" at bounding box center [128, 204] width 181 height 9
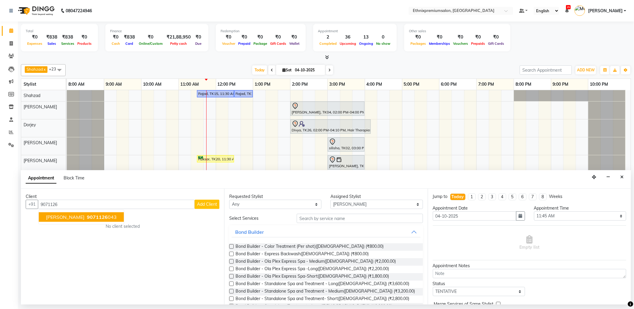
click at [63, 218] on span "[PERSON_NAME]" at bounding box center [65, 217] width 39 height 6
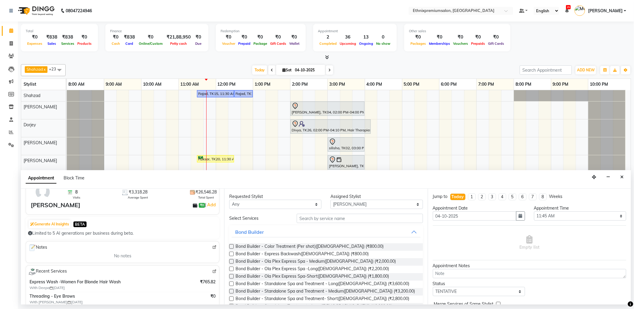
scroll to position [66, 0]
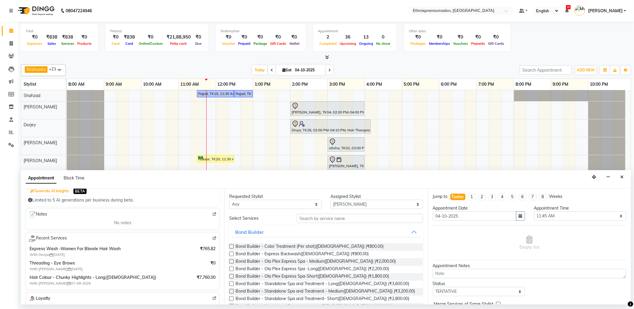
type input "9071126043"
click at [303, 219] on input "text" at bounding box center [360, 218] width 126 height 9
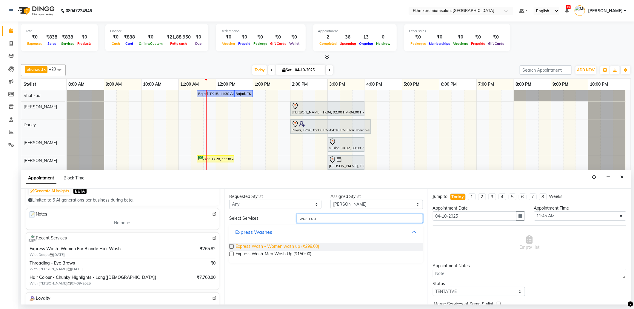
type input "wash up"
click at [302, 246] on span "Express Wash - Women wash up (₹299.00)" at bounding box center [277, 246] width 84 height 7
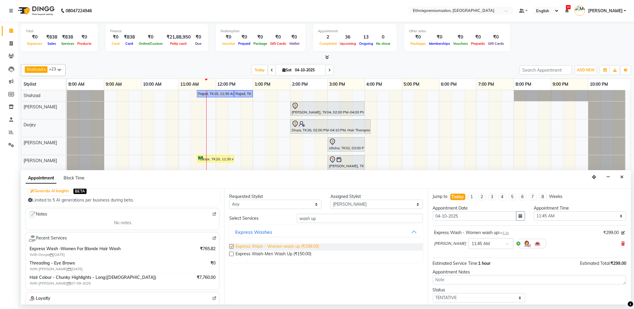
checkbox input "false"
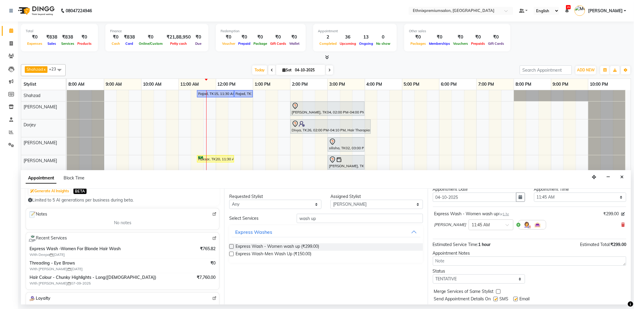
scroll to position [36, 0]
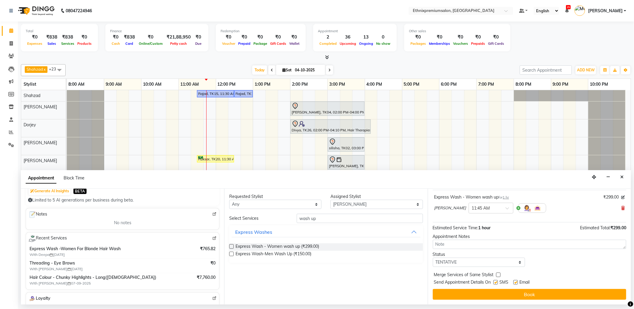
click at [514, 284] on label at bounding box center [515, 282] width 4 height 4
click at [514, 284] on input "checkbox" at bounding box center [515, 283] width 4 height 4
checkbox input "false"
click at [495, 284] on label at bounding box center [495, 282] width 4 height 4
click at [495, 284] on input "checkbox" at bounding box center [495, 283] width 4 height 4
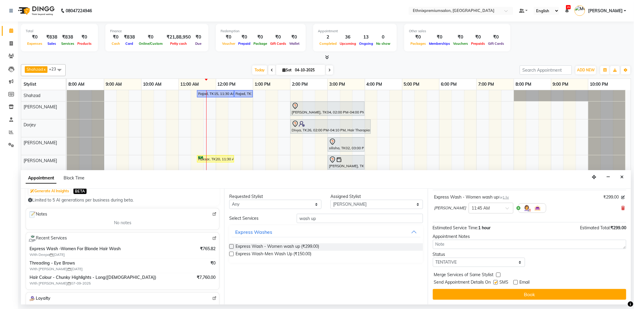
checkbox input "false"
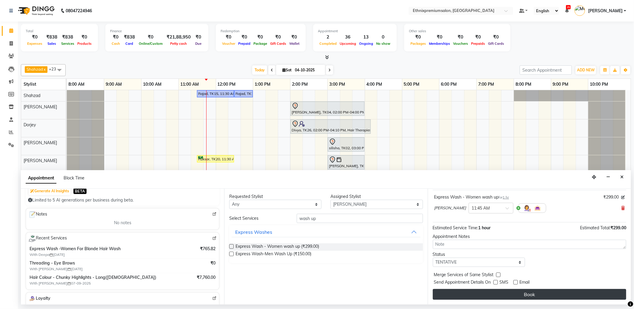
click at [500, 290] on button "Book" at bounding box center [529, 294] width 193 height 11
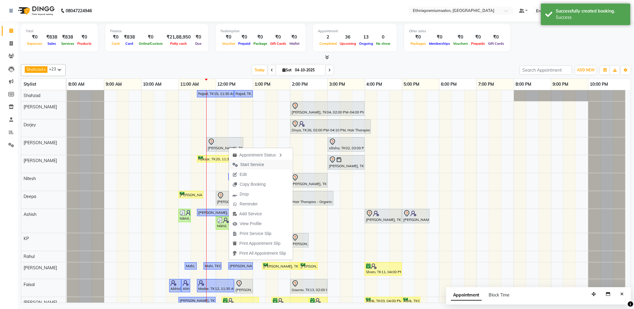
click at [251, 163] on span "Start Service" at bounding box center [252, 164] width 24 height 6
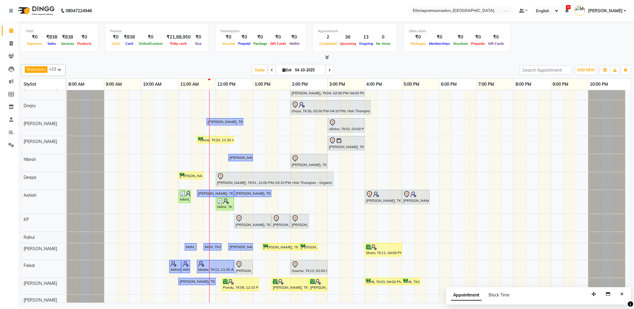
scroll to position [35, 0]
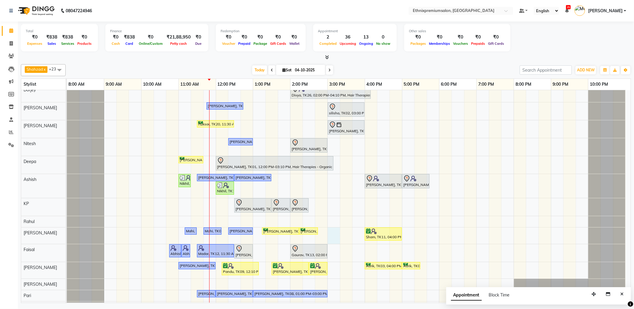
drag, startPoint x: 335, startPoint y: 231, endPoint x: 335, endPoint y: 238, distance: 6.3
click at [335, 234] on div "Rajad, TK15, 11:30 AM-12:30 PM, Haircut - Top Tier Men Hair Cut Rajad, TK15, 12…" at bounding box center [349, 245] width 564 height 380
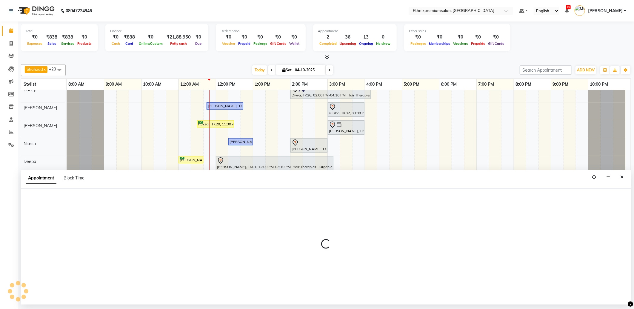
select select "31070"
select select "900"
select select "tentative"
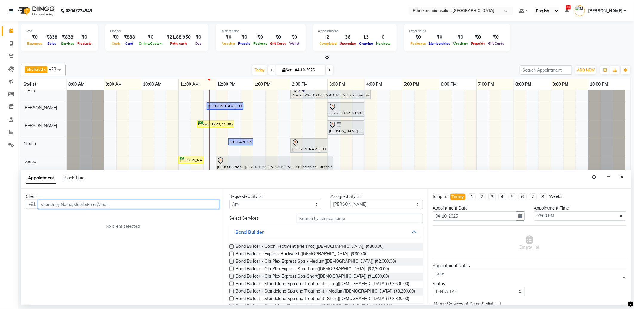
click at [54, 203] on input "text" at bounding box center [128, 204] width 181 height 9
click at [57, 217] on button "Arun 80563839 58" at bounding box center [67, 217] width 57 height 10
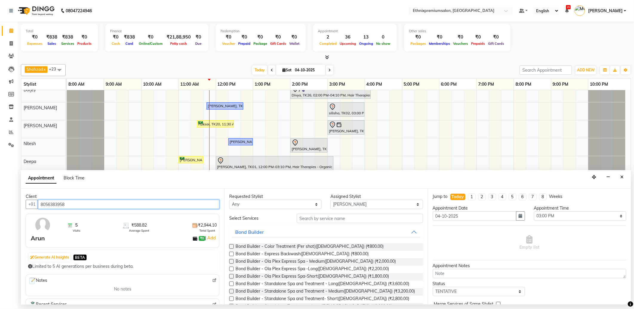
type input "8056383958"
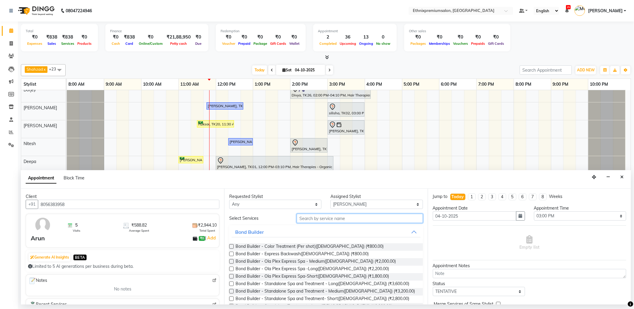
click at [320, 221] on input "text" at bounding box center [360, 218] width 126 height 9
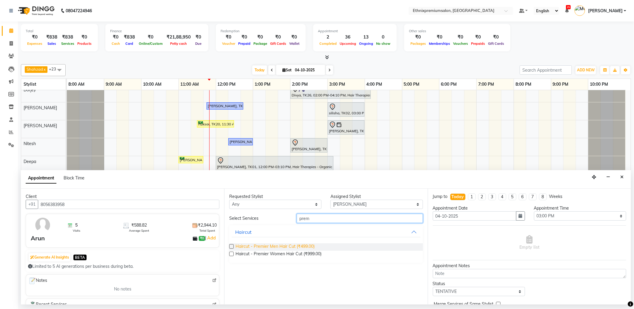
type input "prem"
click at [299, 245] on span "Haircut - Premier Men Hair Cut (₹499.00)" at bounding box center [274, 246] width 79 height 7
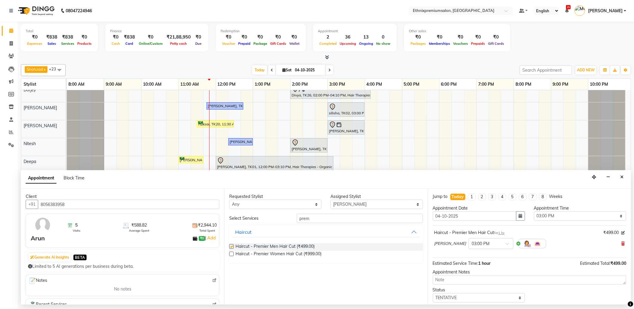
checkbox input "false"
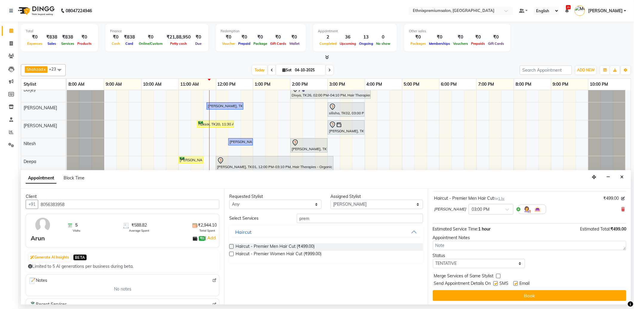
scroll to position [36, 0]
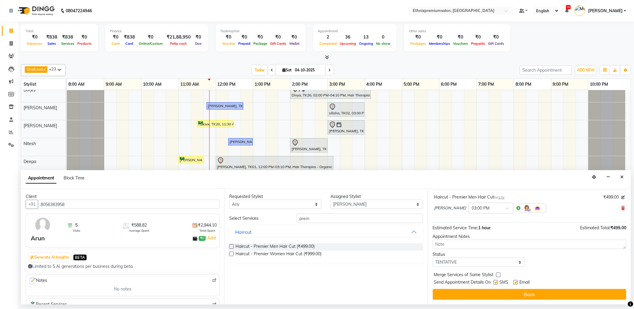
click at [515, 281] on label at bounding box center [515, 282] width 4 height 4
click at [515, 281] on input "checkbox" at bounding box center [515, 283] width 4 height 4
checkbox input "false"
drag, startPoint x: 303, startPoint y: 217, endPoint x: 274, endPoint y: 218, distance: 28.7
click at [275, 217] on div "Select Services prem" at bounding box center [326, 218] width 202 height 9
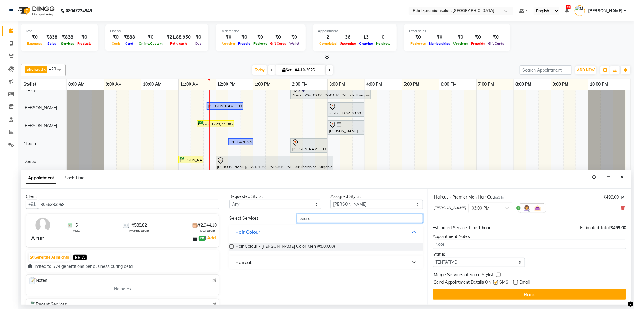
type input "beard"
click at [240, 260] on div "Haircut" at bounding box center [243, 261] width 16 height 7
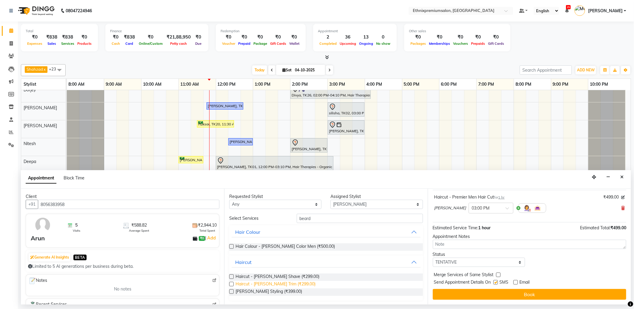
click at [259, 284] on span "Haircut - [PERSON_NAME] Trim (₹299.00)" at bounding box center [275, 284] width 80 height 7
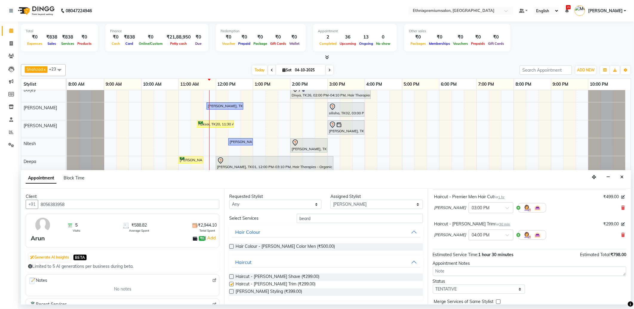
checkbox input "false"
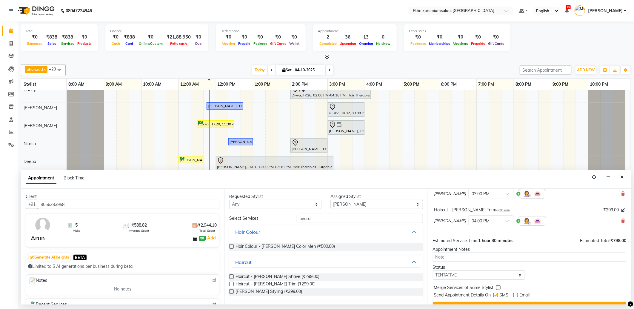
scroll to position [63, 0]
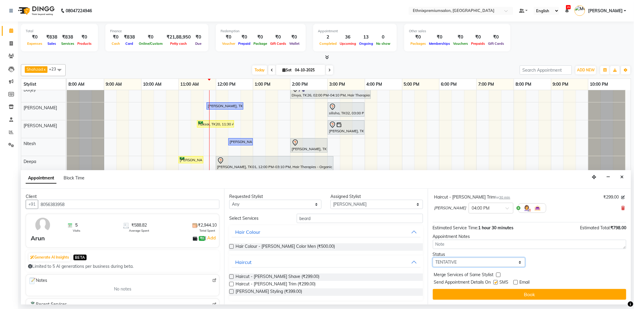
drag, startPoint x: 490, startPoint y: 262, endPoint x: 480, endPoint y: 267, distance: 11.5
click at [490, 262] on select "Select TENTATIVE CONFIRM CHECK-IN UPCOMING" at bounding box center [479, 262] width 92 height 9
select select "confirm booking"
click at [433, 258] on select "Select TENTATIVE CONFIRM CHECK-IN UPCOMING" at bounding box center [479, 262] width 92 height 9
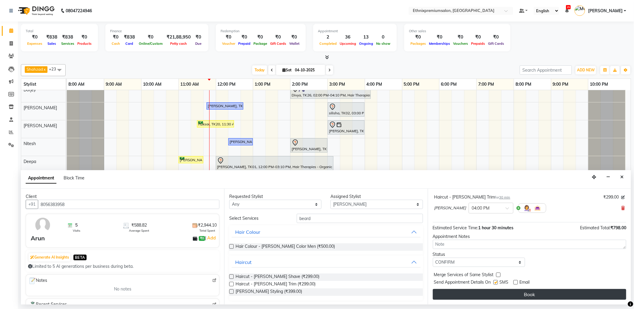
click at [514, 291] on button "Book" at bounding box center [529, 294] width 193 height 11
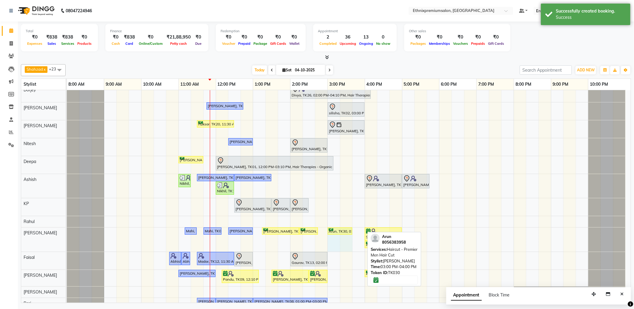
drag, startPoint x: 363, startPoint y: 229, endPoint x: 347, endPoint y: 229, distance: 16.1
click at [67, 229] on div "Mahi, TK05, 11:10 AM-11:30 AM, Haircut - Premier Men Hair Cut Mahi, TK05, 11:40…" at bounding box center [67, 239] width 0 height 24
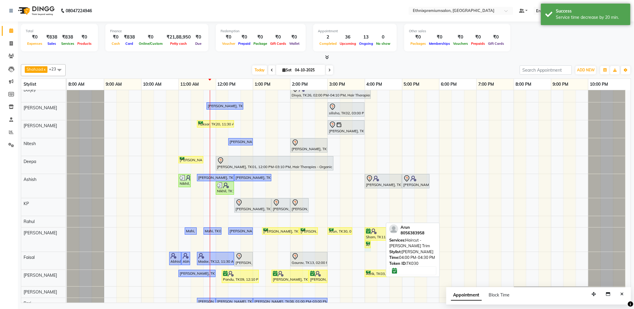
drag, startPoint x: 381, startPoint y: 244, endPoint x: 375, endPoint y: 243, distance: 6.6
click at [375, 243] on div "Rajad, TK15, 11:30 AM-12:30 PM, Haircut - Top Tier Men Hair Cut Rajad, TK15, 12…" at bounding box center [349, 248] width 564 height 387
drag, startPoint x: 369, startPoint y: 245, endPoint x: 361, endPoint y: 243, distance: 8.3
click at [361, 243] on div "Rajad, TK15, 11:30 AM-12:30 PM, Haircut - Top Tier Men Hair Cut Rajad, TK15, 12…" at bounding box center [349, 248] width 564 height 387
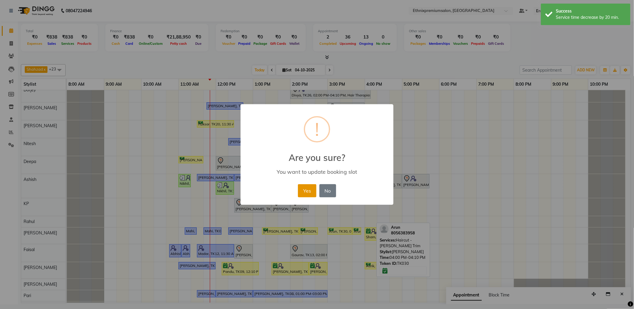
click at [309, 187] on button "Yes" at bounding box center [307, 190] width 18 height 13
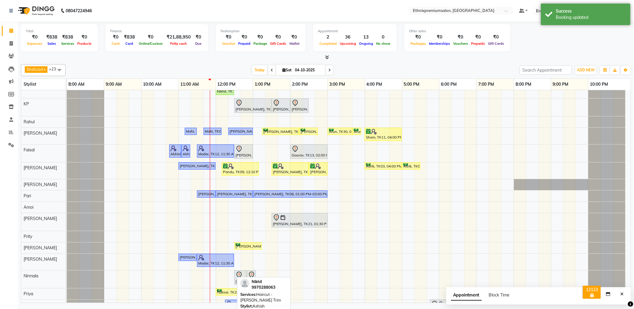
scroll to position [35, 0]
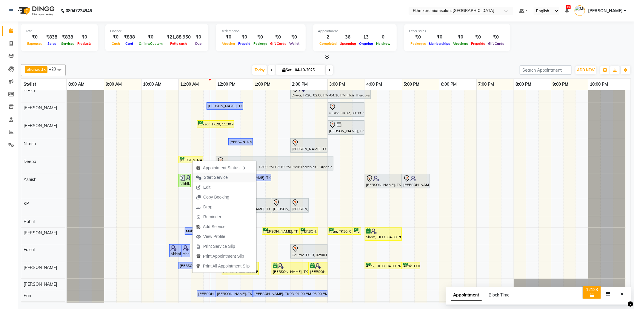
click at [211, 176] on span "Start Service" at bounding box center [216, 177] width 24 height 6
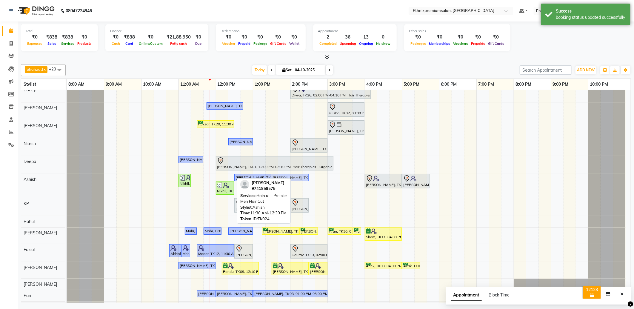
drag, startPoint x: 213, startPoint y: 178, endPoint x: 293, endPoint y: 179, distance: 79.4
click at [67, 179] on div "Nikhil, TK19, 11:00 AM-11:20 AM, Haircut - Premier Men Hair Cut [PERSON_NAME], …" at bounding box center [67, 186] width 0 height 24
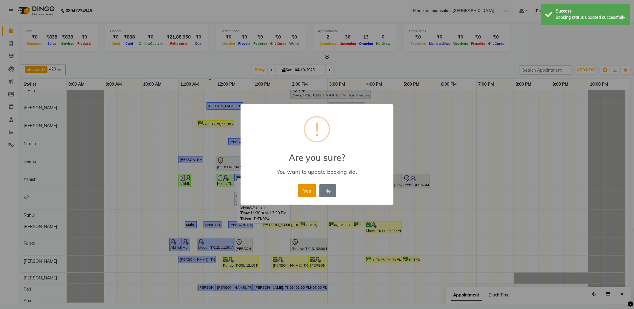
click at [302, 189] on button "Yes" at bounding box center [307, 190] width 18 height 13
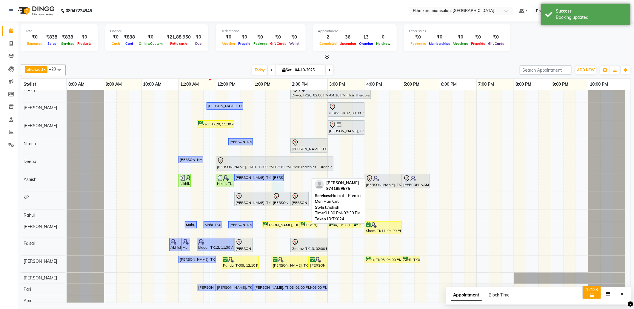
drag, startPoint x: 308, startPoint y: 177, endPoint x: 289, endPoint y: 177, distance: 19.4
click at [289, 177] on div "Rajad, TK15, 11:30 AM-12:30 PM, Haircut - Top Tier Men Hair Cut Rajad, TK15, 12…" at bounding box center [349, 241] width 564 height 373
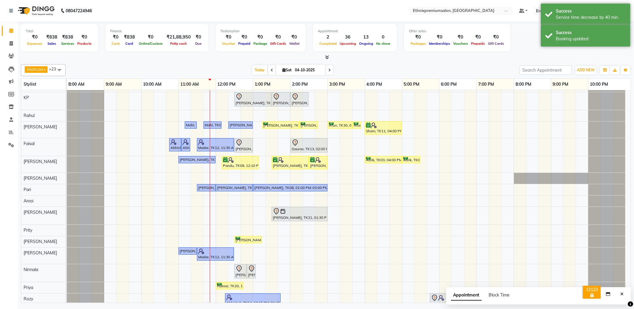
scroll to position [161, 0]
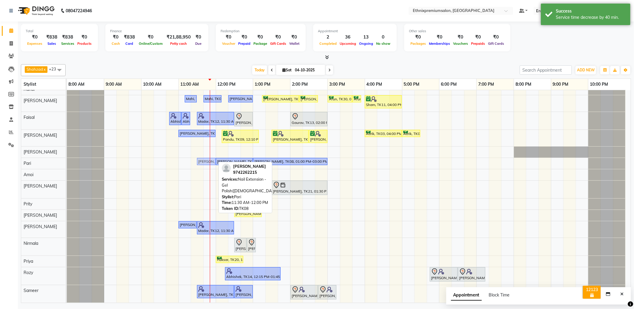
drag, startPoint x: 203, startPoint y: 161, endPoint x: 202, endPoint y: 165, distance: 3.8
click at [202, 165] on div "Rajad, TK15, 11:30 AM-12:30 PM, Haircut - Top Tier Men Hair Cut Rajad, TK15, 12…" at bounding box center [349, 115] width 564 height 373
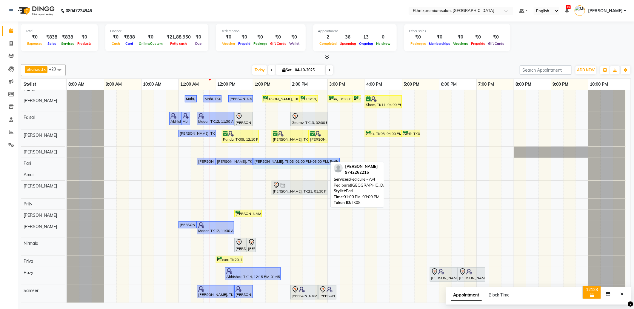
drag, startPoint x: 326, startPoint y: 160, endPoint x: 335, endPoint y: 160, distance: 8.7
click at [67, 160] on div "[PERSON_NAME], TK08, 11:30 AM-12:00 PM, Nail Extension - Gel Polish([DEMOGRAPHI…" at bounding box center [67, 163] width 0 height 10
click at [231, 187] on div "Rajad, TK15, 11:30 AM-12:30 PM, Haircut - Top Tier Men Hair Cut Rajad, TK15, 12…" at bounding box center [349, 115] width 564 height 373
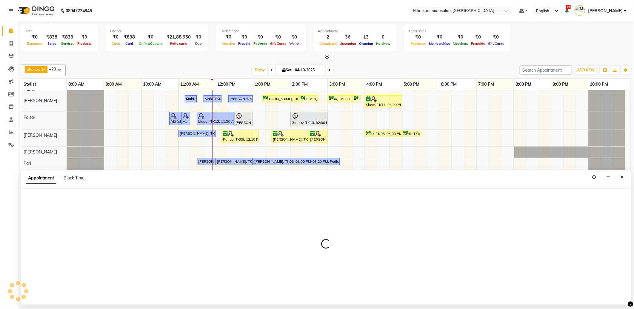
select select "21251"
select select "735"
select select "tentative"
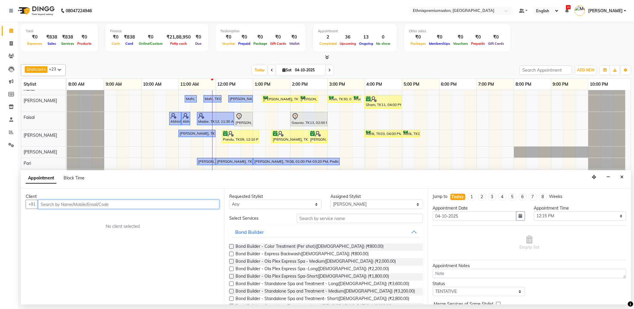
click at [61, 206] on input "text" at bounding box center [128, 204] width 181 height 9
click at [55, 207] on input "text" at bounding box center [128, 204] width 181 height 9
click at [620, 175] on icon "Close" at bounding box center [621, 177] width 3 height 4
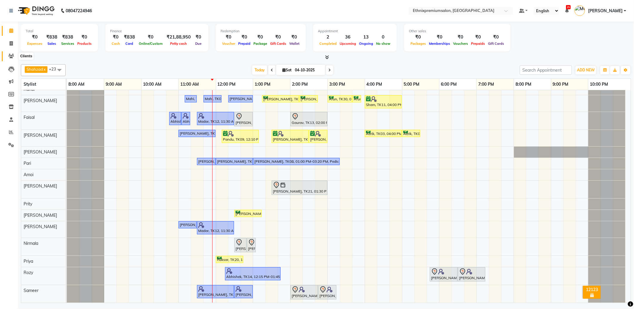
click at [10, 54] on icon at bounding box center [11, 56] width 6 height 4
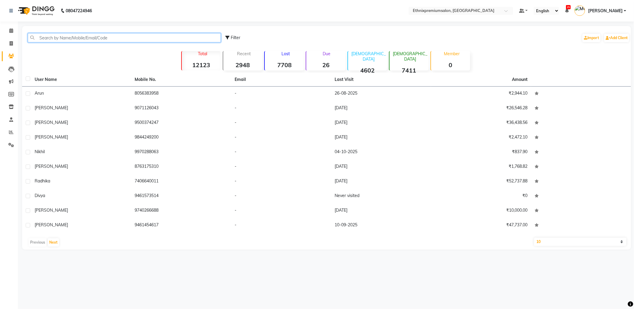
click at [51, 39] on input "text" at bounding box center [124, 37] width 193 height 9
click at [10, 33] on icon at bounding box center [11, 30] width 4 height 4
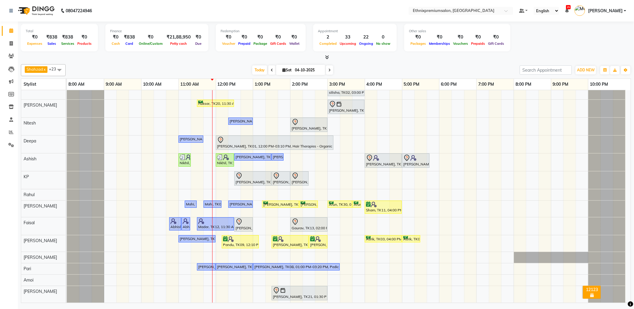
scroll to position [99, 0]
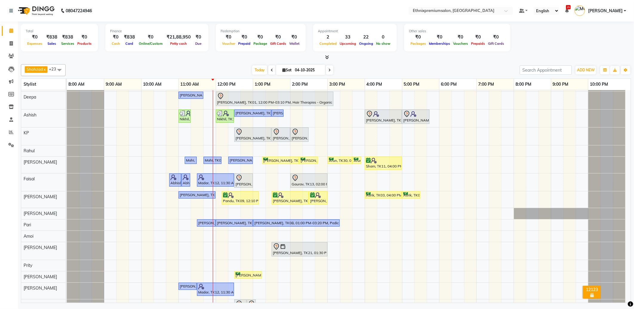
click at [260, 180] on div "Rajad, TK15, 11:30 AM-12:30 PM, Haircut - Top Tier Men Hair Cut Rajad, TK15, 12…" at bounding box center [349, 177] width 564 height 373
select select "80003"
select select "tentative"
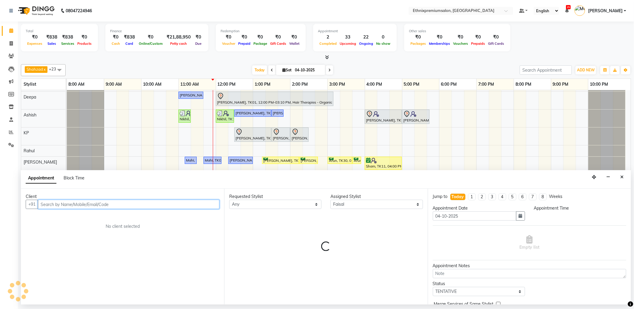
select select "780"
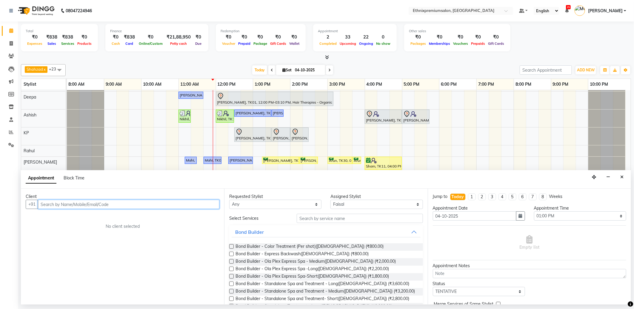
click at [75, 202] on input "text" at bounding box center [128, 204] width 181 height 9
type input "7795685259"
click at [215, 202] on span "Add Client" at bounding box center [207, 203] width 20 height 5
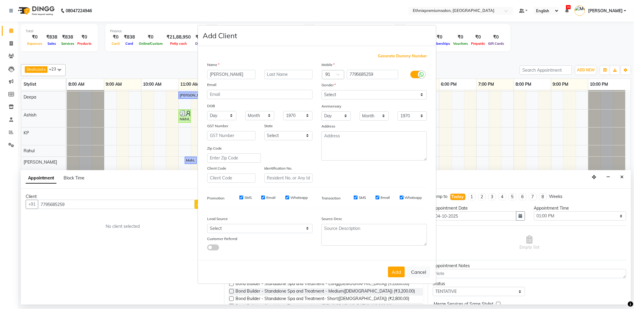
type input "[PERSON_NAME]"
drag, startPoint x: 354, startPoint y: 94, endPoint x: 352, endPoint y: 97, distance: 3.4
click at [354, 94] on select "Select [DEMOGRAPHIC_DATA] [DEMOGRAPHIC_DATA] Other Prefer Not To Say" at bounding box center [373, 94] width 105 height 9
select select "[DEMOGRAPHIC_DATA]"
click at [321, 90] on select "Select [DEMOGRAPHIC_DATA] [DEMOGRAPHIC_DATA] Other Prefer Not To Say" at bounding box center [373, 94] width 105 height 9
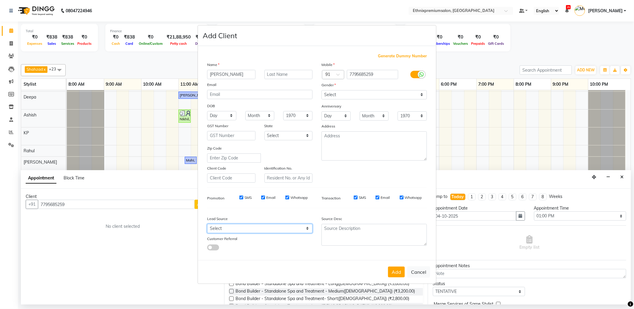
drag, startPoint x: 272, startPoint y: 228, endPoint x: 268, endPoint y: 225, distance: 5.1
click at [272, 228] on select "Select Walk-in Referral Internet Friend Word of Mouth Advertisement Facebook Ju…" at bounding box center [259, 228] width 105 height 9
select select "26586"
click at [207, 224] on select "Select Walk-in Referral Internet Friend Word of Mouth Advertisement Facebook Ju…" at bounding box center [259, 228] width 105 height 9
click at [393, 275] on button "Add" at bounding box center [396, 272] width 17 height 11
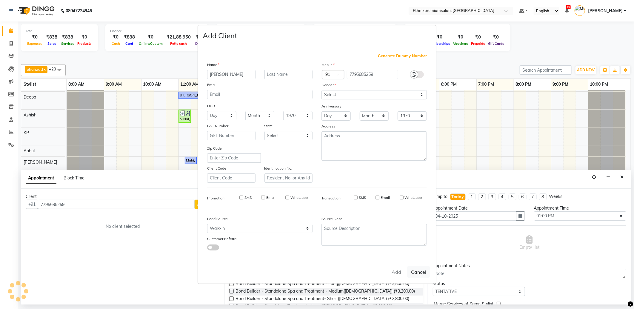
select select
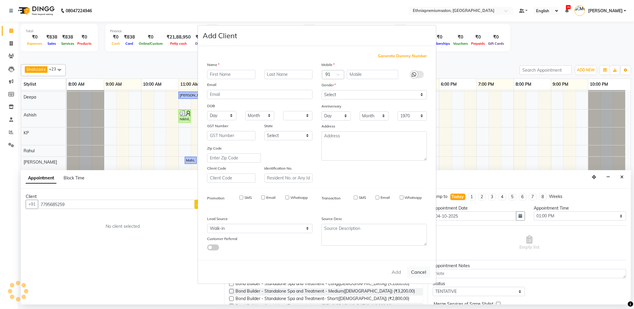
select select
checkbox input "false"
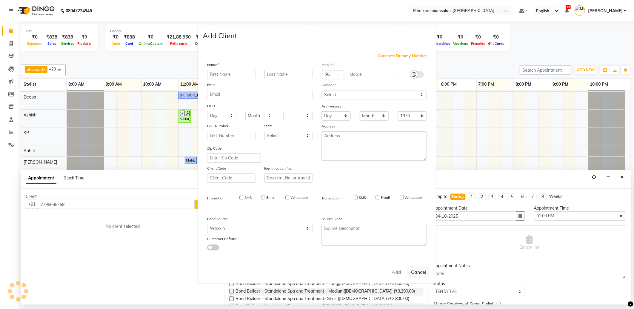
checkbox input "false"
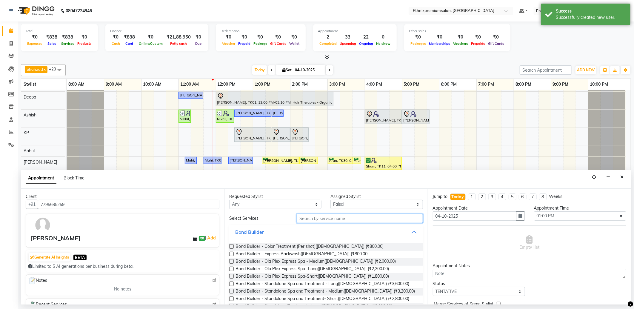
click at [312, 219] on input "text" at bounding box center [360, 218] width 126 height 9
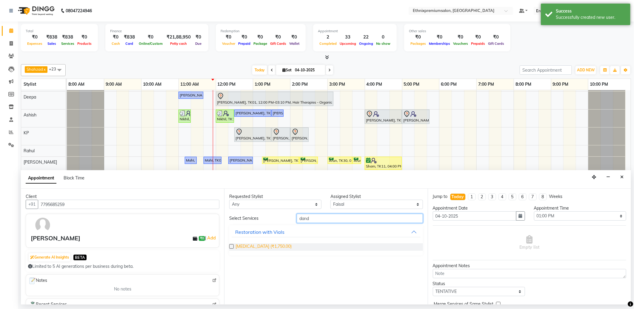
type input "dand"
click at [267, 246] on span "[MEDICAL_DATA] (₹1,750.00)" at bounding box center [263, 246] width 56 height 7
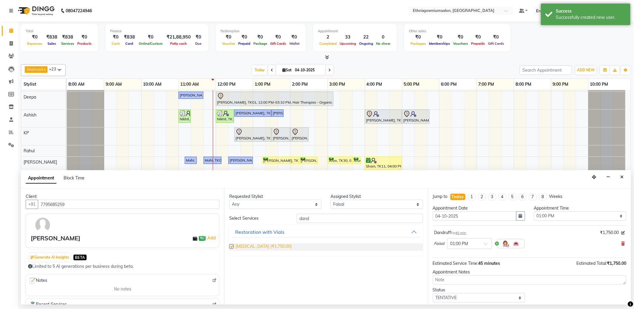
checkbox input "false"
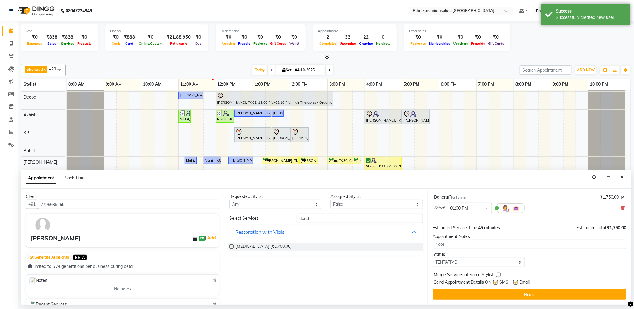
click at [515, 281] on label at bounding box center [515, 282] width 4 height 4
click at [515, 281] on input "checkbox" at bounding box center [515, 283] width 4 height 4
checkbox input "false"
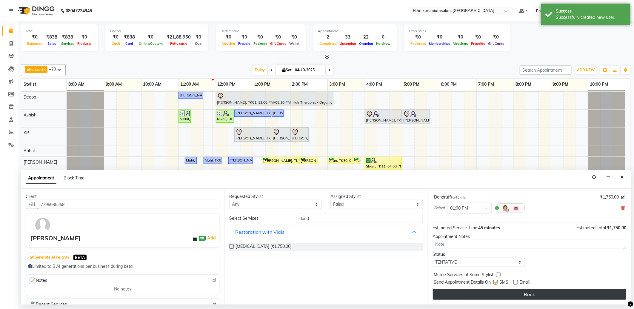
click at [497, 291] on button "Book" at bounding box center [529, 294] width 193 height 11
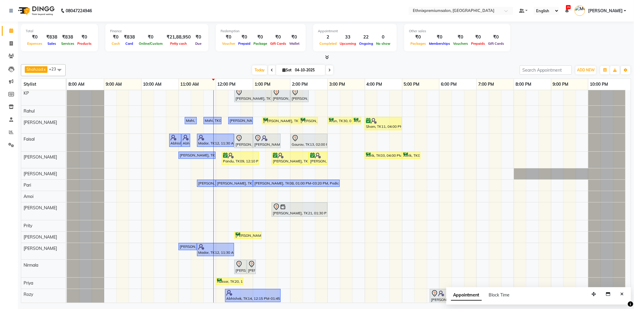
scroll to position [161, 0]
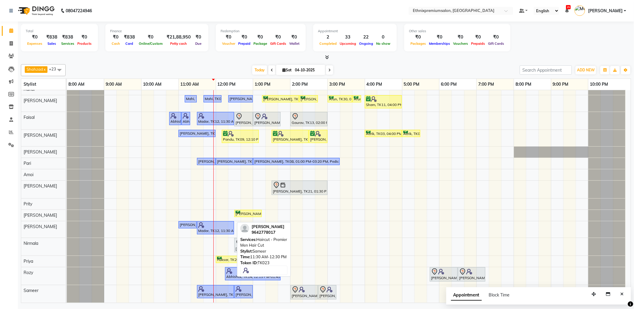
click at [225, 293] on div "[PERSON_NAME], TK23, 11:30 AM-12:30 PM, Haircut - Premier Men Hair Cut" at bounding box center [216, 291] width 36 height 11
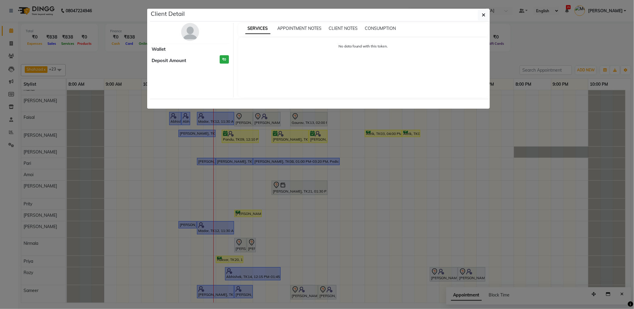
select select "1"
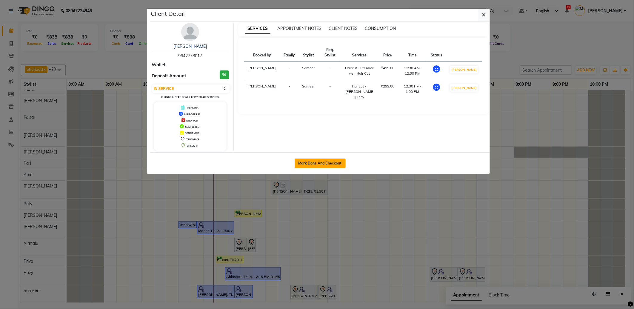
click at [310, 162] on button "Mark Done And Checkout" at bounding box center [320, 163] width 51 height 10
select select "service"
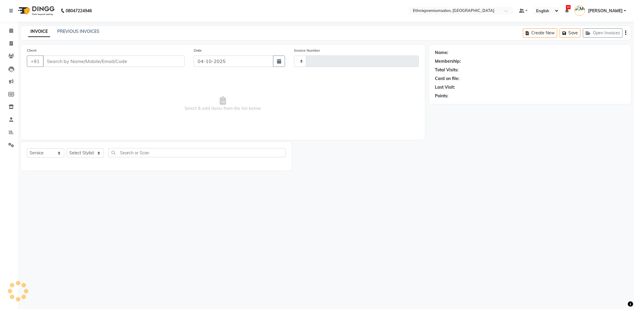
type input "11159"
select select "3625"
type input "9642778017"
select select "89057"
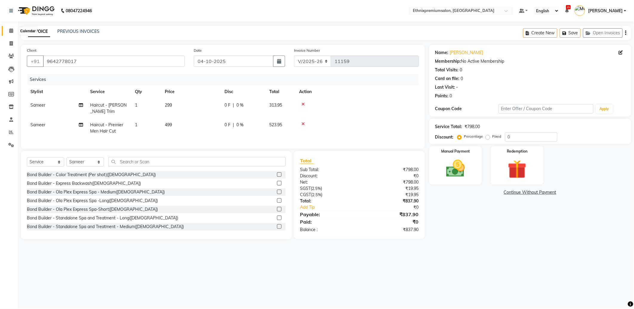
click at [12, 32] on icon at bounding box center [11, 30] width 4 height 4
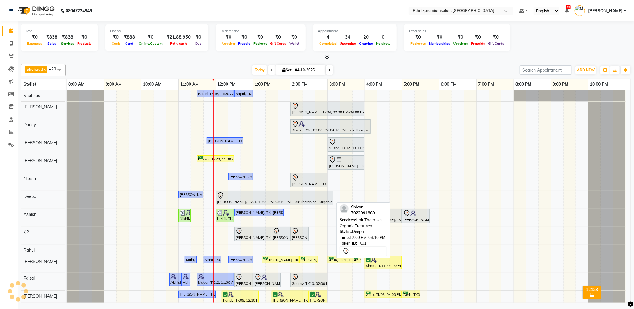
scroll to position [161, 0]
